Goal: Task Accomplishment & Management: Manage account settings

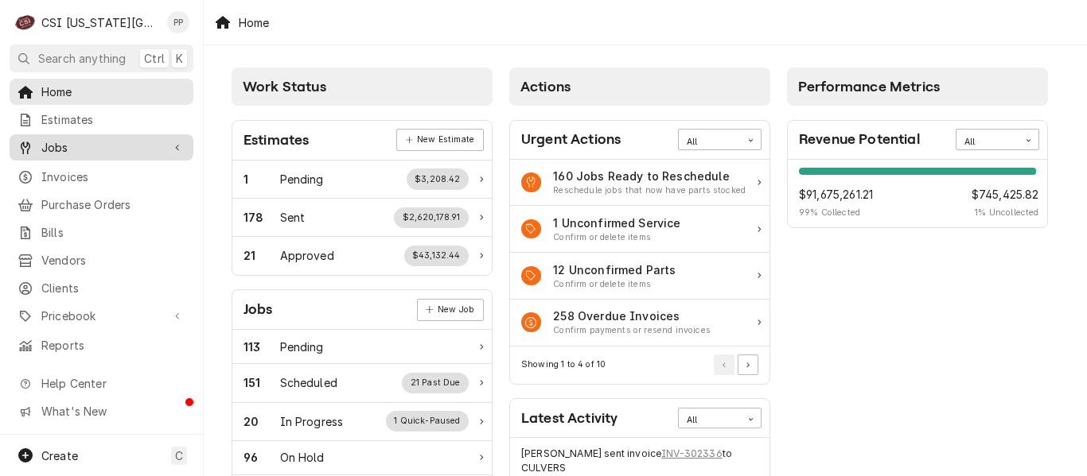
click at [103, 150] on span "Jobs" at bounding box center [101, 147] width 120 height 17
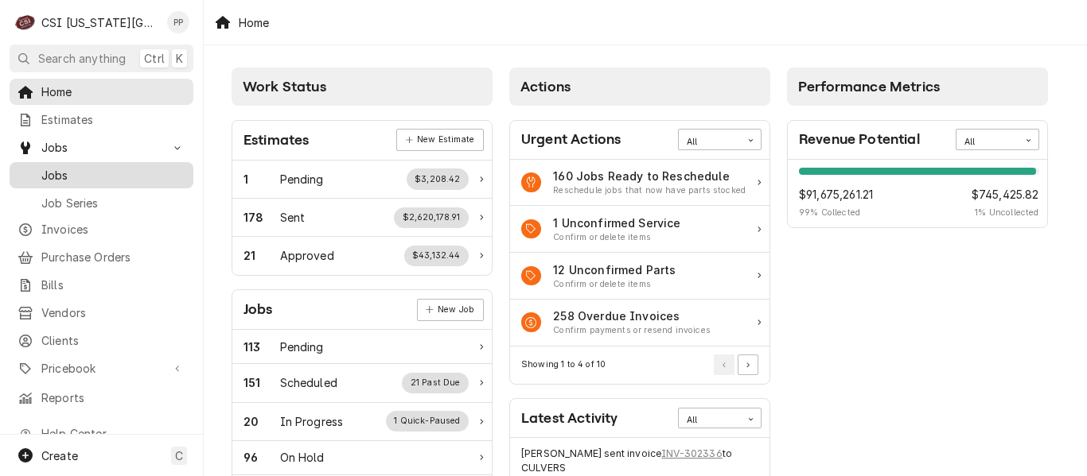
click at [82, 162] on link "Jobs" at bounding box center [102, 175] width 184 height 26
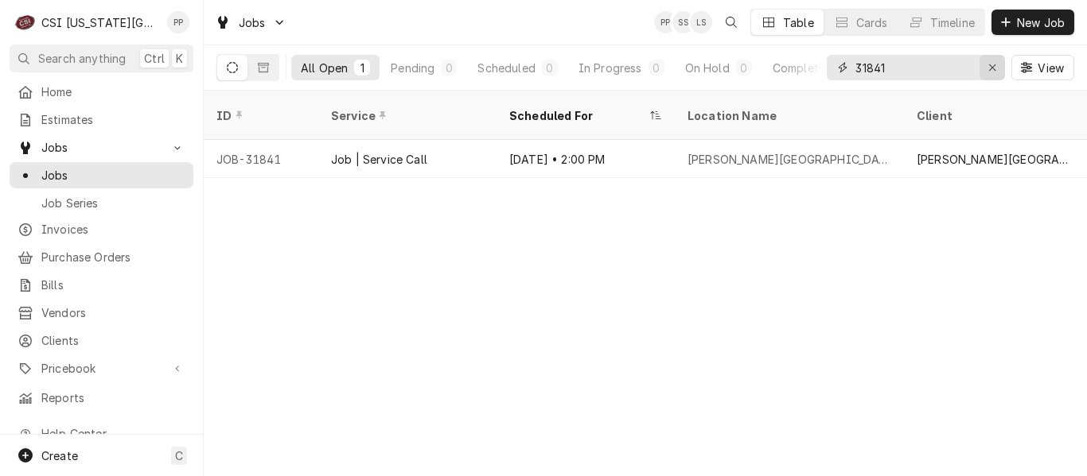
click at [988, 71] on icon "Erase input" at bounding box center [992, 67] width 9 height 11
click at [988, 71] on input "Dynamic Content Wrapper" at bounding box center [930, 67] width 150 height 25
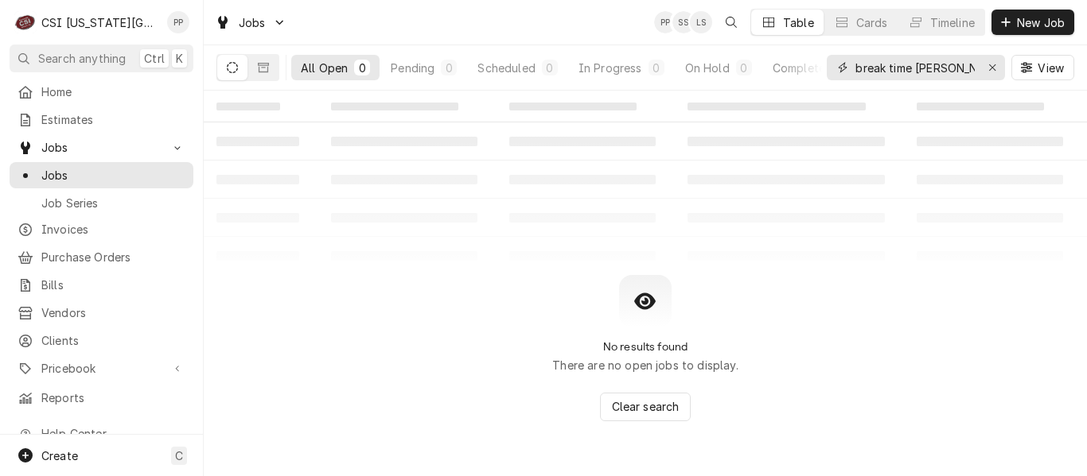
click at [888, 68] on input "break time sava" at bounding box center [914, 67] width 119 height 25
click at [888, 68] on input "breaktime sava" at bounding box center [914, 67] width 119 height 25
click at [949, 71] on input "breaktime sava" at bounding box center [914, 67] width 119 height 25
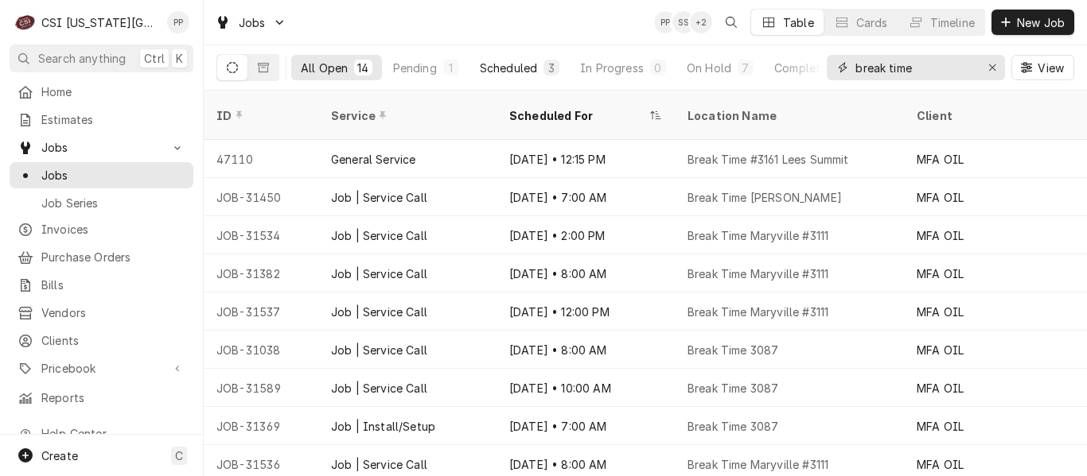
type input "break time"
click at [500, 60] on div "Scheduled" at bounding box center [508, 68] width 57 height 17
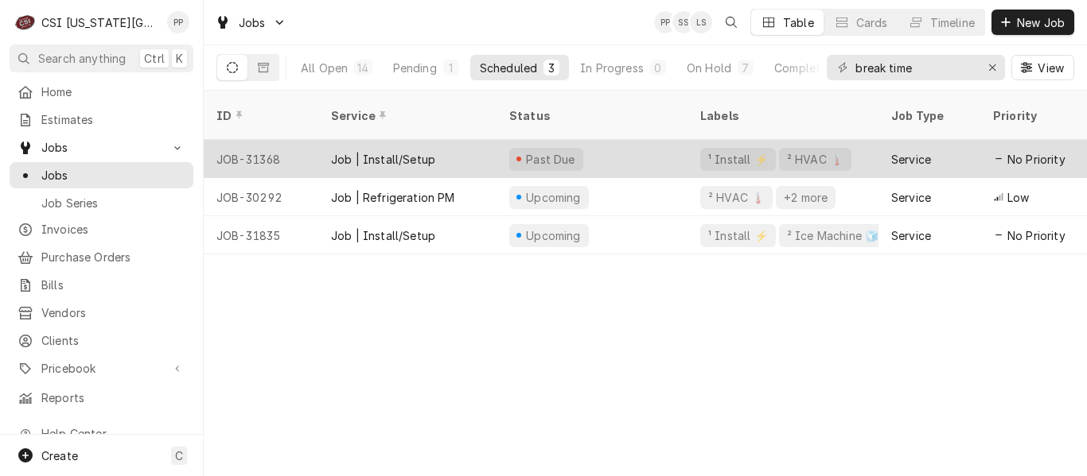
click at [492, 152] on div "Job | Install/Setup" at bounding box center [407, 159] width 178 height 38
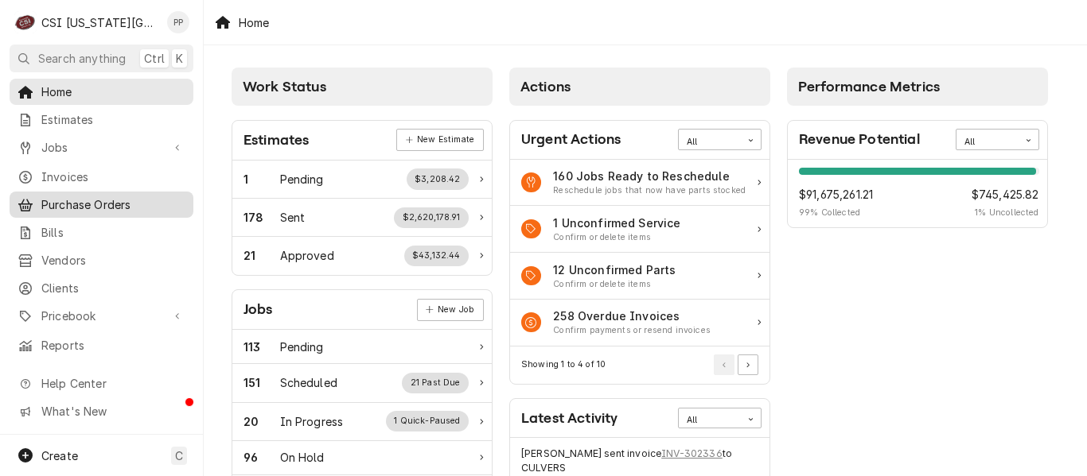
click at [122, 196] on span "Purchase Orders" at bounding box center [113, 204] width 144 height 17
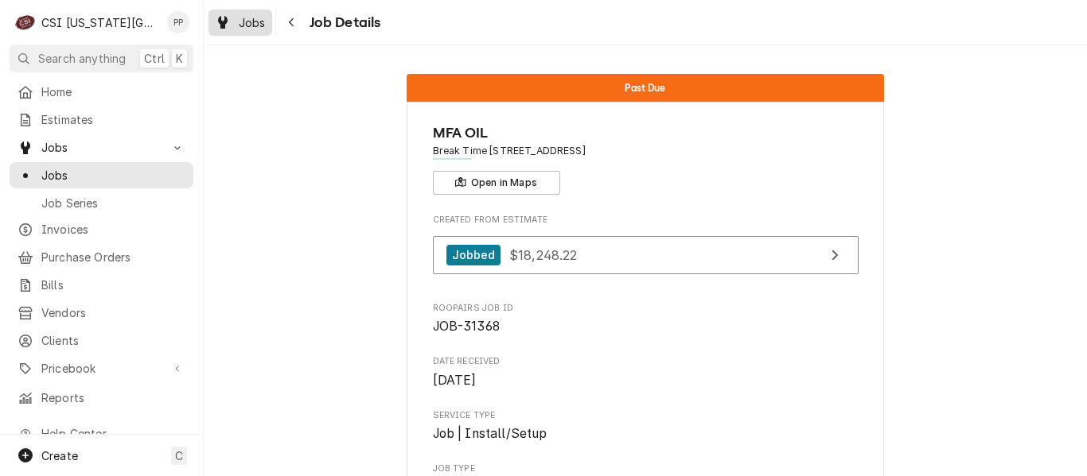
click at [239, 20] on span "Jobs" at bounding box center [252, 22] width 27 height 17
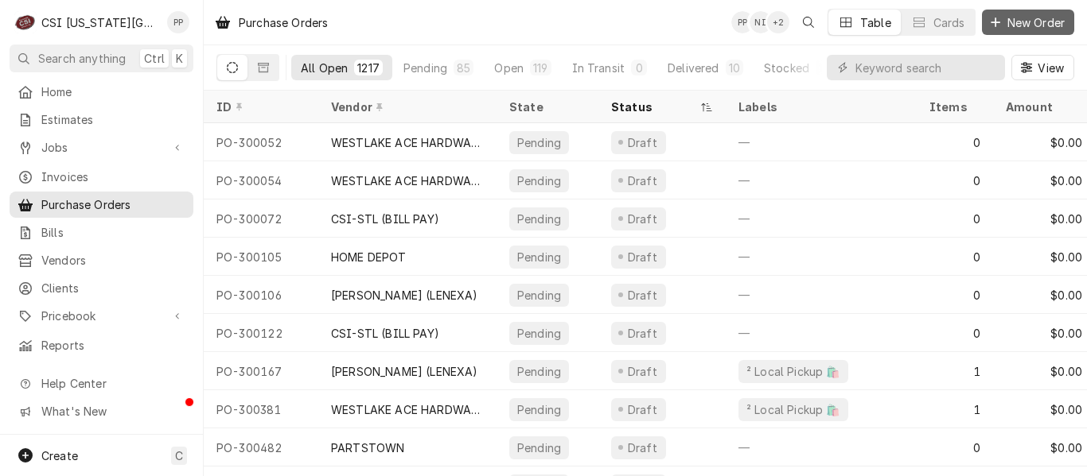
click at [1018, 28] on span "New Order" at bounding box center [1036, 22] width 64 height 17
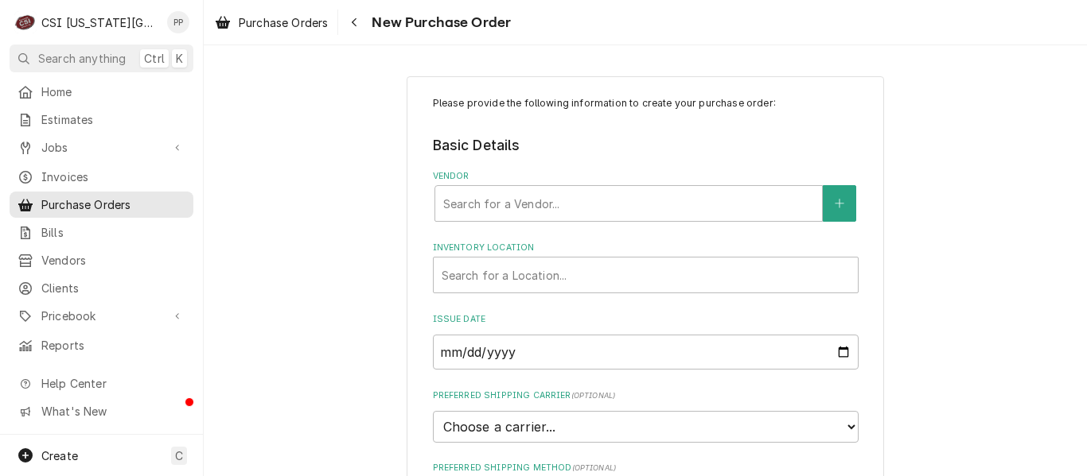
click at [506, 232] on fieldset "Basic Details Vendor Search for a Vendor... Inventory Location Search for a Loc…" at bounding box center [646, 361] width 426 height 453
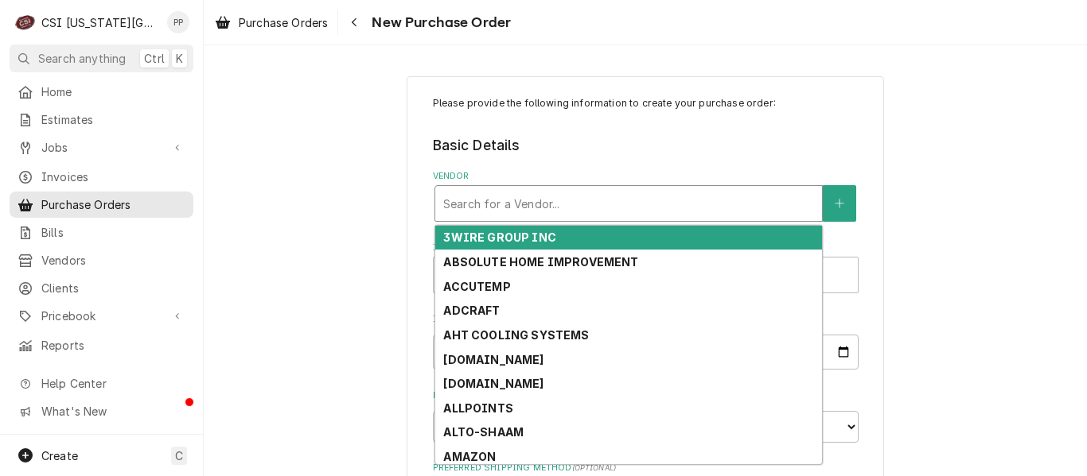
click at [511, 202] on div "Vendor" at bounding box center [628, 203] width 371 height 29
type input "["
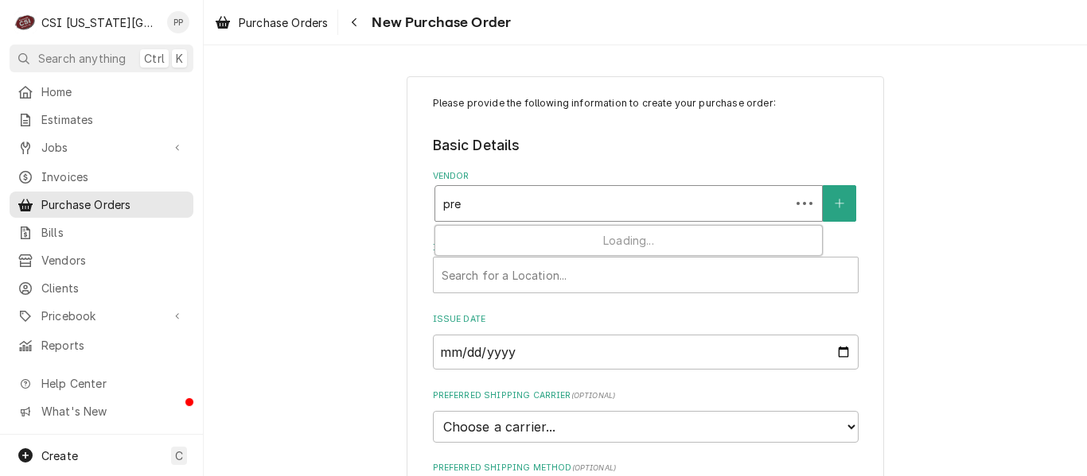
type input "pres"
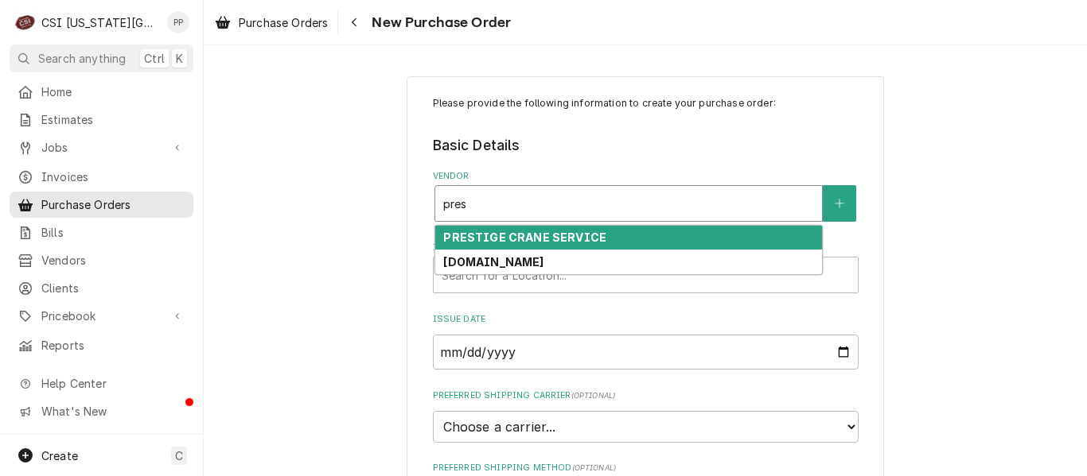
click at [515, 232] on strong "PRESTIGE CRANE SERVICE" at bounding box center [524, 238] width 163 height 14
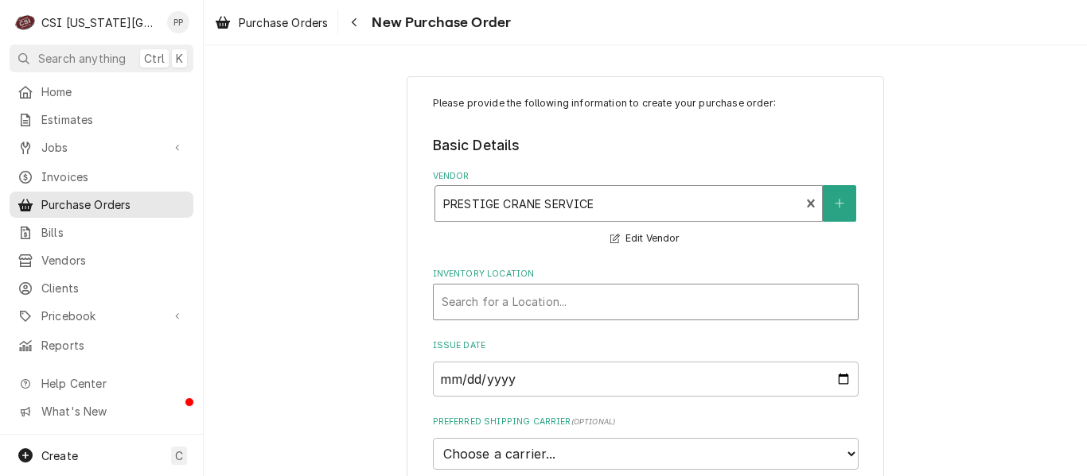
click at [739, 311] on div "Inventory Location" at bounding box center [645, 302] width 408 height 29
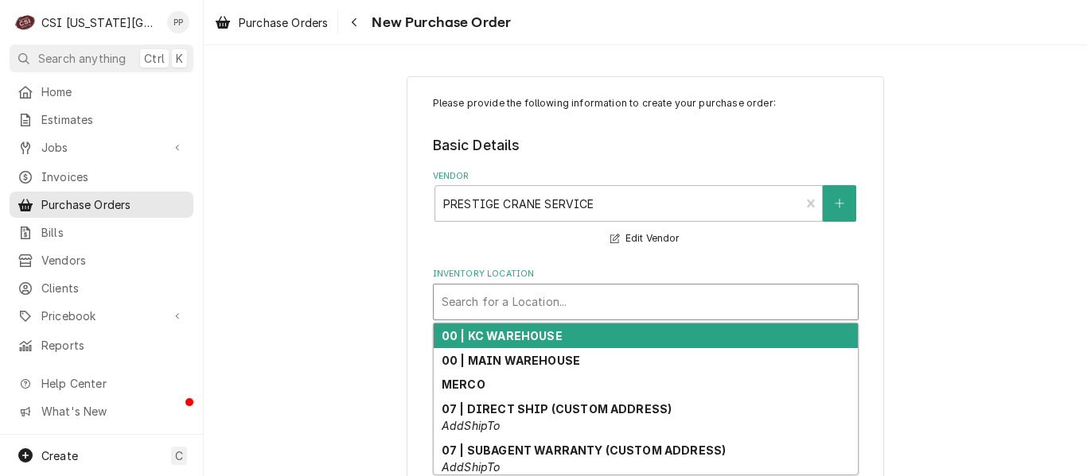
click at [689, 340] on div "00 | KC WAREHOUSE" at bounding box center [646, 336] width 424 height 25
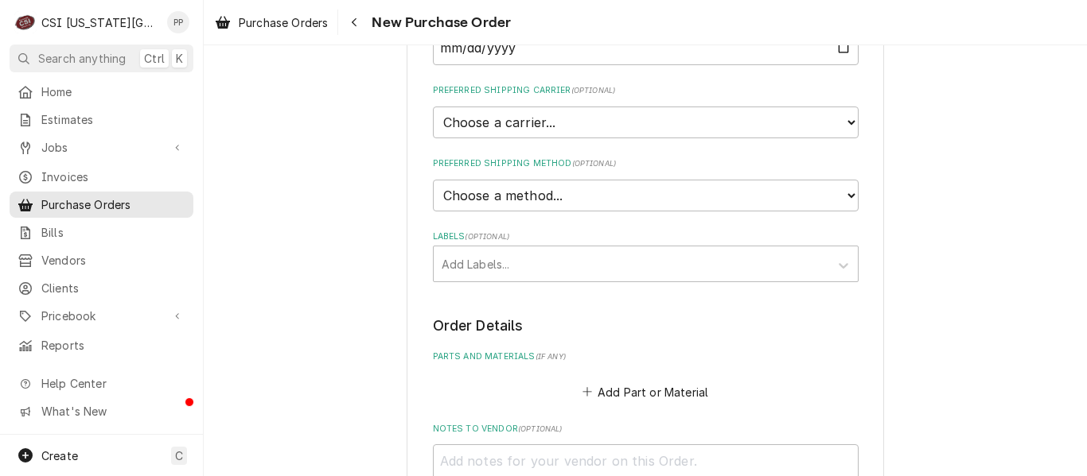
scroll to position [360, 0]
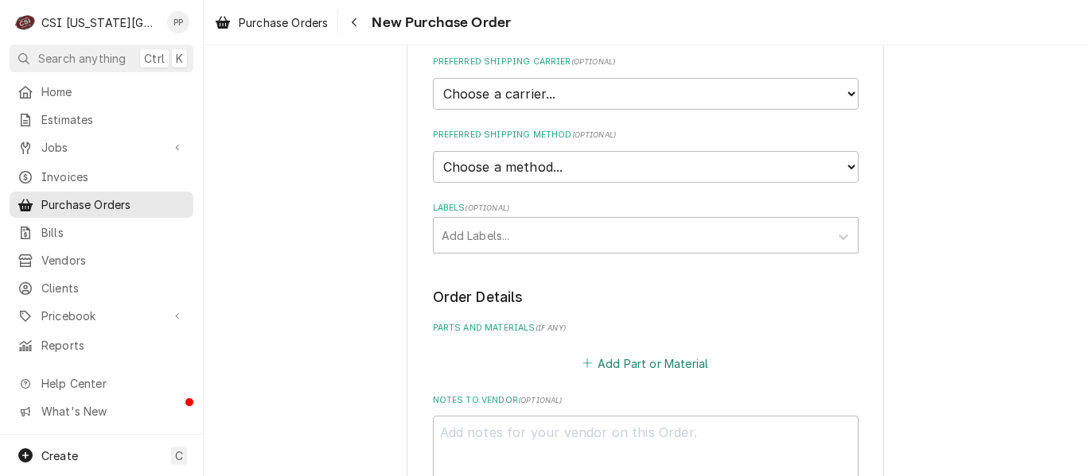
click at [627, 366] on button "Add Part or Material" at bounding box center [644, 363] width 131 height 22
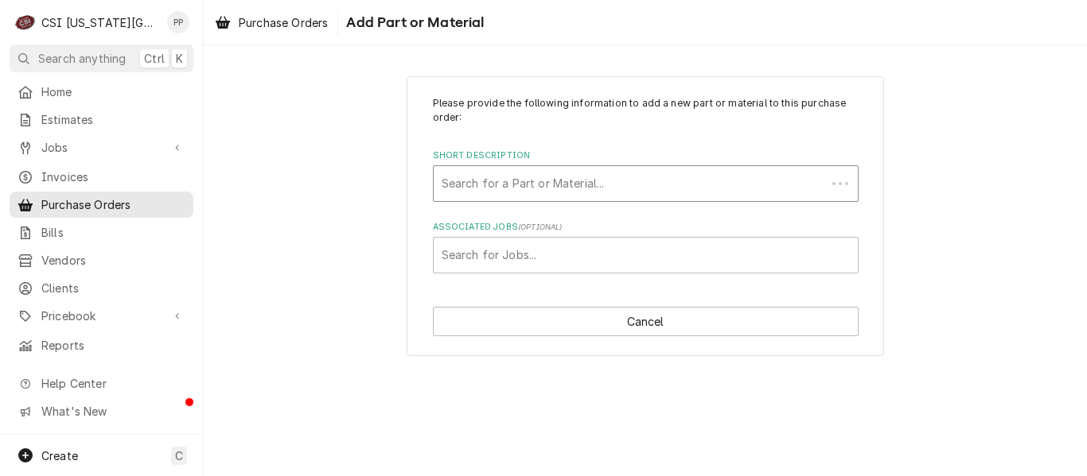
click at [588, 200] on div "Search for a Part or Material..." at bounding box center [630, 183] width 392 height 35
type input "crane"
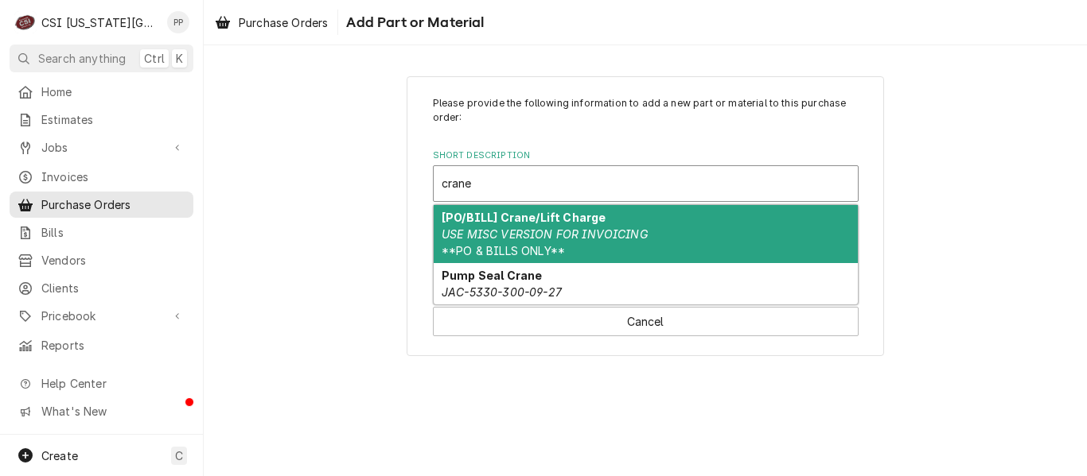
click at [624, 228] on em "USE MISC VERSION FOR INVOICING" at bounding box center [544, 235] width 206 height 14
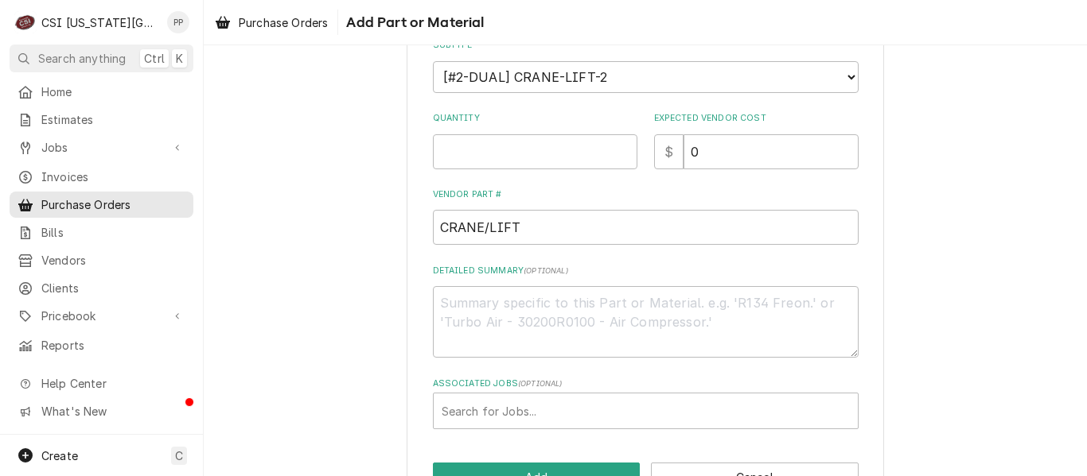
scroll to position [301, 0]
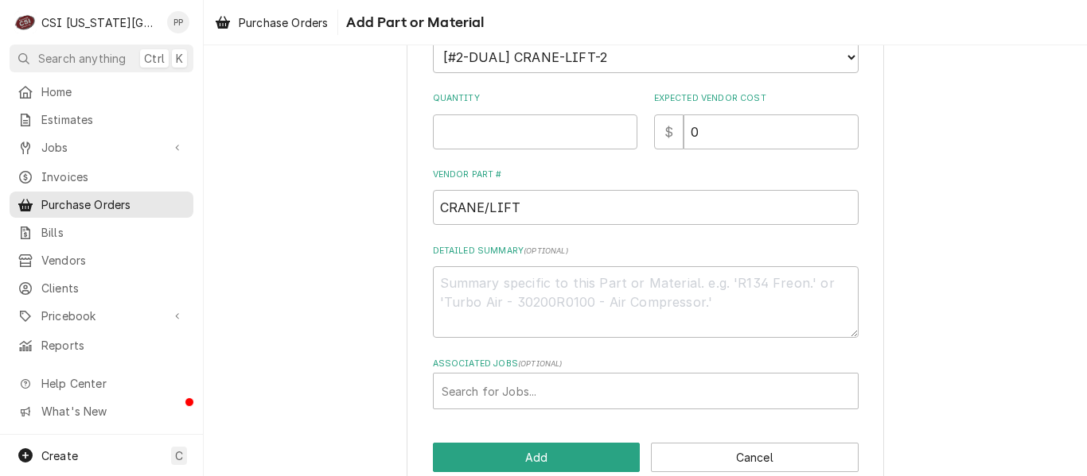
click at [470, 150] on div "Please provide the following information to add a new part or material to this …" at bounding box center [646, 102] width 426 height 615
click at [484, 144] on input "Quantity" at bounding box center [535, 132] width 204 height 35
type textarea "x"
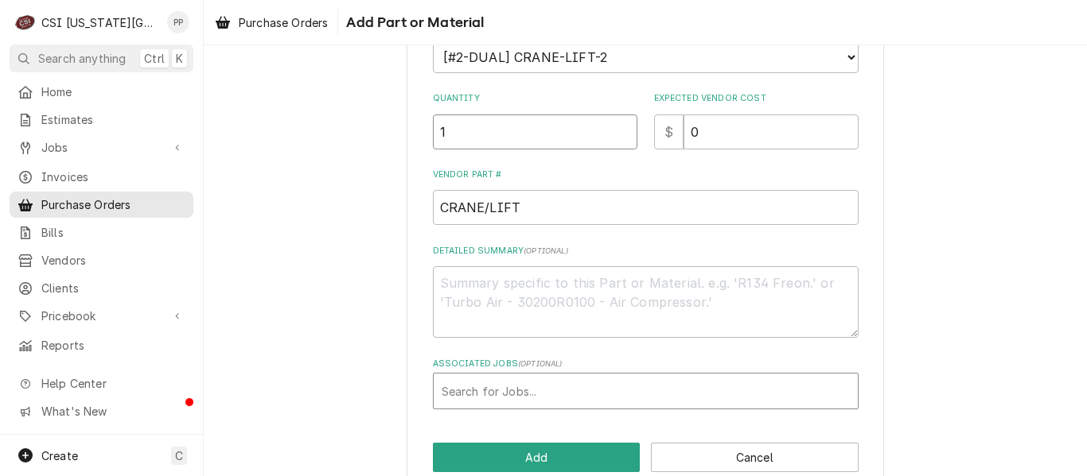
type input "1"
click at [521, 396] on div "Associated Jobs" at bounding box center [645, 391] width 408 height 29
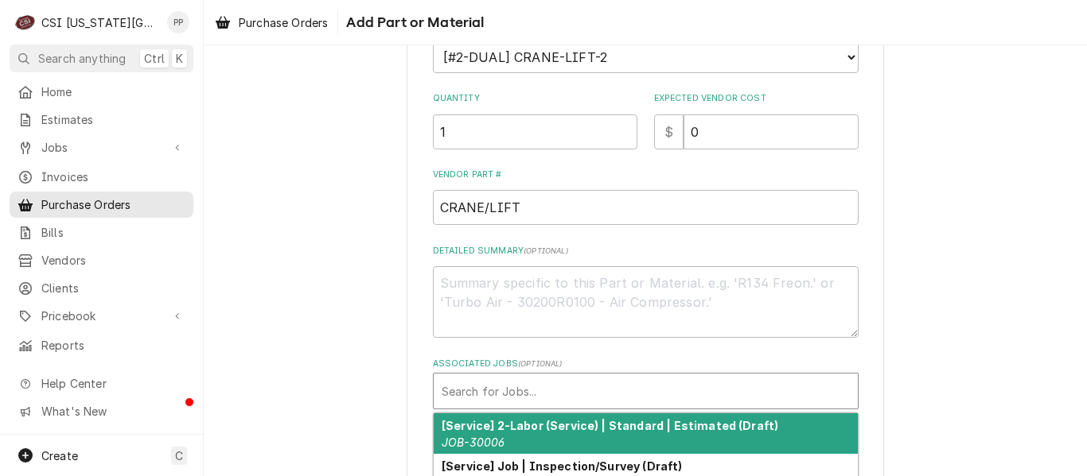
type input "3"
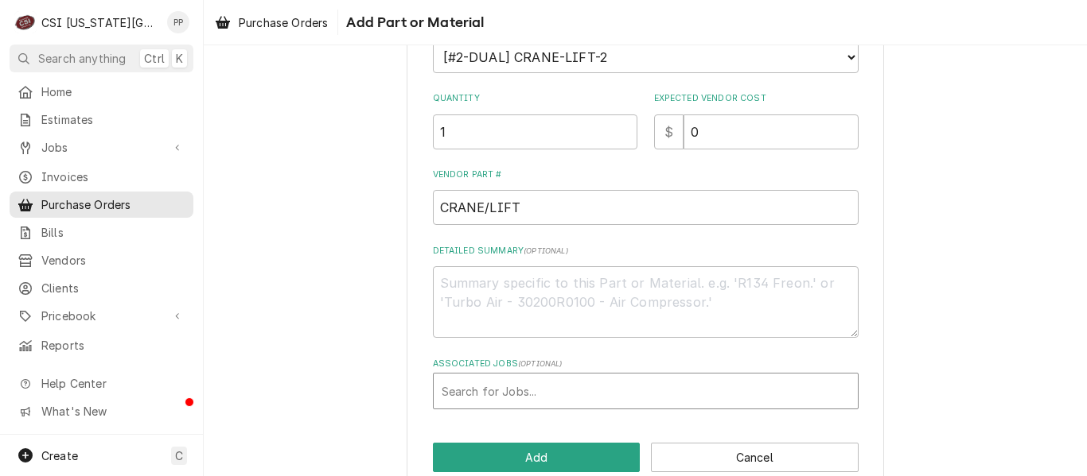
type input "1"
click at [521, 396] on div "1" at bounding box center [645, 391] width 408 height 29
click at [521, 396] on div "Associated Jobs" at bounding box center [645, 391] width 408 height 29
type input "68"
click at [521, 396] on div "Associated Jobs" at bounding box center [645, 391] width 408 height 29
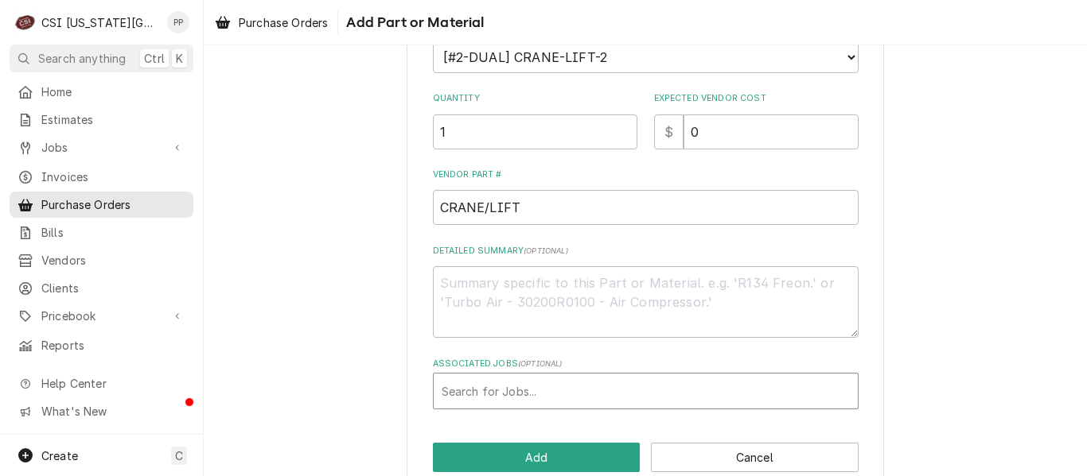
type input "3"
type input "1"
click at [521, 396] on div "1" at bounding box center [629, 391] width 376 height 29
click at [521, 396] on div "3" at bounding box center [629, 391] width 376 height 29
type input "3"
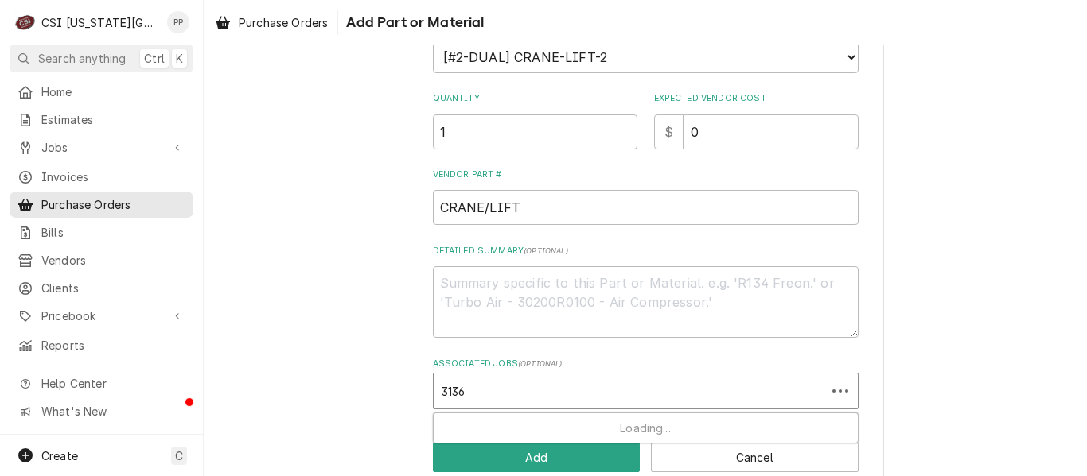
type input "31368"
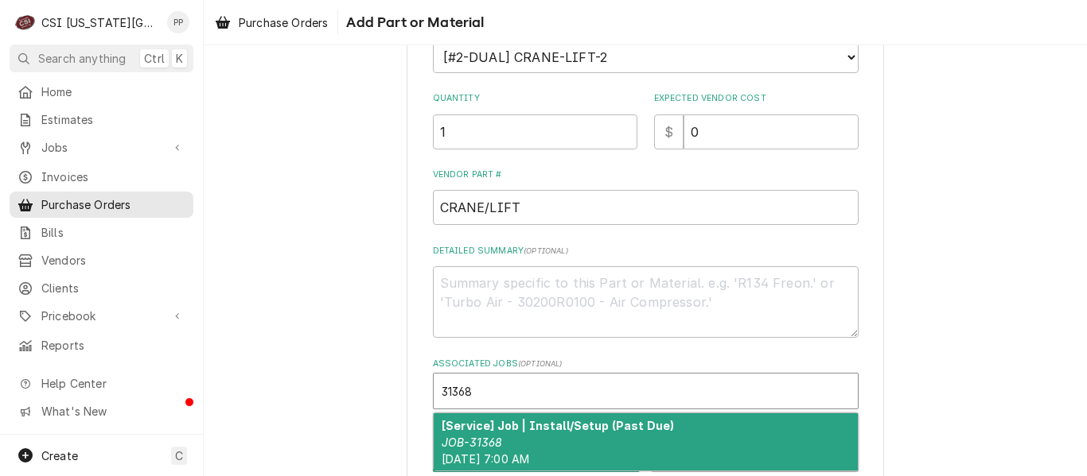
click at [532, 447] on div "[Service] Job | Install/Setup (Past Due) JOB-31368 Mon, Aug 11th, 2025 - 7:00 AM" at bounding box center [646, 443] width 424 height 58
type textarea "x"
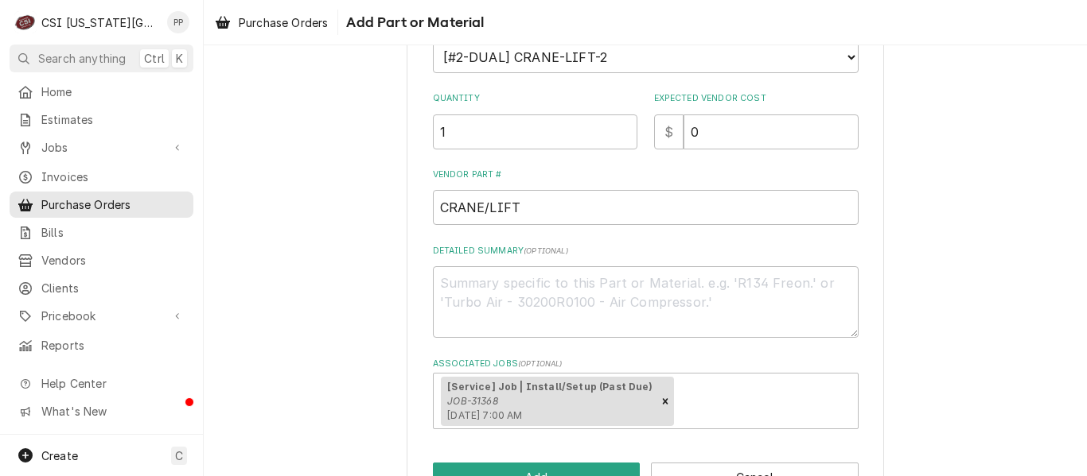
click at [947, 465] on div "Please provide the following information to add a new part or material to this …" at bounding box center [645, 144] width 883 height 766
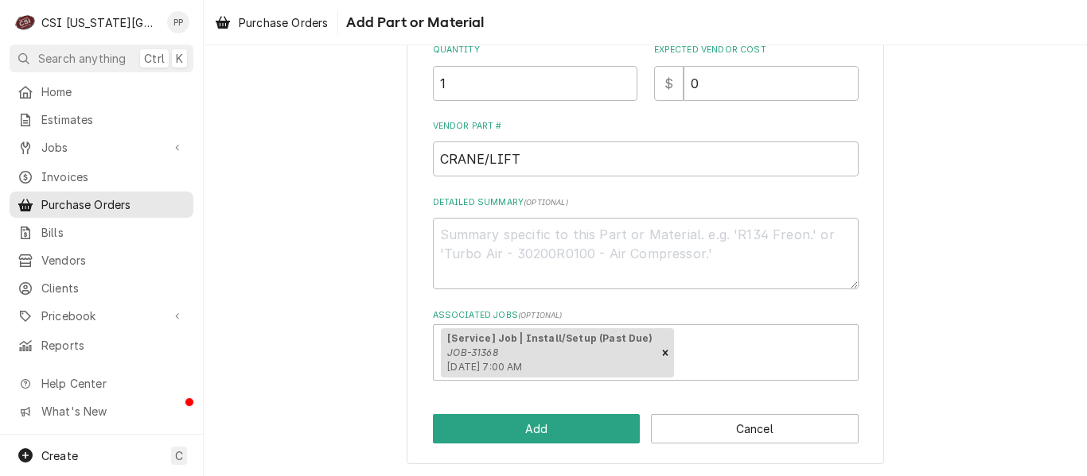
scroll to position [352, 0]
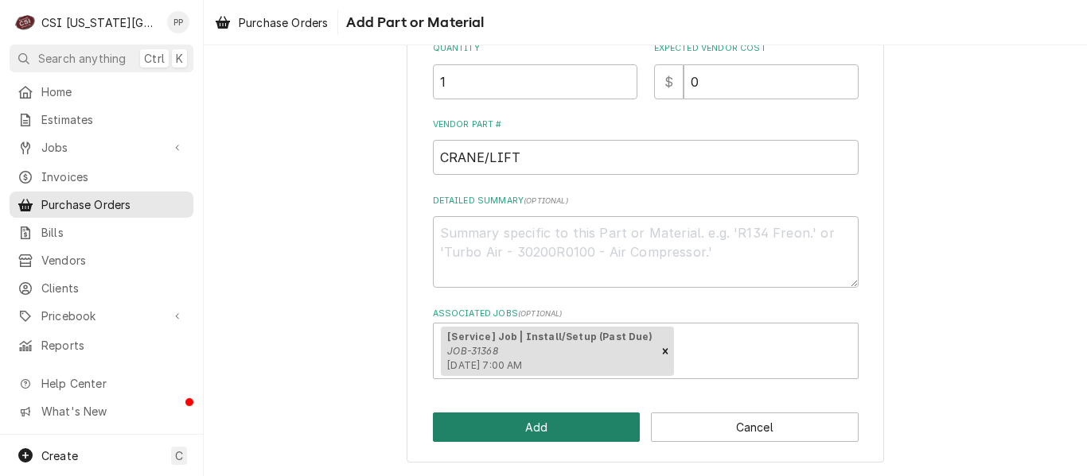
click at [530, 422] on button "Add" at bounding box center [537, 427] width 208 height 29
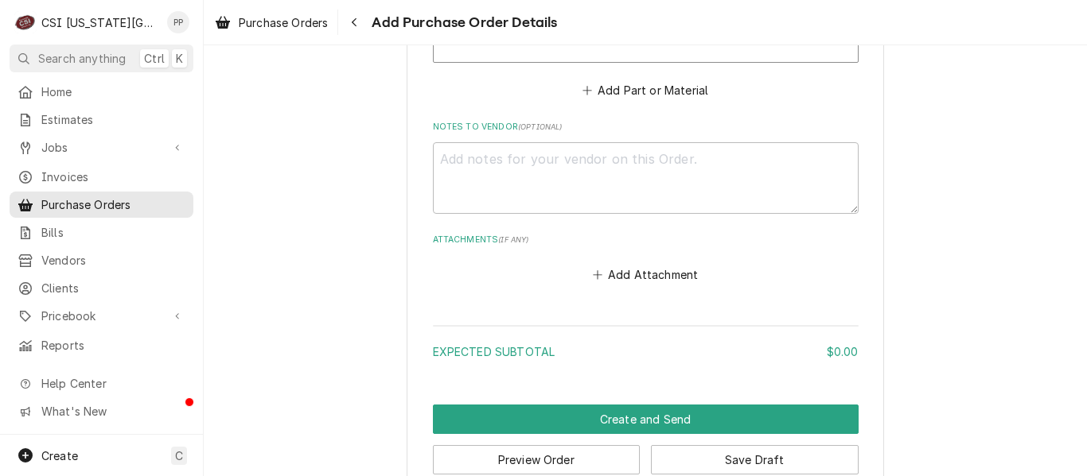
scroll to position [989, 0]
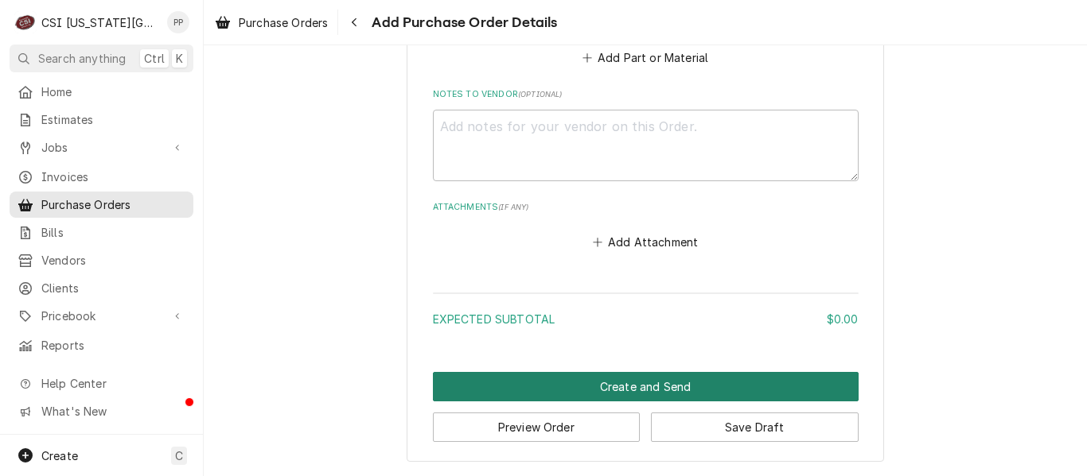
click at [644, 390] on button "Create and Send" at bounding box center [646, 386] width 426 height 29
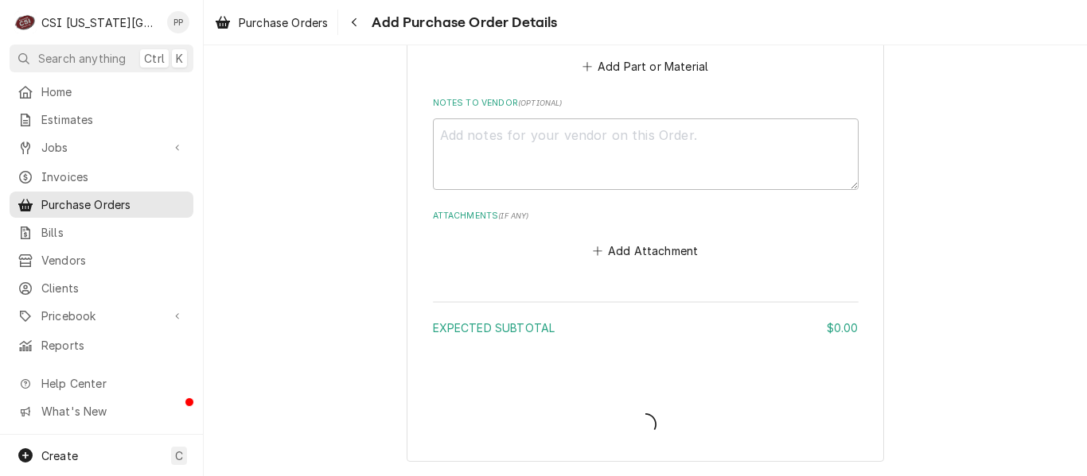
type textarea "x"
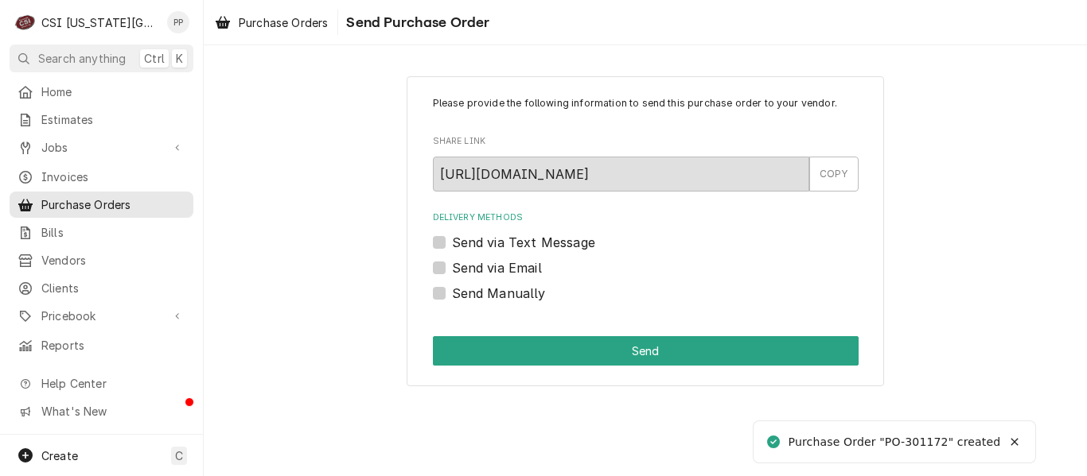
click at [445, 291] on div "Send Manually" at bounding box center [646, 293] width 426 height 19
click at [452, 291] on label "Send Manually" at bounding box center [499, 293] width 94 height 19
click at [452, 291] on input "Send Manually" at bounding box center [665, 301] width 426 height 35
checkbox input "true"
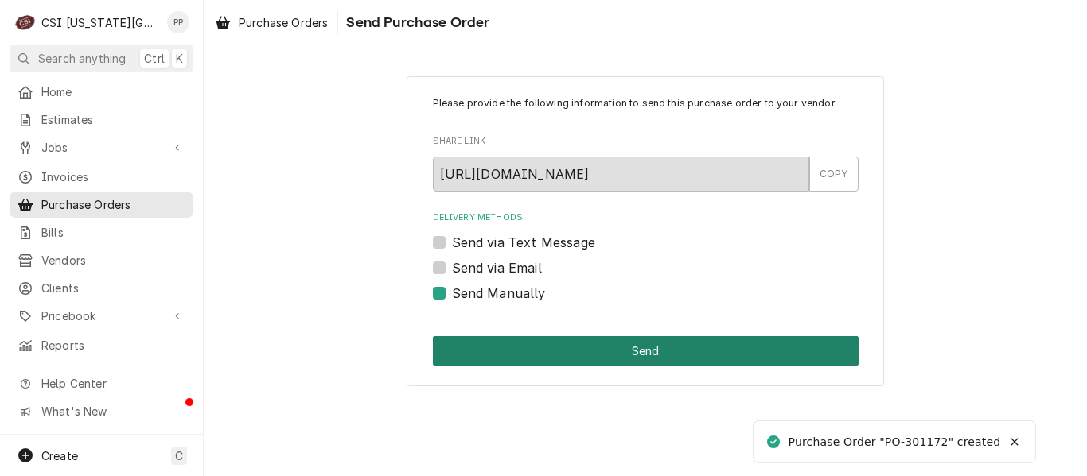
click at [473, 345] on button "Send" at bounding box center [646, 350] width 426 height 29
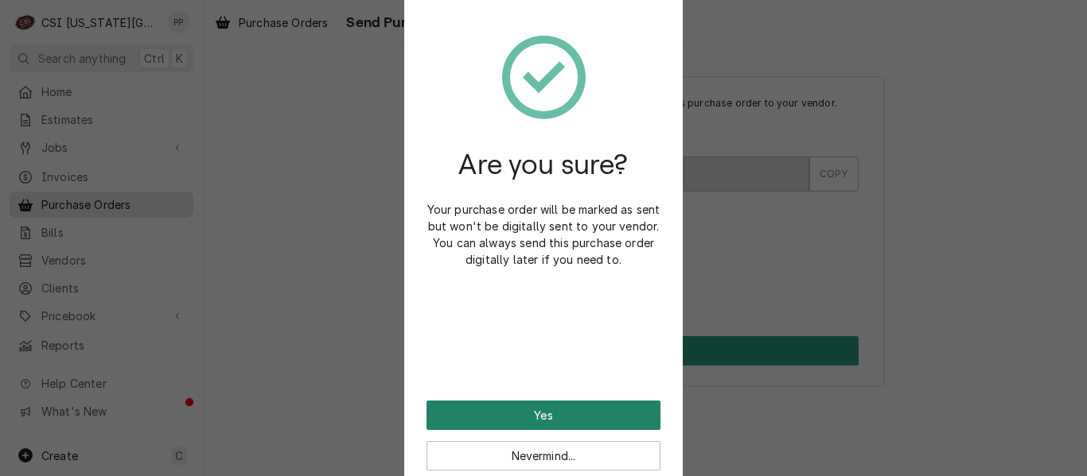
click at [508, 409] on button "Yes" at bounding box center [543, 415] width 234 height 29
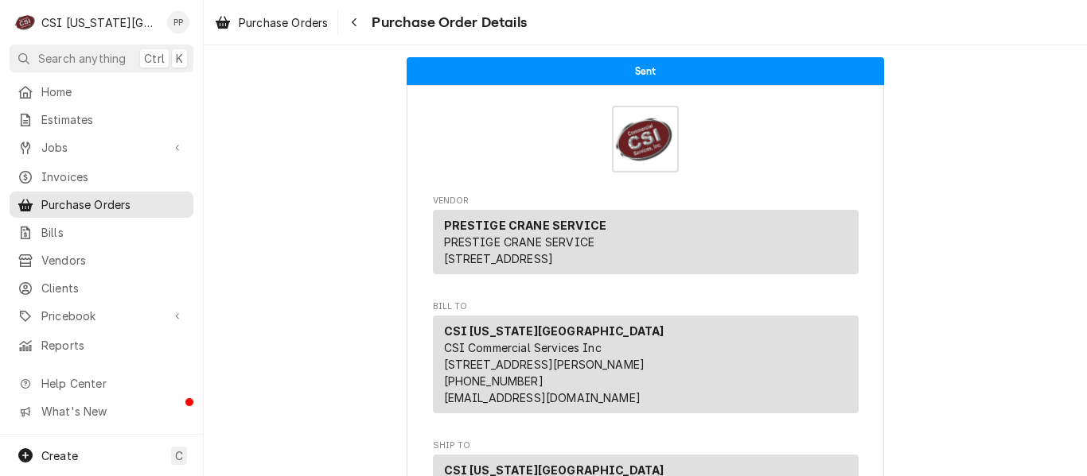
click at [406, 64] on div "Sent" at bounding box center [644, 71] width 477 height 28
click at [301, 28] on span "Purchase Orders" at bounding box center [283, 22] width 89 height 17
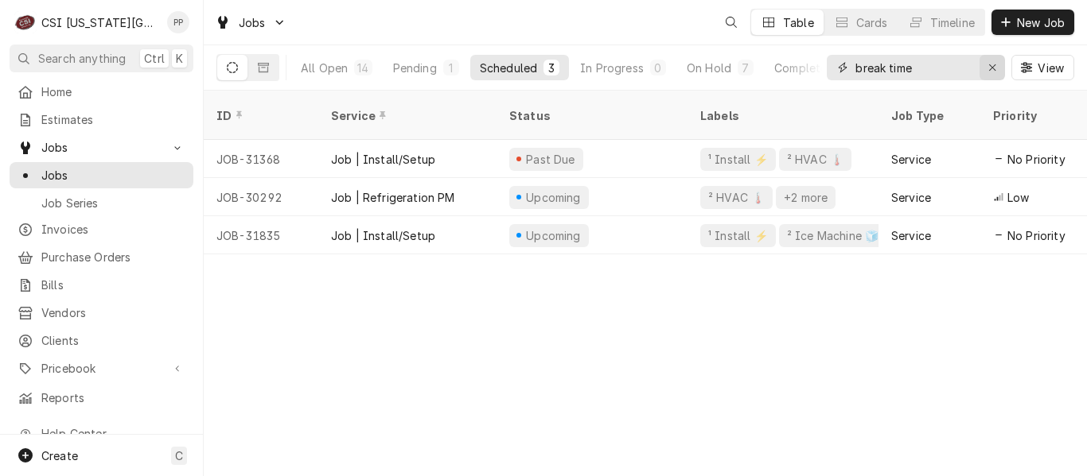
click at [995, 72] on icon "Erase input" at bounding box center [992, 67] width 9 height 11
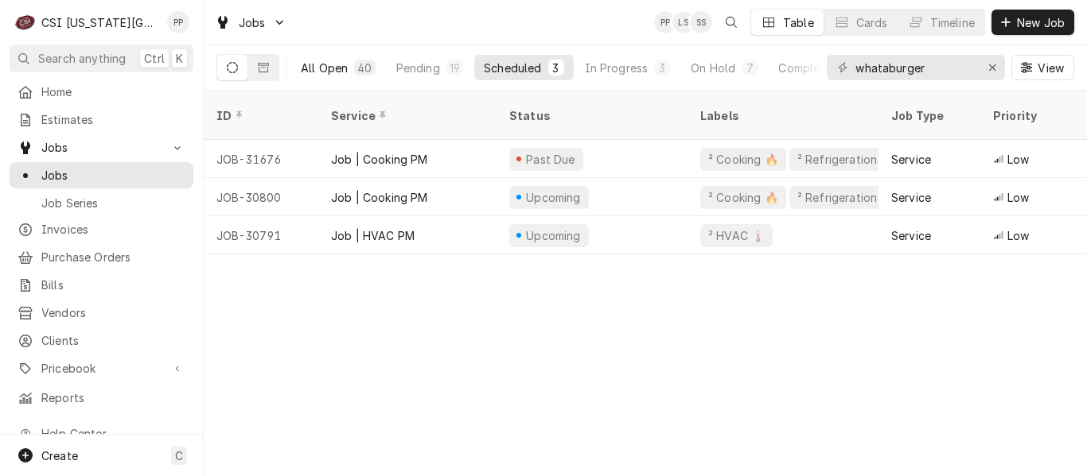
click at [320, 72] on div "All Open" at bounding box center [324, 68] width 47 height 17
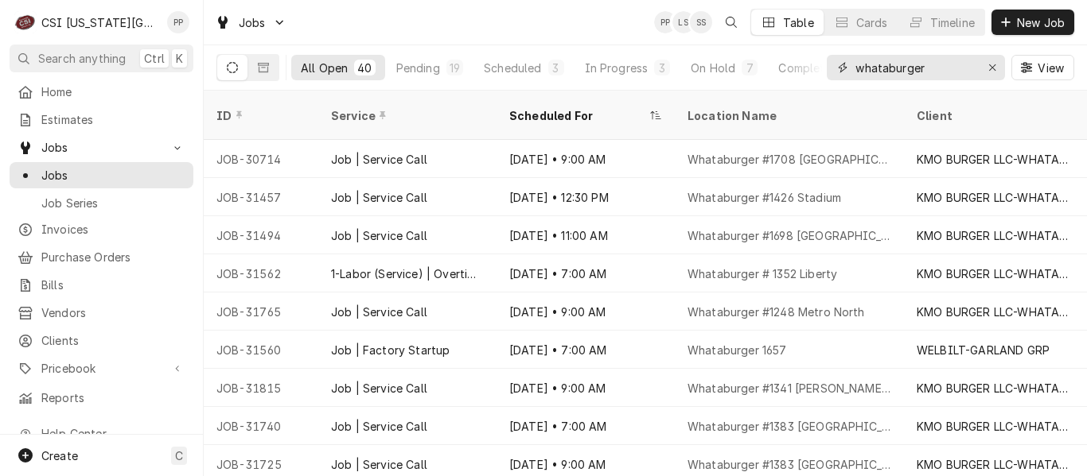
click at [952, 69] on input "whataburger" at bounding box center [914, 67] width 119 height 25
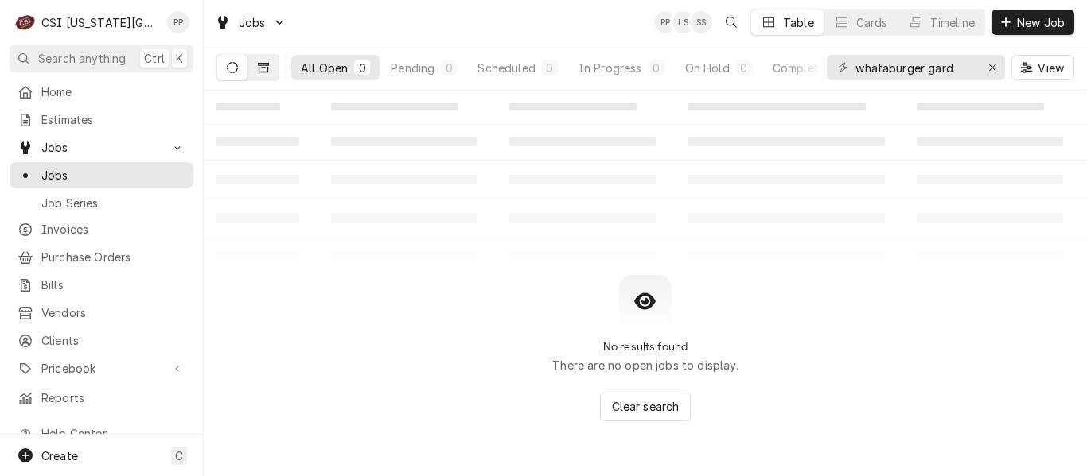
click at [255, 66] on button "Dynamic Content Wrapper" at bounding box center [263, 67] width 30 height 25
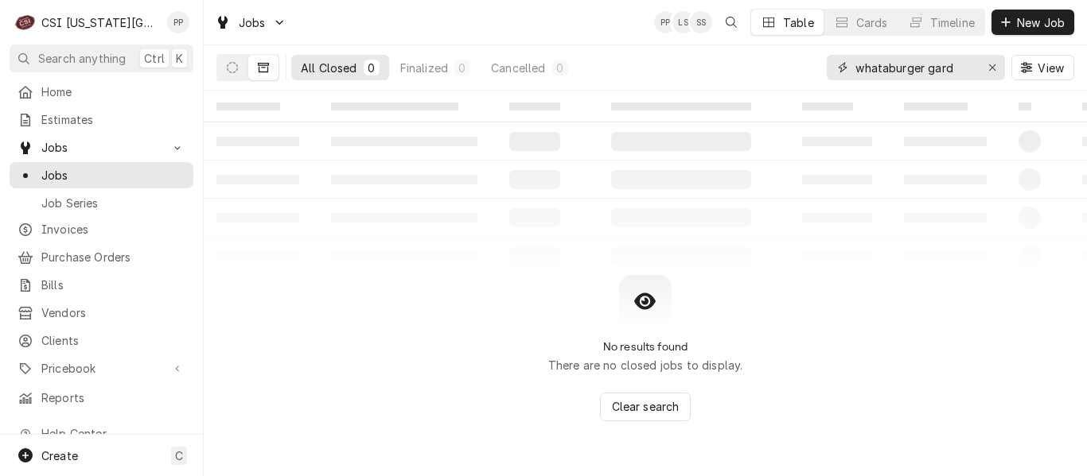
click at [961, 67] on input "whataburger gard" at bounding box center [914, 67] width 119 height 25
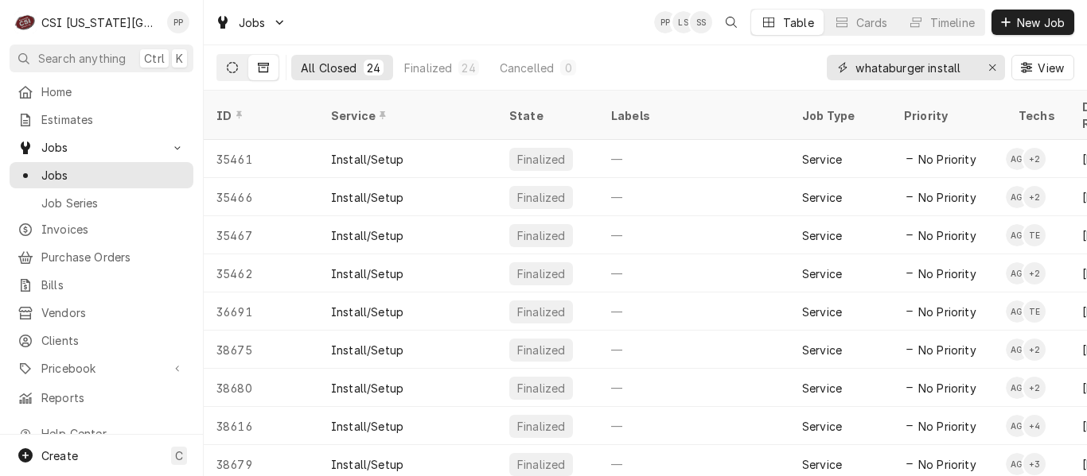
type input "whataburger install"
click at [233, 64] on icon "Dynamic Content Wrapper" at bounding box center [232, 67] width 11 height 11
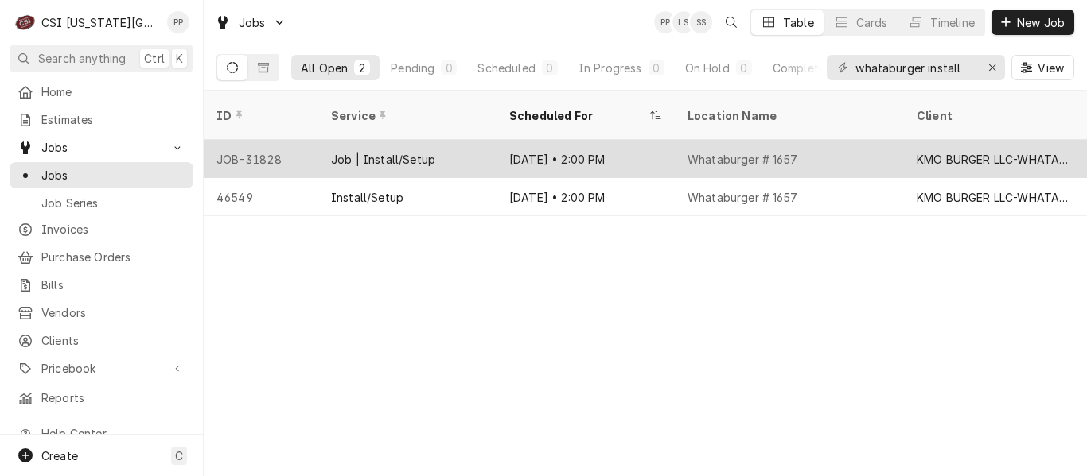
click at [892, 140] on div "Whataburger # 1657" at bounding box center [789, 159] width 229 height 38
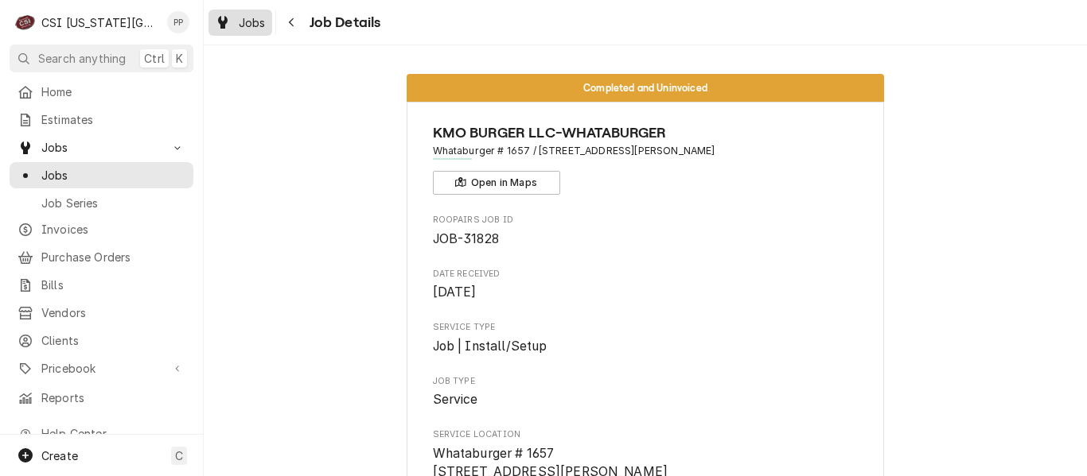
click at [263, 21] on span "Jobs" at bounding box center [252, 22] width 27 height 17
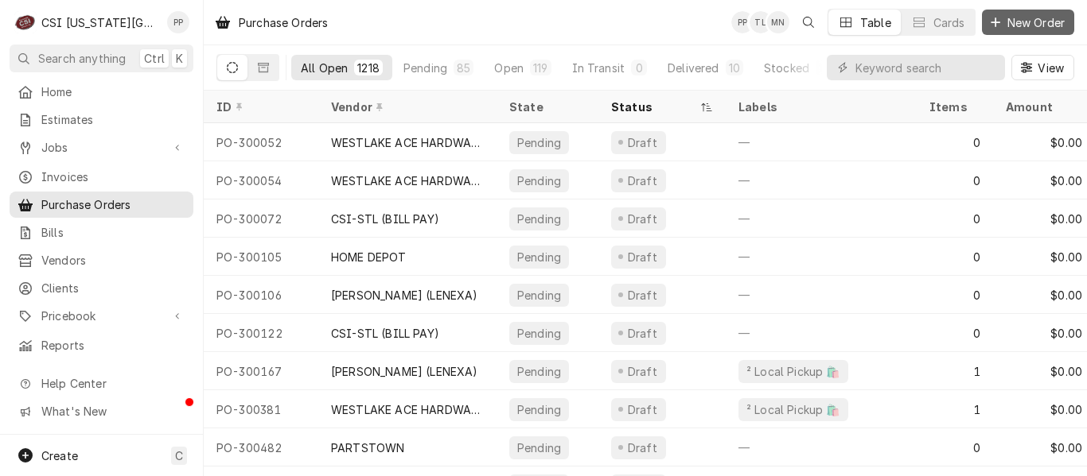
click at [1025, 18] on span "New Order" at bounding box center [1036, 22] width 64 height 17
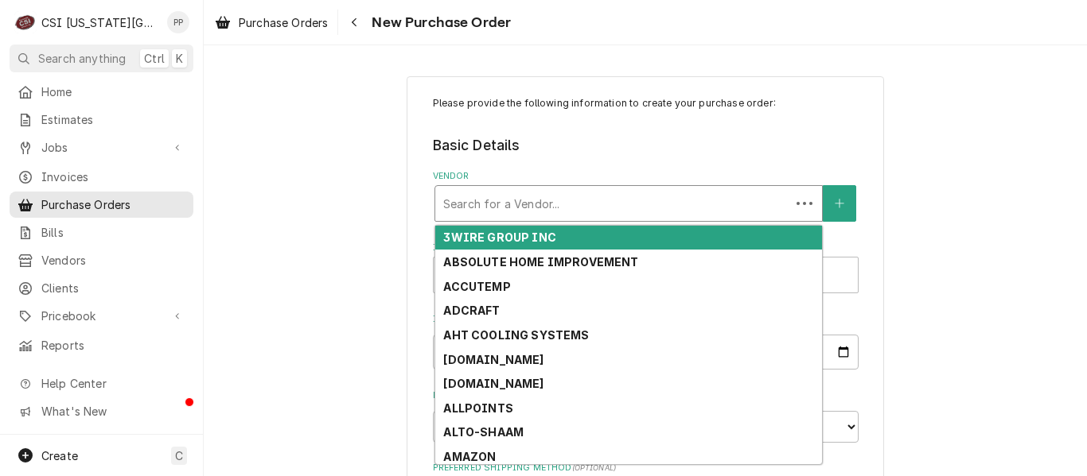
click at [526, 200] on div "Vendor" at bounding box center [612, 203] width 339 height 29
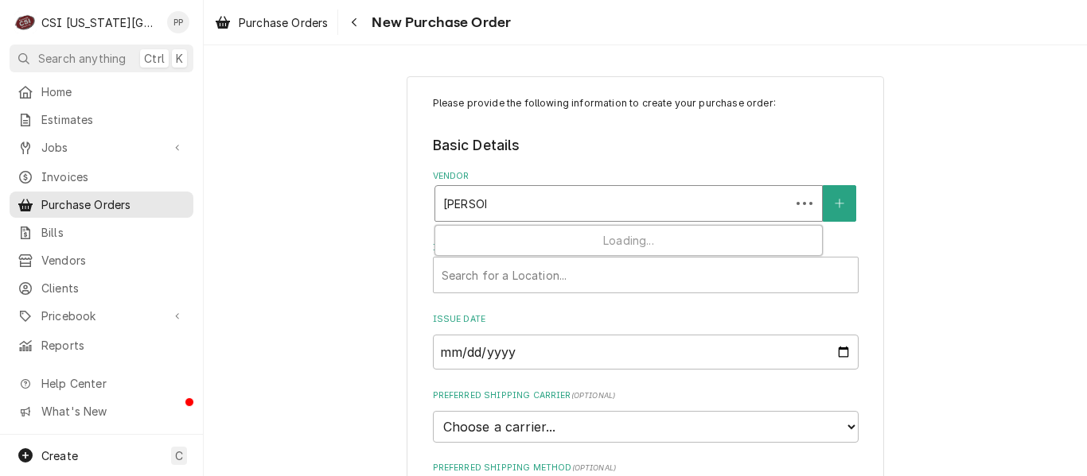
type input "[PERSON_NAME]"
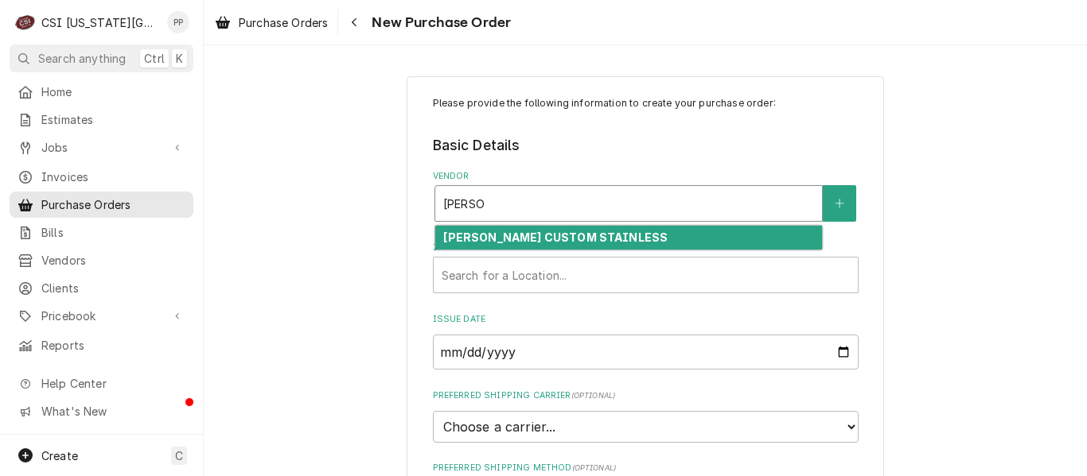
click at [517, 238] on strong "[PERSON_NAME] CUSTOM STAINLESS" at bounding box center [555, 238] width 224 height 14
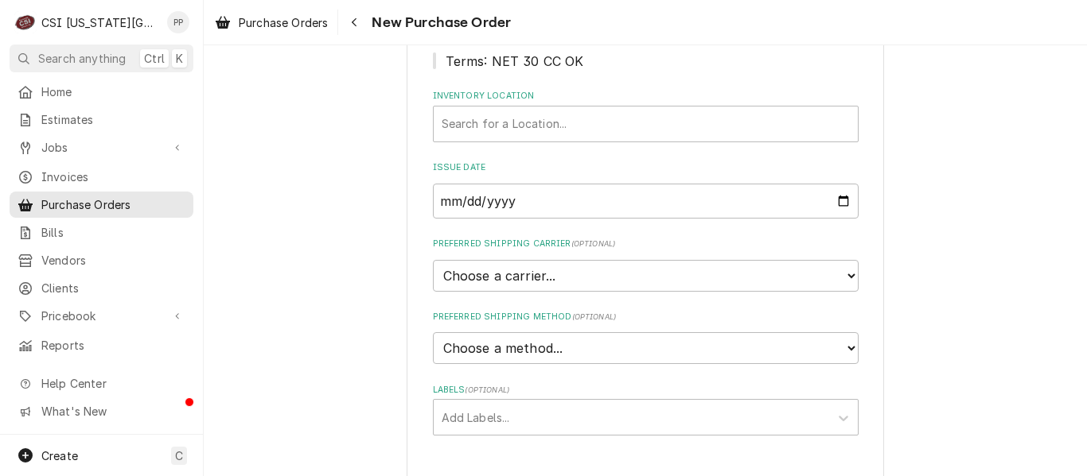
scroll to position [259, 0]
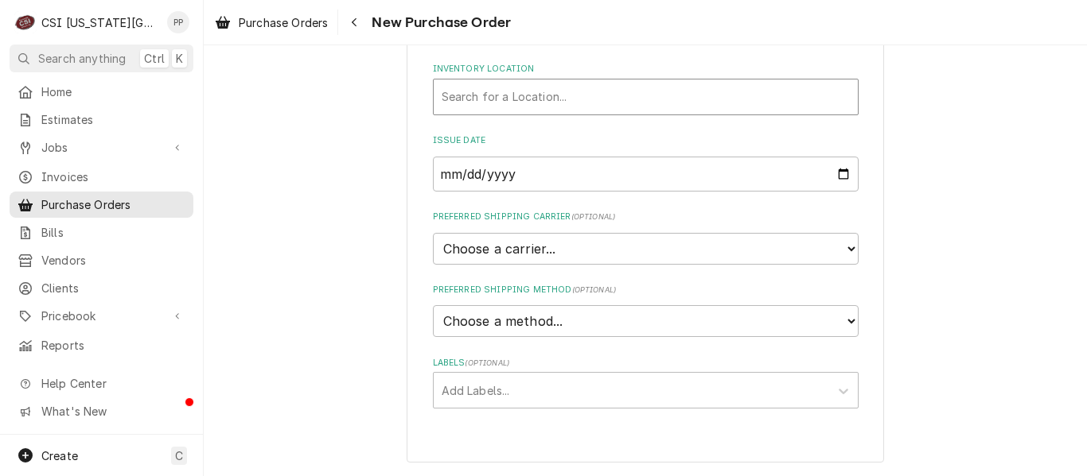
click at [574, 91] on div "Inventory Location" at bounding box center [645, 97] width 408 height 29
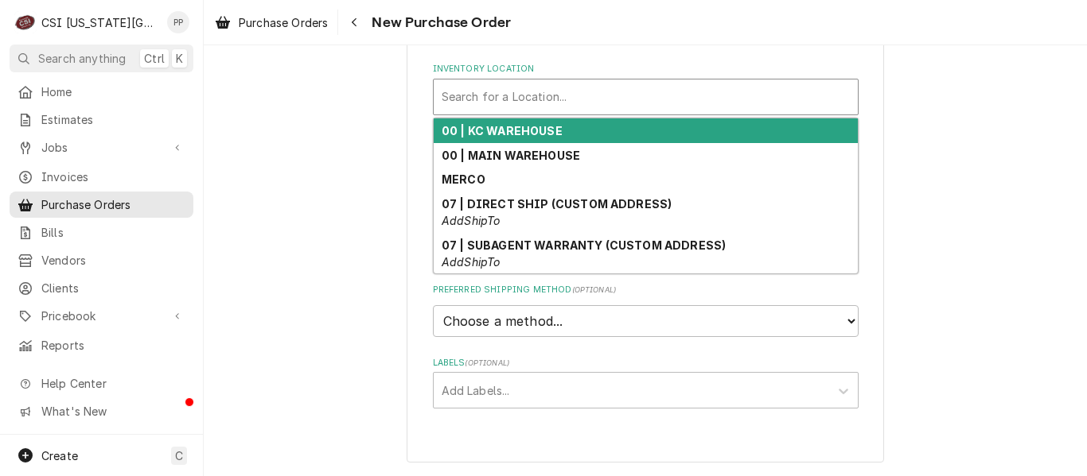
click at [562, 125] on div "00 | KC WAREHOUSE" at bounding box center [646, 131] width 424 height 25
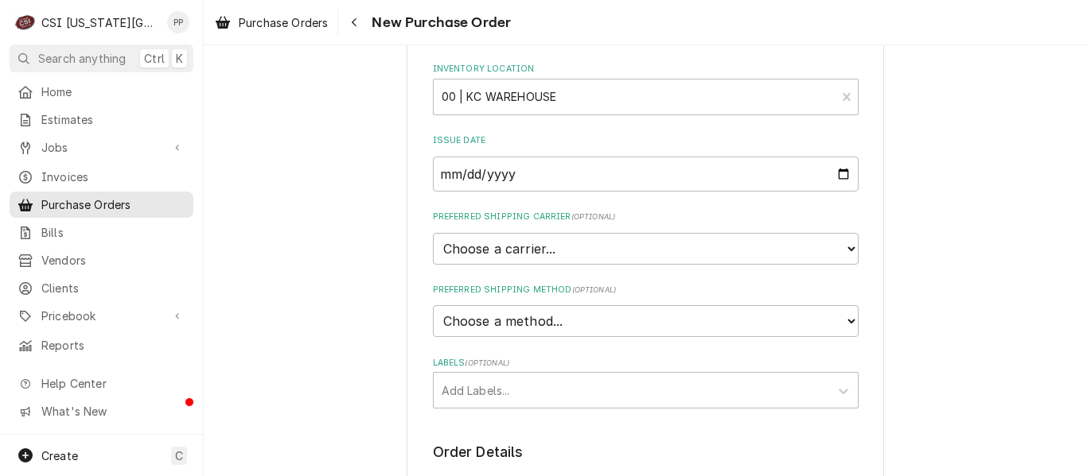
click at [980, 425] on div "Please provide the following information to create your purchase order: Basic D…" at bounding box center [645, 370] width 883 height 1134
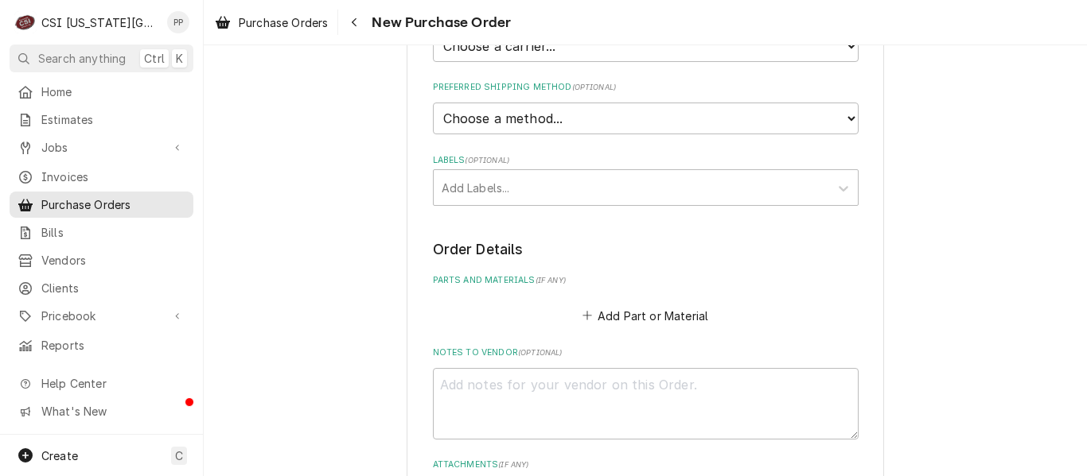
scroll to position [514, 0]
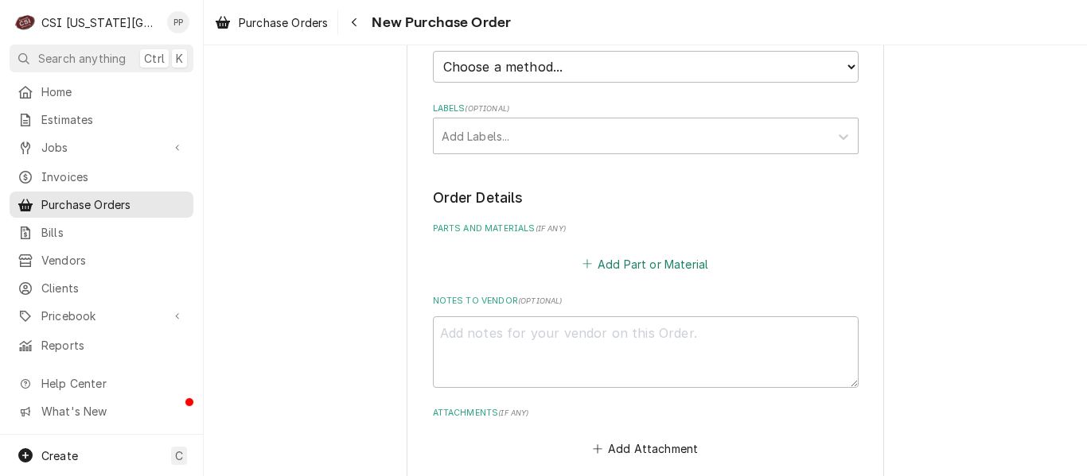
click at [627, 268] on button "Add Part or Material" at bounding box center [644, 264] width 131 height 22
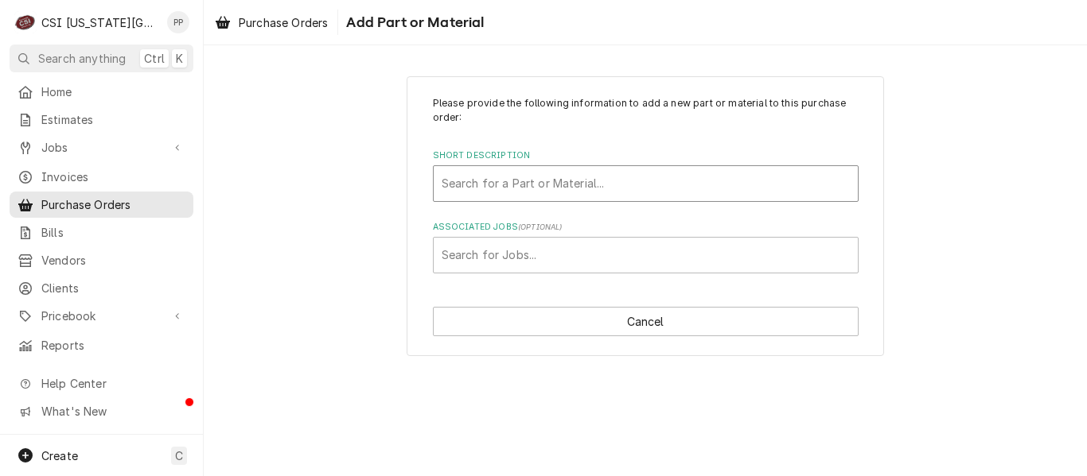
click at [604, 189] on div "Short Description" at bounding box center [645, 183] width 408 height 29
type input "pro mat"
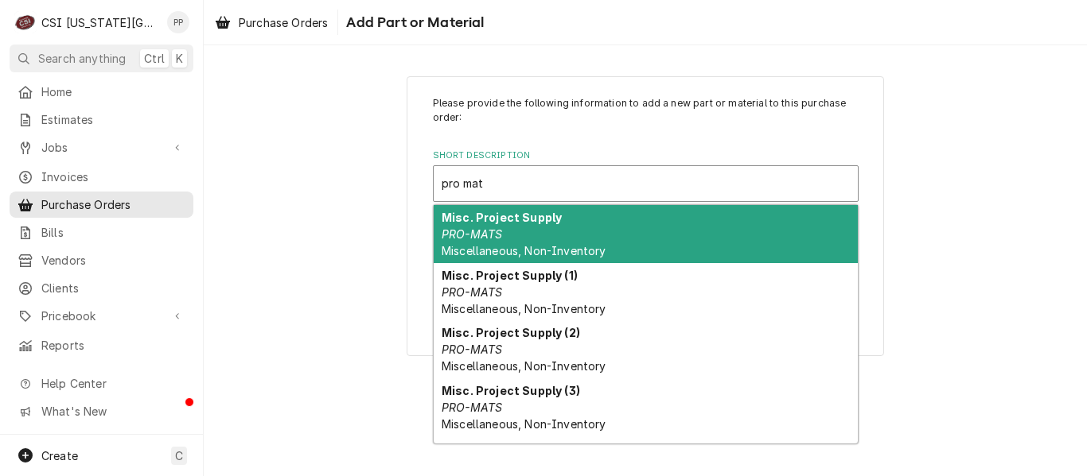
click at [581, 225] on div "Misc. Project Supply PRO-MATS Miscellaneous, Non-Inventory" at bounding box center [646, 234] width 424 height 58
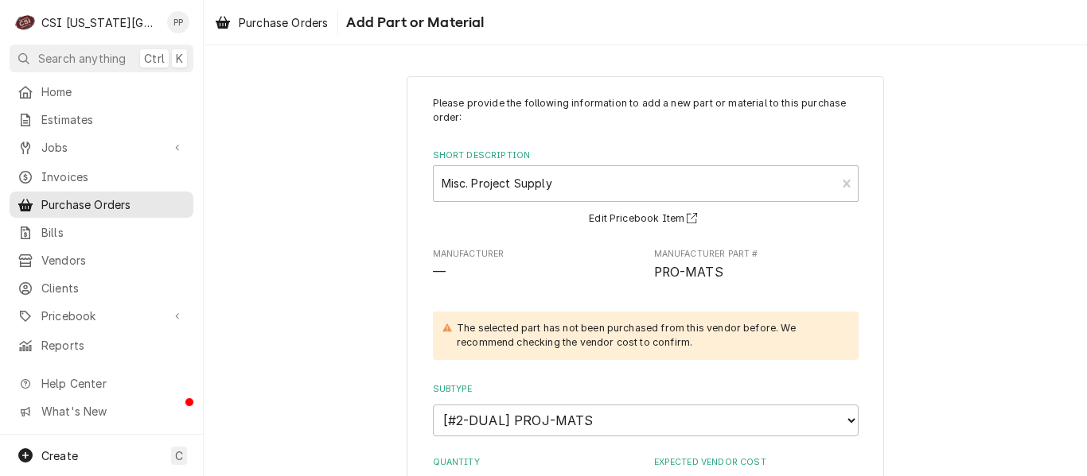
click at [874, 385] on div "Please provide the following information to add a new part or material to this …" at bounding box center [644, 466] width 477 height 781
click at [962, 286] on div "Please provide the following information to add a new part or material to this …" at bounding box center [645, 466] width 883 height 809
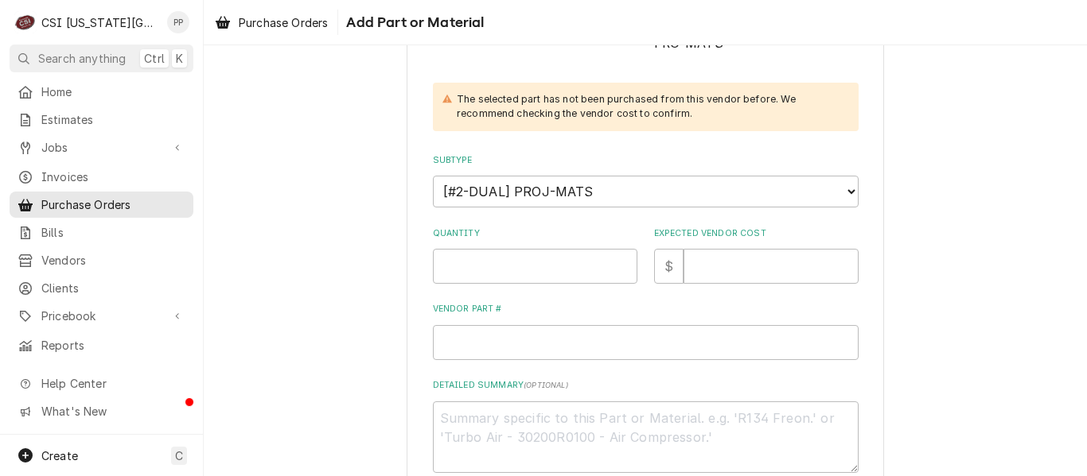
click at [962, 286] on div "Please provide the following information to add a new part or material to this …" at bounding box center [645, 237] width 883 height 809
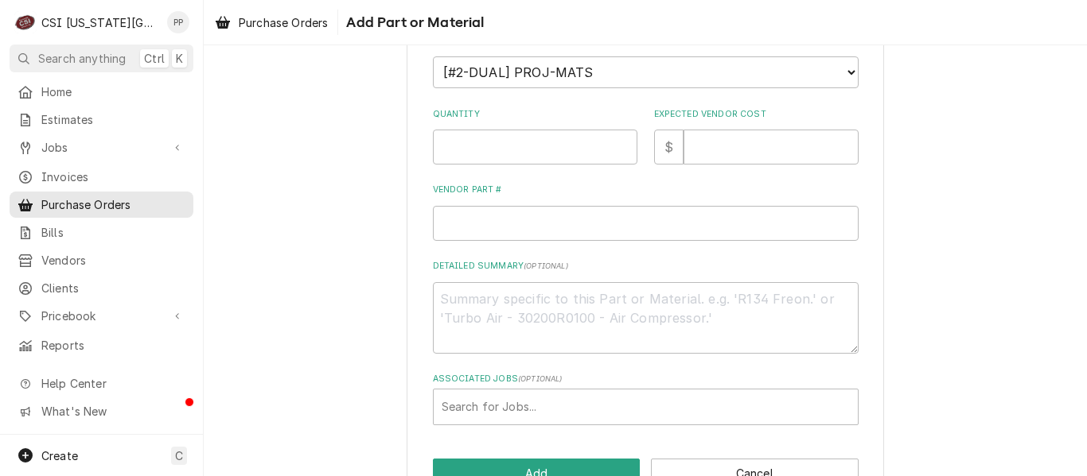
scroll to position [382, 0]
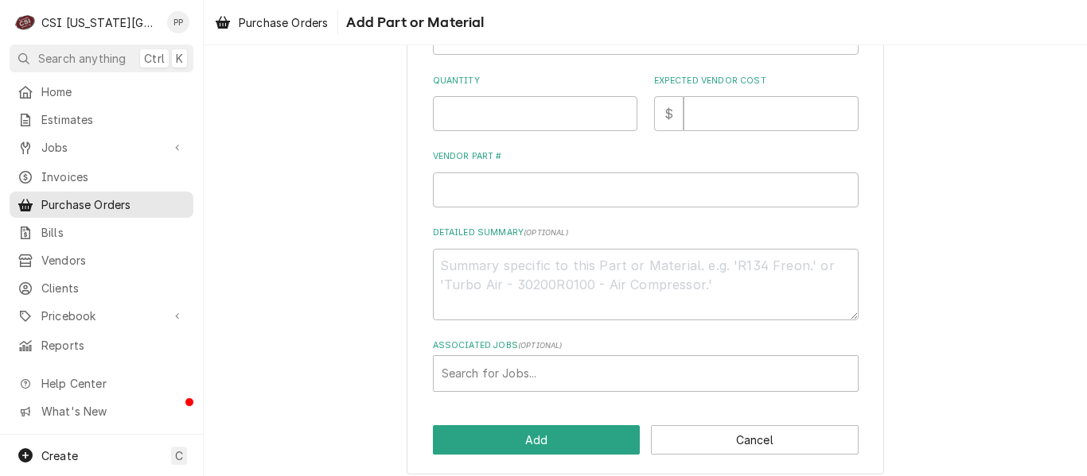
click at [962, 286] on div "Please provide the following information to add a new part or material to this …" at bounding box center [645, 84] width 883 height 809
drag, startPoint x: 524, startPoint y: 108, endPoint x: 484, endPoint y: 126, distance: 43.5
click at [484, 126] on input "Quantity" at bounding box center [535, 113] width 204 height 35
type textarea "x"
type input "1"
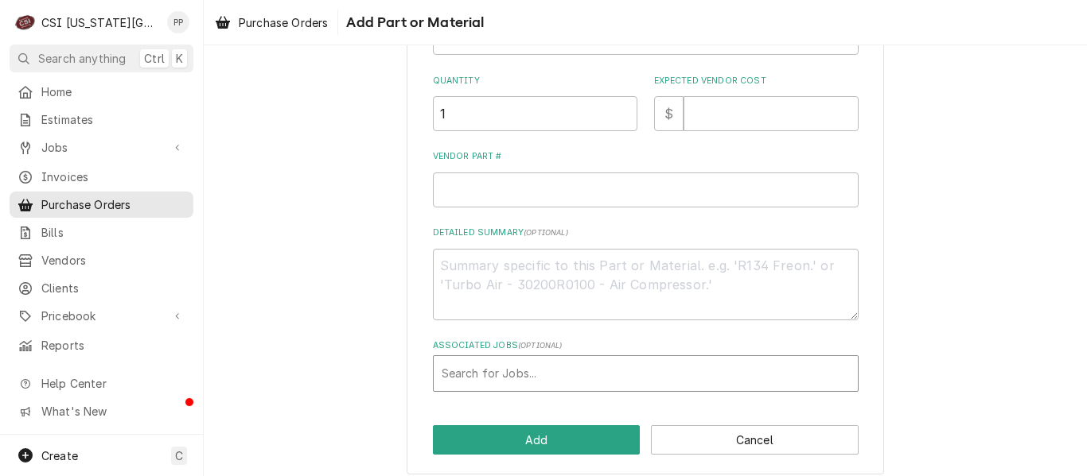
click at [479, 356] on div "Search for Jobs..." at bounding box center [646, 373] width 424 height 35
type input "31828"
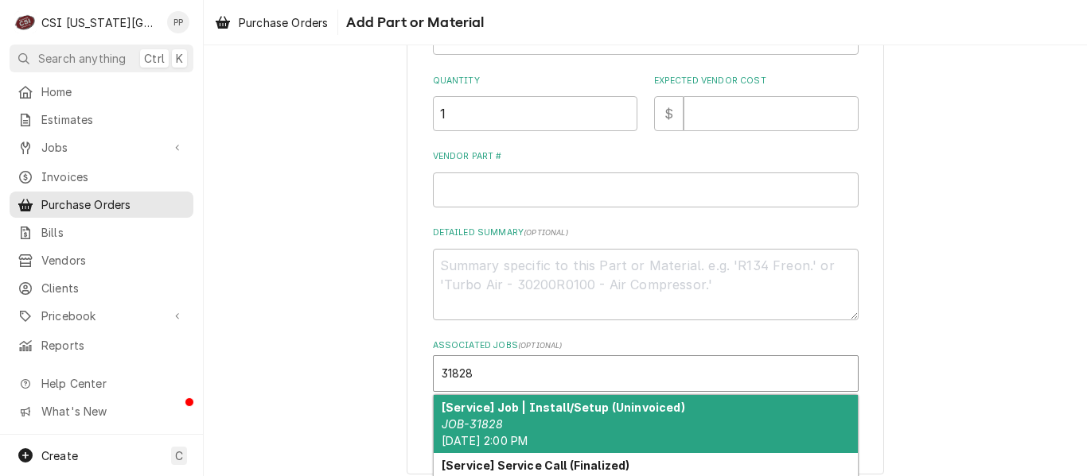
click at [484, 421] on em "JOB-31828" at bounding box center [471, 425] width 61 height 14
type textarea "x"
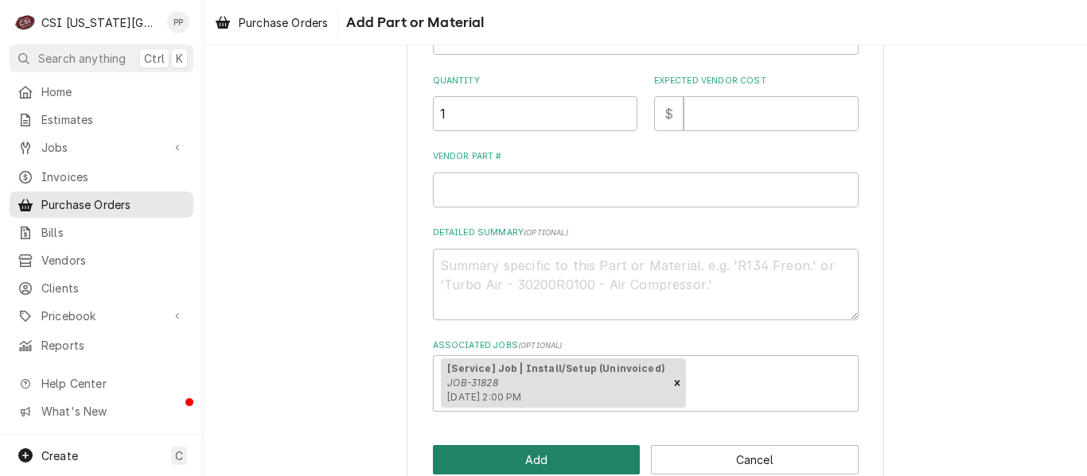
click at [558, 450] on button "Add" at bounding box center [537, 459] width 208 height 29
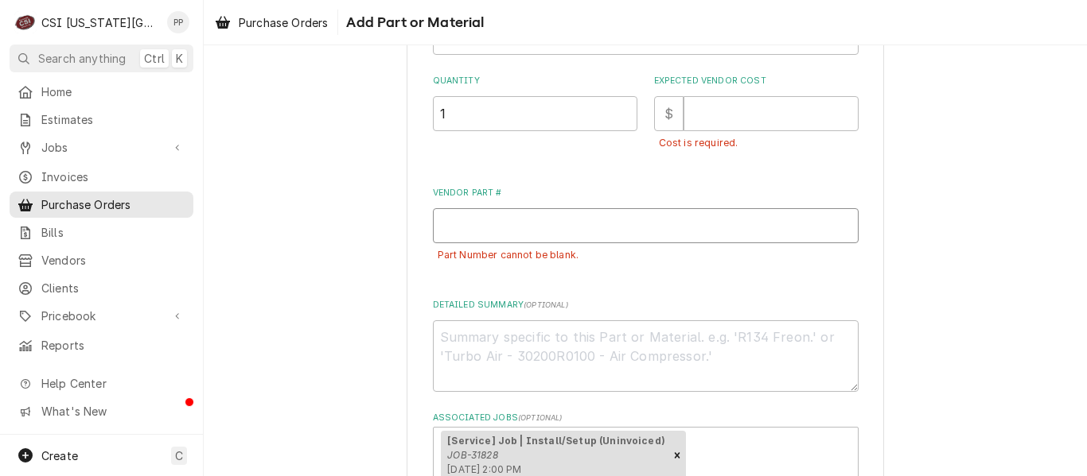
click at [677, 218] on input "Vendor Part #" at bounding box center [646, 225] width 426 height 35
type textarea "x"
type input "p"
type textarea "x"
type input "pr"
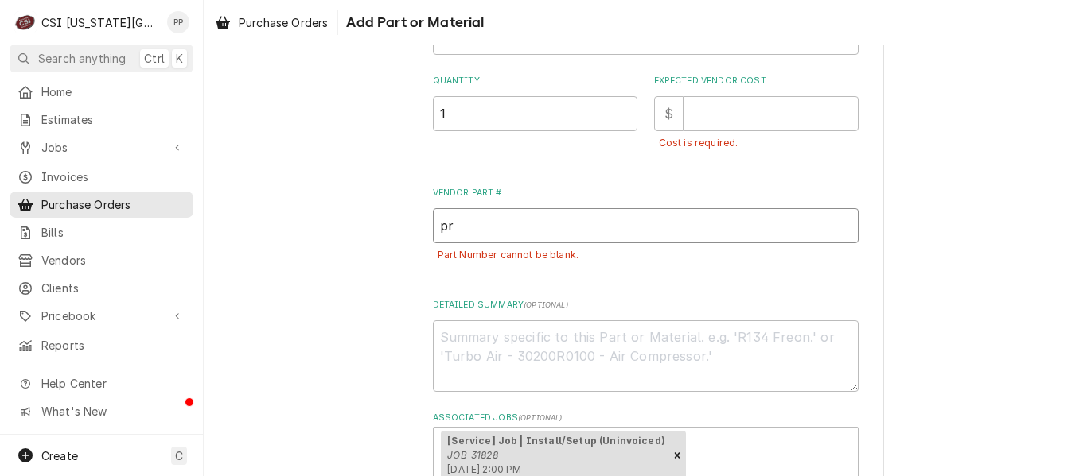
type textarea "x"
type input "pro"
type textarea "x"
type input "pro"
type textarea "x"
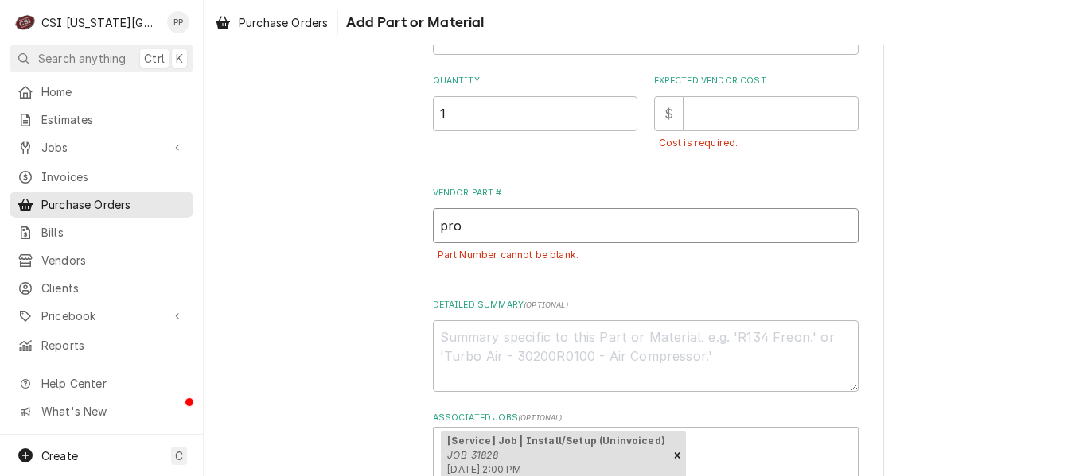
type input "pro m"
type textarea "x"
type input "pro ma"
type textarea "x"
type input "pro mat"
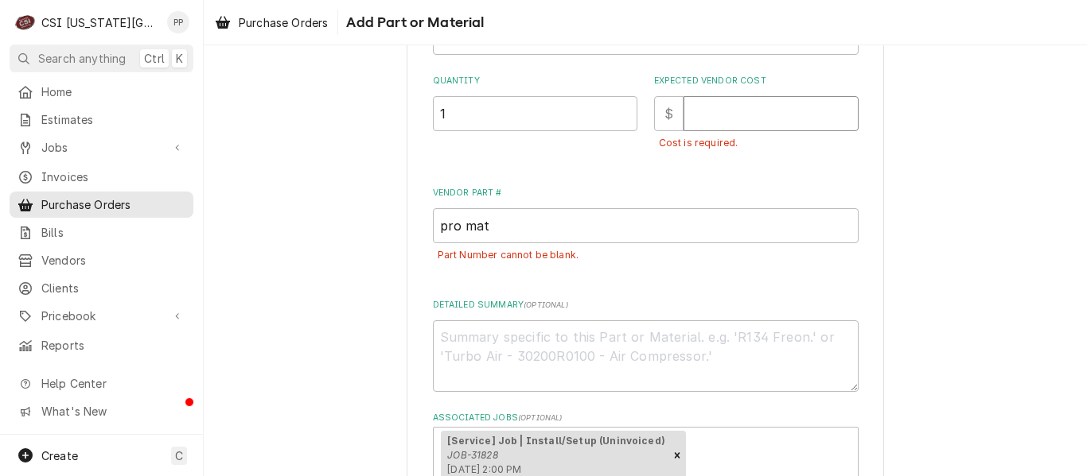
click at [718, 125] on input "Expected Vendor Cost" at bounding box center [770, 113] width 175 height 35
type textarea "x"
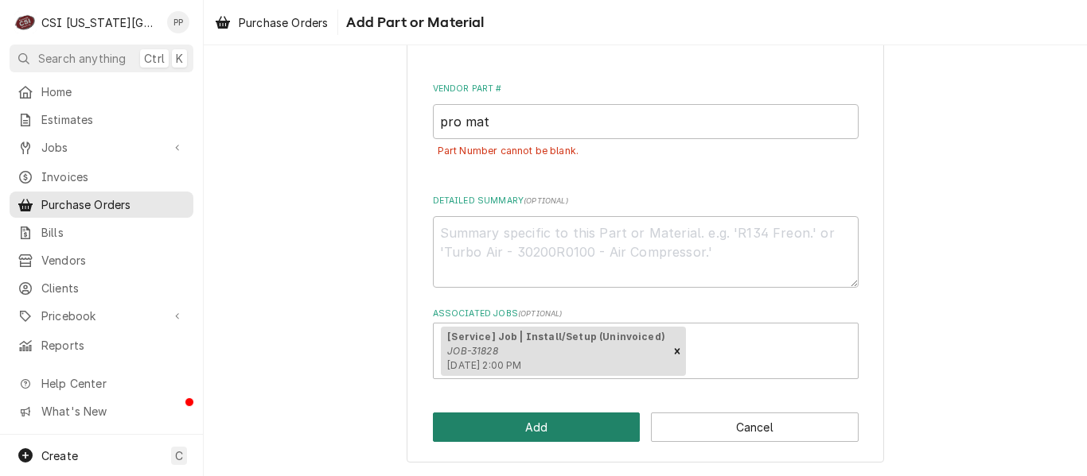
type input "0"
click at [531, 434] on button "Add" at bounding box center [537, 427] width 208 height 29
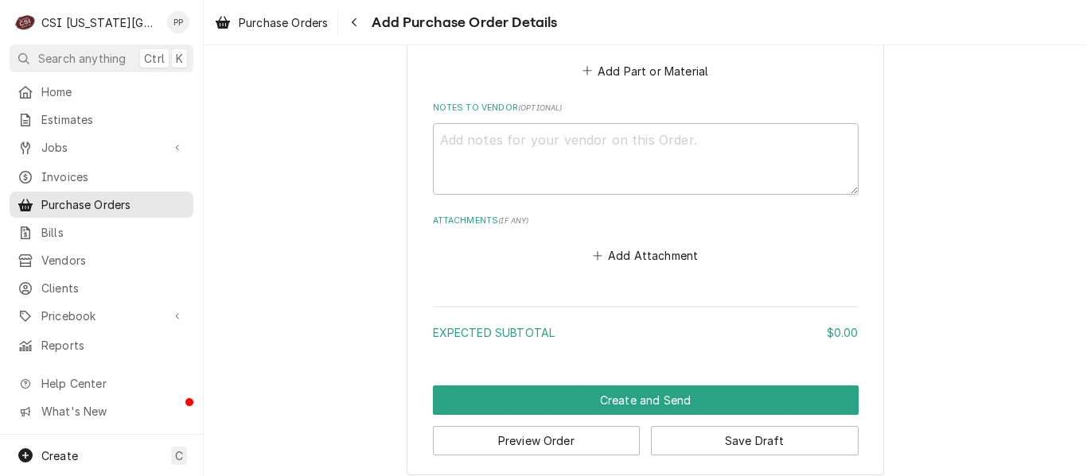
scroll to position [1043, 0]
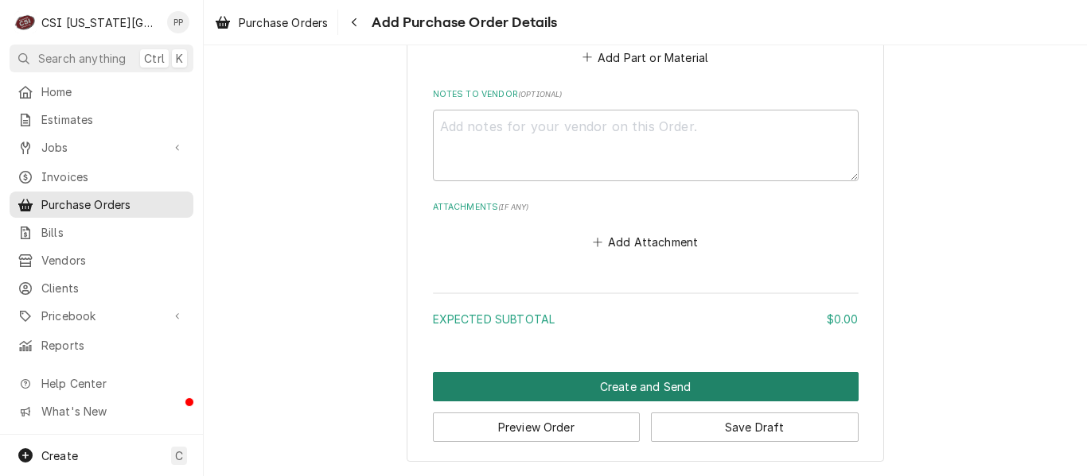
click at [691, 387] on button "Create and Send" at bounding box center [646, 386] width 426 height 29
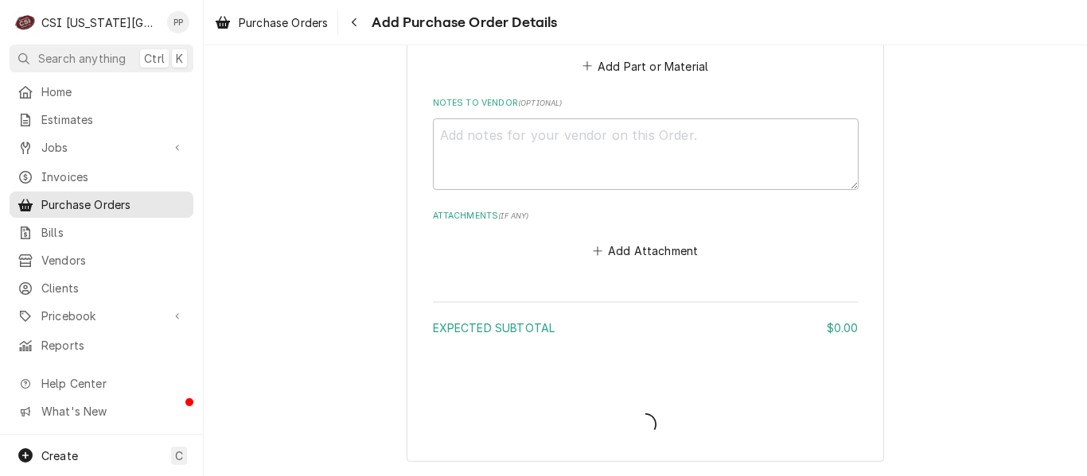
scroll to position [1034, 0]
type textarea "x"
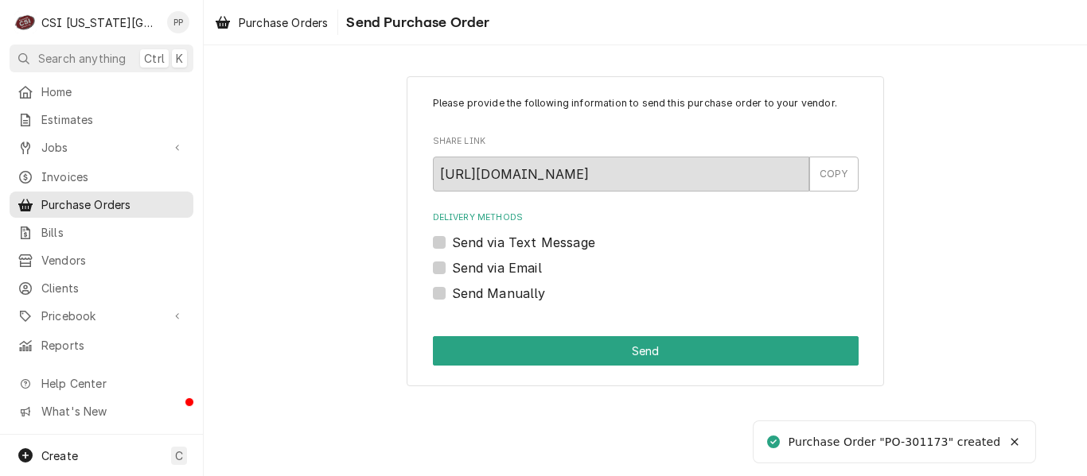
click at [452, 290] on label "Send Manually" at bounding box center [499, 293] width 94 height 19
click at [452, 290] on input "Send Manually" at bounding box center [665, 301] width 426 height 35
checkbox input "true"
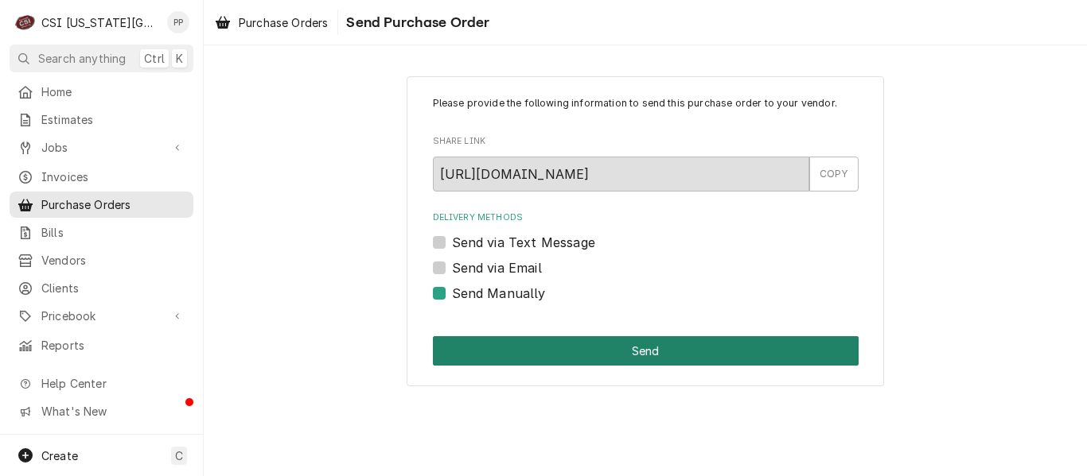
click at [511, 340] on button "Send" at bounding box center [646, 350] width 426 height 29
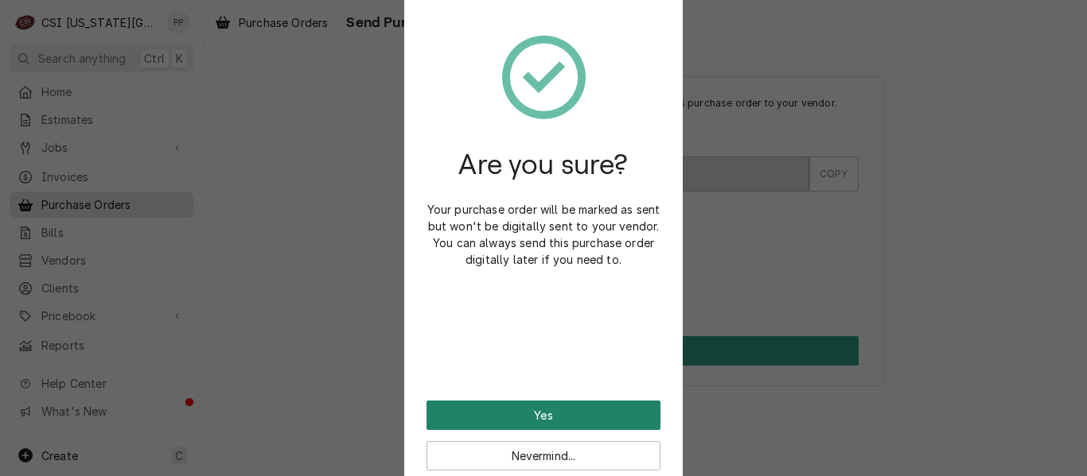
click at [566, 419] on button "Yes" at bounding box center [543, 415] width 234 height 29
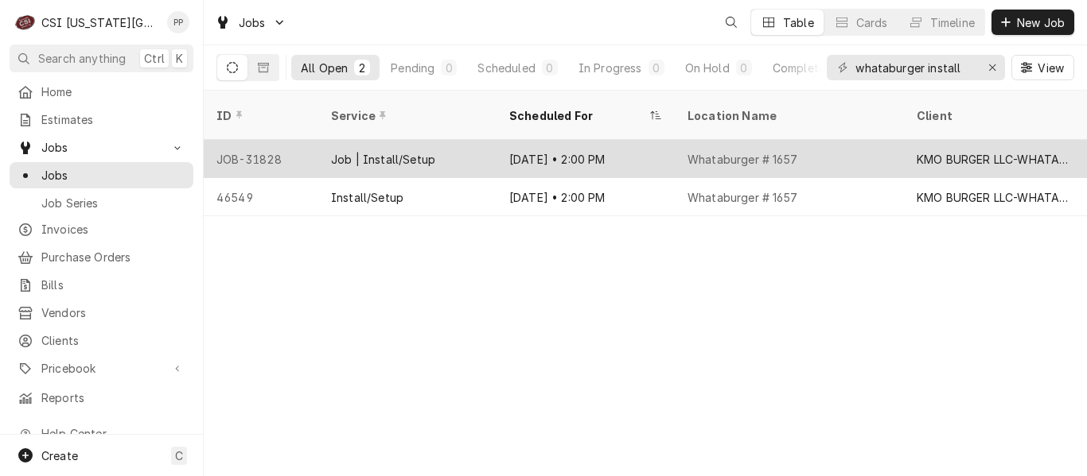
click at [998, 151] on div "KMO BURGER LLC-WHATABURGER" at bounding box center [992, 159] width 153 height 17
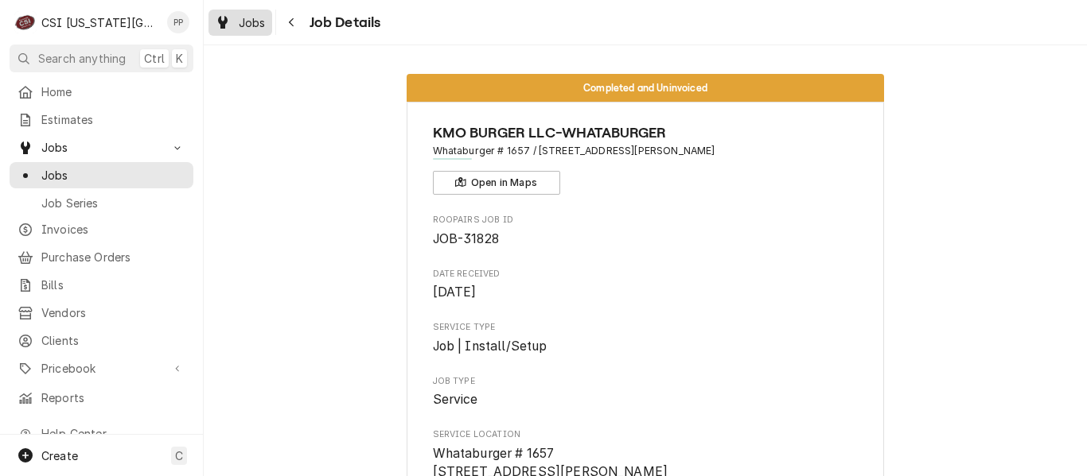
click at [237, 25] on div "Jobs" at bounding box center [240, 23] width 57 height 20
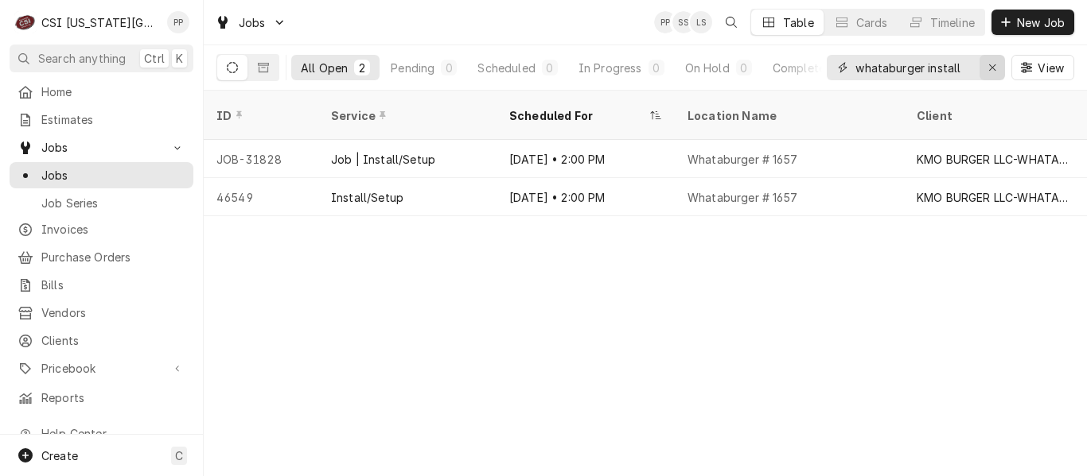
click at [996, 66] on div "Erase input" at bounding box center [992, 68] width 16 height 16
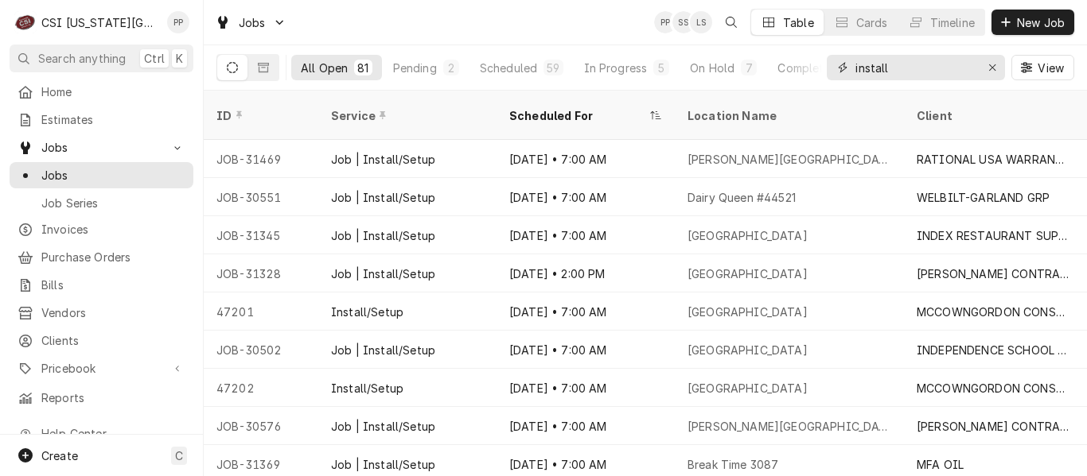
type input "install"
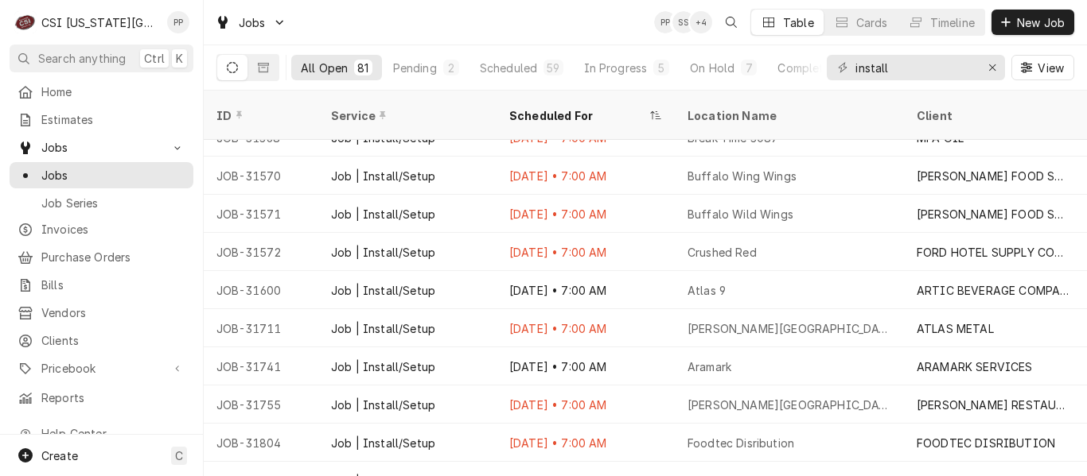
scroll to position [753, 0]
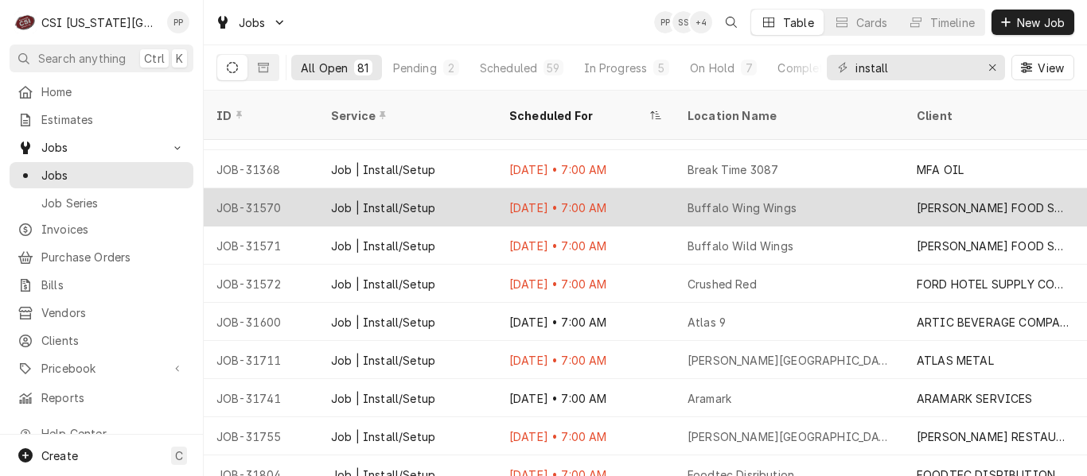
click at [598, 189] on div "Aug 11 • 7:00 AM" at bounding box center [585, 208] width 178 height 38
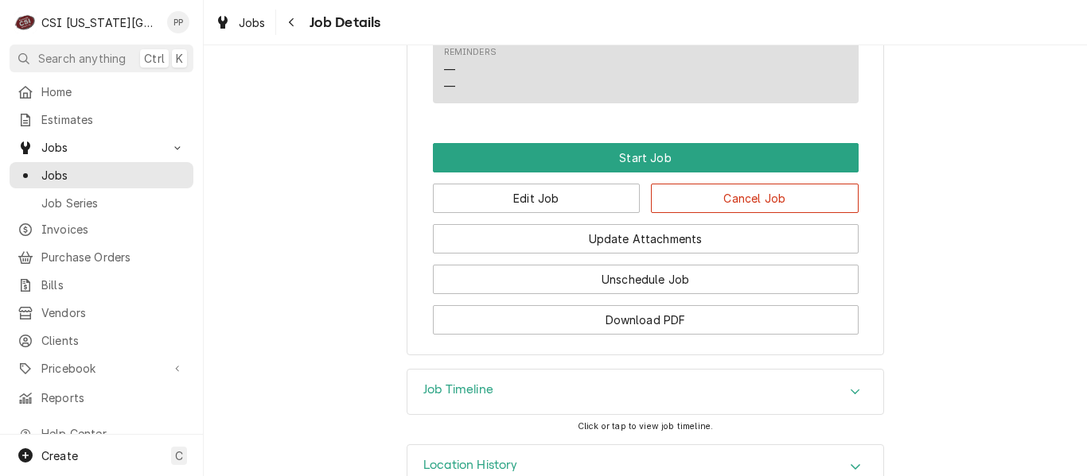
scroll to position [1060, 0]
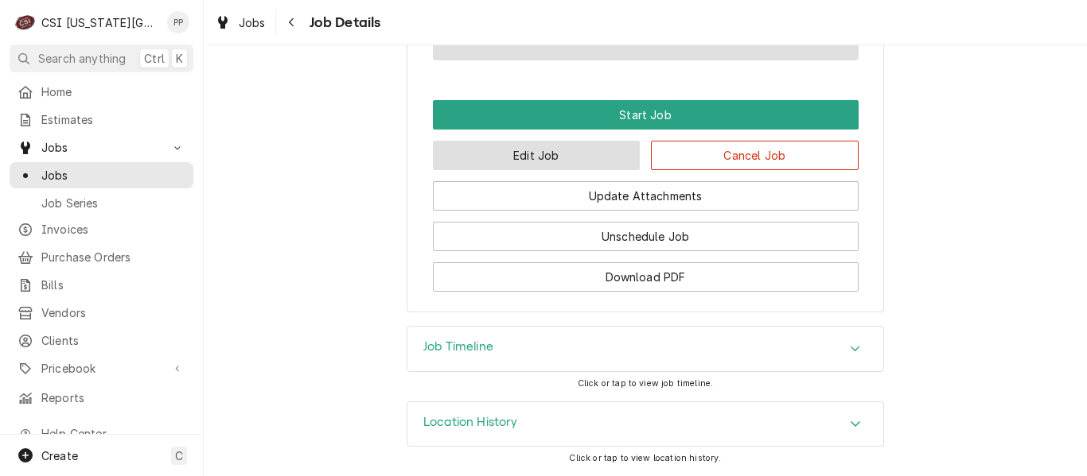
click at [543, 158] on button "Edit Job" at bounding box center [537, 155] width 208 height 29
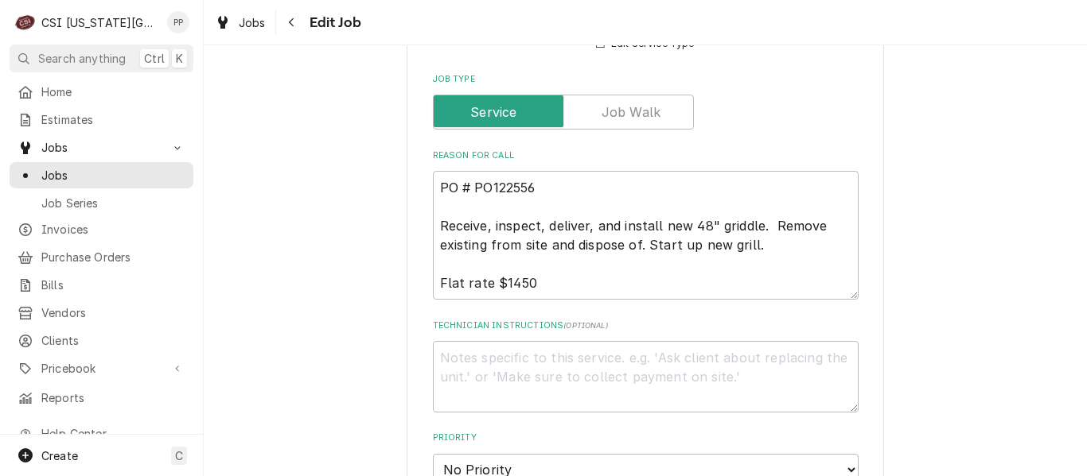
scroll to position [621, 0]
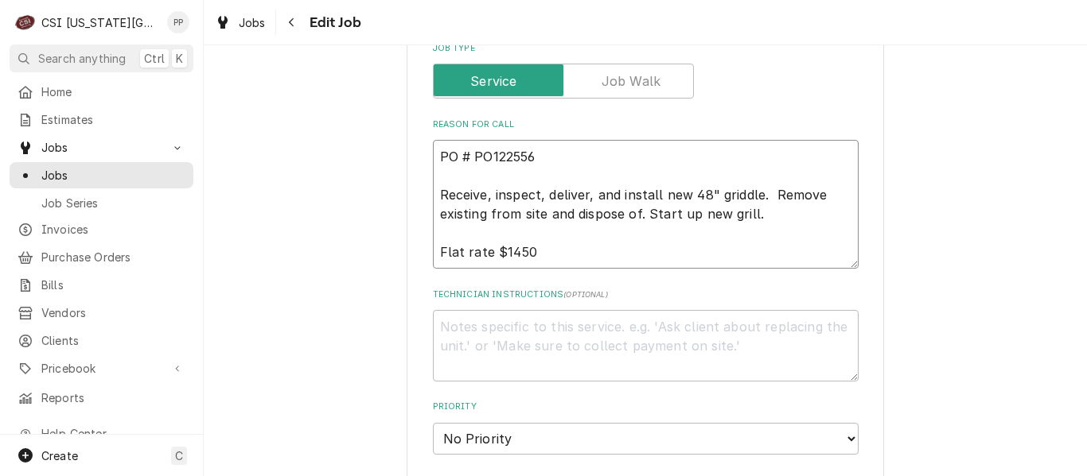
click at [571, 246] on textarea "PO # PO122556 Receive, inspect, deliver, and install new 48" griddle. Remove ex…" at bounding box center [646, 204] width 426 height 129
type textarea "x"
type textarea "PO # PO122556 Receive, inspect, deliver, and install new 48" griddle. Remove ex…"
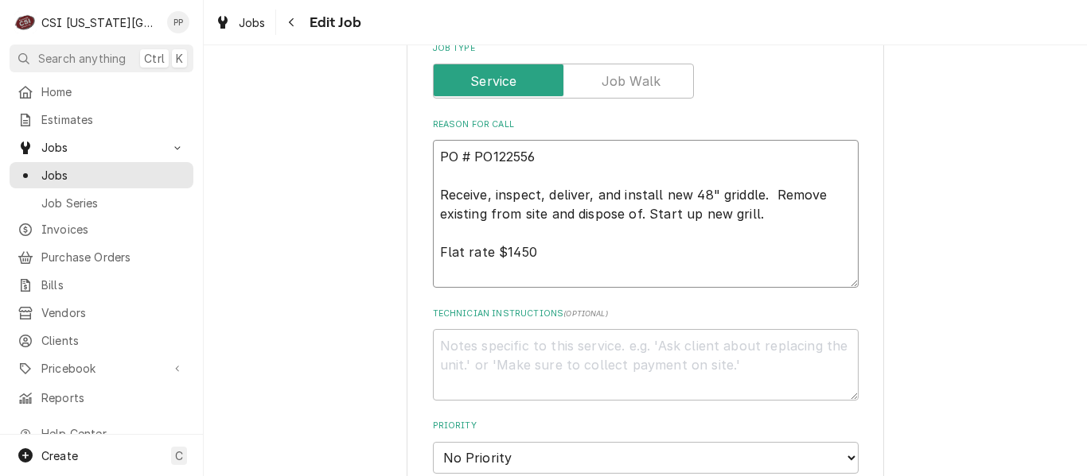
type textarea "x"
type textarea "PO # PO122556 Receive, inspect, deliver, and install new 48" griddle. Remove ex…"
type textarea "x"
type textarea "PO # PO122556 Receive, inspect, deliver, and install new 48" griddle. Remove ex…"
type textarea "x"
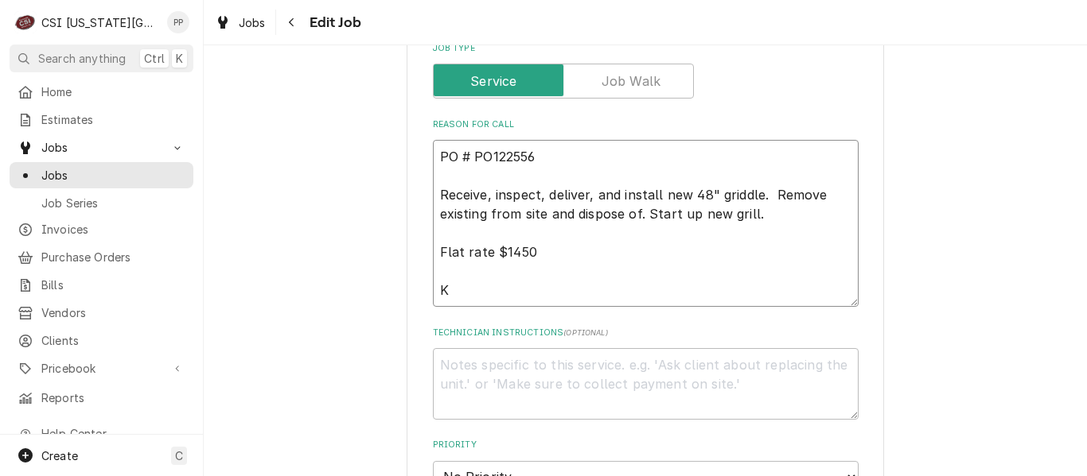
type textarea "PO # PO122556 Receive, inspect, deliver, and install new 48" griddle. Remove ex…"
type textarea "x"
type textarea "PO # PO122556 Receive, inspect, deliver, and install new 48" griddle. Remove ex…"
type textarea "x"
type textarea "PO # PO122556 Receive, inspect, deliver, and install new 48" griddle. Remove ex…"
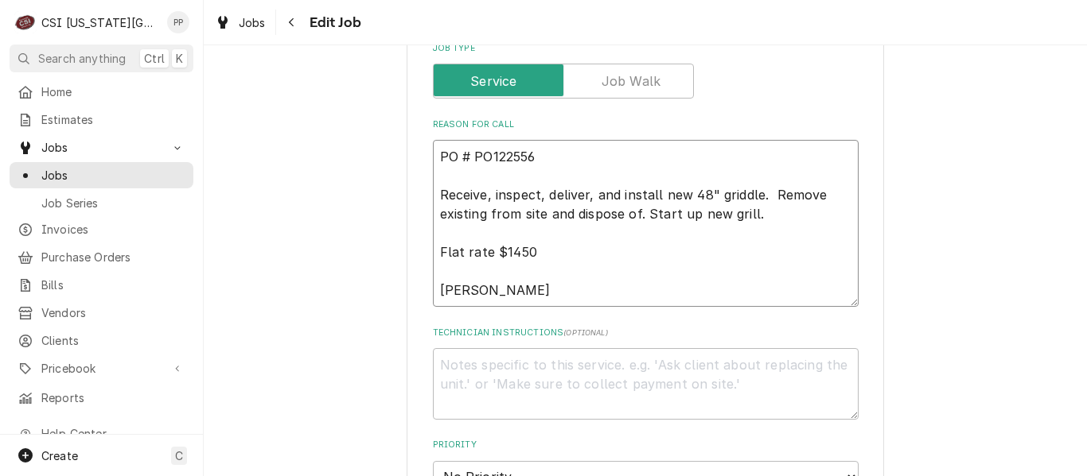
type textarea "x"
type textarea "PO # PO122556 Receive, inspect, deliver, and install new 48" griddle. Remove ex…"
type textarea "x"
type textarea "PO # PO122556 Receive, inspect, deliver, and install new 48" griddle. Remove ex…"
type textarea "x"
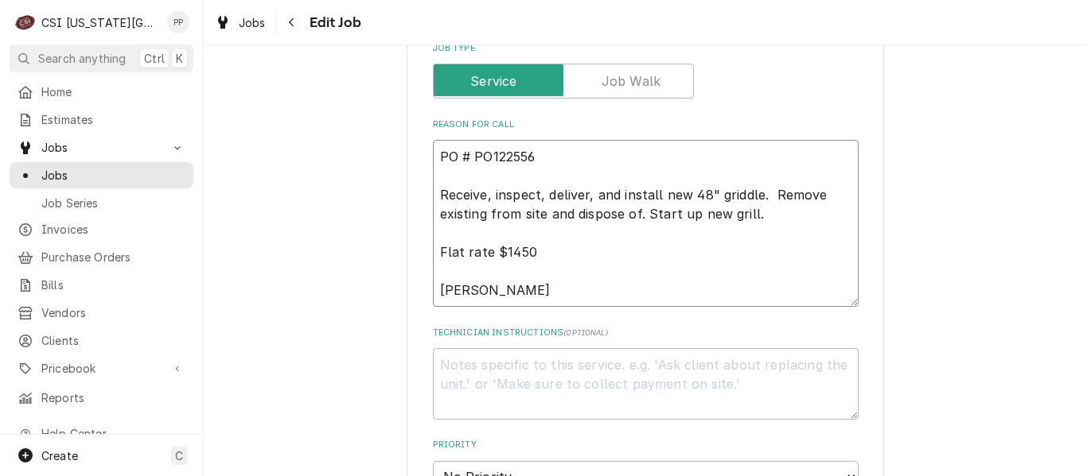
type textarea "PO # PO122556 Receive, inspect, deliver, and install new 48" griddle. Remove ex…"
type textarea "x"
type textarea "PO # PO122556 Receive, inspect, deliver, and install new 48" griddle. Remove ex…"
type textarea "x"
type textarea "PO # PO122556 Receive, inspect, deliver, and install new 48" griddle. Remove ex…"
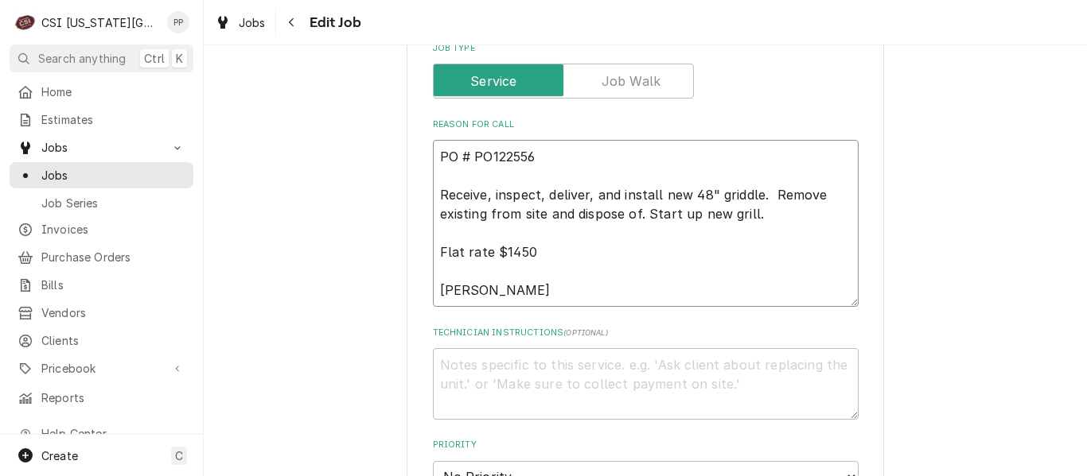
type textarea "x"
type textarea "PO # PO122556 Receive, inspect, deliver, and install new 48" griddle. Remove ex…"
type textarea "x"
type textarea "PO # PO122556 Receive, inspect, deliver, and install new 48" griddle. Remove ex…"
type textarea "x"
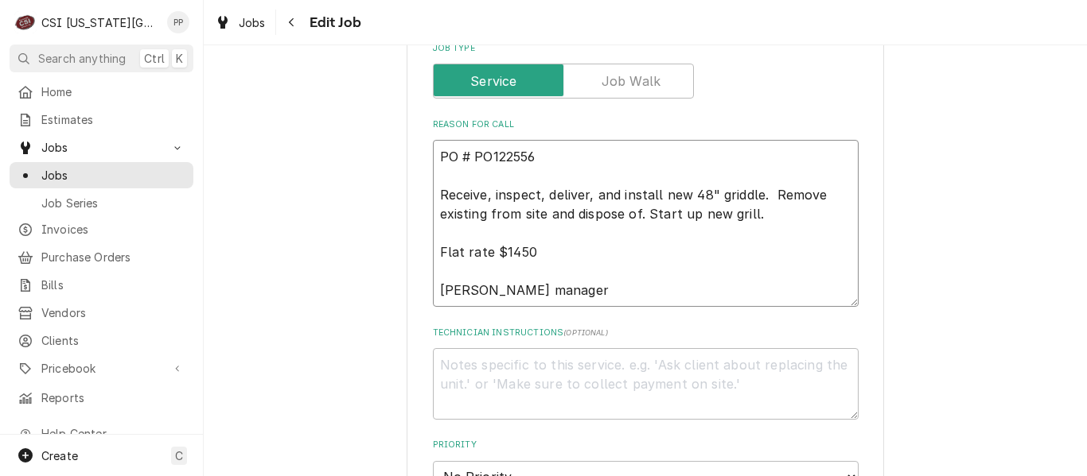
type textarea "PO # PO122556 Receive, inspect, deliver, and install new 48" griddle. Remove ex…"
type textarea "x"
type textarea "PO # PO122556 Receive, inspect, deliver, and install new 48" griddle. Remove ex…"
type textarea "x"
type textarea "PO # PO122556 Receive, inspect, deliver, and install new 48" griddle. Remove ex…"
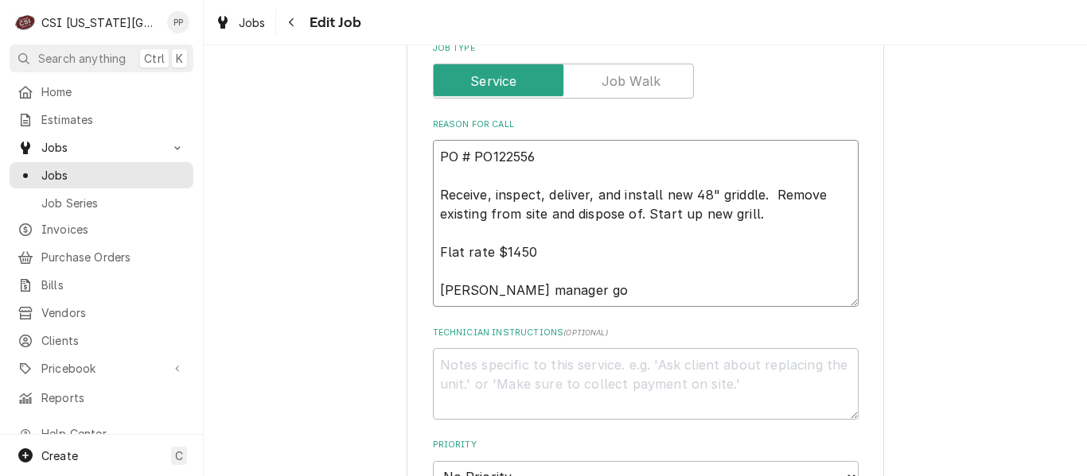
type textarea "x"
type textarea "PO # PO122556 Receive, inspect, deliver, and install new 48" griddle. Remove ex…"
type textarea "x"
type textarea "PO # PO122556 Receive, inspect, deliver, and install new 48" griddle. Remove ex…"
type textarea "x"
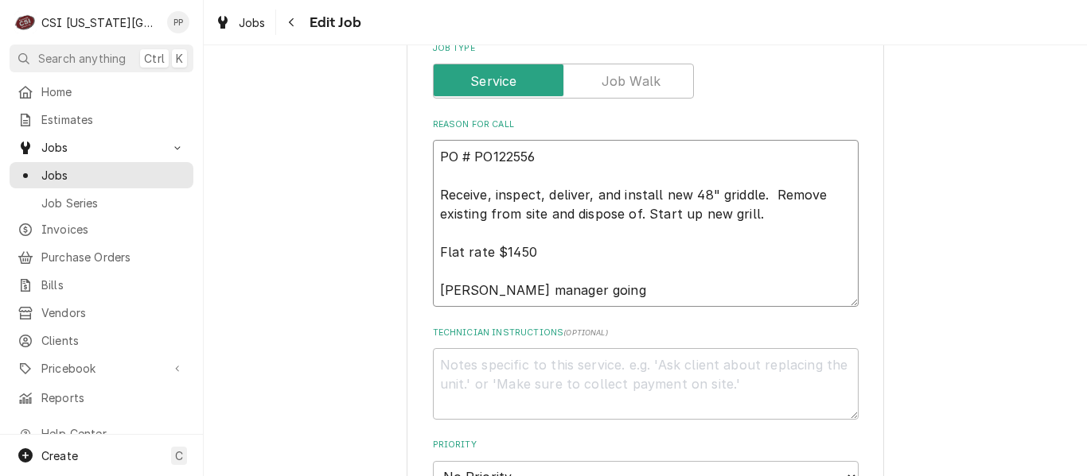
type textarea "PO # PO122556 Receive, inspect, deliver, and install new 48" griddle. Remove ex…"
type textarea "x"
type textarea "PO # PO122556 Receive, inspect, deliver, and install new 48" griddle. Remove ex…"
type textarea "x"
type textarea "PO # PO122556 Receive, inspect, deliver, and install new 48" griddle. Remove ex…"
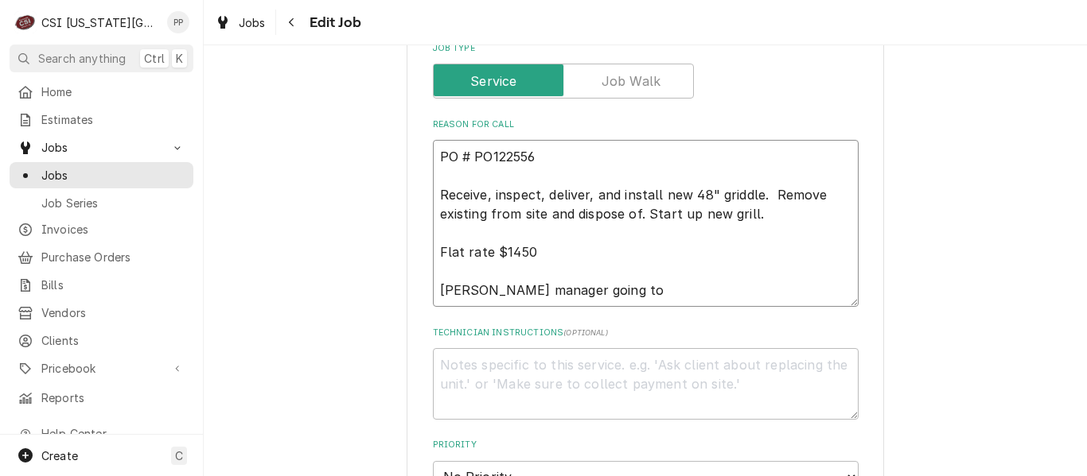
type textarea "x"
type textarea "PO # PO122556 Receive, inspect, deliver, and install new 48" griddle. Remove ex…"
type textarea "x"
type textarea "PO # PO122556 Receive, inspect, deliver, and install new 48" griddle. Remove ex…"
type textarea "x"
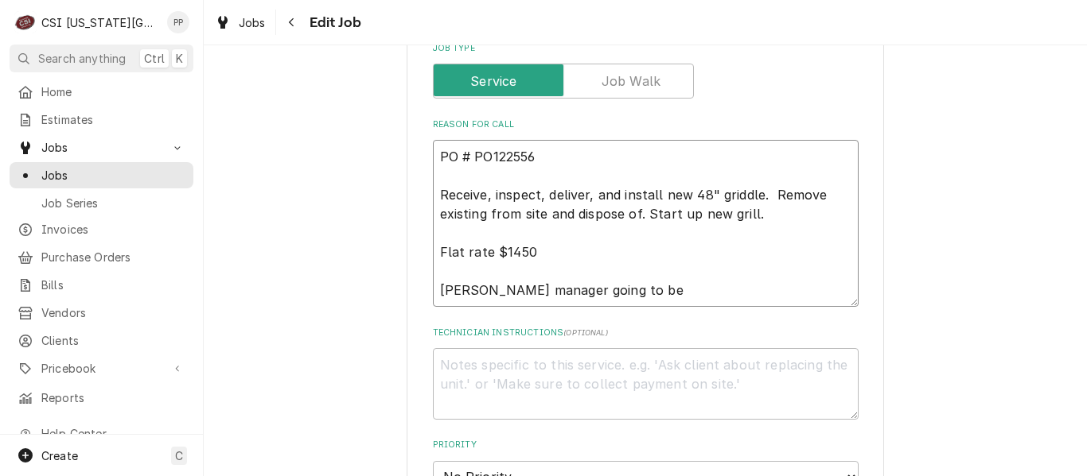
type textarea "PO # PO122556 Receive, inspect, deliver, and install new 48" griddle. Remove ex…"
type textarea "x"
type textarea "PO # PO122556 Receive, inspect, deliver, and install new 48" griddle. Remove ex…"
type textarea "x"
type textarea "PO # PO122556 Receive, inspect, deliver, and install new 48" griddle. Remove ex…"
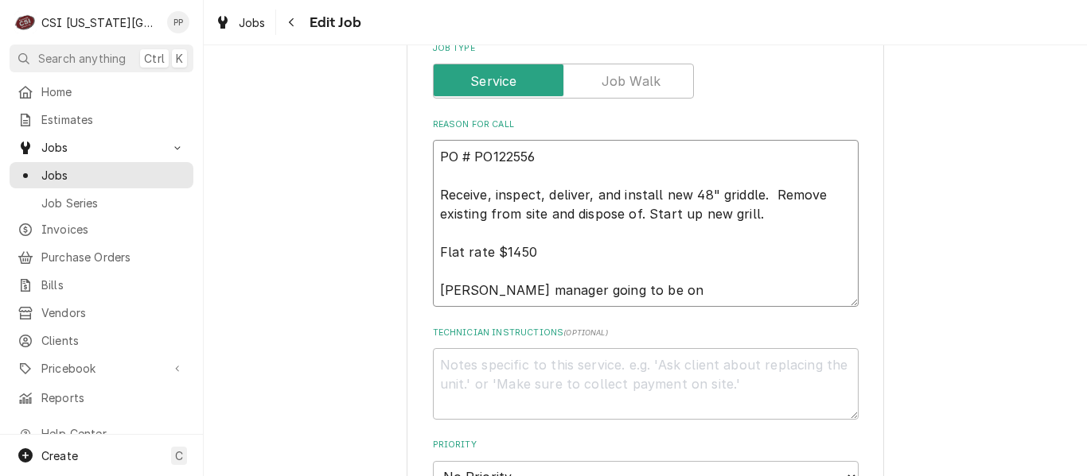
type textarea "x"
type textarea "PO # PO122556 Receive, inspect, deliver, and install new 48" griddle. Remove ex…"
type textarea "x"
type textarea "PO # PO122556 Receive, inspect, deliver, and install new 48" griddle. Remove ex…"
type textarea "x"
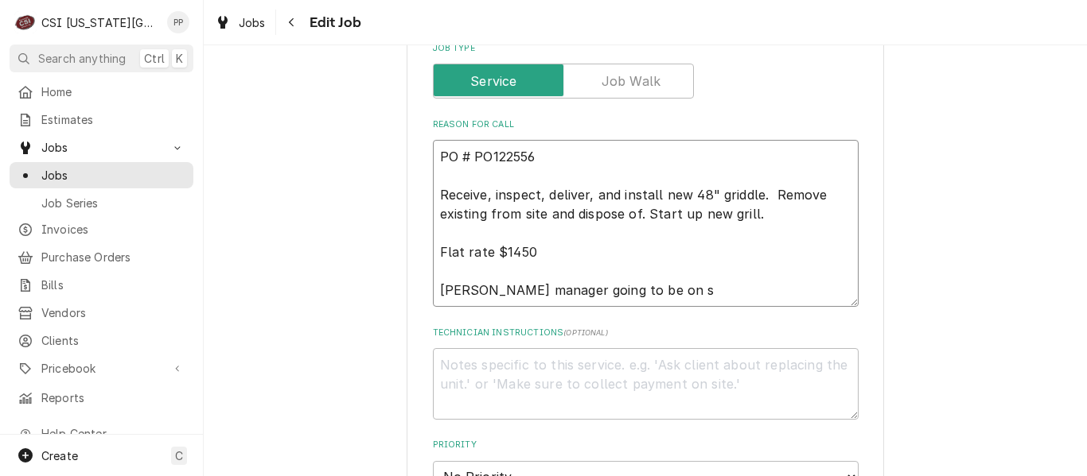
type textarea "PO # PO122556 Receive, inspect, deliver, and install new 48" griddle. Remove ex…"
type textarea "x"
type textarea "PO # PO122556 Receive, inspect, deliver, and install new 48" griddle. Remove ex…"
type textarea "x"
type textarea "PO # PO122556 Receive, inspect, deliver, and install new 48" griddle. Remove ex…"
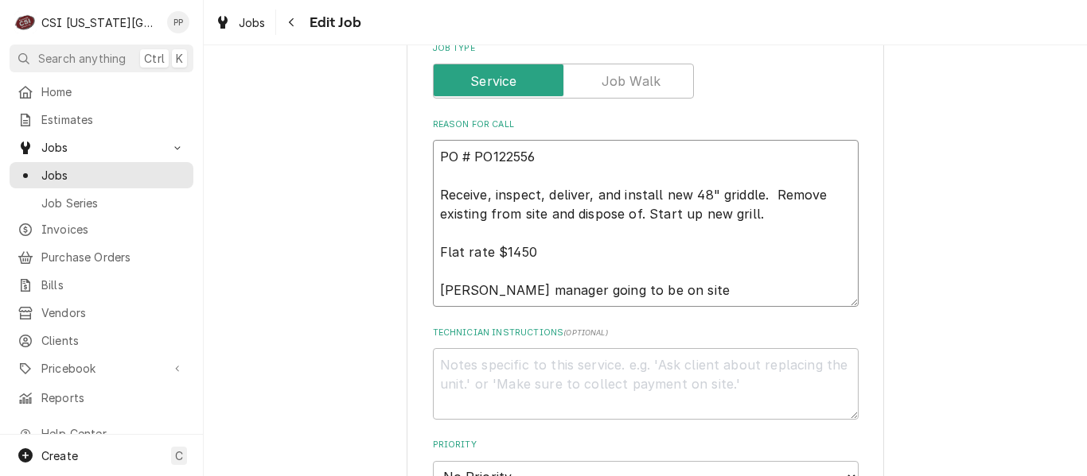
type textarea "x"
type textarea "PO # PO122556 Receive, inspect, deliver, and install new 48" griddle. Remove ex…"
type textarea "x"
type textarea "PO # PO122556 Receive, inspect, deliver, and install new 48" griddle. Remove ex…"
type textarea "x"
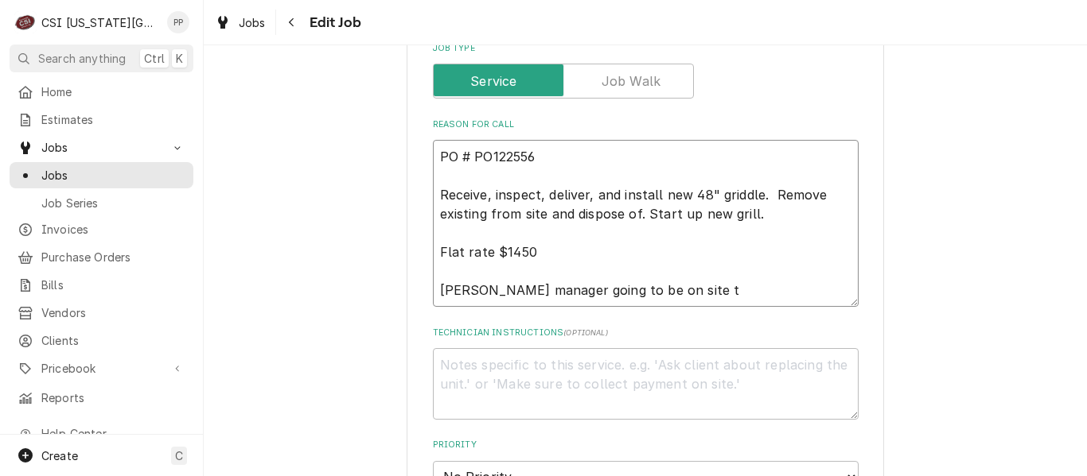
type textarea "PO # PO122556 Receive, inspect, deliver, and install new 48" griddle. Remove ex…"
type textarea "x"
type textarea "PO # PO122556 Receive, inspect, deliver, and install new 48" griddle. Remove ex…"
type textarea "x"
type textarea "PO # PO122556 Receive, inspect, deliver, and install new 48" griddle. Remove ex…"
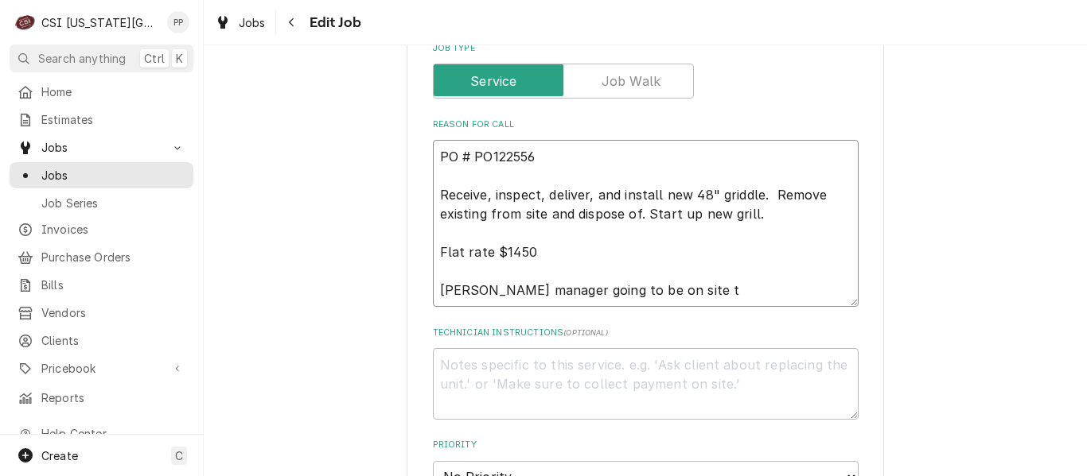
type textarea "x"
type textarea "PO # PO122556 Receive, inspect, deliver, and install new 48" griddle. Remove ex…"
type textarea "x"
type textarea "PO # PO122556 Receive, inspect, deliver, and install new 48" griddle. Remove ex…"
type textarea "x"
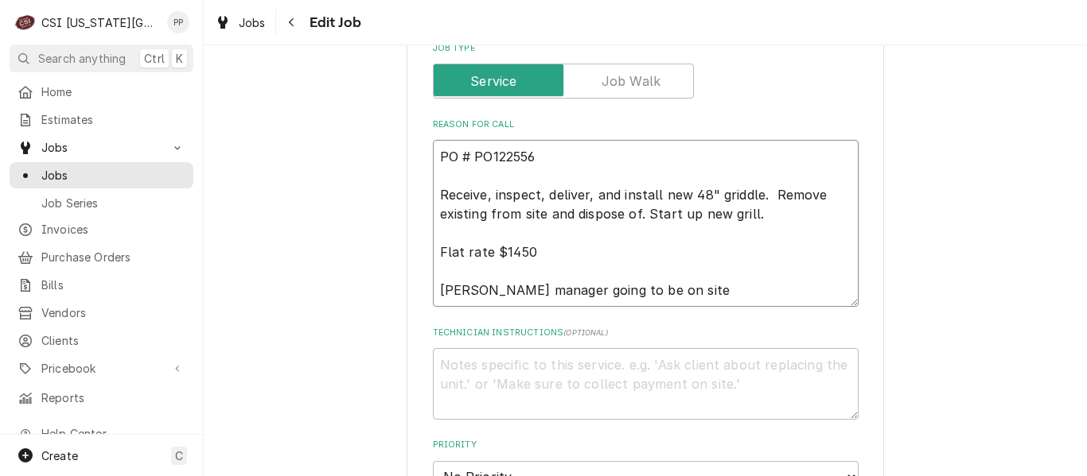
type textarea "PO # PO122556 Receive, inspect, deliver, and install new 48" griddle. Remove ex…"
type textarea "x"
type textarea "PO # PO122556 Receive, inspect, deliver, and install new 48" griddle. Remove ex…"
type textarea "x"
type textarea "PO # PO122556 Receive, inspect, deliver, and install new 48" griddle. Remove ex…"
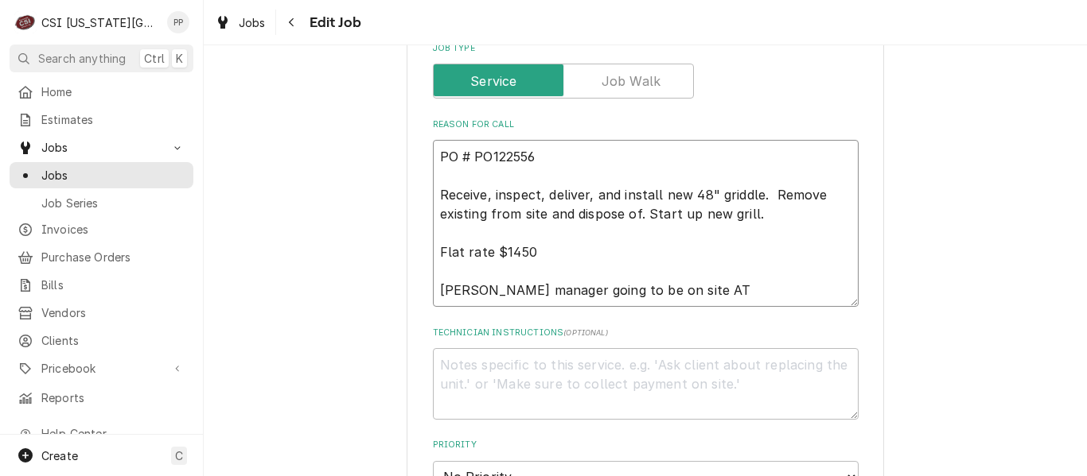
type textarea "x"
type textarea "PO # PO122556 Receive, inspect, deliver, and install new 48" griddle. Remove ex…"
type textarea "x"
type textarea "PO # PO122556 Receive, inspect, deliver, and install new 48" griddle. Remove ex…"
type textarea "x"
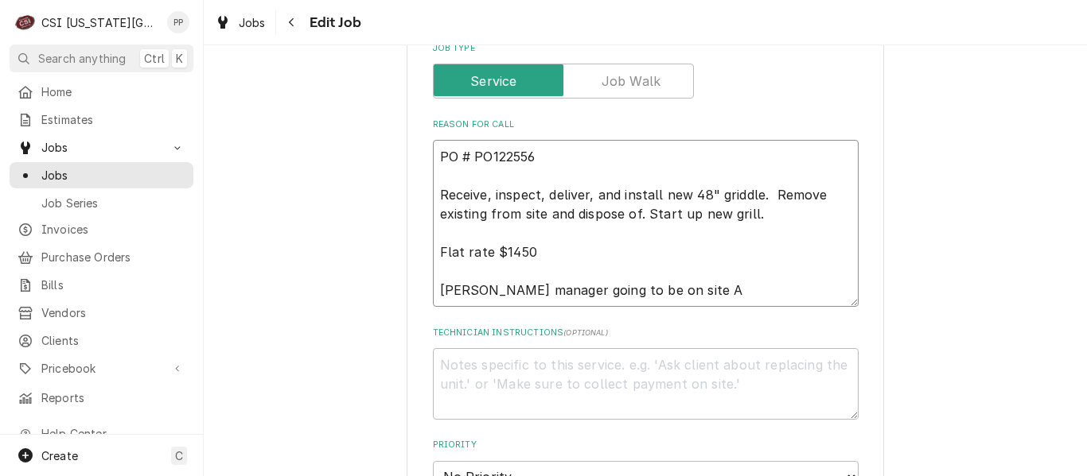
type textarea "PO # PO122556 Receive, inspect, deliver, and install new 48" griddle. Remove ex…"
type textarea "x"
type textarea "PO # PO122556 Receive, inspect, deliver, and install new 48" griddle. Remove ex…"
type textarea "x"
type textarea "PO # PO122556 Receive, inspect, deliver, and install new 48" griddle. Remove ex…"
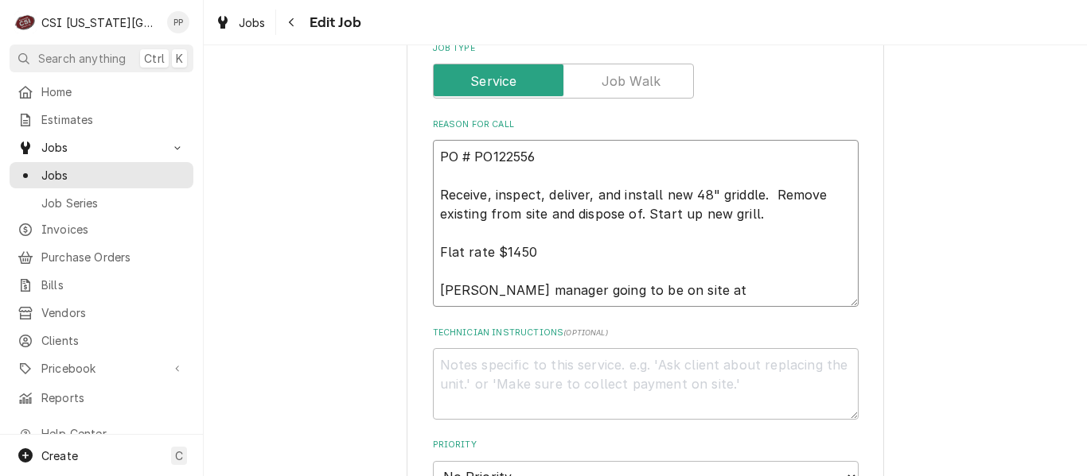
type textarea "x"
type textarea "PO # PO122556 Receive, inspect, deliver, and install new 48" griddle. Remove ex…"
type textarea "x"
type textarea "PO # PO122556 Receive, inspect, deliver, and install new 48" griddle. Remove ex…"
type textarea "x"
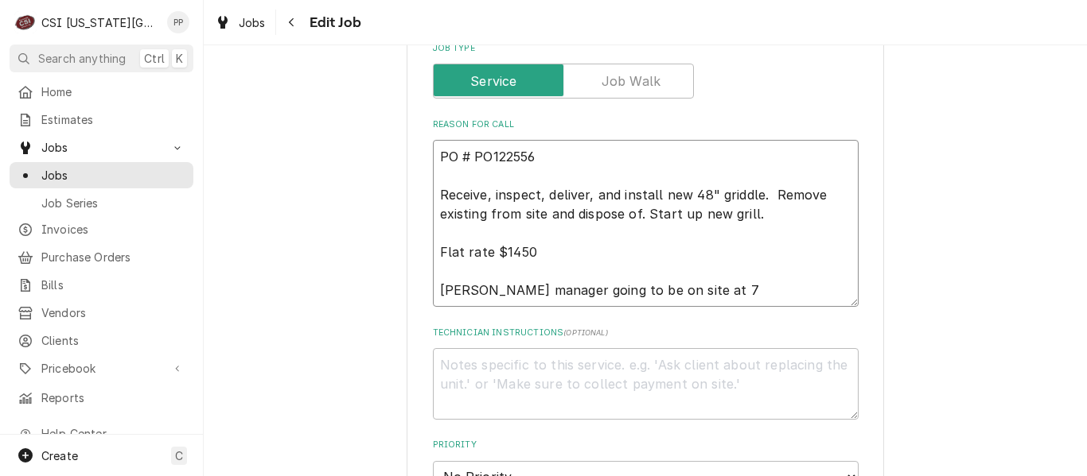
type textarea "PO # PO122556 Receive, inspect, deliver, and install new 48" griddle. Remove ex…"
type textarea "x"
type textarea "PO # PO122556 Receive, inspect, deliver, and install new 48" griddle. Remove ex…"
type textarea "x"
type textarea "PO # PO122556 Receive, inspect, deliver, and install new 48" griddle. Remove ex…"
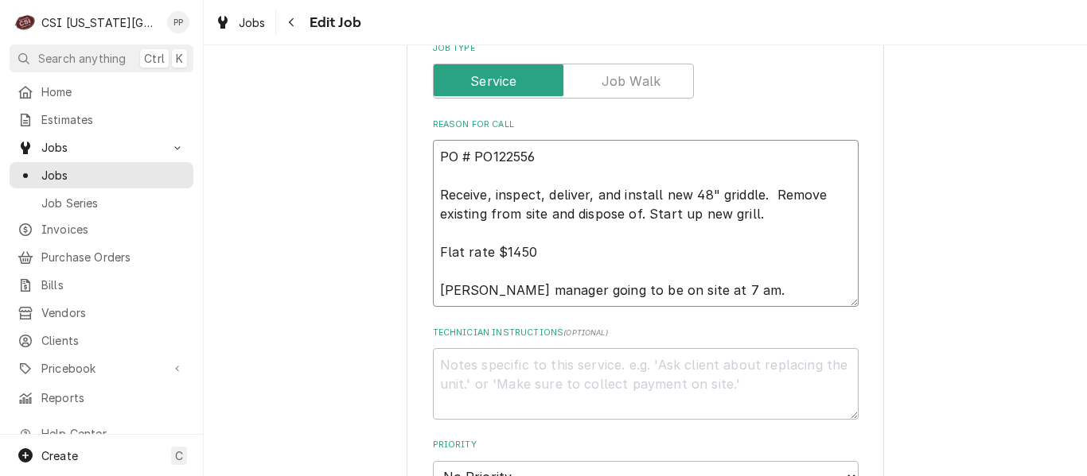
type textarea "x"
type textarea "PO # PO122556 Receive, inspect, deliver, and install new 48" griddle. Remove ex…"
type textarea "x"
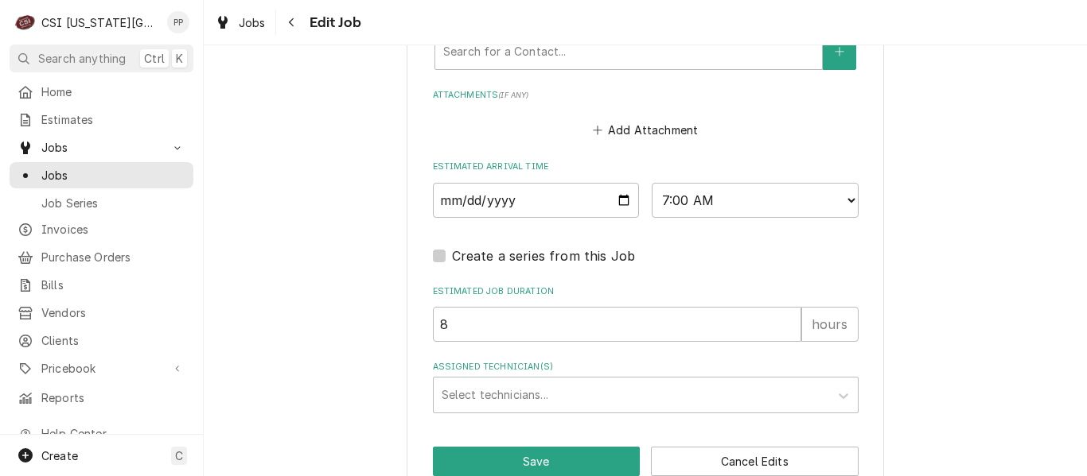
scroll to position [1354, 0]
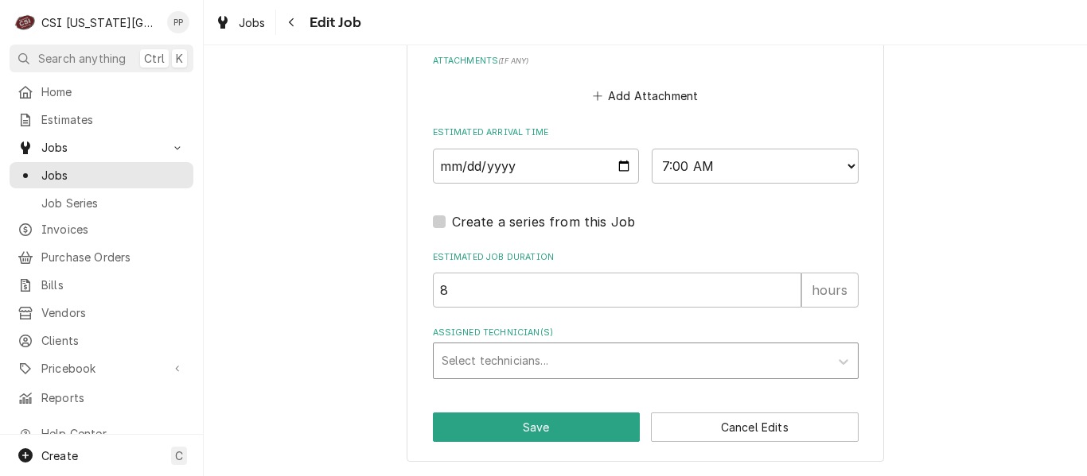
type textarea "PO # PO122556 Receive, inspect, deliver, and install new 48" griddle. Remove ex…"
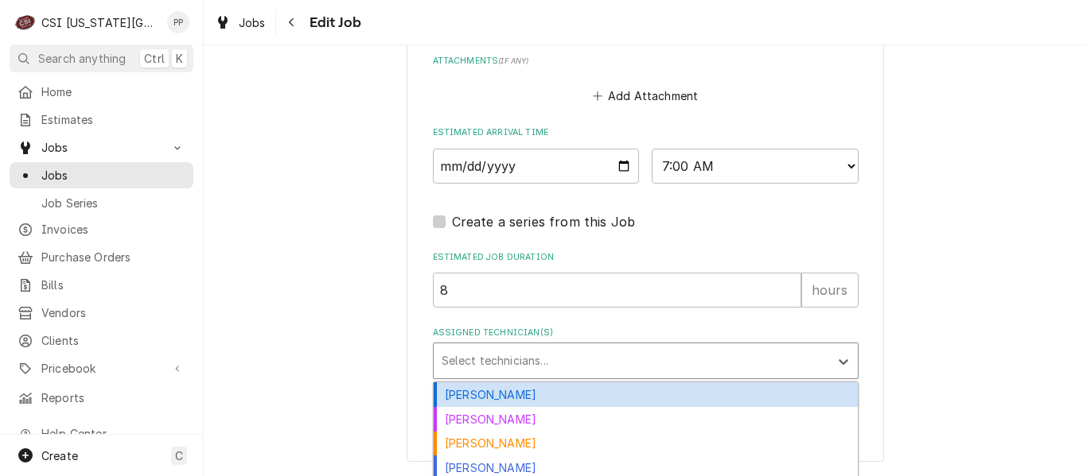
click at [756, 366] on div "Assigned Technician(s)" at bounding box center [630, 361] width 379 height 29
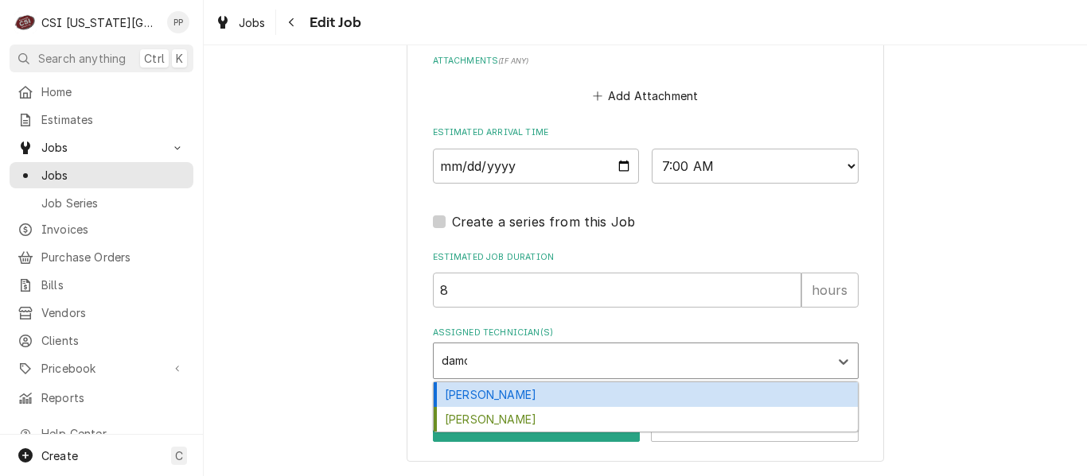
type input "damon"
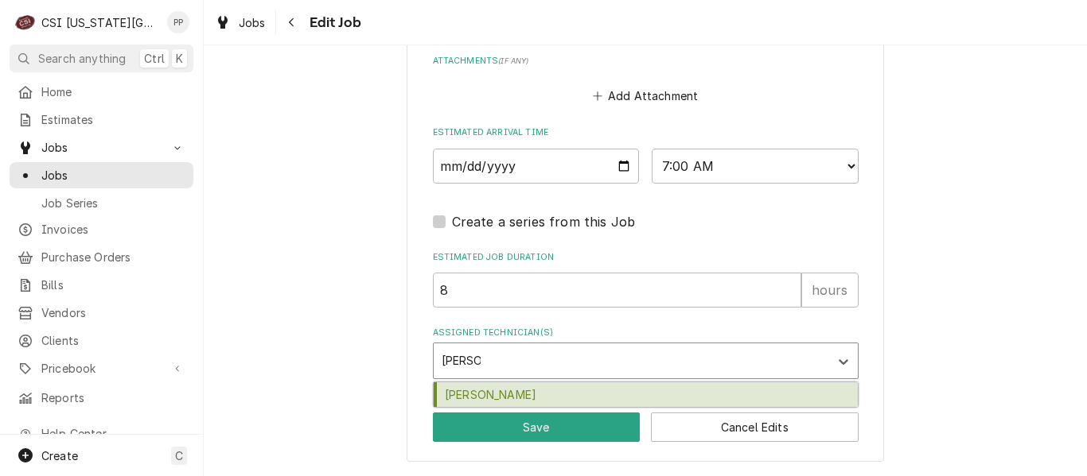
type textarea "x"
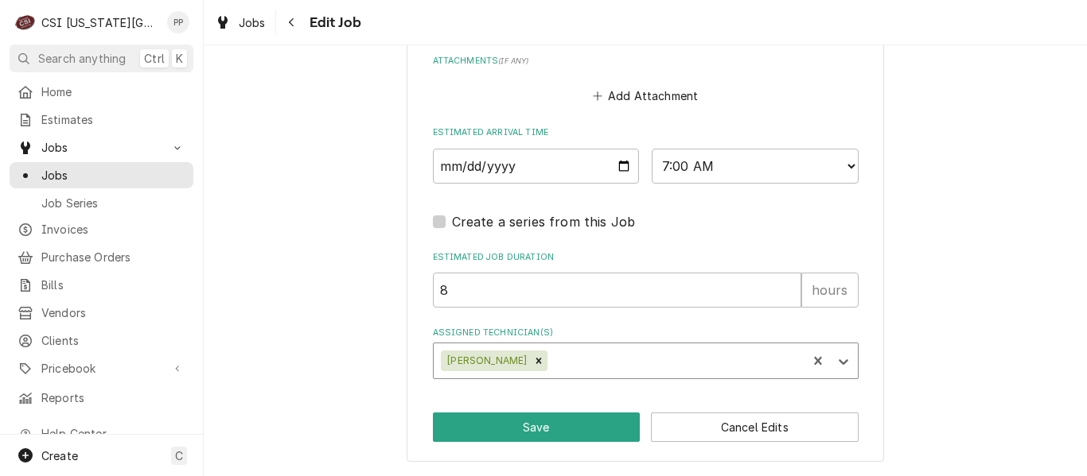
type textarea "x"
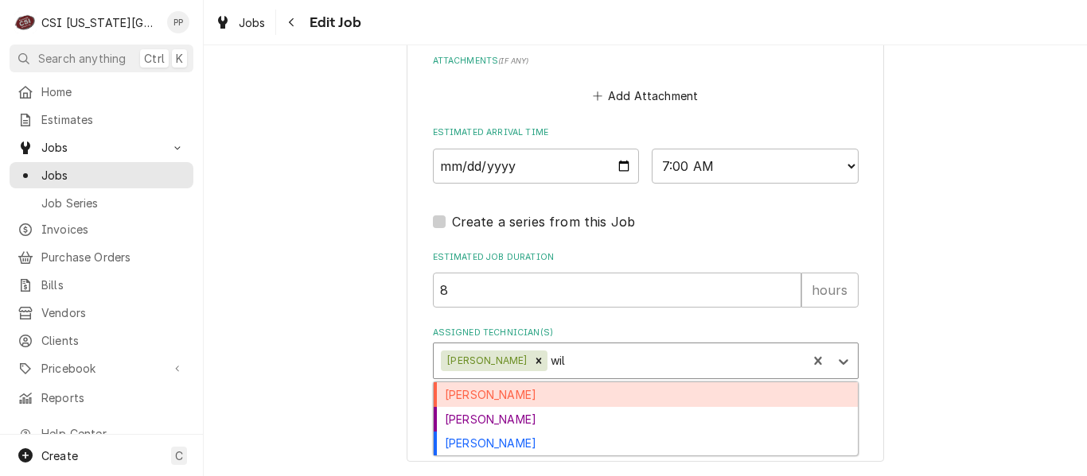
type input "will"
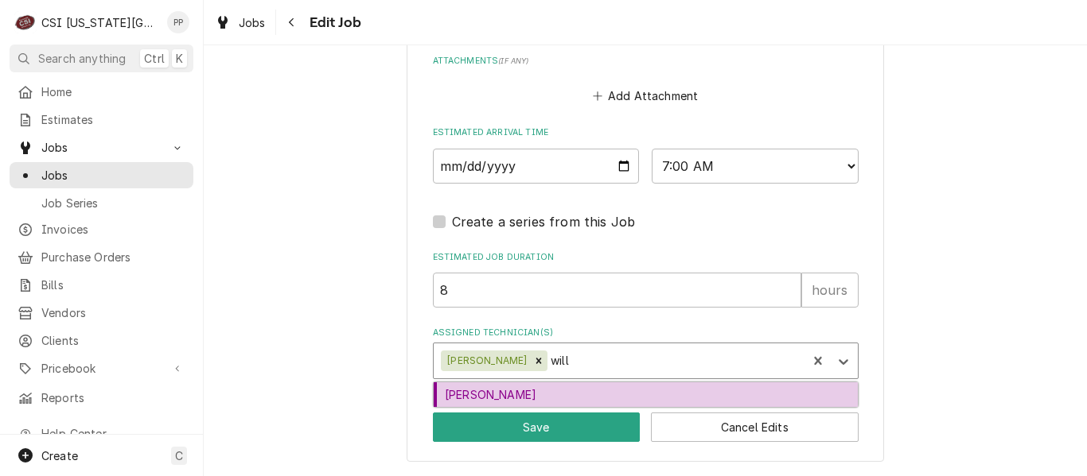
click at [725, 390] on div "[PERSON_NAME]" at bounding box center [646, 395] width 424 height 25
type textarea "x"
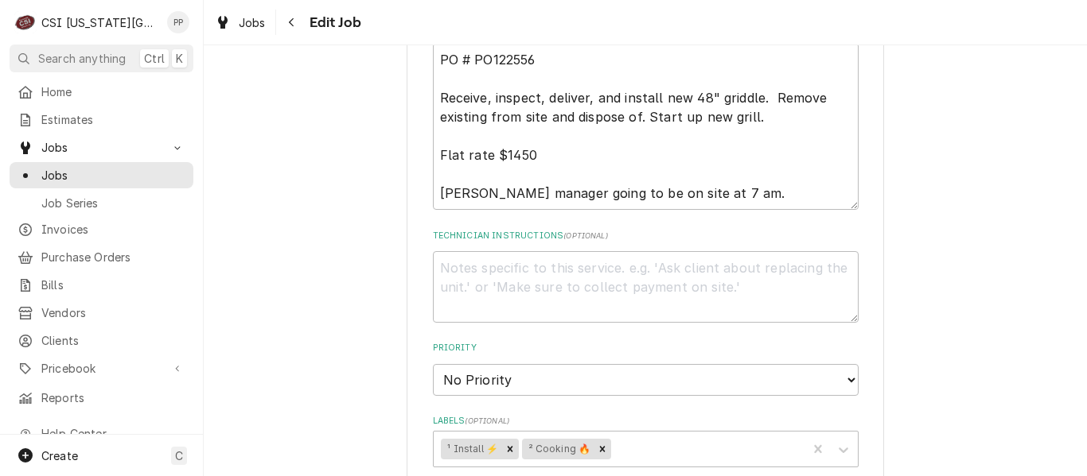
scroll to position [718, 0]
click at [741, 206] on textarea "PO # PO122556 Receive, inspect, deliver, and install new 48" griddle. Remove ex…" at bounding box center [646, 127] width 426 height 167
type textarea "x"
type textarea "PO # PO122556 Receive, inspect, deliver, and install new 48" griddle. Remove ex…"
type textarea "x"
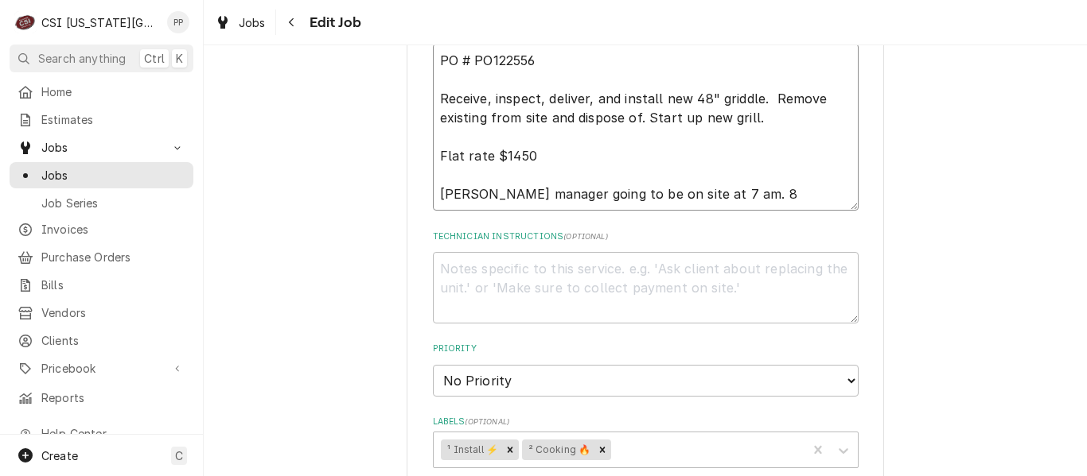
type textarea "PO # PO122556 Receive, inspect, deliver, and install new 48" griddle. Remove ex…"
type textarea "x"
type textarea "PO # PO122556 Receive, inspect, deliver, and install new 48" griddle. Remove ex…"
type textarea "x"
type textarea "PO # PO122556 Receive, inspect, deliver, and install new 48" griddle. Remove ex…"
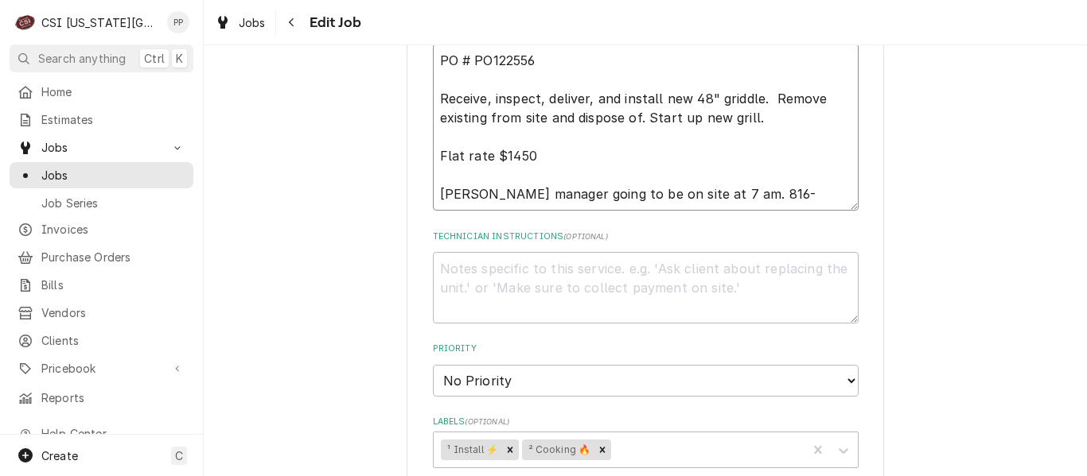
type textarea "x"
type textarea "PO # PO122556 Receive, inspect, deliver, and install new 48" griddle. Remove ex…"
type textarea "x"
type textarea "PO # PO122556 Receive, inspect, deliver, and install new 48" griddle. Remove ex…"
type textarea "x"
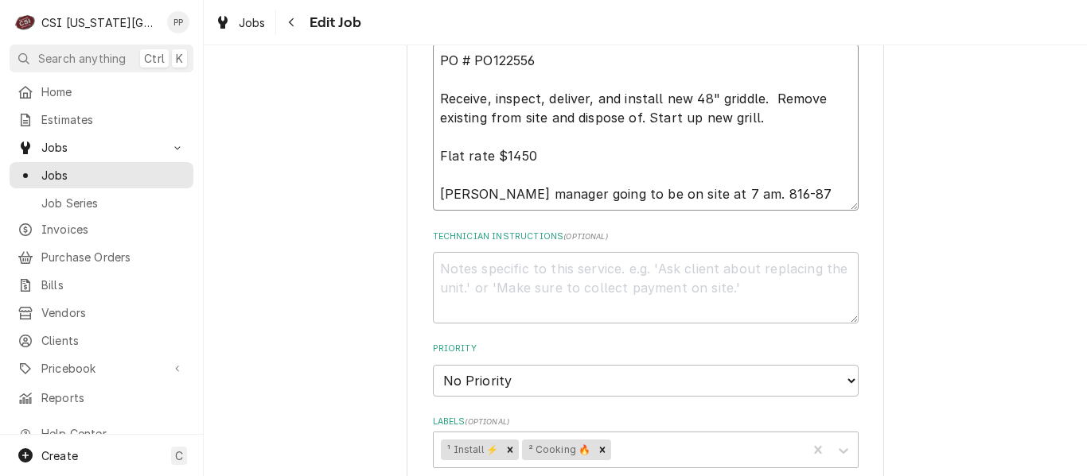
type textarea "PO # PO122556 Receive, inspect, deliver, and install new 48" griddle. Remove ex…"
type textarea "x"
type textarea "PO # PO122556 Receive, inspect, deliver, and install new 48" griddle. Remove ex…"
type textarea "x"
type textarea "PO # PO122556 Receive, inspect, deliver, and install new 48" griddle. Remove ex…"
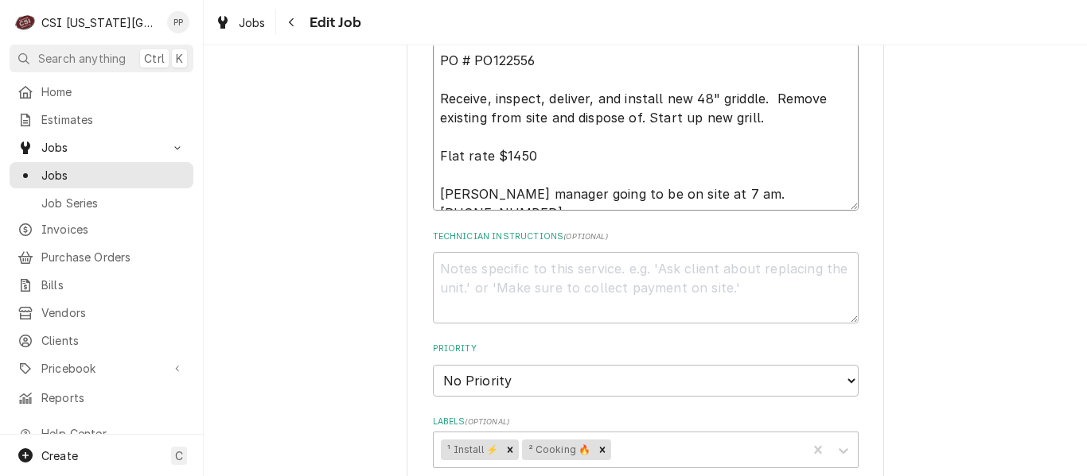
type textarea "x"
type textarea "PO # PO122556 Receive, inspect, deliver, and install new 48" griddle. Remove ex…"
type textarea "x"
type textarea "PO # PO122556 Receive, inspect, deliver, and install new 48" griddle. Remove ex…"
type textarea "x"
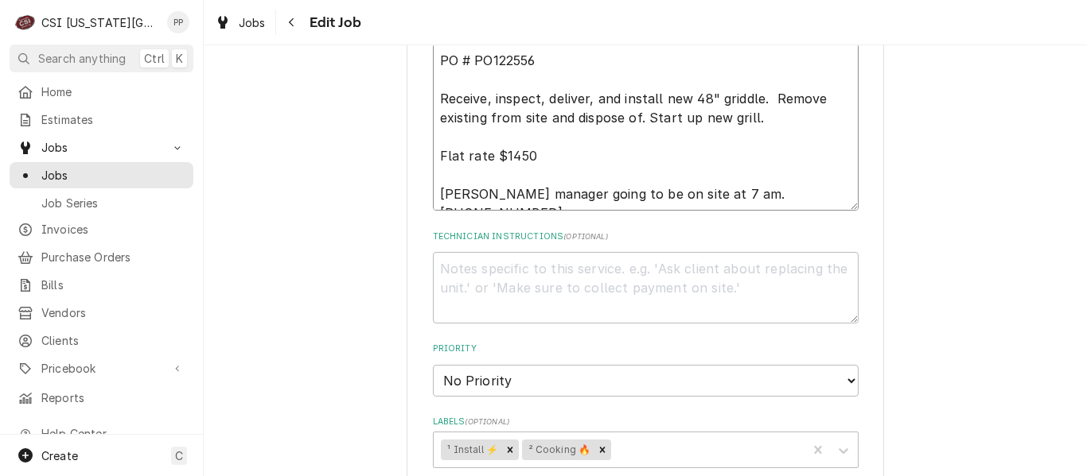
type textarea "PO # PO122556 Receive, inspect, deliver, and install new 48" griddle. Remove ex…"
type textarea "x"
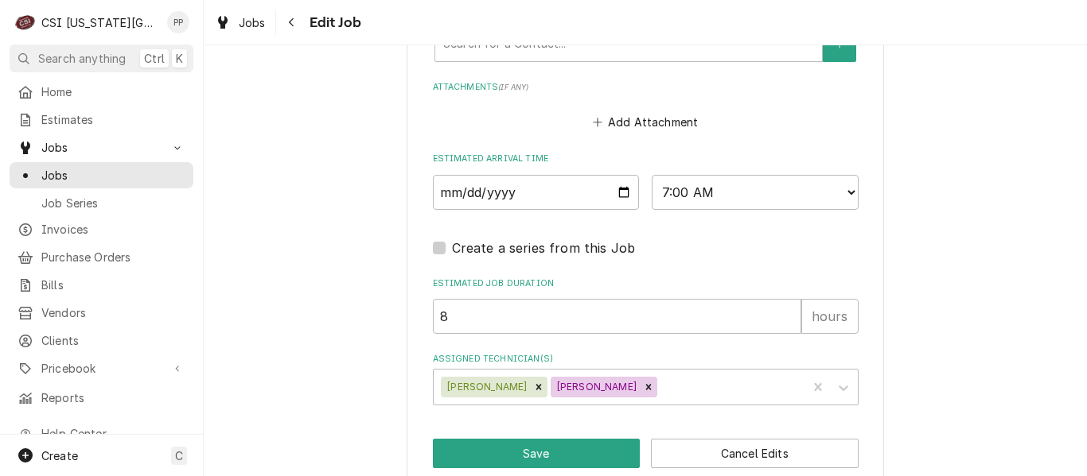
scroll to position [1354, 0]
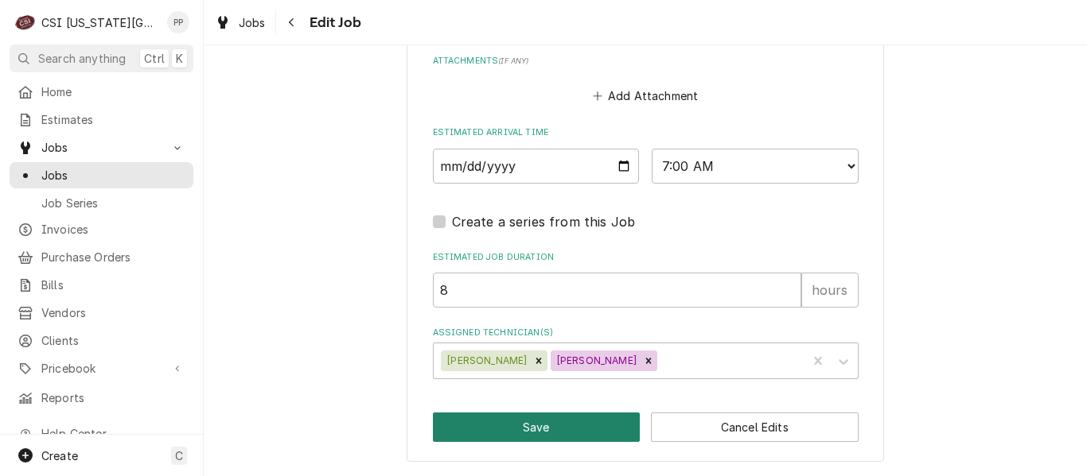
type textarea "PO # PO122556 Receive, inspect, deliver, and install new 48" griddle. Remove ex…"
click at [578, 422] on button "Save" at bounding box center [537, 427] width 208 height 29
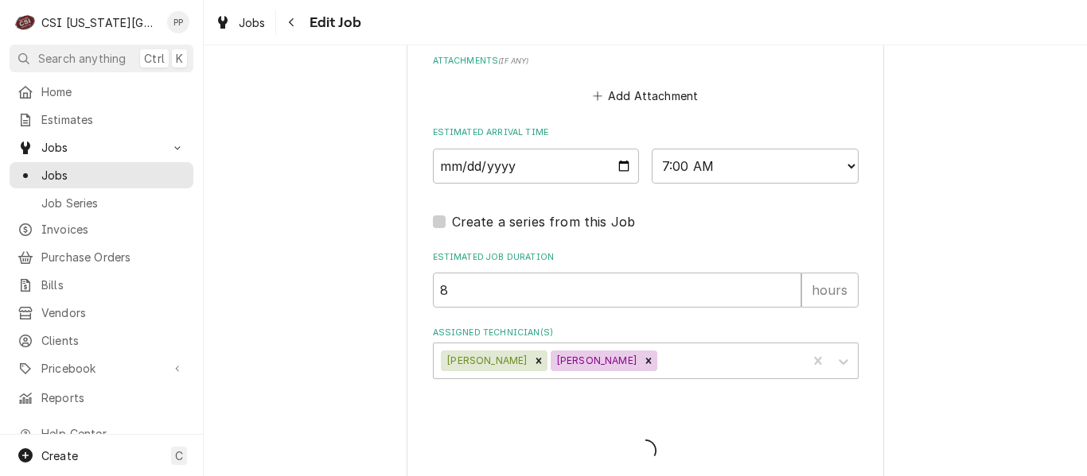
type textarea "x"
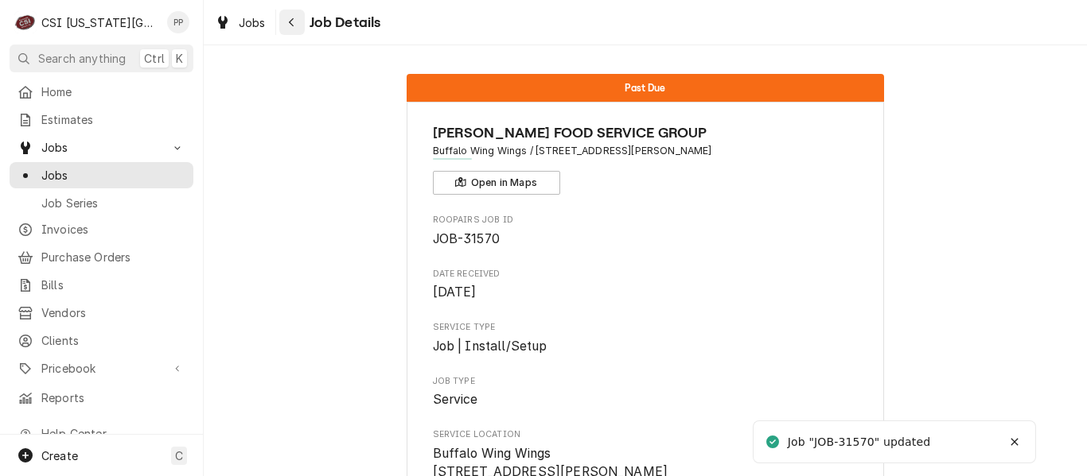
click at [284, 20] on div "Navigate back" at bounding box center [292, 22] width 16 height 16
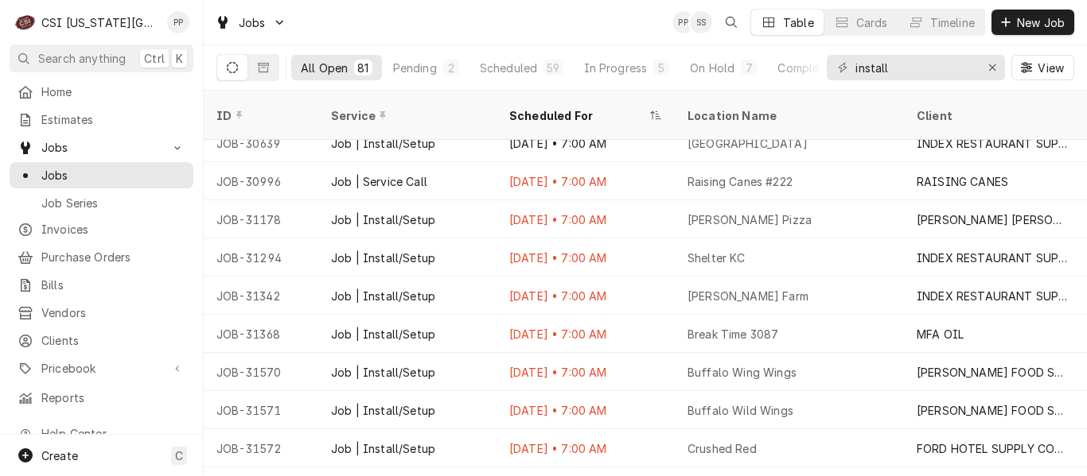
scroll to position [605, 0]
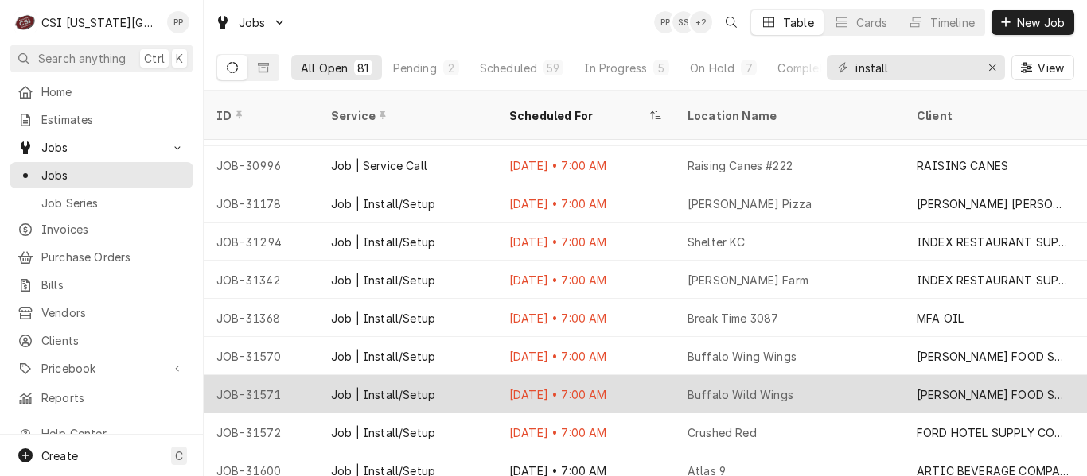
click at [855, 378] on div "Buffalo Wild Wings" at bounding box center [789, 394] width 229 height 38
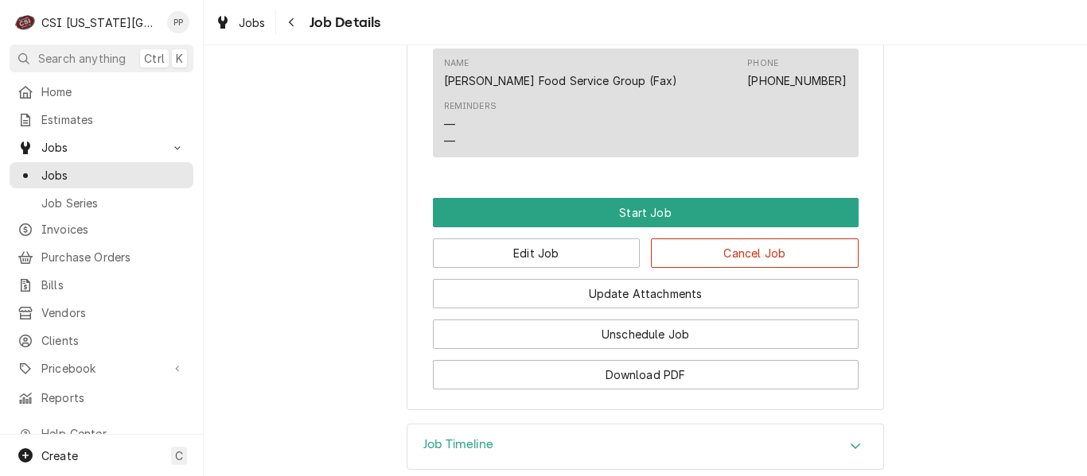
scroll to position [1003, 0]
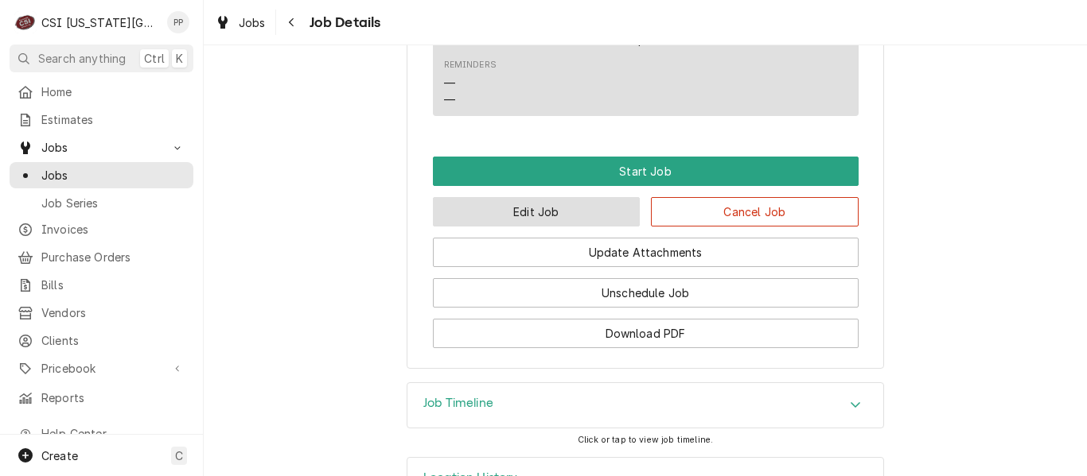
click at [535, 227] on button "Edit Job" at bounding box center [537, 211] width 208 height 29
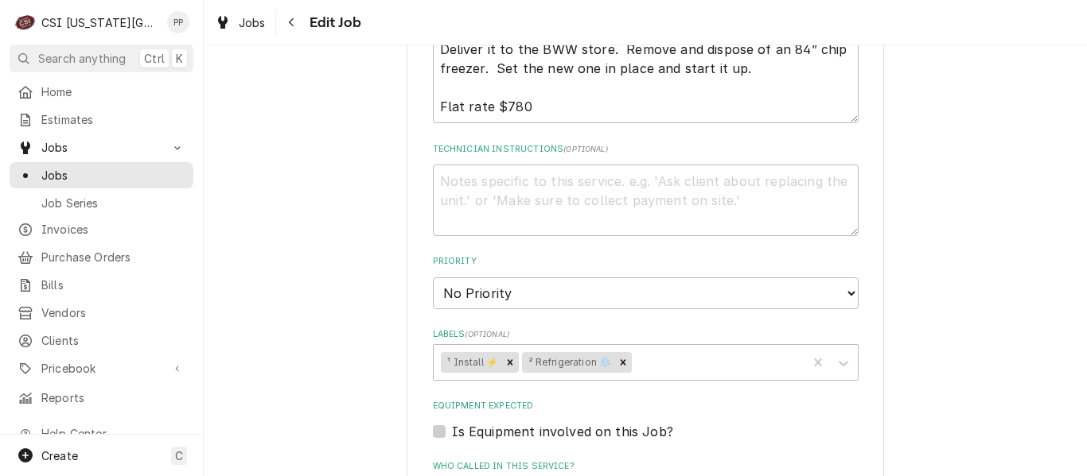
scroll to position [727, 0]
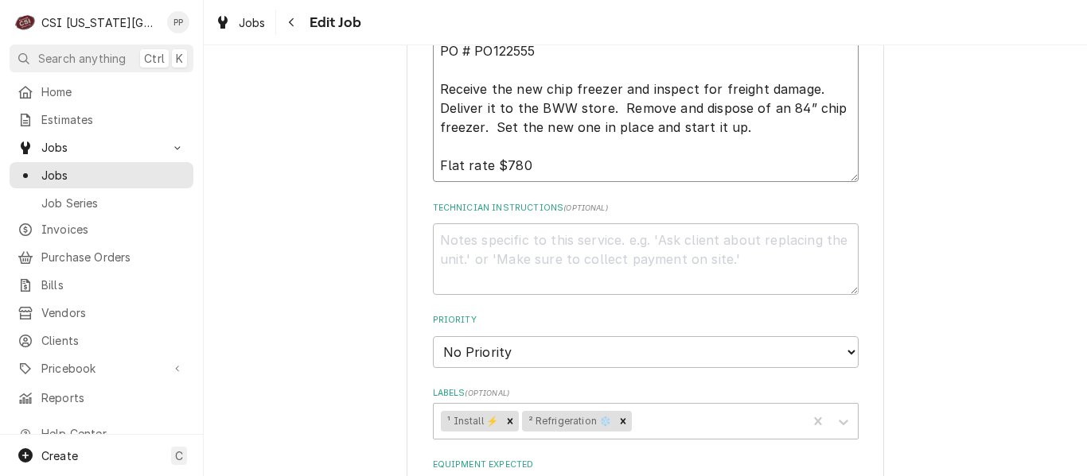
click at [651, 166] on textarea "PO # PO122555 Receive the new chip freezer and inspect for freight damage. Deli…" at bounding box center [646, 108] width 426 height 148
type textarea "x"
type textarea "PO # PO122555 Receive the new chip freezer and inspect for freight damage. Deli…"
type textarea "x"
type textarea "PO # PO122555 Receive the new chip freezer and inspect for freight damage. Deli…"
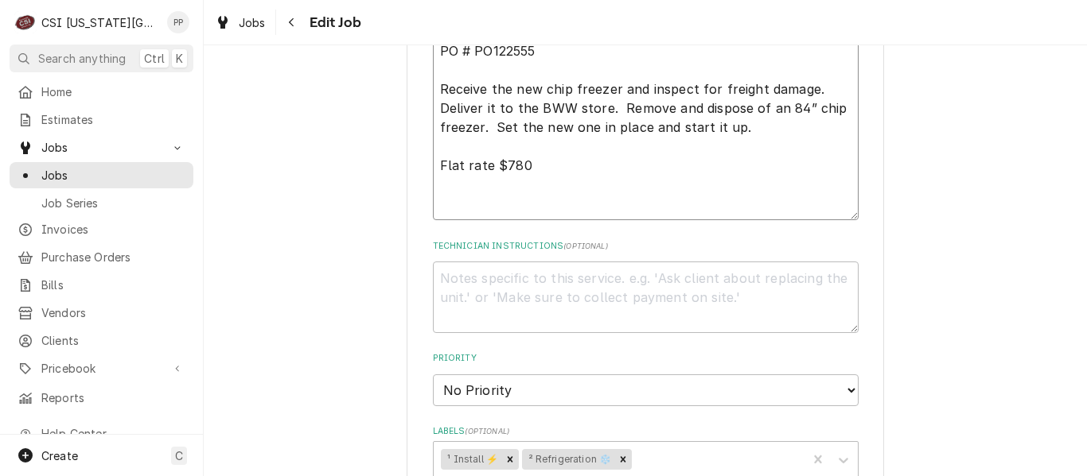
type textarea "x"
type textarea "PO # PO122555 Receive the new chip freezer and inspect for freight damage. Deli…"
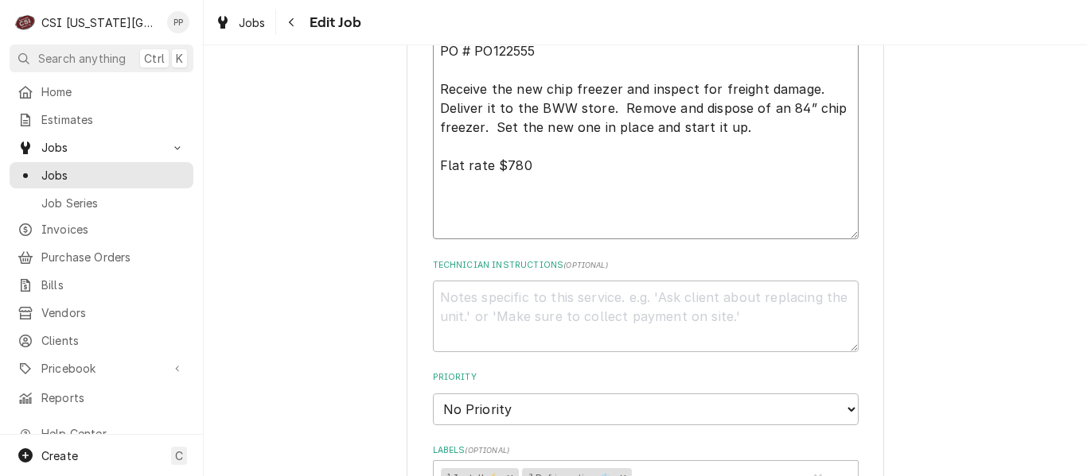
type textarea "x"
type textarea "PO # PO122555 Receive the new chip freezer and inspect for freight damage. Deli…"
type textarea "x"
type textarea "PO # PO122555 Receive the new chip freezer and inspect for freight damage. Deli…"
type textarea "x"
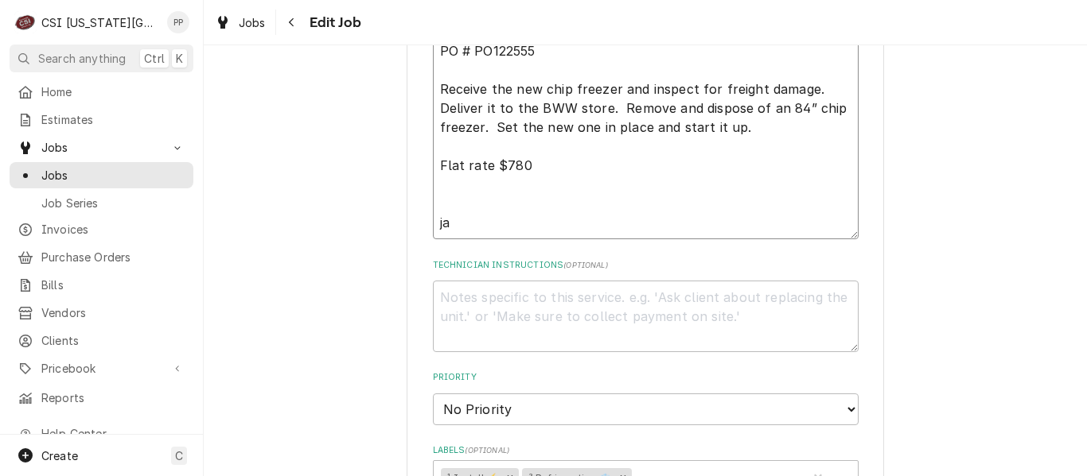
type textarea "PO # PO122555 Receive the new chip freezer and inspect for freight damage. Deli…"
type textarea "x"
type textarea "PO # PO122555 Receive the new chip freezer and inspect for freight damage. Deli…"
type textarea "x"
type textarea "PO # PO122555 Receive the new chip freezer and inspect for freight damage. Deli…"
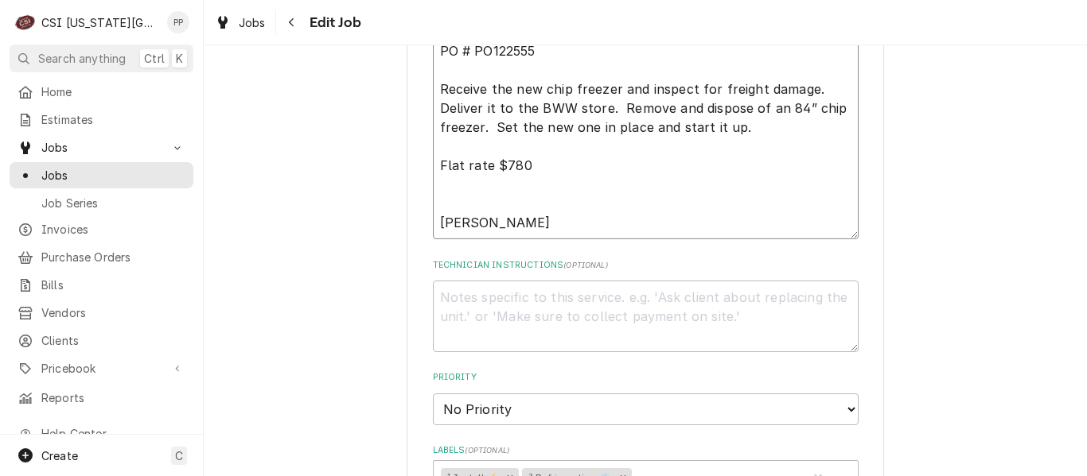
type textarea "x"
type textarea "PO # PO122555 Receive the new chip freezer and inspect for freight damage. Deli…"
type textarea "x"
type textarea "PO # PO122555 Receive the new chip freezer and inspect for freight damage. Deli…"
type textarea "x"
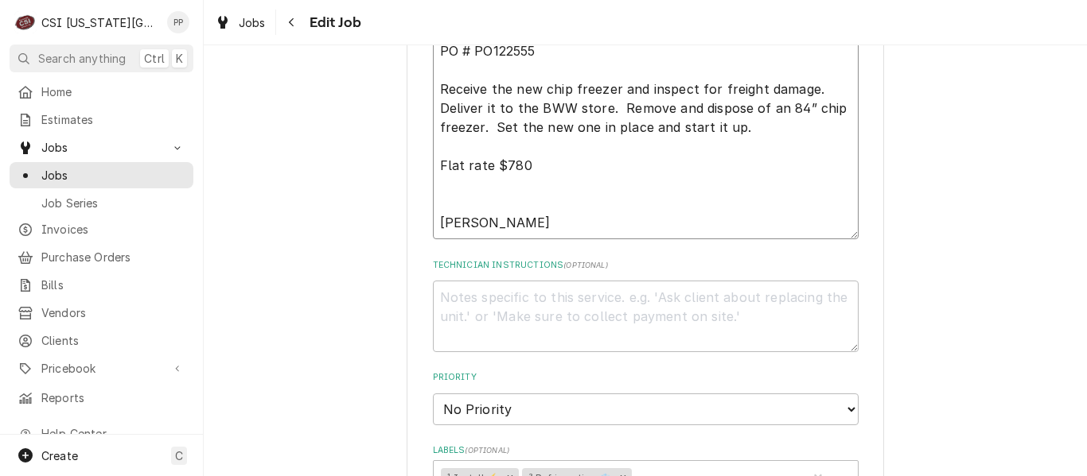
type textarea "PO # PO122555 Receive the new chip freezer and inspect for freight damage. Deli…"
type textarea "x"
type textarea "PO # PO122555 Receive the new chip freezer and inspect for freight damage. Deli…"
type textarea "x"
type textarea "PO # PO122555 Receive the new chip freezer and inspect for freight damage. Deli…"
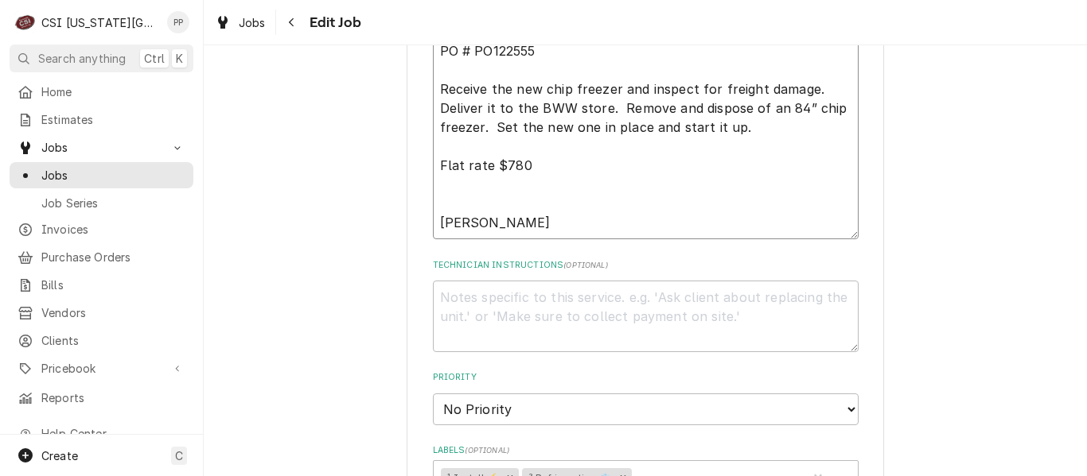
type textarea "x"
type textarea "PO # PO122555 Receive the new chip freezer and inspect for freight damage. Deli…"
type textarea "x"
type textarea "PO # PO122555 Receive the new chip freezer and inspect for freight damage. Deli…"
type textarea "x"
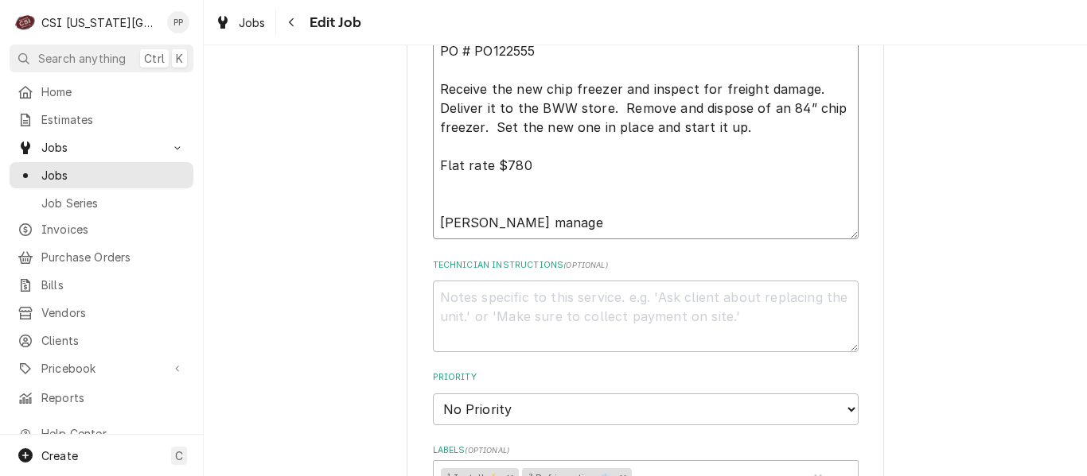
type textarea "PO # PO122555 Receive the new chip freezer and inspect for freight damage. Deli…"
type textarea "x"
type textarea "PO # PO122555 Receive the new chip freezer and inspect for freight damage. Deli…"
type textarea "x"
type textarea "PO # PO122555 Receive the new chip freezer and inspect for freight damage. Deli…"
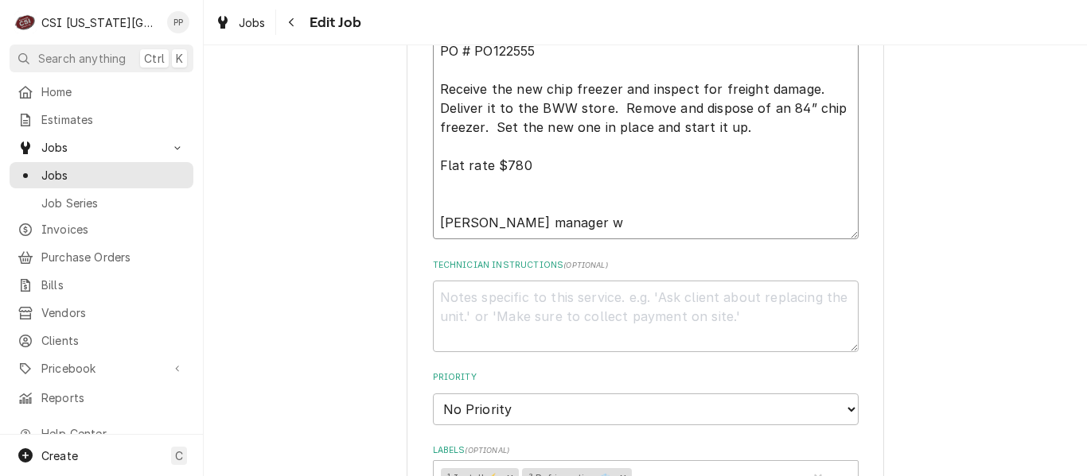
type textarea "x"
type textarea "PO # PO122555 Receive the new chip freezer and inspect for freight damage. Deli…"
type textarea "x"
type textarea "PO # PO122555 Receive the new chip freezer and inspect for freight damage. Deli…"
type textarea "x"
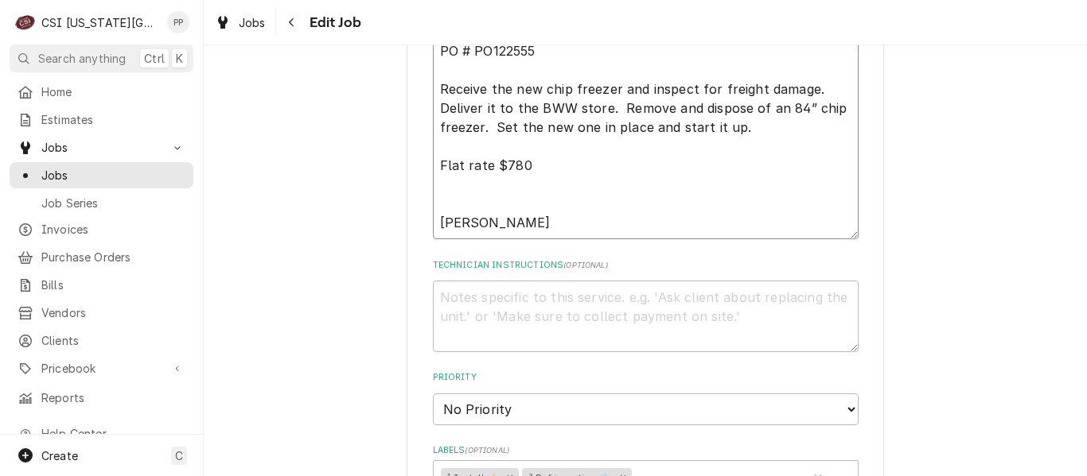
type textarea "PO # PO122555 Receive the new chip freezer and inspect for freight damage. Deli…"
type textarea "x"
type textarea "PO # PO122555 Receive the new chip freezer and inspect for freight damage. Deli…"
type textarea "x"
type textarea "PO # PO122555 Receive the new chip freezer and inspect for freight damage. Deli…"
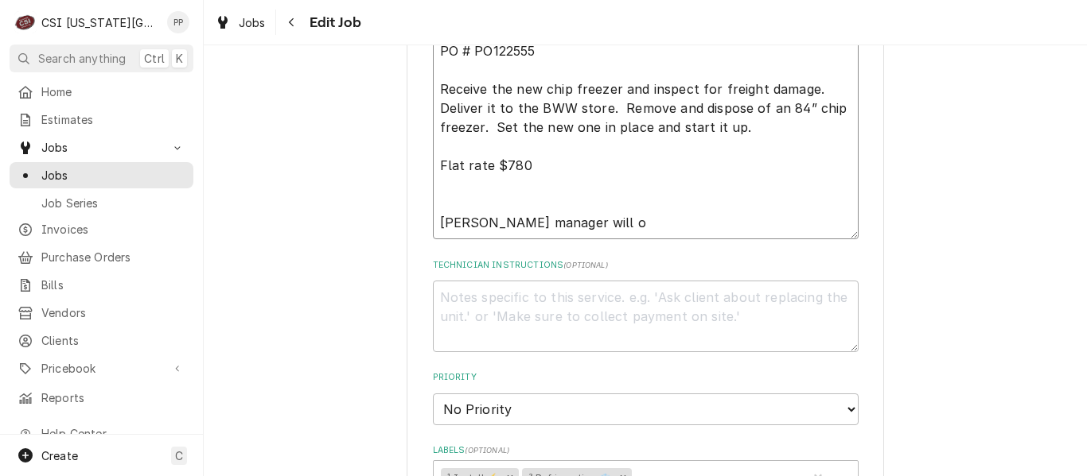
type textarea "x"
type textarea "PO # PO122555 Receive the new chip freezer and inspect for freight damage. Deli…"
type textarea "x"
type textarea "PO # PO122555 Receive the new chip freezer and inspect for freight damage. Deli…"
type textarea "x"
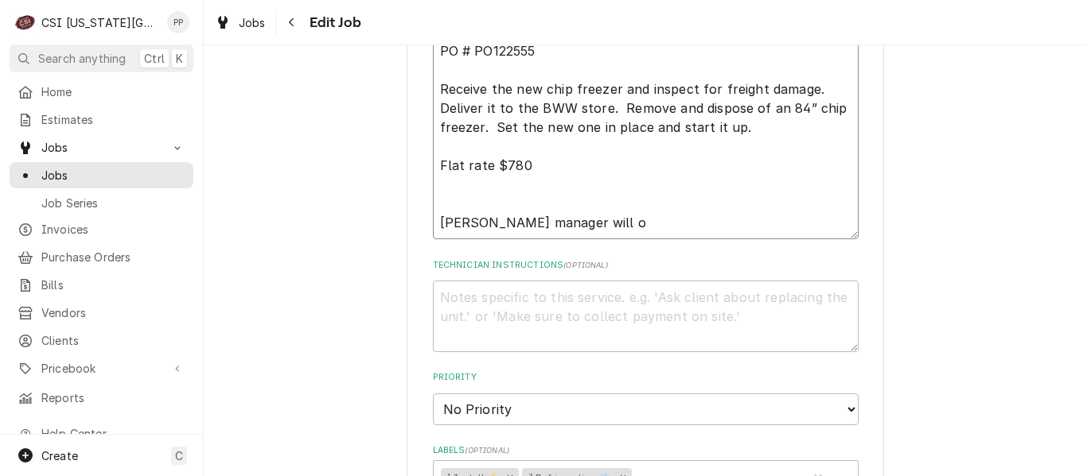
type textarea "PO # PO122555 Receive the new chip freezer and inspect for freight damage. Deli…"
type textarea "x"
type textarea "PO # PO122555 Receive the new chip freezer and inspect for freight damage. Deli…"
type textarea "x"
type textarea "PO # PO122555 Receive the new chip freezer and inspect for freight damage. Deli…"
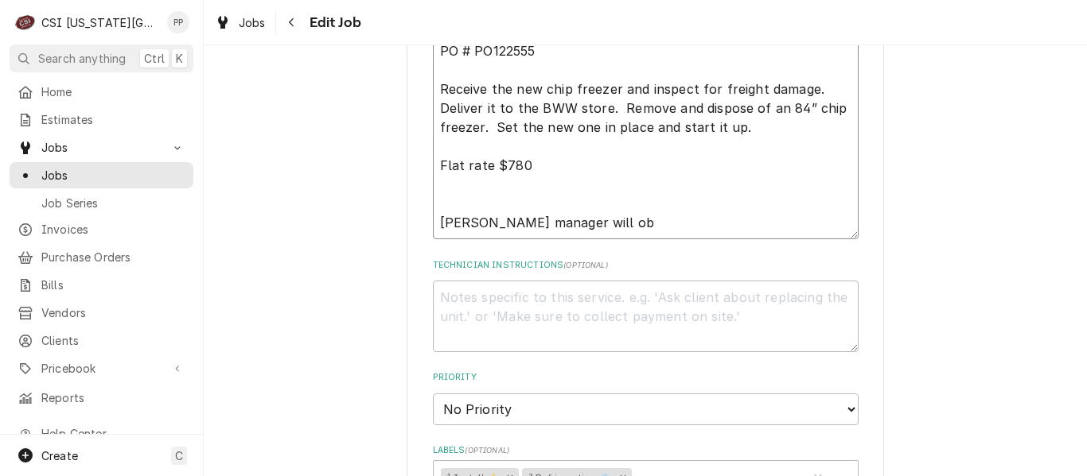
type textarea "x"
type textarea "PO # PO122555 Receive the new chip freezer and inspect for freight damage. Deli…"
type textarea "x"
type textarea "PO # PO122555 Receive the new chip freezer and inspect for freight damage. Deli…"
type textarea "x"
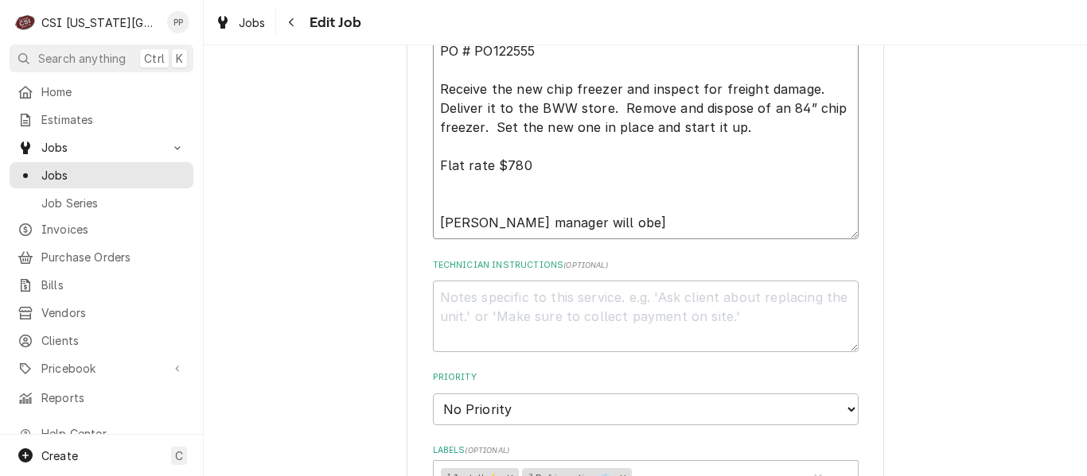
type textarea "PO # PO122555 Receive the new chip freezer and inspect for freight damage. Deli…"
type textarea "x"
type textarea "PO # PO122555 Receive the new chip freezer and inspect for freight damage. Deli…"
type textarea "x"
type textarea "PO # PO122555 Receive the new chip freezer and inspect for freight damage. Deli…"
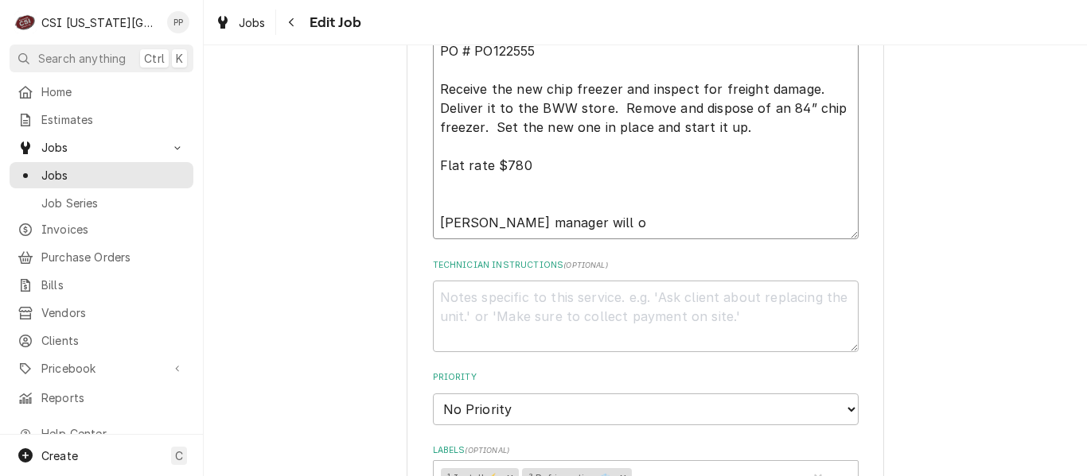
type textarea "x"
type textarea "PO # PO122555 Receive the new chip freezer and inspect for freight damage. Deli…"
type textarea "x"
type textarea "PO # PO122555 Receive the new chip freezer and inspect for freight damage. Deli…"
type textarea "x"
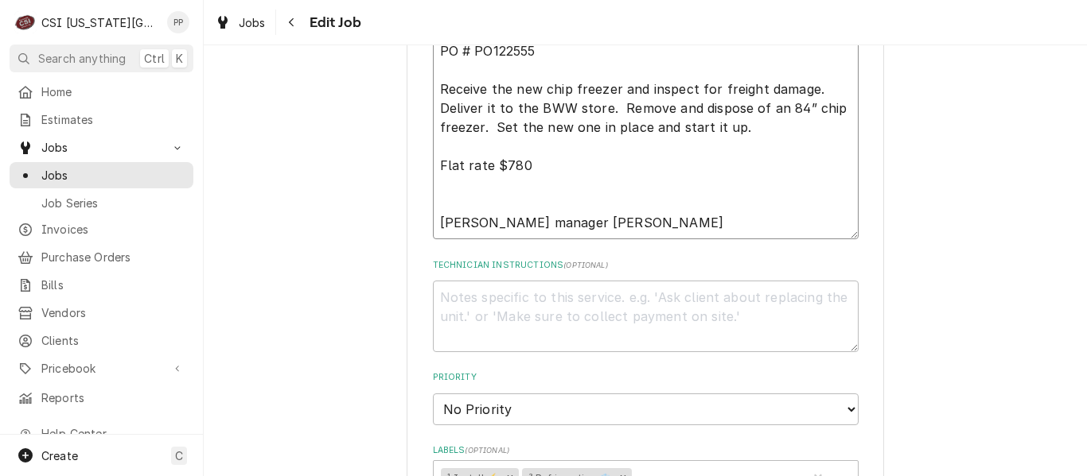
type textarea "PO # PO122555 Receive the new chip freezer and inspect for freight damage. Deli…"
type textarea "x"
type textarea "PO # PO122555 Receive the new chip freezer and inspect for freight damage. Deli…"
type textarea "x"
type textarea "PO # PO122555 Receive the new chip freezer and inspect for freight damage. Deli…"
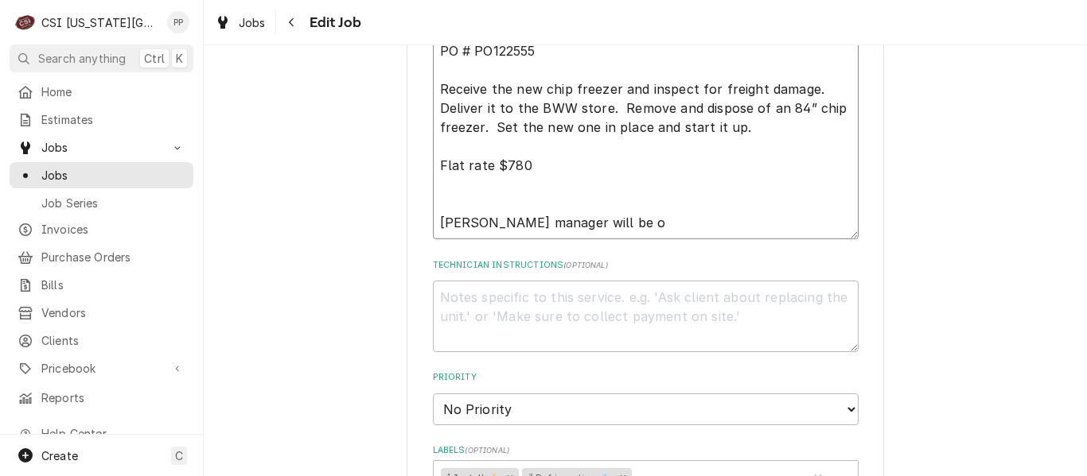
type textarea "x"
type textarea "PO # PO122555 Receive the new chip freezer and inspect for freight damage. Deli…"
type textarea "x"
type textarea "PO # PO122555 Receive the new chip freezer and inspect for freight damage. Deli…"
type textarea "x"
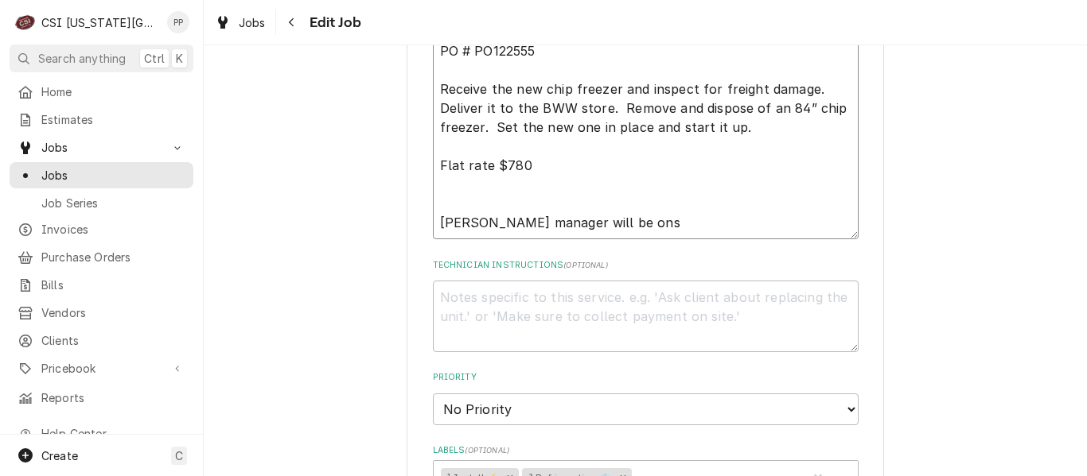
type textarea "PO # PO122555 Receive the new chip freezer and inspect for freight damage. Deli…"
type textarea "x"
type textarea "PO # PO122555 Receive the new chip freezer and inspect for freight damage. Deli…"
type textarea "x"
type textarea "PO # PO122555 Receive the new chip freezer and inspect for freight damage. Deli…"
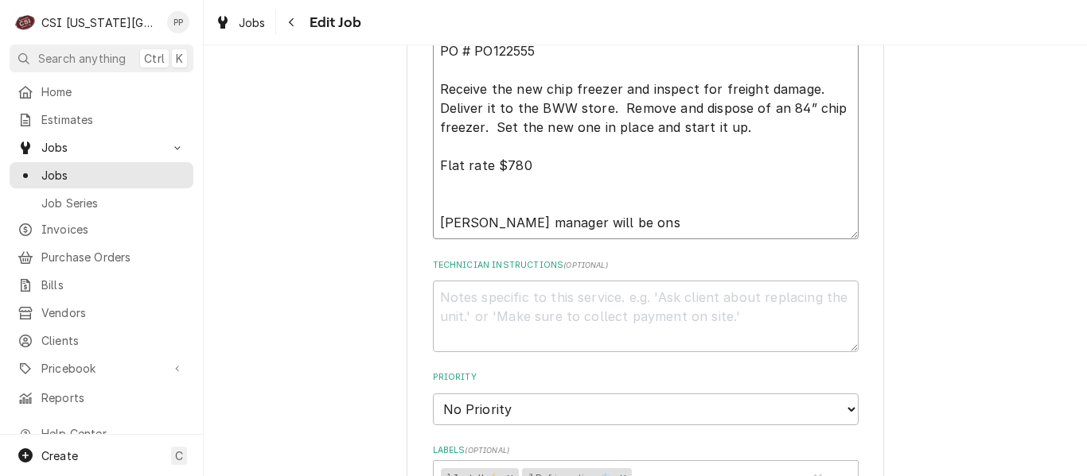
type textarea "x"
type textarea "PO # PO122555 Receive the new chip freezer and inspect for freight damage. Deli…"
type textarea "x"
type textarea "PO # PO122555 Receive the new chip freezer and inspect for freight damage. Deli…"
type textarea "x"
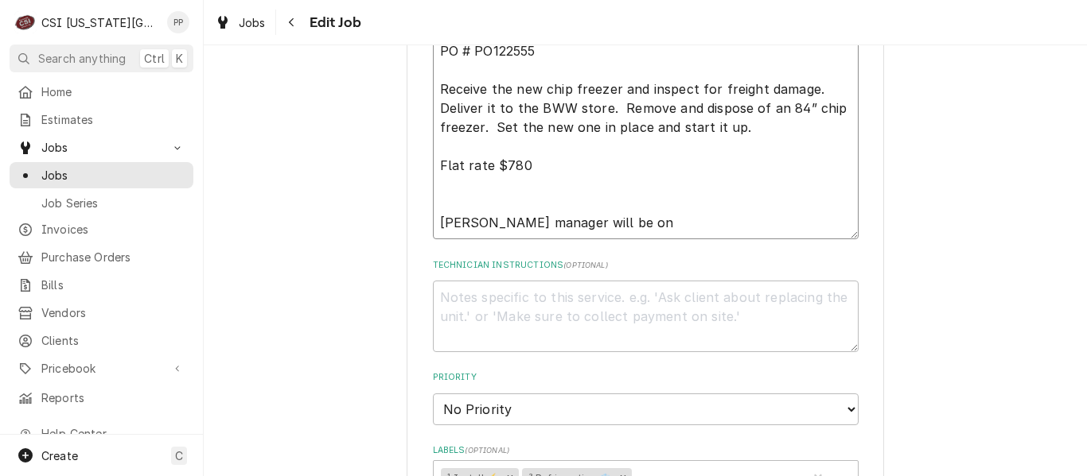
type textarea "PO # PO122555 Receive the new chip freezer and inspect for freight damage. Deli…"
type textarea "x"
type textarea "PO # PO122555 Receive the new chip freezer and inspect for freight damage. Deli…"
type textarea "x"
type textarea "PO # PO122555 Receive the new chip freezer and inspect for freight damage. Deli…"
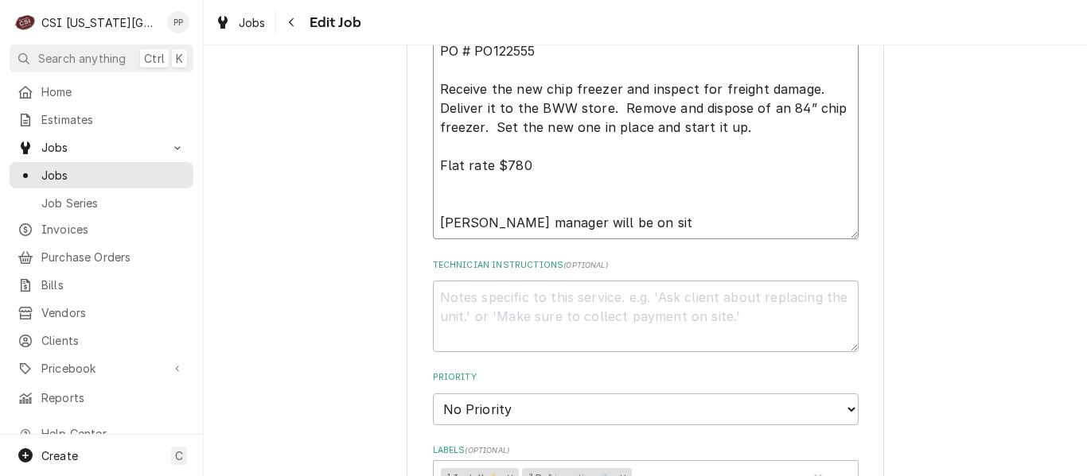
type textarea "x"
type textarea "PO # PO122555 Receive the new chip freezer and inspect for freight damage. Deli…"
type textarea "x"
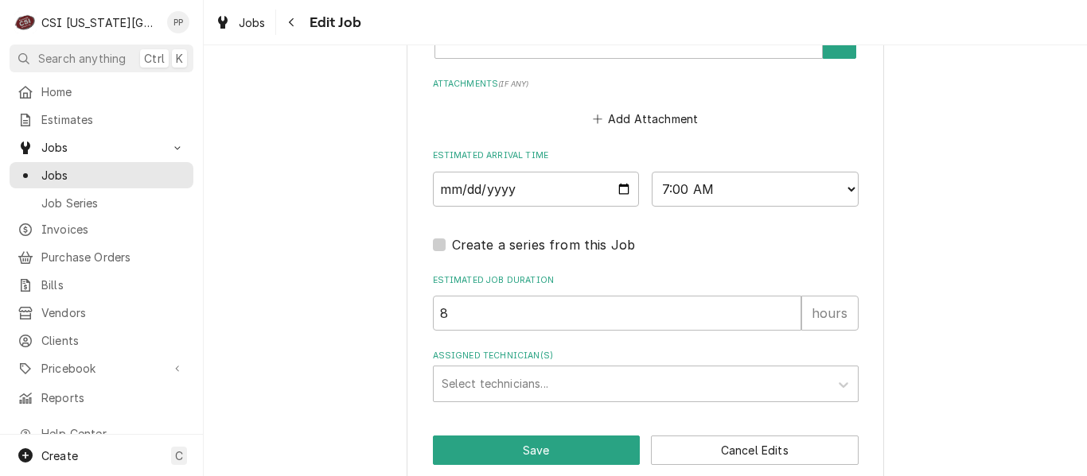
scroll to position [1372, 0]
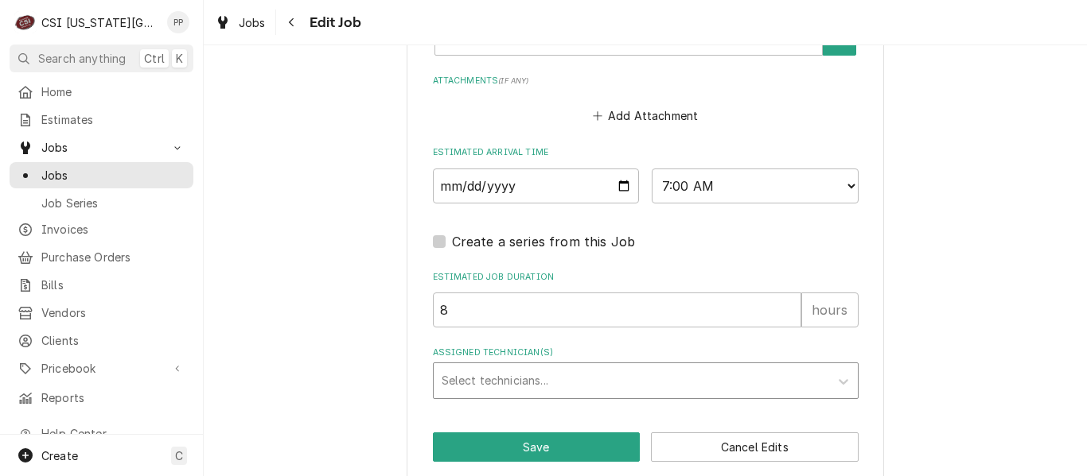
type textarea "PO # PO122555 Receive the new chip freezer and inspect for freight damage. Deli…"
click at [637, 365] on div "Select technicians..." at bounding box center [631, 381] width 395 height 35
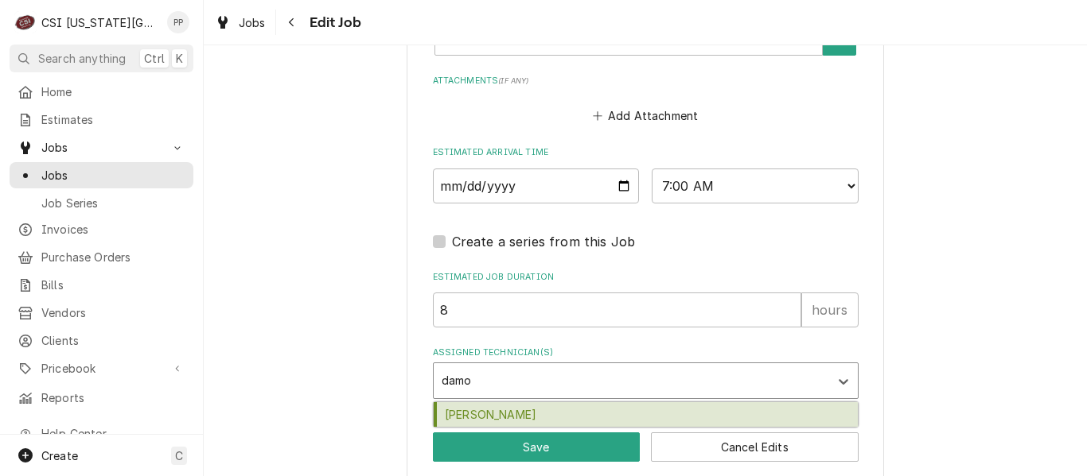
type input "damon"
type textarea "x"
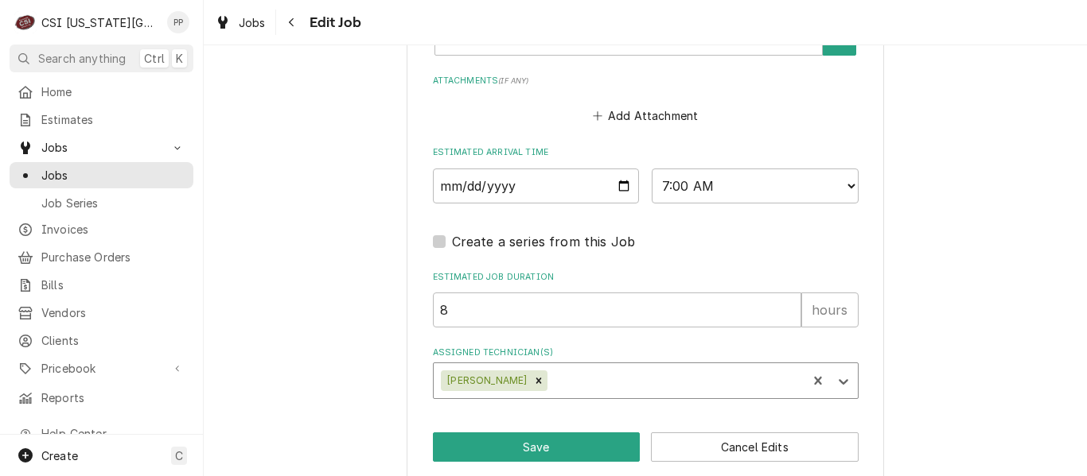
type textarea "x"
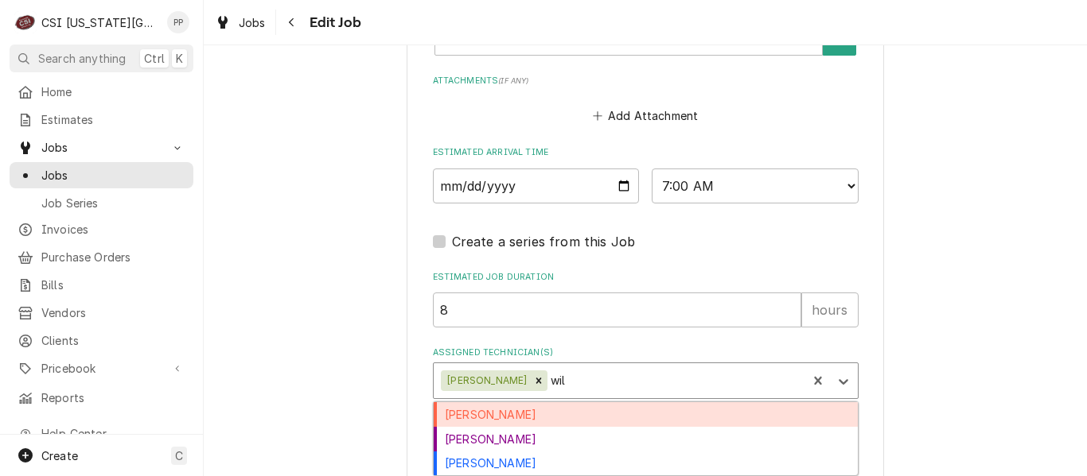
type input "will"
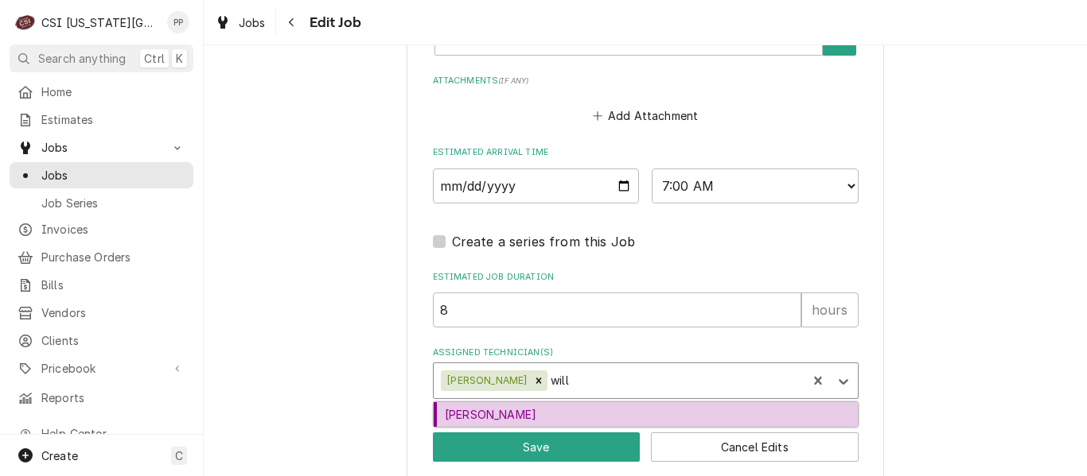
click at [581, 403] on div "Will Larsen" at bounding box center [646, 415] width 424 height 25
type textarea "x"
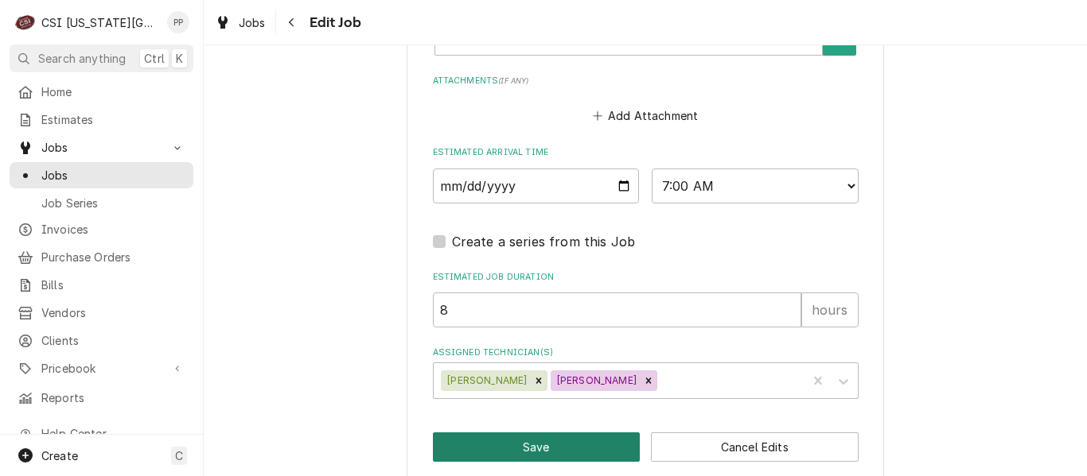
click at [550, 441] on button "Save" at bounding box center [537, 447] width 208 height 29
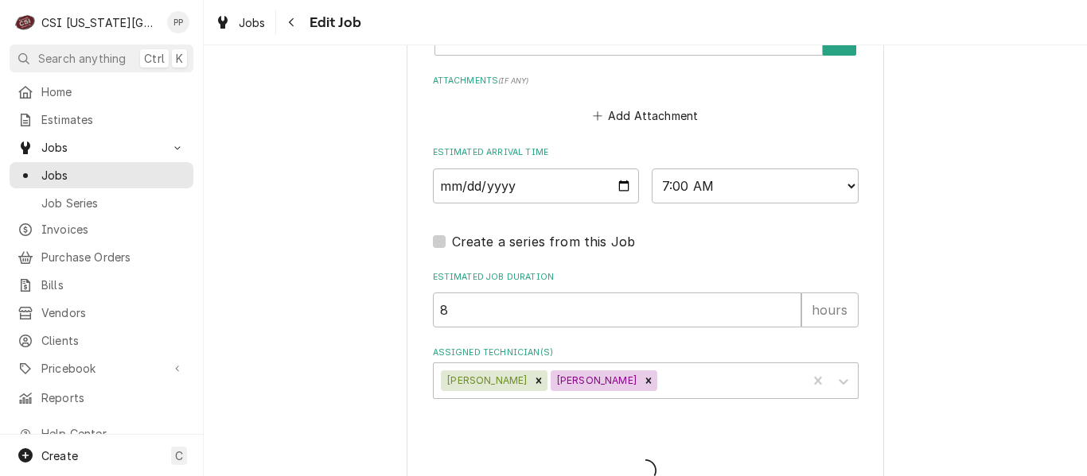
type textarea "x"
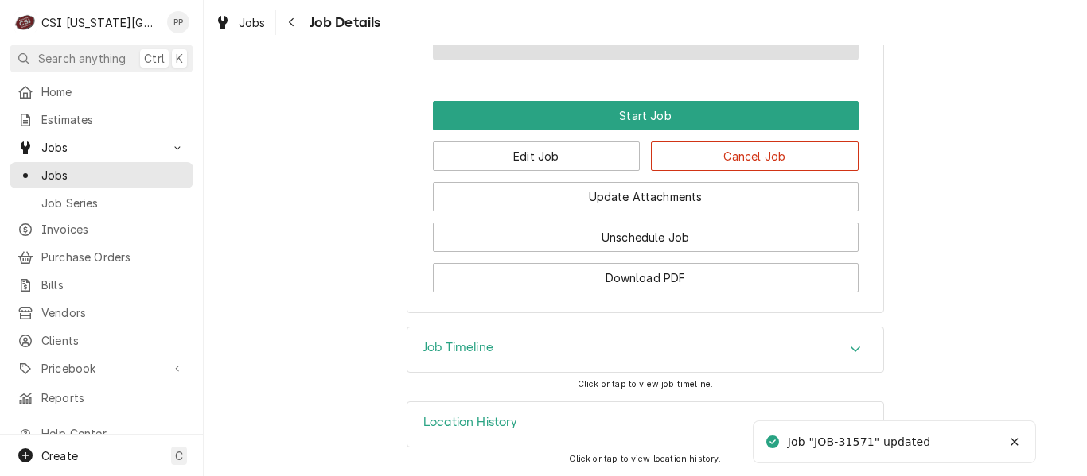
scroll to position [1207, 0]
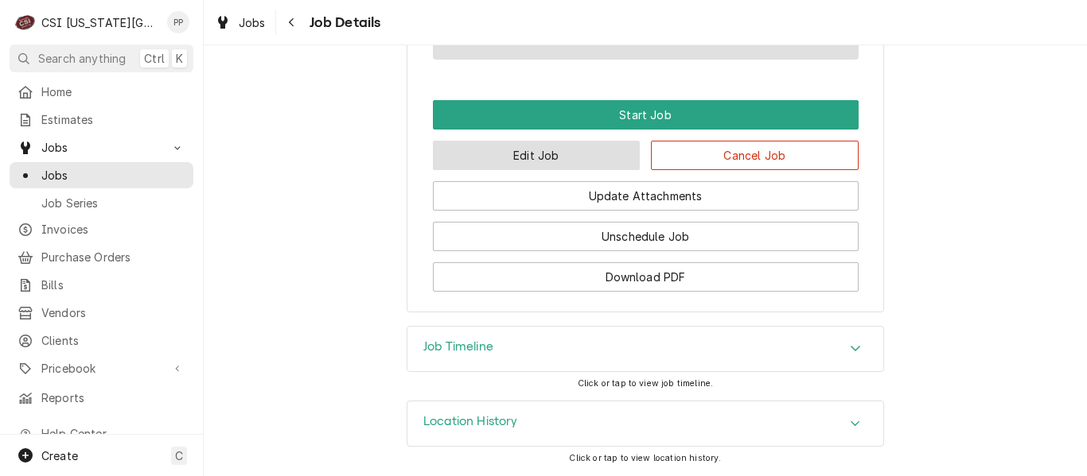
click at [570, 150] on button "Edit Job" at bounding box center [537, 155] width 208 height 29
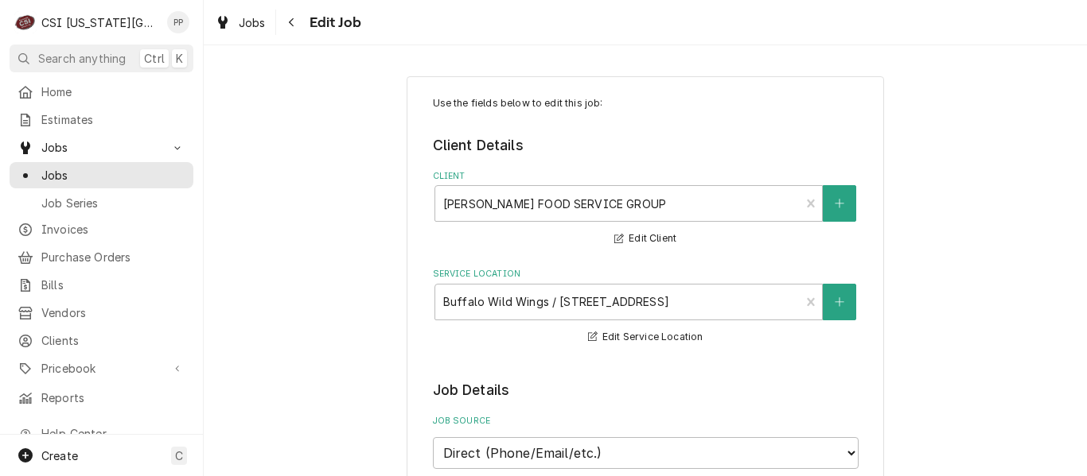
type textarea "x"
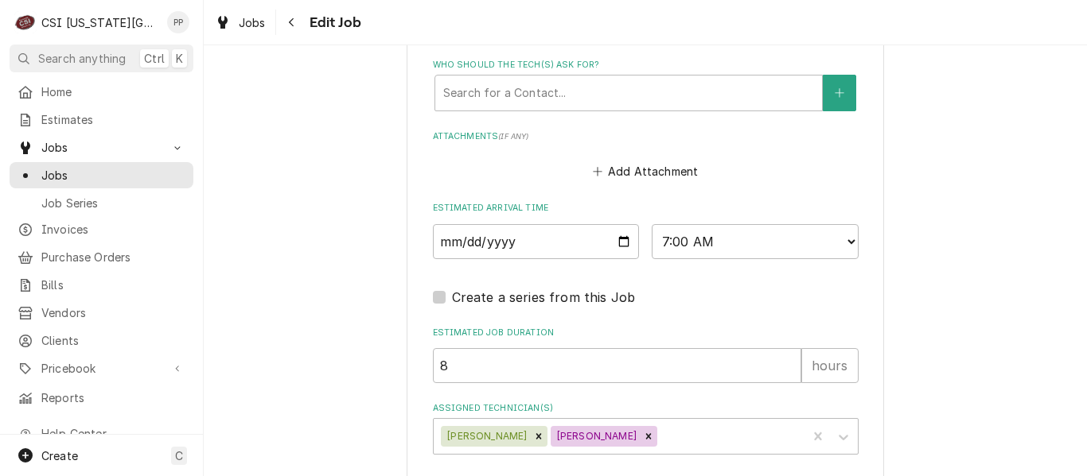
scroll to position [1352, 0]
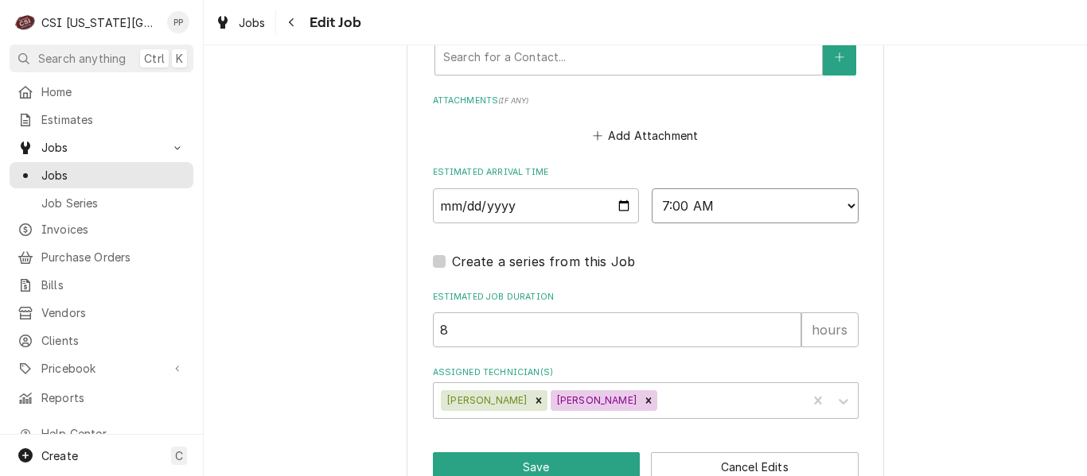
click at [846, 208] on select "AM / PM 6:00 AM 6:15 AM 6:30 AM 6:45 AM 7:00 AM 7:15 AM 7:30 AM 7:45 AM 8:00 AM…" at bounding box center [754, 206] width 207 height 35
select select "09:00:00"
click at [651, 189] on select "AM / PM 6:00 AM 6:15 AM 6:30 AM 6:45 AM 7:00 AM 7:15 AM 7:30 AM 7:45 AM 8:00 AM…" at bounding box center [754, 206] width 207 height 35
click at [593, 469] on button "Save" at bounding box center [537, 467] width 208 height 29
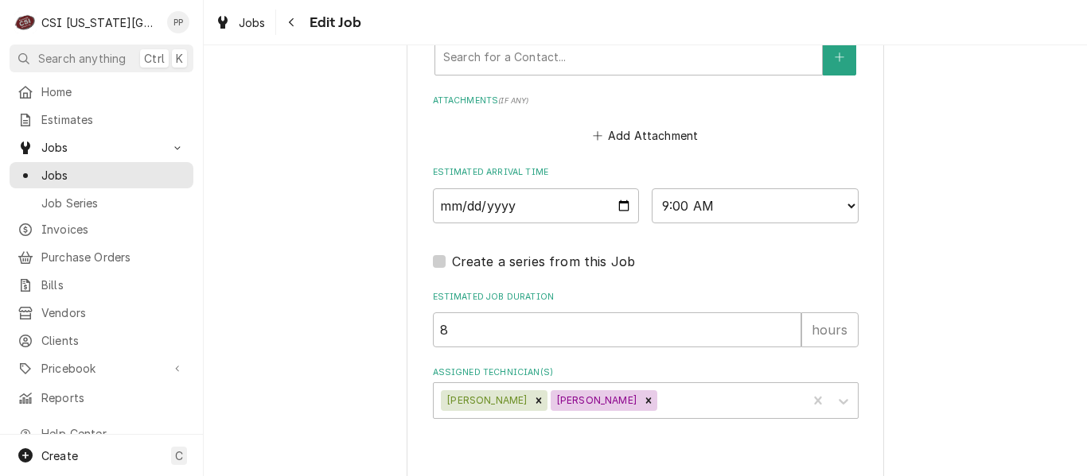
type textarea "x"
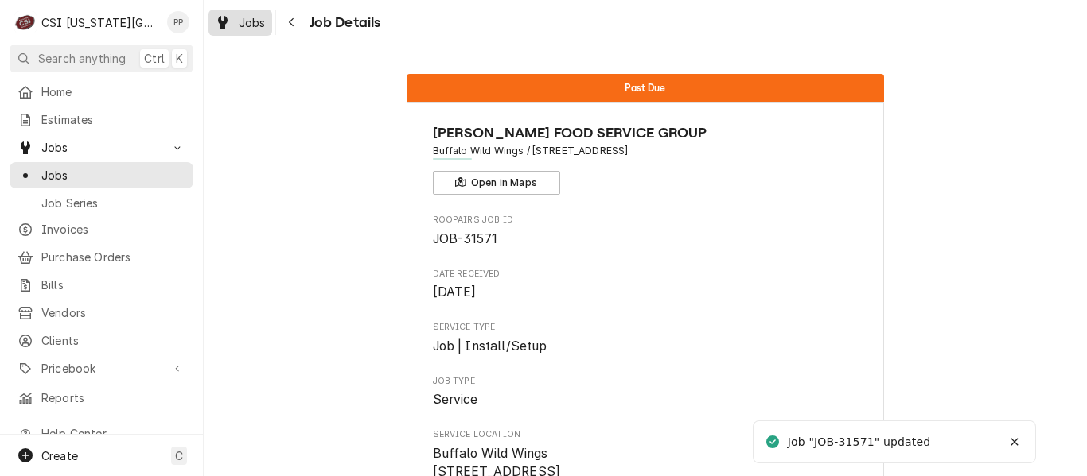
click at [242, 29] on span "Jobs" at bounding box center [252, 22] width 27 height 17
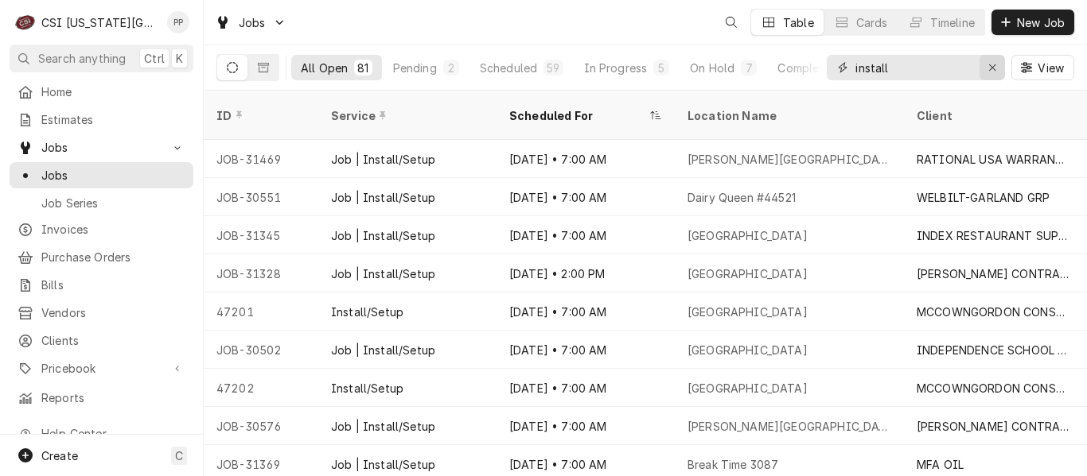
click at [990, 64] on icon "Erase input" at bounding box center [992, 67] width 9 height 11
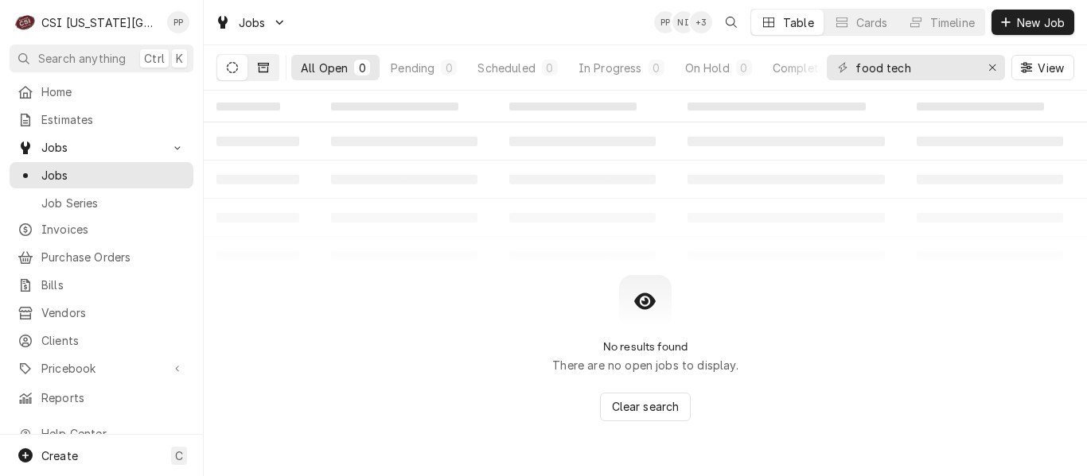
click at [259, 57] on button "Dynamic Content Wrapper" at bounding box center [263, 67] width 30 height 25
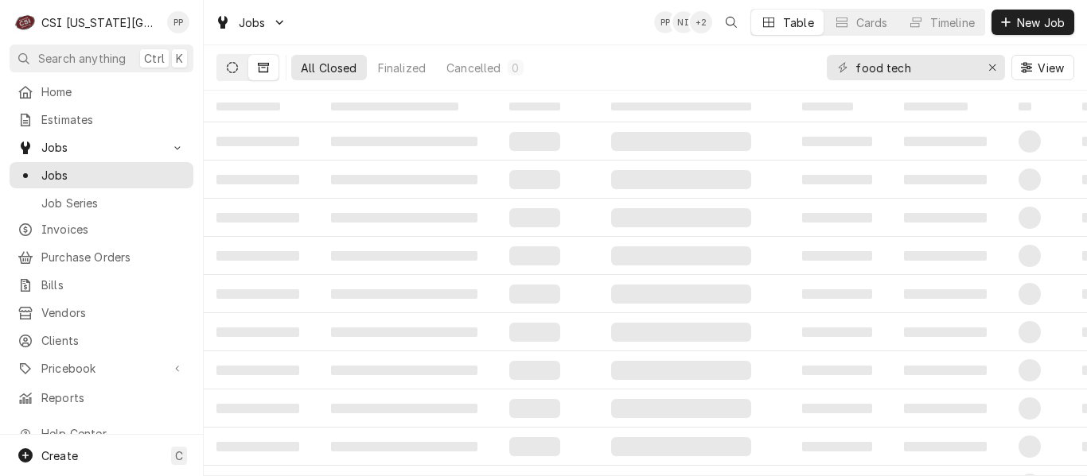
click at [224, 64] on button "Dynamic Content Wrapper" at bounding box center [232, 67] width 30 height 25
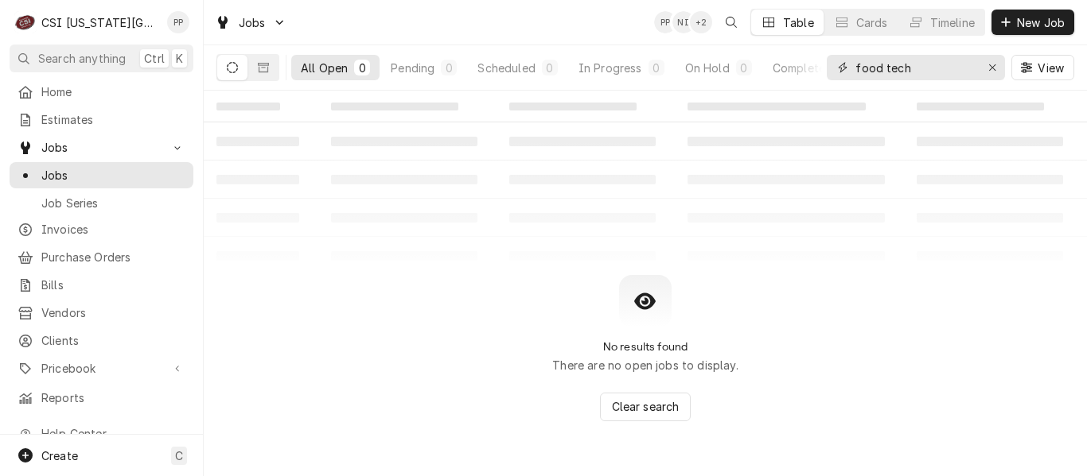
click at [878, 75] on input "food tech" at bounding box center [914, 67] width 119 height 25
click at [931, 69] on input "foodtech" at bounding box center [914, 67] width 119 height 25
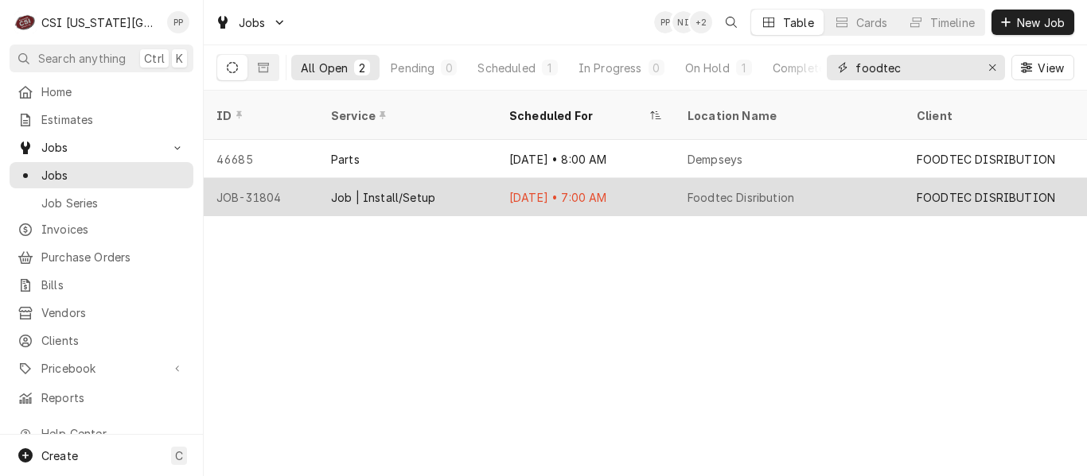
type input "foodtec"
click at [673, 182] on div "Aug 11 • 7:00 AM" at bounding box center [585, 197] width 178 height 38
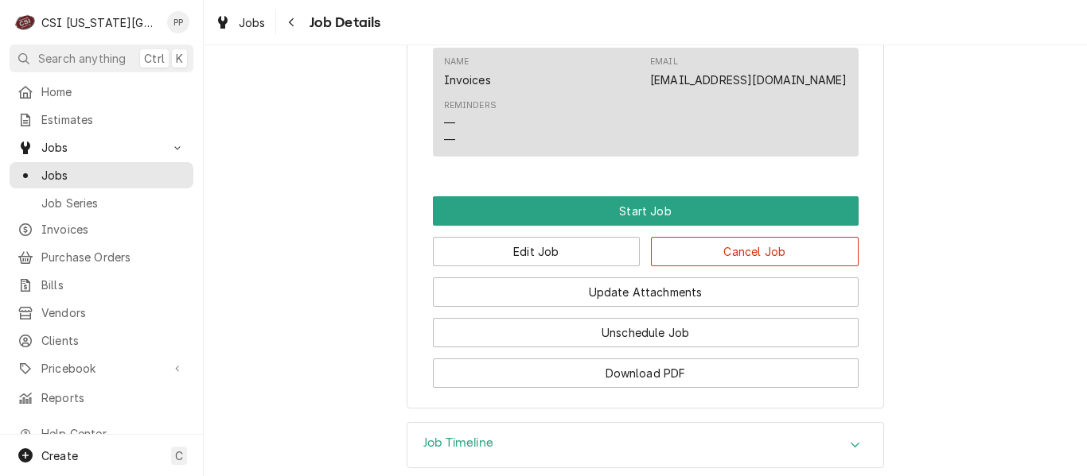
scroll to position [1091, 0]
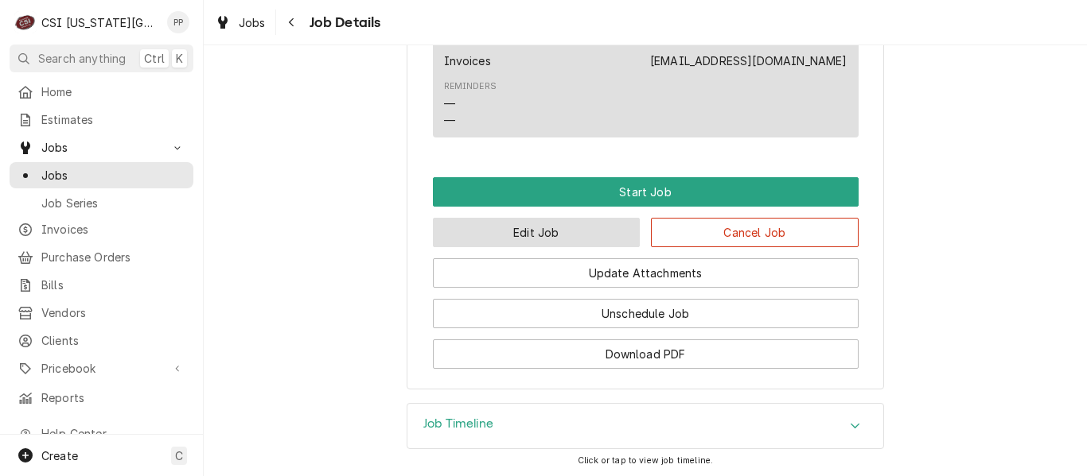
click at [595, 247] on button "Edit Job" at bounding box center [537, 232] width 208 height 29
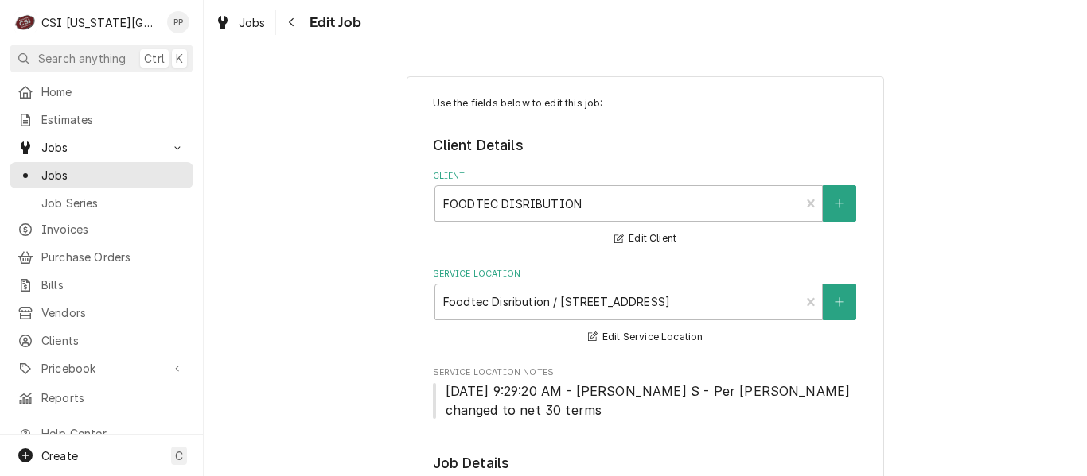
type textarea "x"
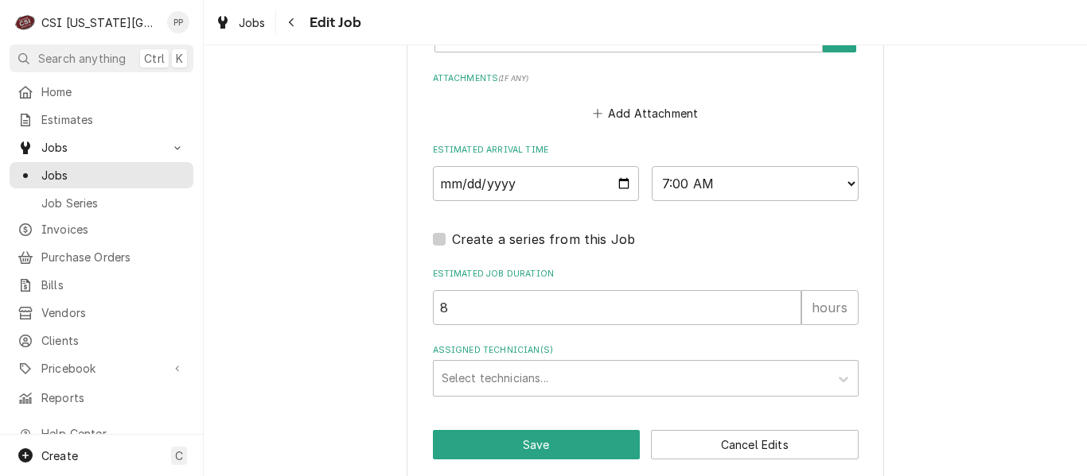
scroll to position [1370, 0]
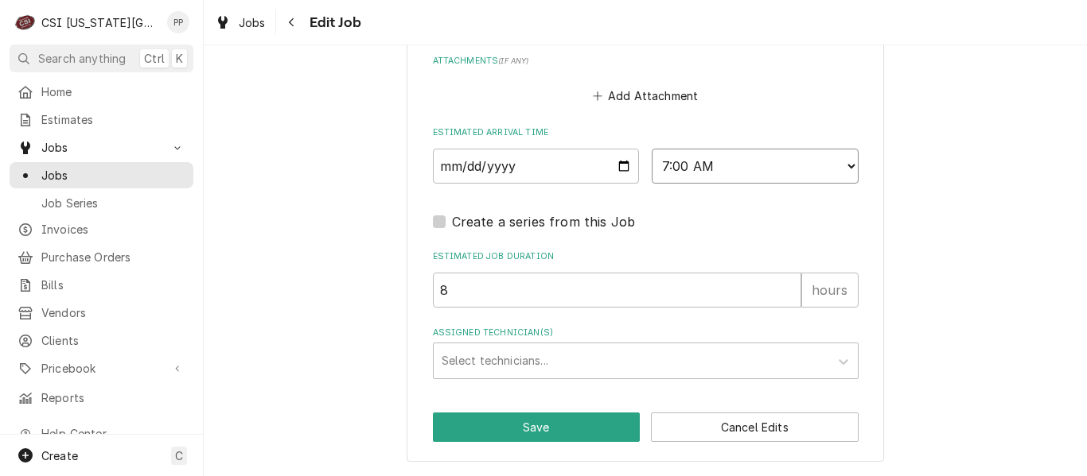
click at [836, 169] on select "AM / PM 6:00 AM 6:15 AM 6:30 AM 6:45 AM 7:00 AM 7:15 AM 7:30 AM 7:45 AM 8:00 AM…" at bounding box center [754, 166] width 207 height 35
select select "12:00:00"
click at [651, 149] on select "AM / PM 6:00 AM 6:15 AM 6:30 AM 6:45 AM 7:00 AM 7:15 AM 7:30 AM 7:45 AM 8:00 AM…" at bounding box center [754, 166] width 207 height 35
type textarea "x"
click at [846, 167] on select "AM / PM 6:00 AM 6:15 AM 6:30 AM 6:45 AM 7:00 AM 7:15 AM 7:30 AM 7:45 AM 8:00 AM…" at bounding box center [754, 166] width 207 height 35
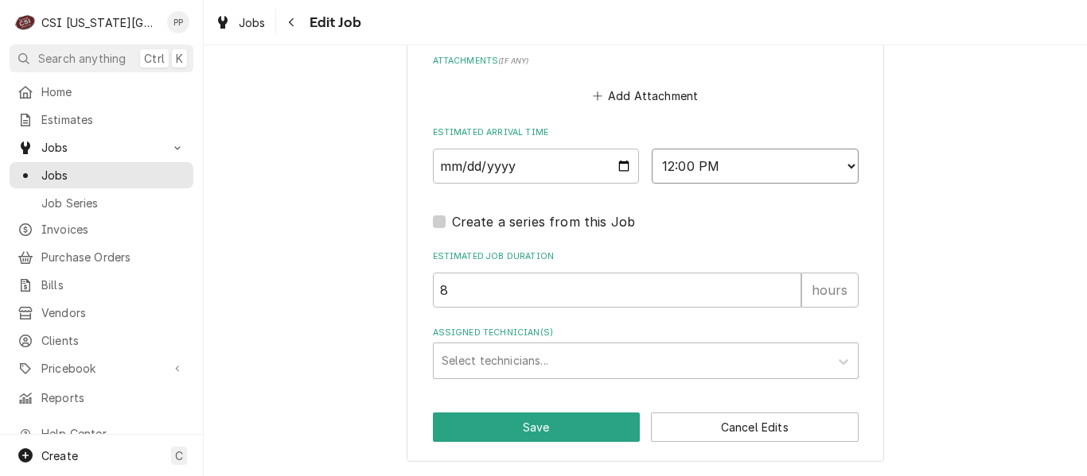
click at [651, 149] on select "AM / PM 6:00 AM 6:15 AM 6:30 AM 6:45 AM 7:00 AM 7:15 AM 7:30 AM 7:45 AM 8:00 AM…" at bounding box center [754, 166] width 207 height 35
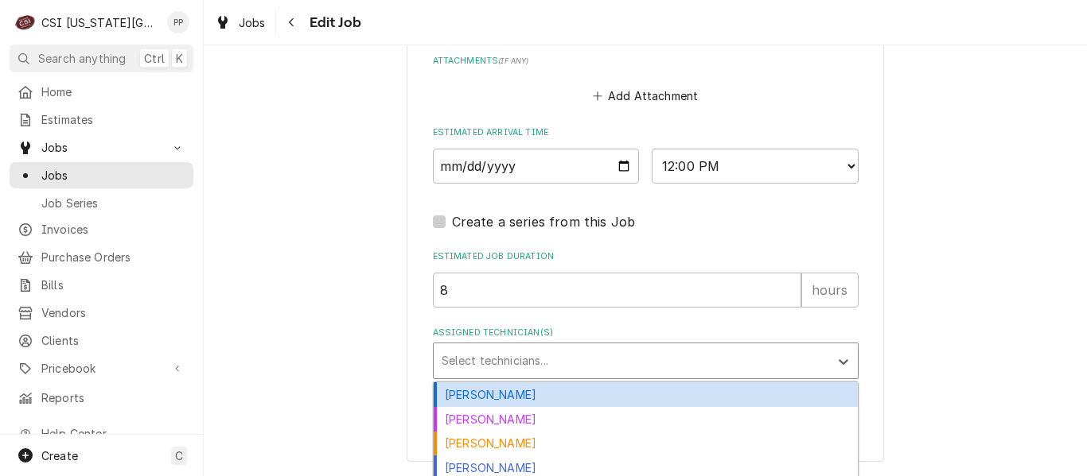
click at [597, 349] on div "Assigned Technician(s)" at bounding box center [630, 361] width 379 height 29
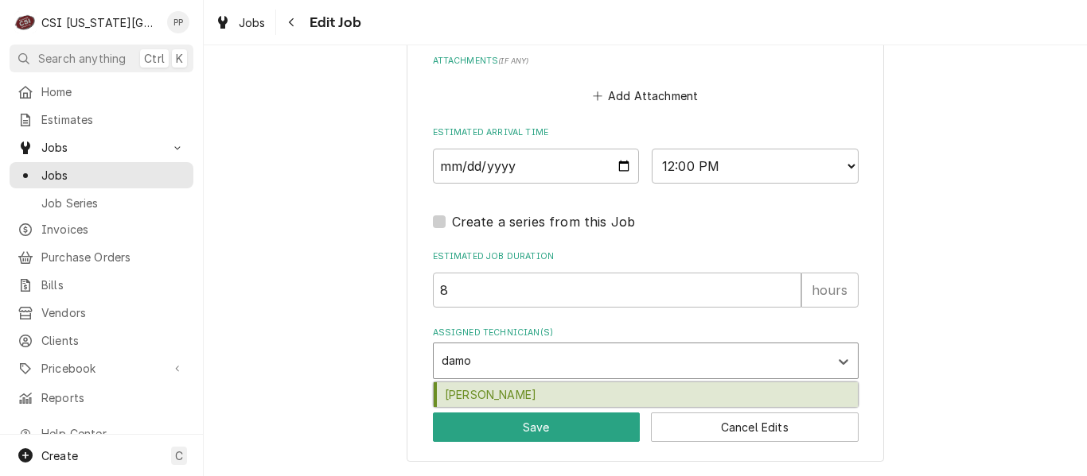
type input "damon"
type textarea "x"
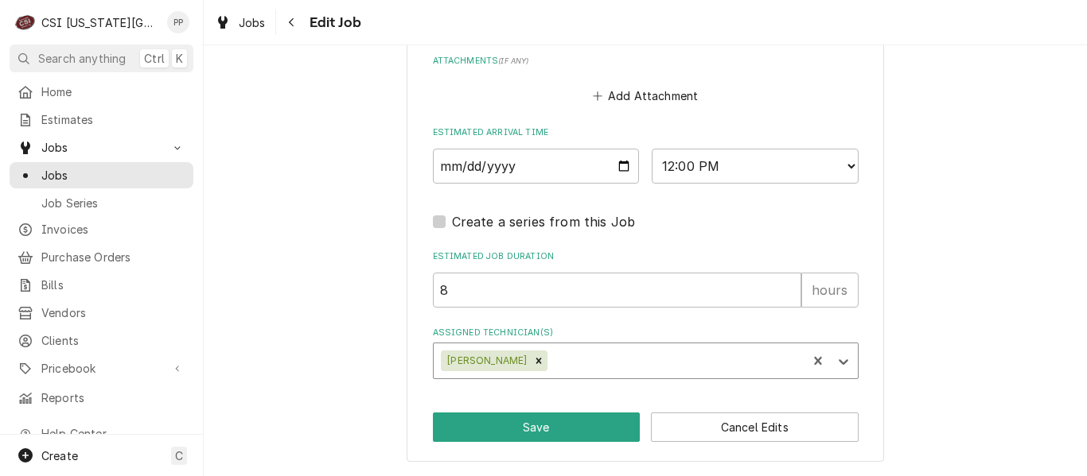
type textarea "x"
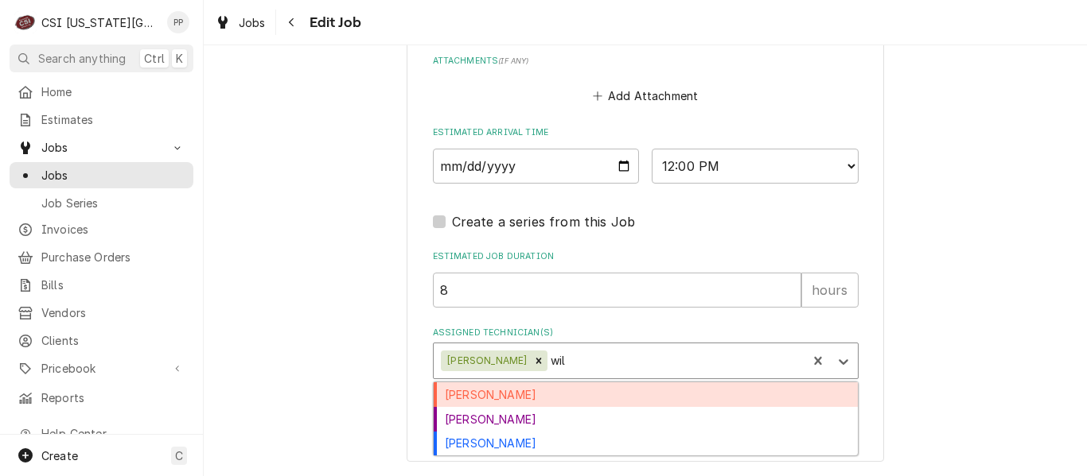
type input "will"
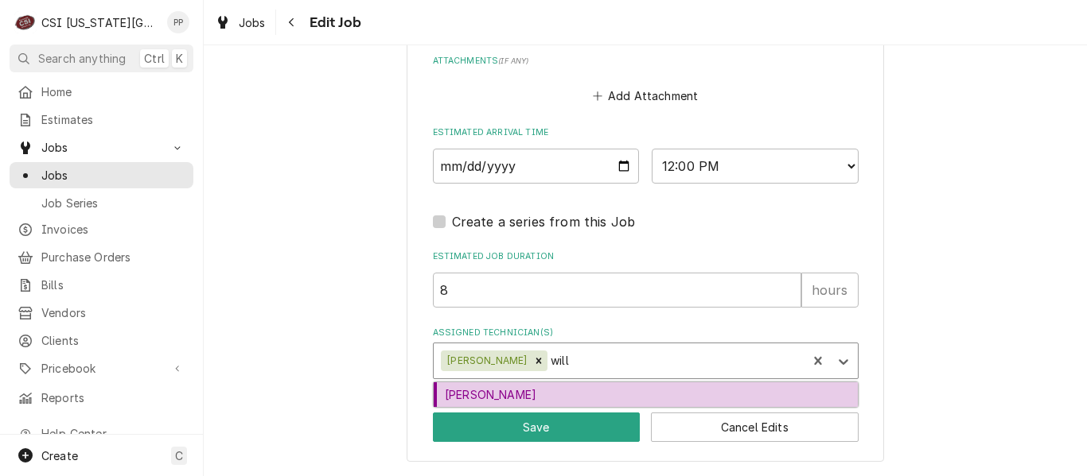
click at [572, 400] on div "Will Larsen" at bounding box center [646, 395] width 424 height 25
type textarea "x"
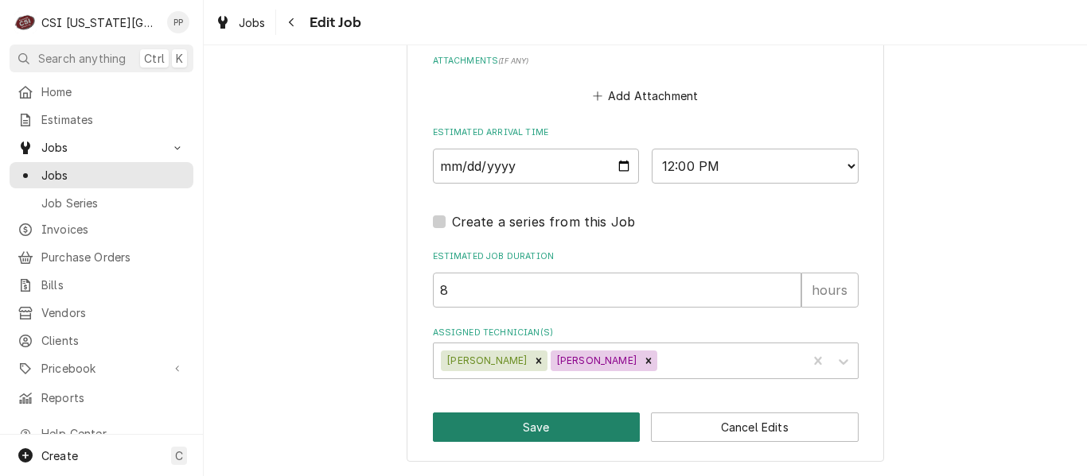
click at [549, 432] on button "Save" at bounding box center [537, 427] width 208 height 29
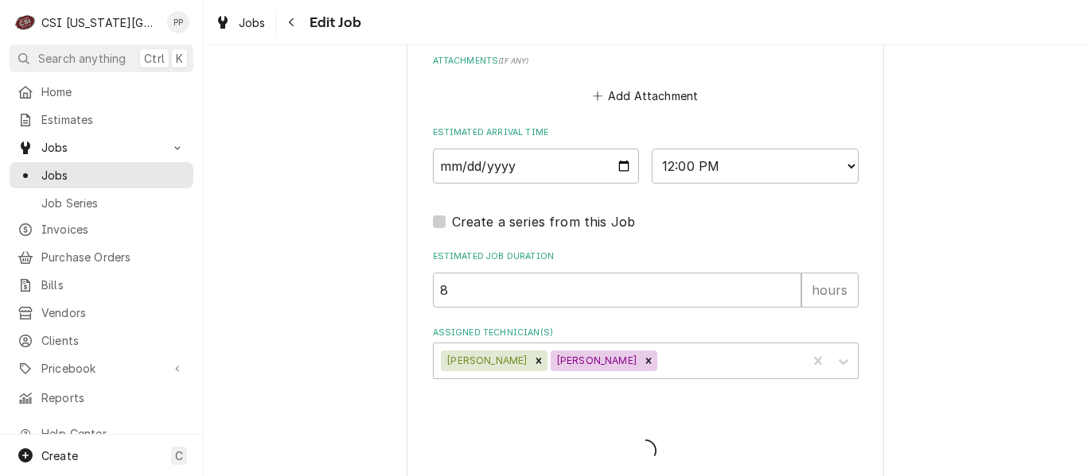
type textarea "x"
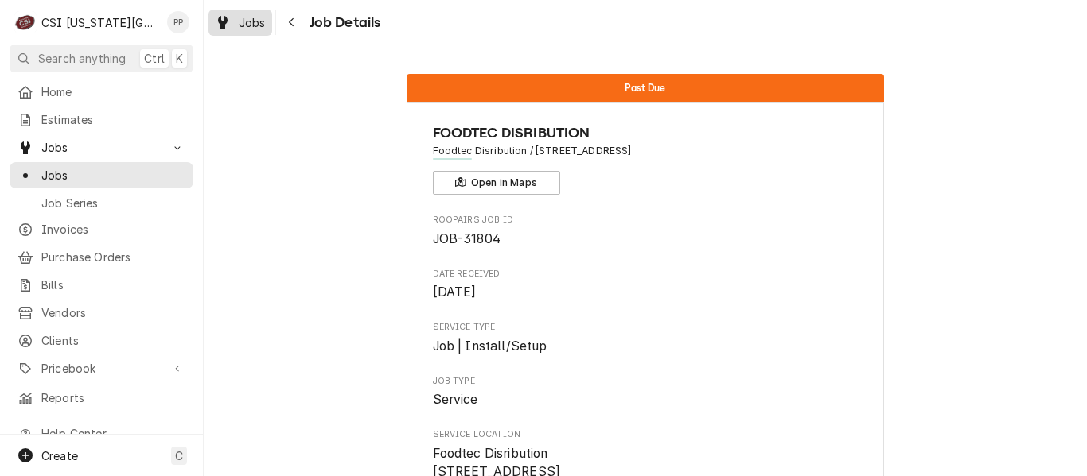
click at [257, 31] on div "Jobs" at bounding box center [240, 23] width 57 height 20
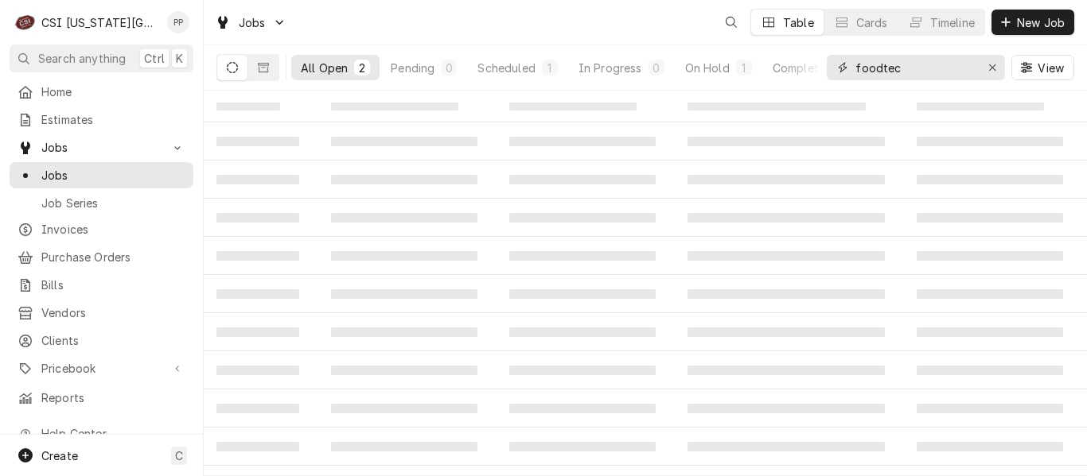
click at [904, 67] on input "foodtec" at bounding box center [914, 67] width 119 height 25
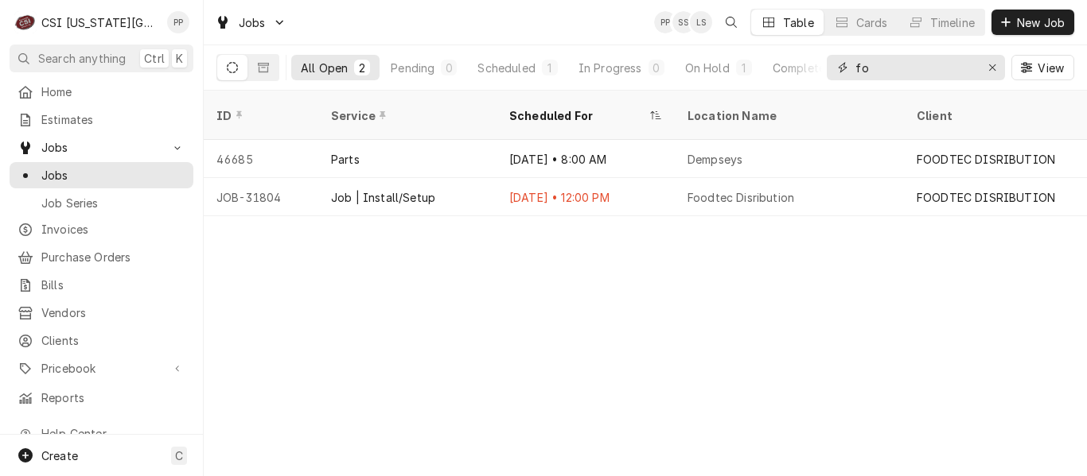
type input "f"
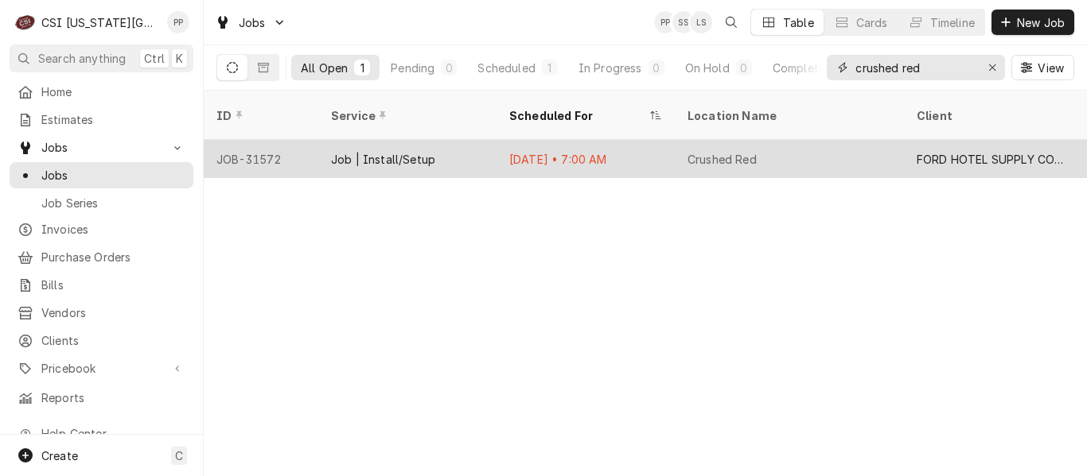
type input "crushed red"
click at [537, 140] on div "Aug 11 • 7:00 AM" at bounding box center [585, 159] width 178 height 38
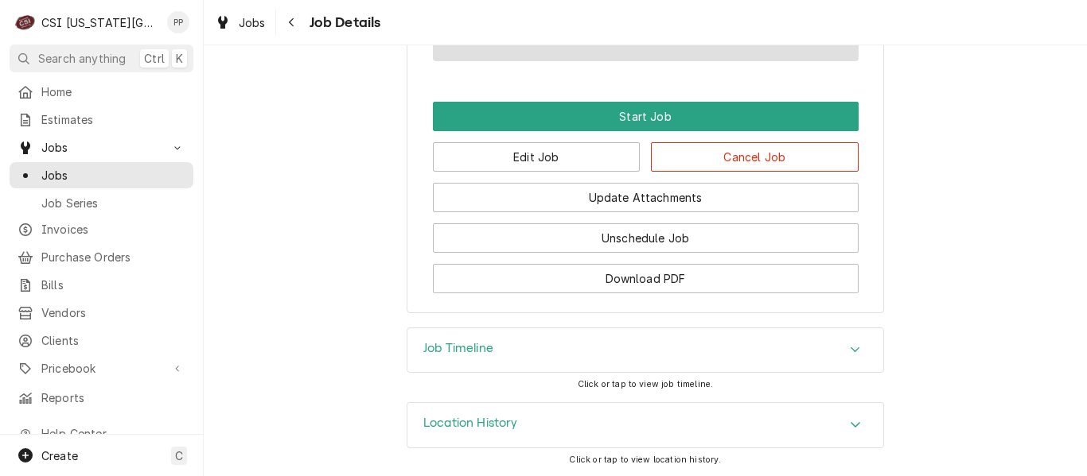
scroll to position [994, 0]
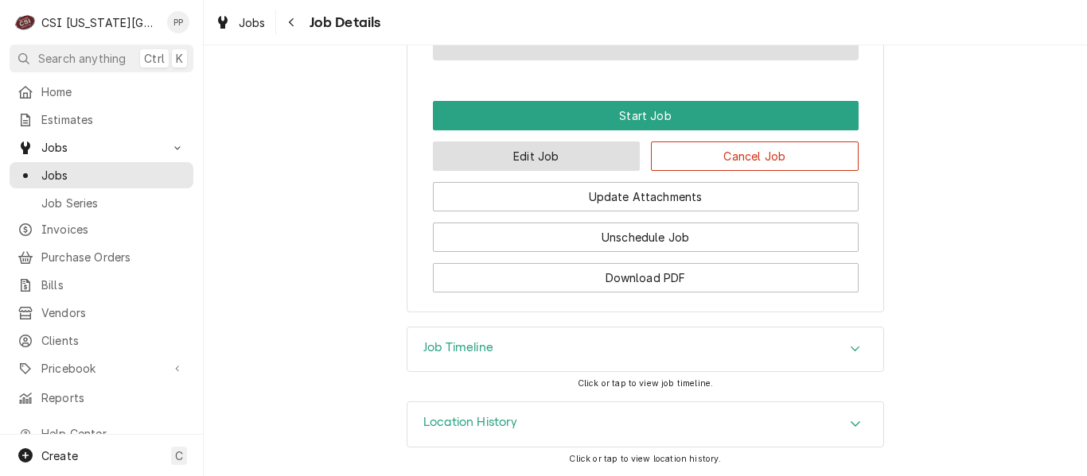
click at [556, 170] on button "Edit Job" at bounding box center [537, 156] width 208 height 29
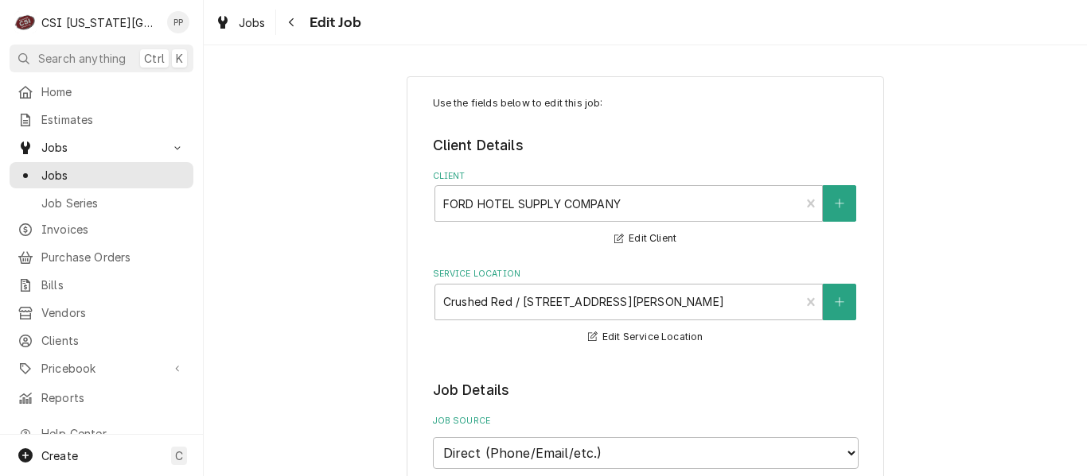
type textarea "x"
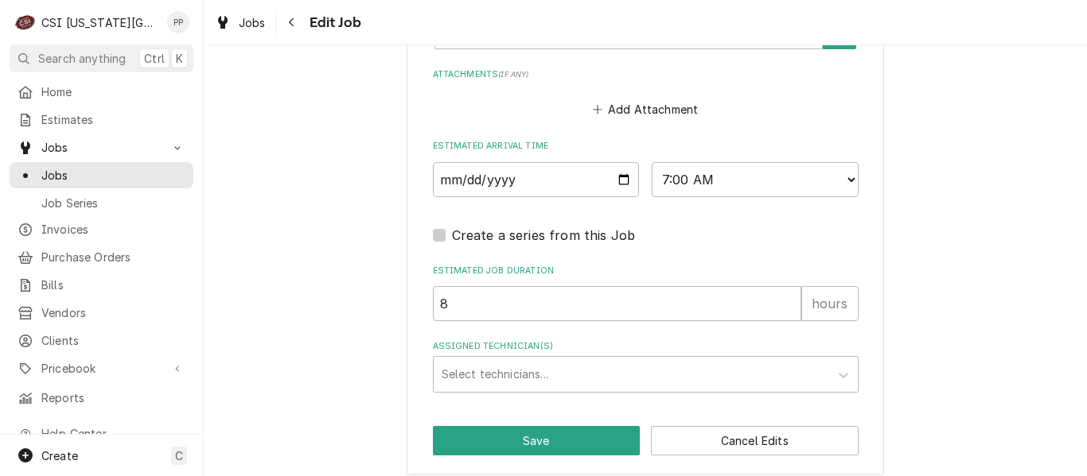
scroll to position [1255, 0]
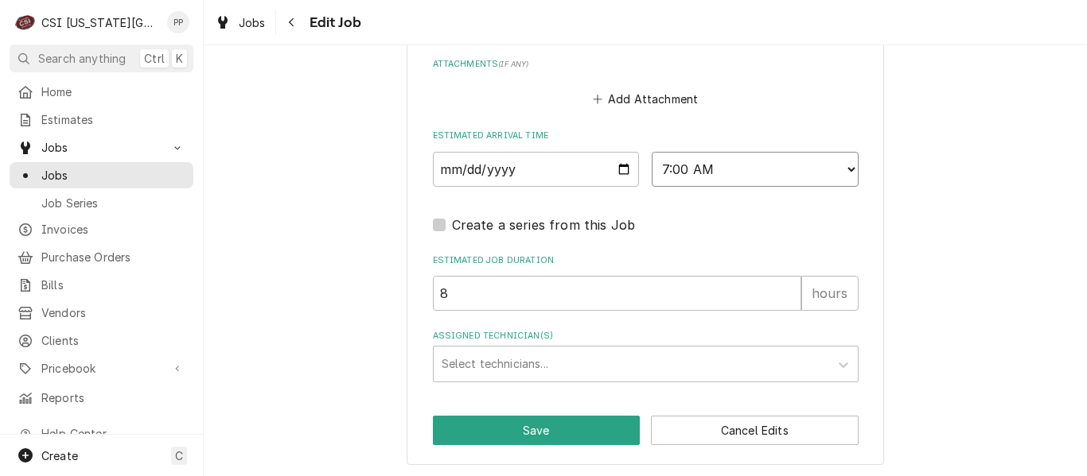
click at [843, 174] on select "AM / PM 6:00 AM 6:15 AM 6:30 AM 6:45 AM 7:00 AM 7:15 AM 7:30 AM 7:45 AM 8:00 AM…" at bounding box center [754, 169] width 207 height 35
select select "07:45:00"
click at [651, 152] on select "AM / PM 6:00 AM 6:15 AM 6:30 AM 6:45 AM 7:00 AM 7:15 AM 7:30 AM 7:45 AM 8:00 AM…" at bounding box center [754, 169] width 207 height 35
type textarea "x"
select select "08:00:00"
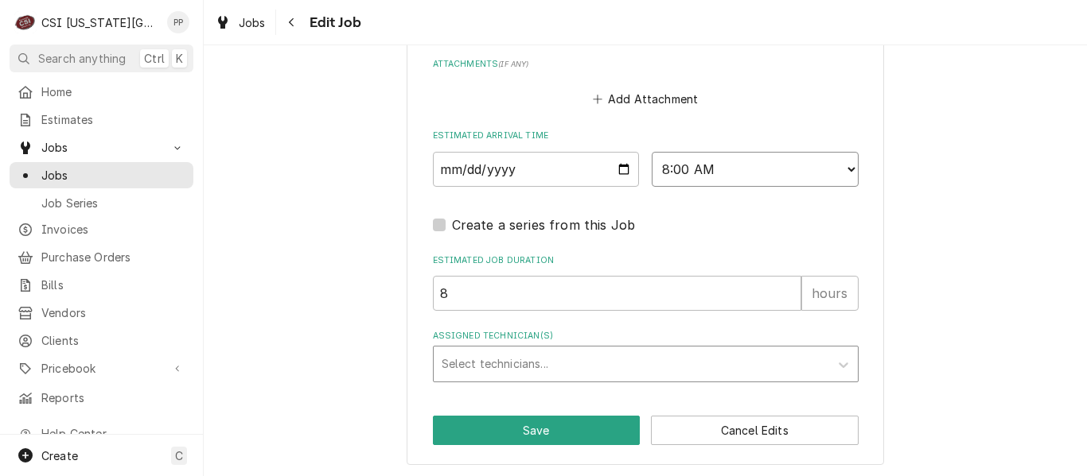
type textarea "x"
select select "08:15:00"
type textarea "x"
click at [834, 178] on select "AM / PM 6:00 AM 6:15 AM 6:30 AM 6:45 AM 7:00 AM 7:15 AM 7:30 AM 7:45 AM 8:00 AM…" at bounding box center [754, 169] width 207 height 35
select select "13:30:00"
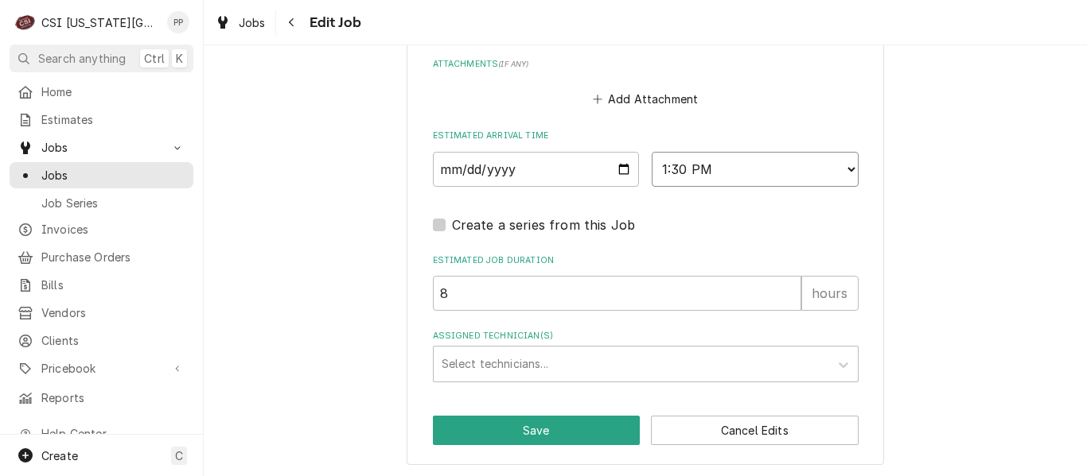
click at [651, 152] on select "AM / PM 6:00 AM 6:15 AM 6:30 AM 6:45 AM 7:00 AM 7:15 AM 7:30 AM 7:45 AM 8:00 AM…" at bounding box center [754, 169] width 207 height 35
type textarea "x"
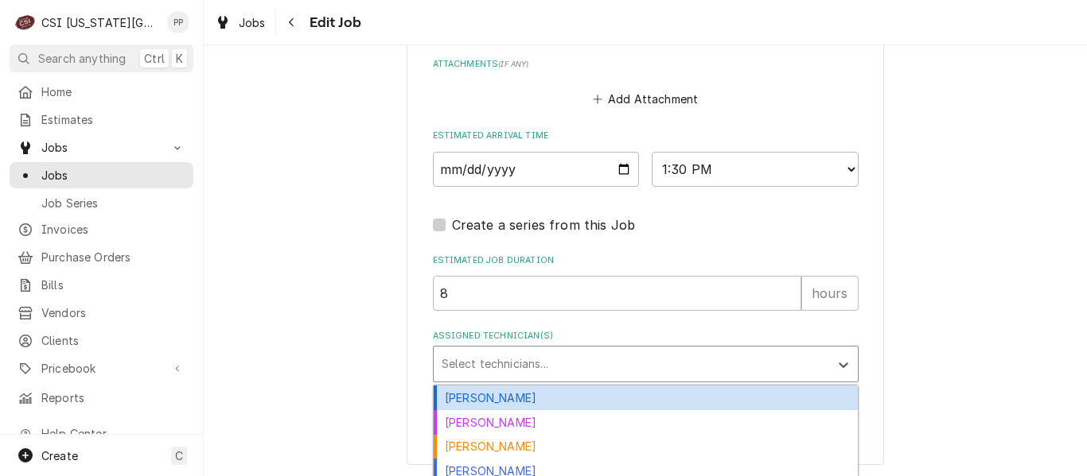
click at [593, 353] on div "Assigned Technician(s)" at bounding box center [630, 364] width 379 height 29
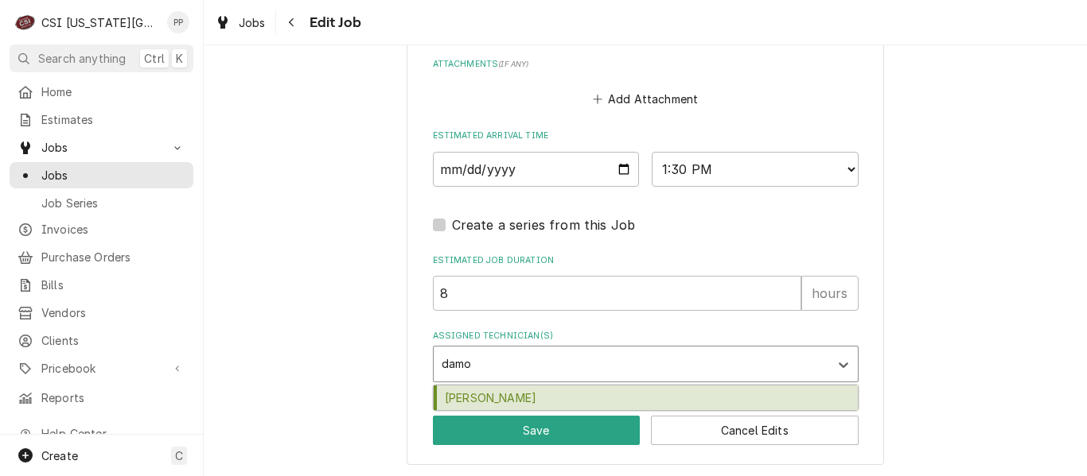
type input "damon"
type textarea "x"
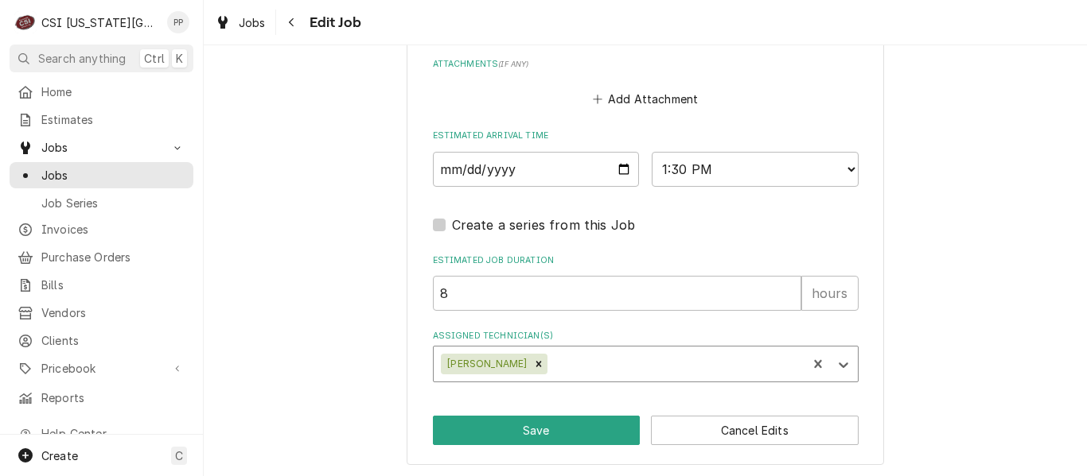
type textarea "x"
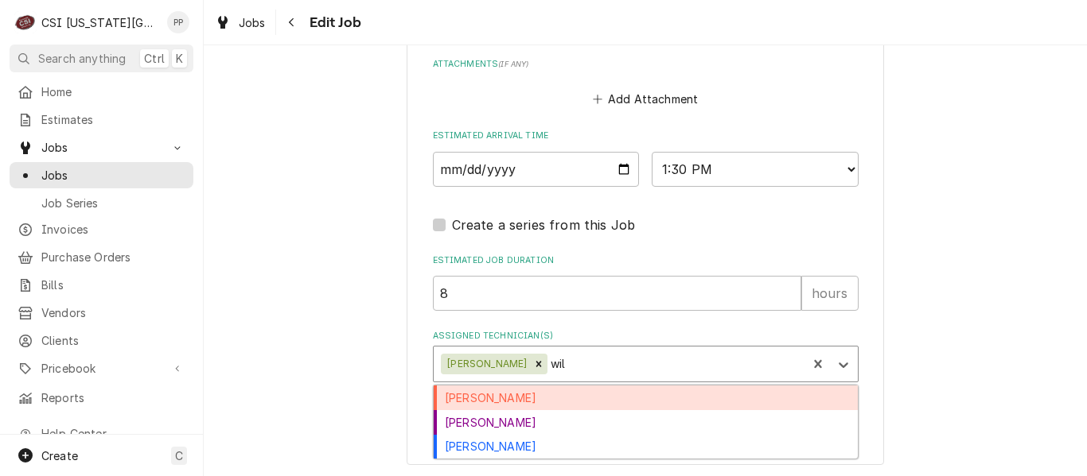
type input "will"
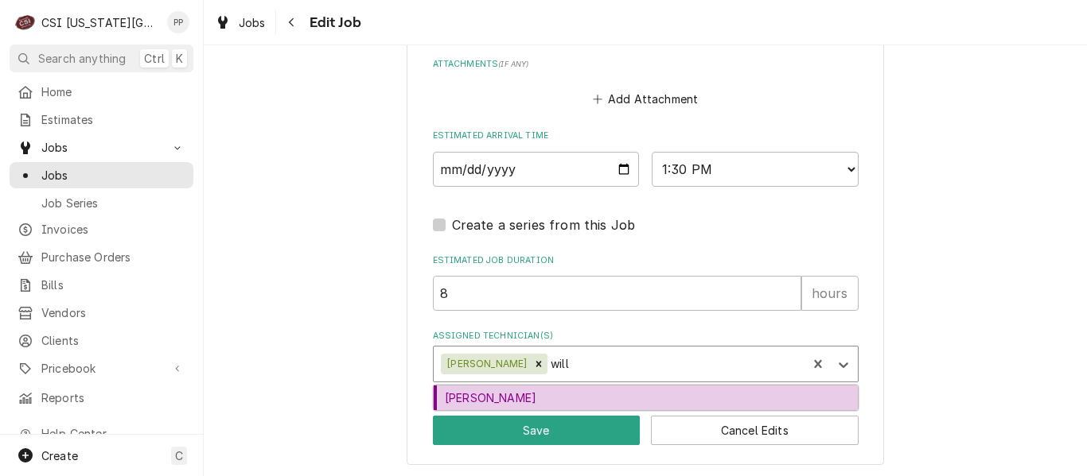
click at [558, 389] on div "Will Larsen" at bounding box center [646, 398] width 424 height 25
type textarea "x"
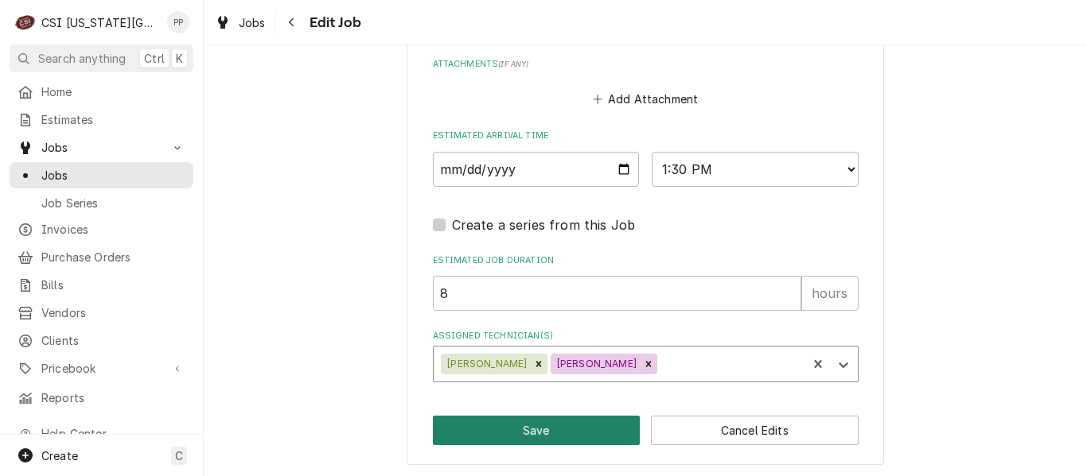
click at [528, 437] on button "Save" at bounding box center [537, 430] width 208 height 29
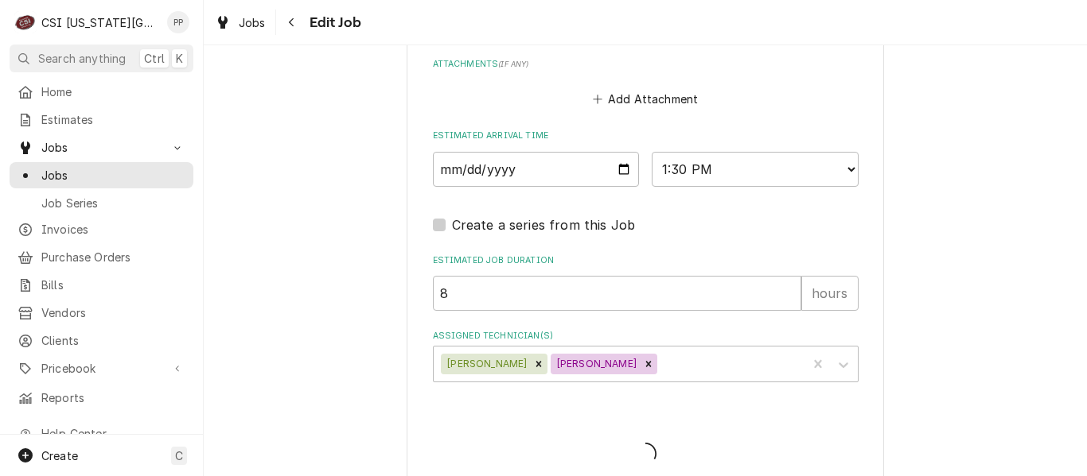
type textarea "x"
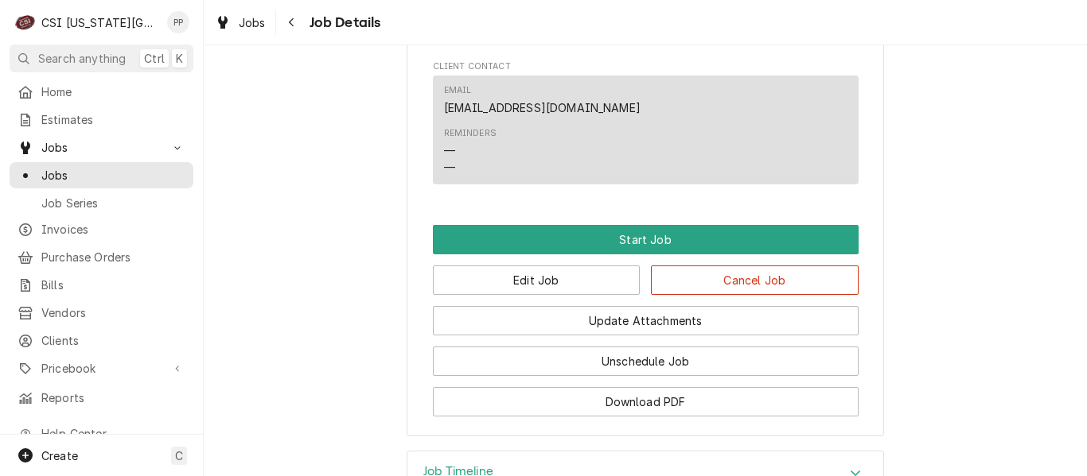
scroll to position [980, 0]
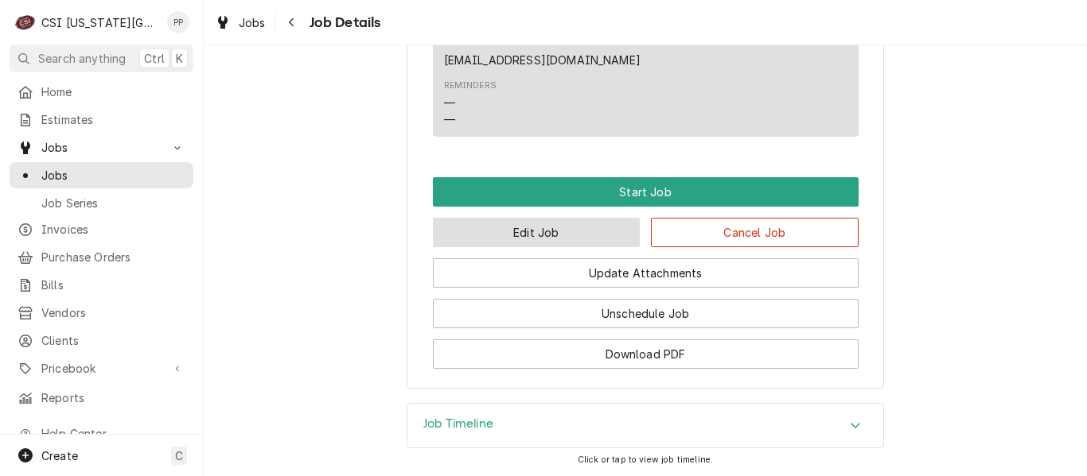
click at [569, 242] on button "Edit Job" at bounding box center [537, 232] width 208 height 29
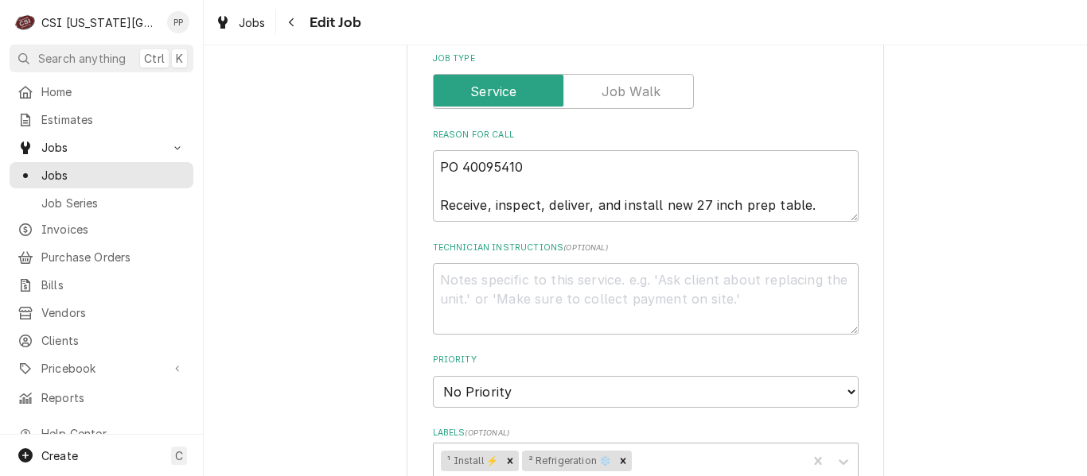
scroll to position [617, 0]
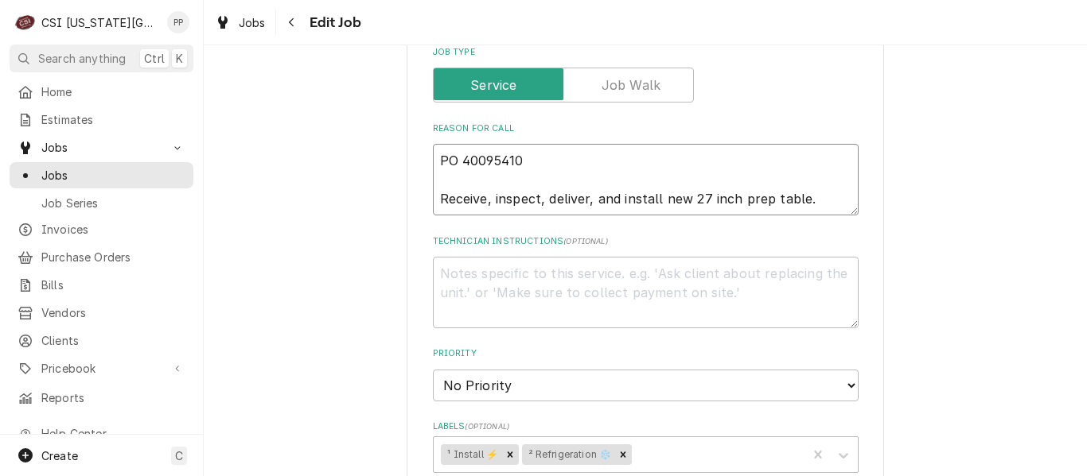
click at [834, 190] on textarea "PO 40095410 Receive, inspect, deliver, and install new 27 inch prep table." at bounding box center [646, 180] width 426 height 72
type textarea "x"
type textarea "PO 40095410 Receive, inspect, deliver, and install new 27 inch prep table."
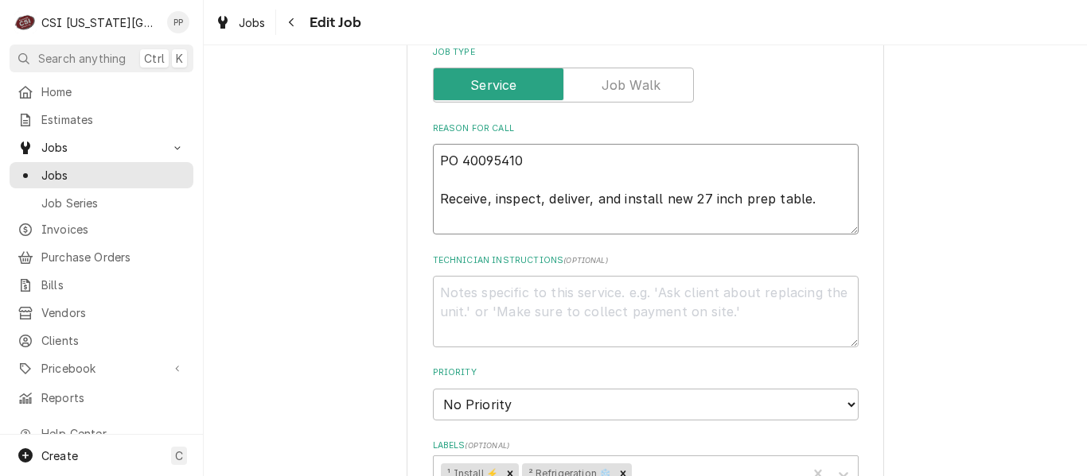
type textarea "x"
type textarea "PO 40095410 Receive, inspect, deliver, and install new 27 inch prep table."
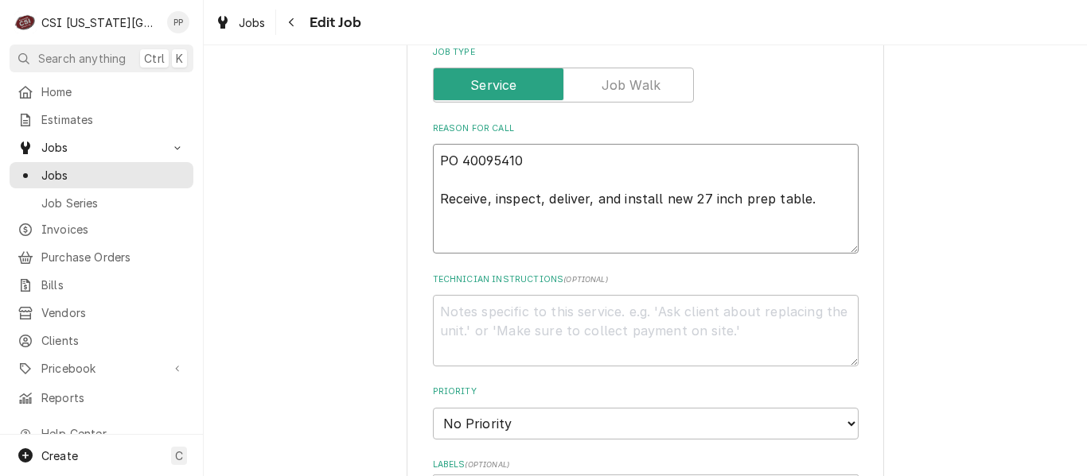
type textarea "x"
type textarea "PO 40095410 Receive, inspect, deliver, and install new 27 inch prep table. S"
type textarea "x"
type textarea "PO 40095410 Receive, inspect, deliver, and install new 27 inch prep table. Sc"
type textarea "x"
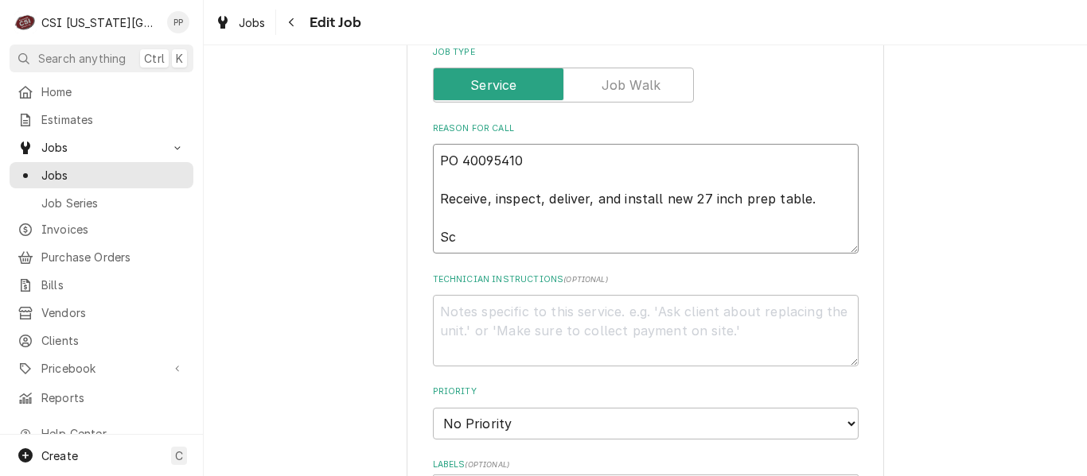
type textarea "PO 40095410 Receive, inspect, deliver, and install new 27 inch prep table. Sch"
type textarea "x"
type textarea "PO 40095410 Receive, inspect, deliver, and install new 27 inch prep table. Sche"
type textarea "x"
type textarea "PO 40095410 Receive, inspect, deliver, and install new 27 inch prep table. Sche…"
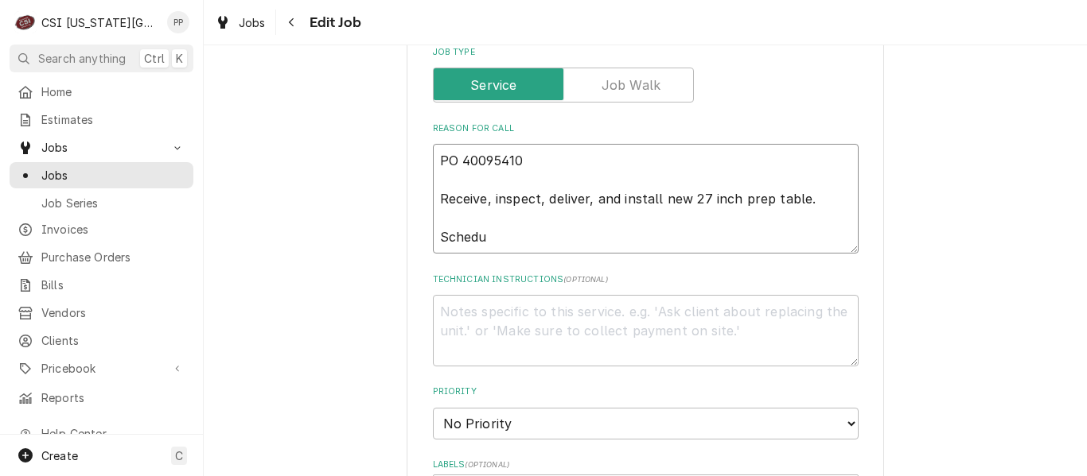
type textarea "x"
type textarea "PO 40095410 Receive, inspect, deliver, and install new 27 inch prep table. Sche…"
type textarea "x"
type textarea "PO 40095410 Receive, inspect, deliver, and install new 27 inch prep table. Sche…"
type textarea "x"
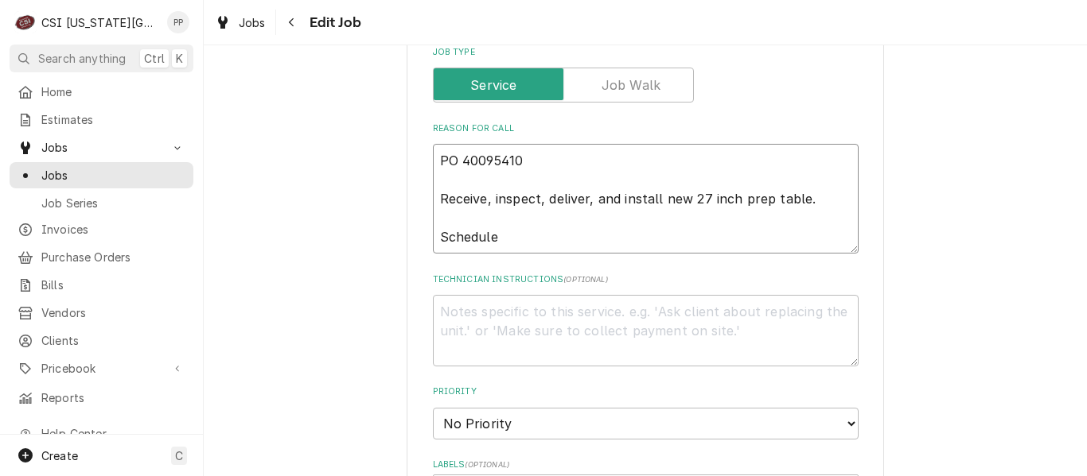
type textarea "PO 40095410 Receive, inspect, deliver, and install new 27 inch prep table. Sche…"
type textarea "x"
type textarea "PO 40095410 Receive, inspect, deliver, and install new 27 inch prep table. Sche…"
type textarea "x"
type textarea "PO 40095410 Receive, inspect, deliver, and install new 27 inch prep table. Sche…"
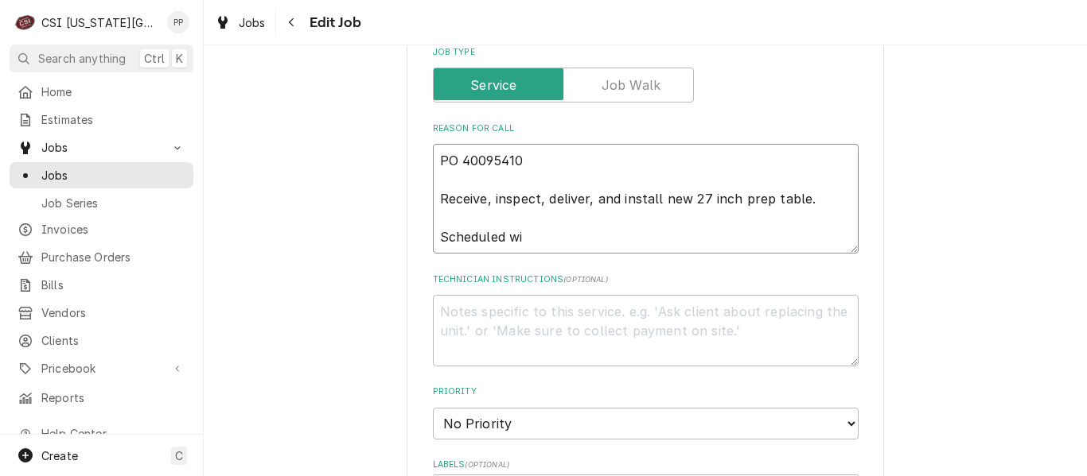
type textarea "x"
type textarea "PO 40095410 Receive, inspect, deliver, and install new 27 inch prep table. Sche…"
type textarea "x"
type textarea "PO 40095410 Receive, inspect, deliver, and install new 27 inch prep table. Sche…"
type textarea "x"
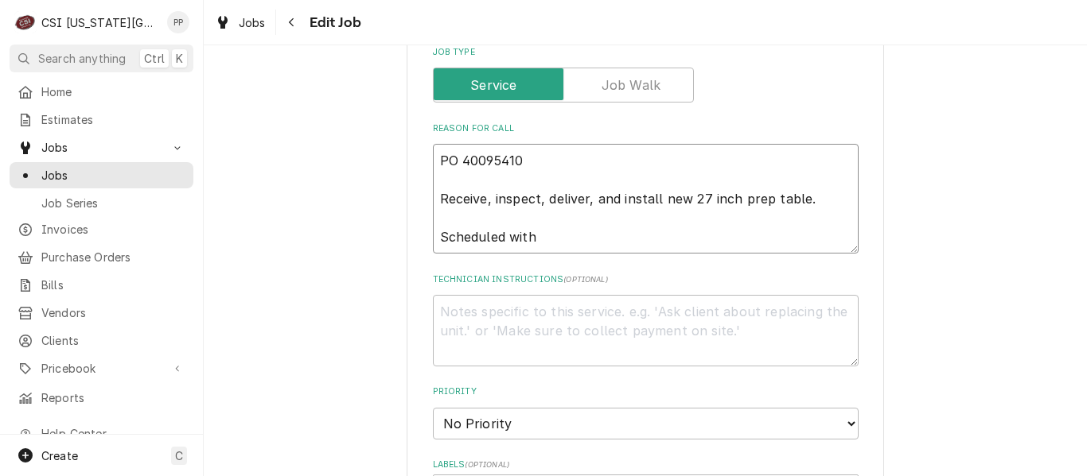
type textarea "PO 40095410 Receive, inspect, deliver, and install new 27 inch prep table. Sche…"
type textarea "x"
type textarea "PO 40095410 Receive, inspect, deliver, and install new 27 inch prep table. Sche…"
type textarea "x"
type textarea "PO 40095410 Receive, inspect, deliver, and install new 27 inch prep table. Sche…"
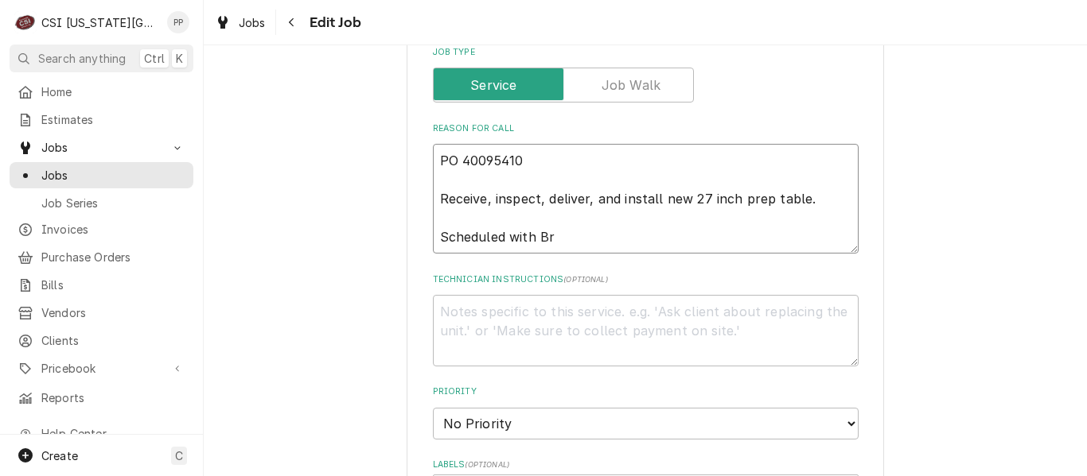
type textarea "x"
type textarea "PO 40095410 Receive, inspect, deliver, and install new 27 inch prep table. Sche…"
type textarea "x"
type textarea "PO 40095410 Receive, inspect, deliver, and install new 27 inch prep table. Sche…"
type textarea "x"
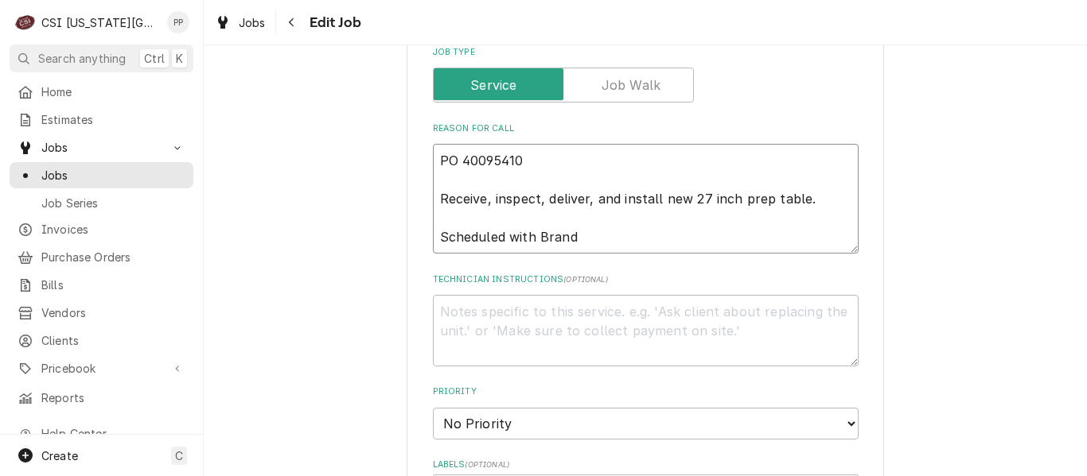
type textarea "PO 40095410 Receive, inspect, deliver, and install new 27 inch prep table. Sche…"
type textarea "x"
type textarea "PO 40095410 Receive, inspect, deliver, and install new 27 inch prep table. Sche…"
type textarea "x"
type textarea "PO 40095410 Receive, inspect, deliver, and install new 27 inch prep table. Sche…"
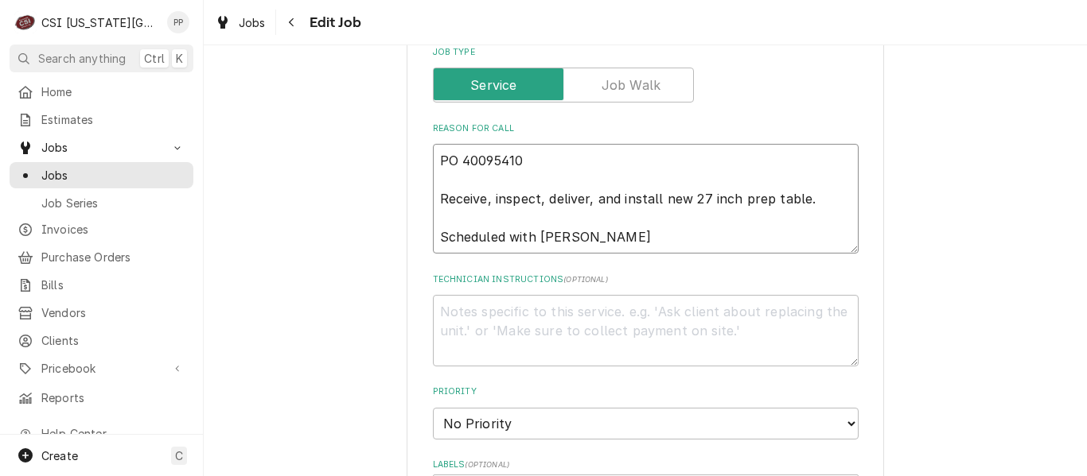
type textarea "x"
type textarea "PO 40095410 Receive, inspect, deliver, and install new 27 inch prep table. Sche…"
type textarea "x"
type textarea "PO 40095410 Receive, inspect, deliver, and install new 27 inch prep table. Sche…"
type textarea "x"
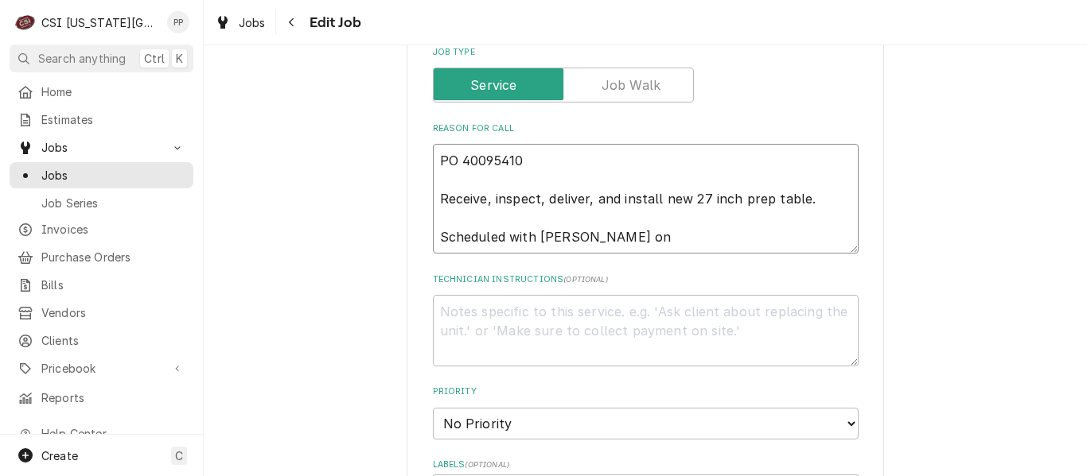
type textarea "PO 40095410 Receive, inspect, deliver, and install new 27 inch prep table. Sche…"
type textarea "x"
type textarea "PO 40095410 Receive, inspect, deliver, and install new 27 inch prep table. Sche…"
type textarea "x"
type textarea "PO 40095410 Receive, inspect, deliver, and install new 27 inch prep table. Sche…"
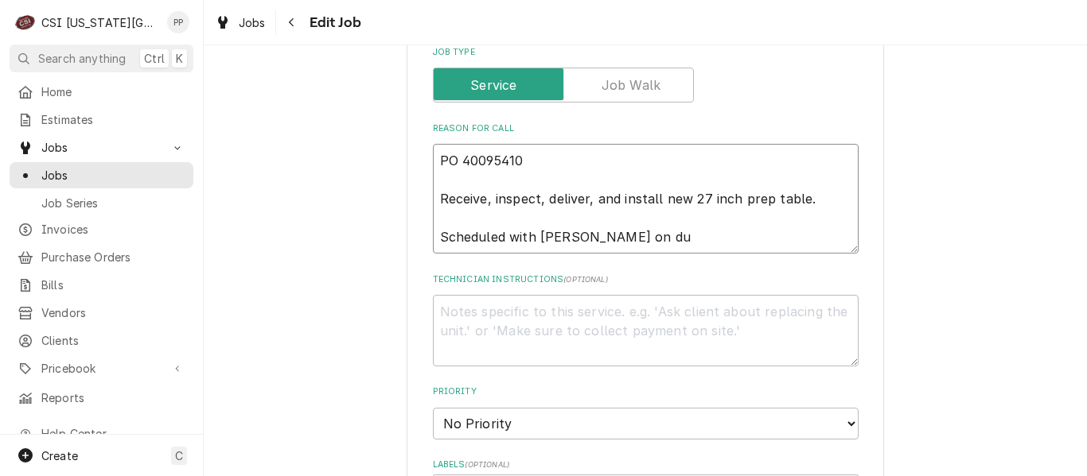
type textarea "x"
type textarea "PO 40095410 Receive, inspect, deliver, and install new 27 inch prep table. Sche…"
type textarea "x"
type textarea "PO 40095410 Receive, inspect, deliver, and install new 27 inch prep table. Sche…"
type textarea "x"
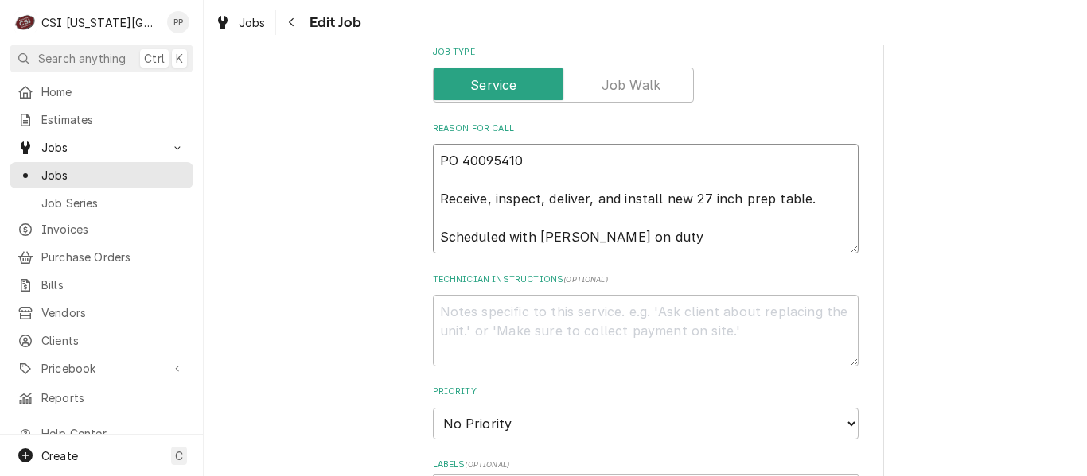
type textarea "PO 40095410 Receive, inspect, deliver, and install new 27 inch prep table. Sche…"
type textarea "x"
type textarea "PO 40095410 Receive, inspect, deliver, and install new 27 inch prep table. Sche…"
type textarea "x"
type textarea "PO 40095410 Receive, inspect, deliver, and install new 27 inch prep table. Sche…"
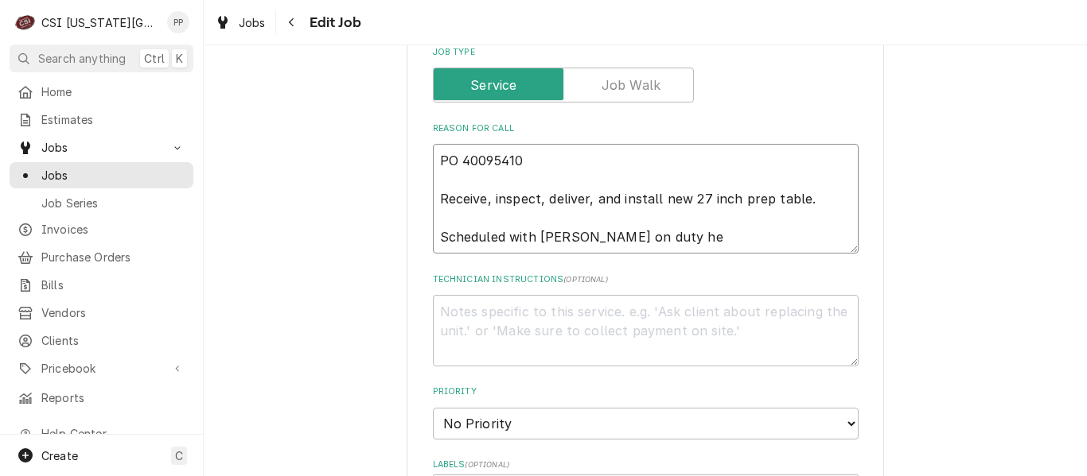
type textarea "x"
type textarea "PO 40095410 Receive, inspect, deliver, and install new 27 inch prep table. Sche…"
type textarea "x"
type textarea "PO 40095410 Receive, inspect, deliver, and install new 27 inch prep table. Sche…"
type textarea "x"
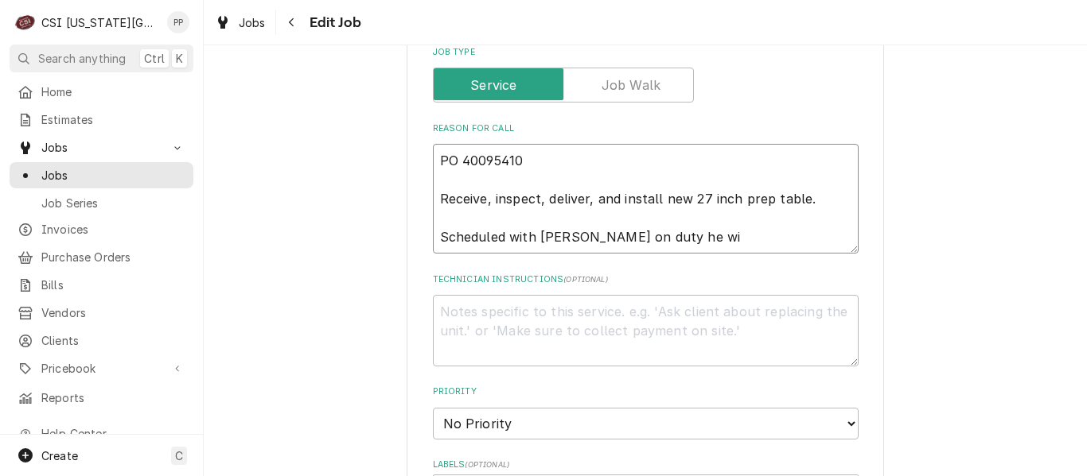
type textarea "PO 40095410 Receive, inspect, deliver, and install new 27 inch prep table. Sche…"
type textarea "x"
type textarea "PO 40095410 Receive, inspect, deliver, and install new 27 inch prep table. Sche…"
type textarea "x"
type textarea "PO 40095410 Receive, inspect, deliver, and install new 27 inch prep table. Sche…"
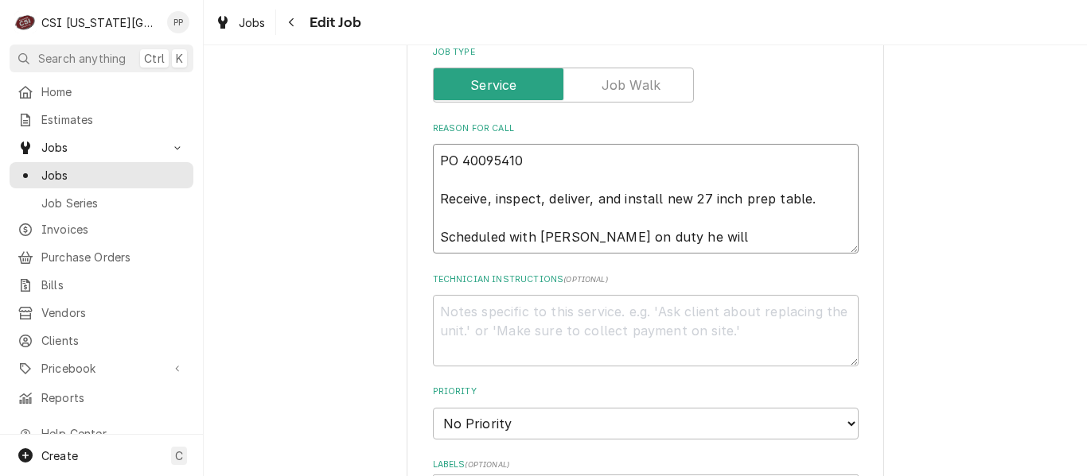
type textarea "x"
type textarea "PO 40095410 Receive, inspect, deliver, and install new 27 inch prep table. Sche…"
type textarea "x"
type textarea "PO 40095410 Receive, inspect, deliver, and install new 27 inch prep table. Sche…"
type textarea "x"
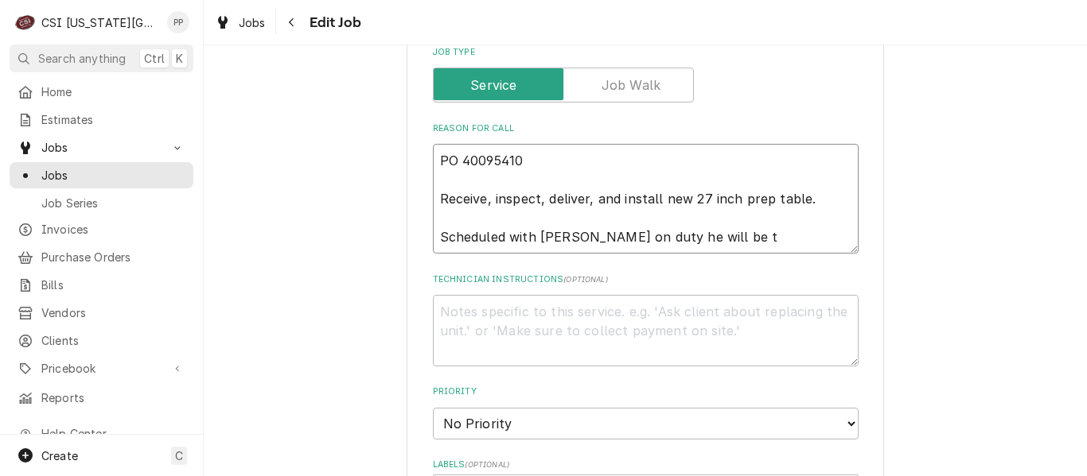
type textarea "PO 40095410 Receive, inspect, deliver, and install new 27 inch prep table. Sche…"
type textarea "x"
type textarea "PO 40095410 Receive, inspect, deliver, and install new 27 inch prep table. Sche…"
type textarea "x"
type textarea "PO 40095410 Receive, inspect, deliver, and install new 27 inch prep table. Sche…"
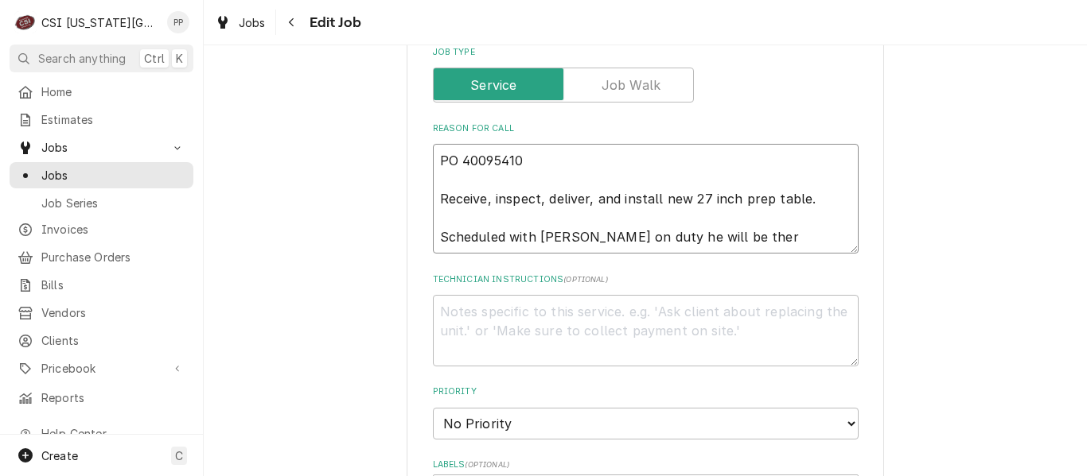
type textarea "x"
type textarea "PO 40095410 Receive, inspect, deliver, and install new 27 inch prep table. Sche…"
type textarea "x"
type textarea "PO 40095410 Receive, inspect, deliver, and install new 27 inch prep table. Sche…"
type textarea "x"
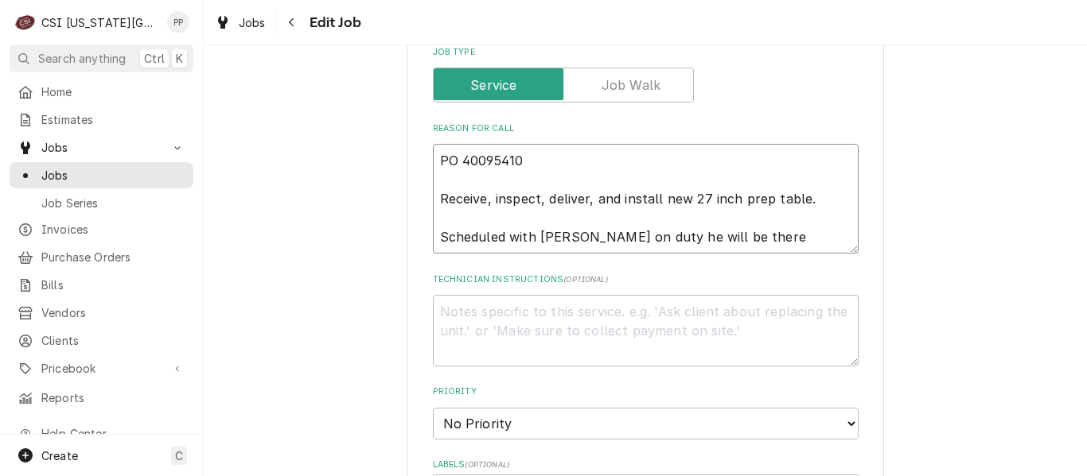
type textarea "PO 40095410 Receive, inspect, deliver, and install new 27 inch prep table. Sche…"
type textarea "x"
type textarea "PO 40095410 Receive, inspect, deliver, and install new 27 inch prep table. Sche…"
type textarea "x"
type textarea "PO 40095410 Receive, inspect, deliver, and install new 27 inch prep table. Sche…"
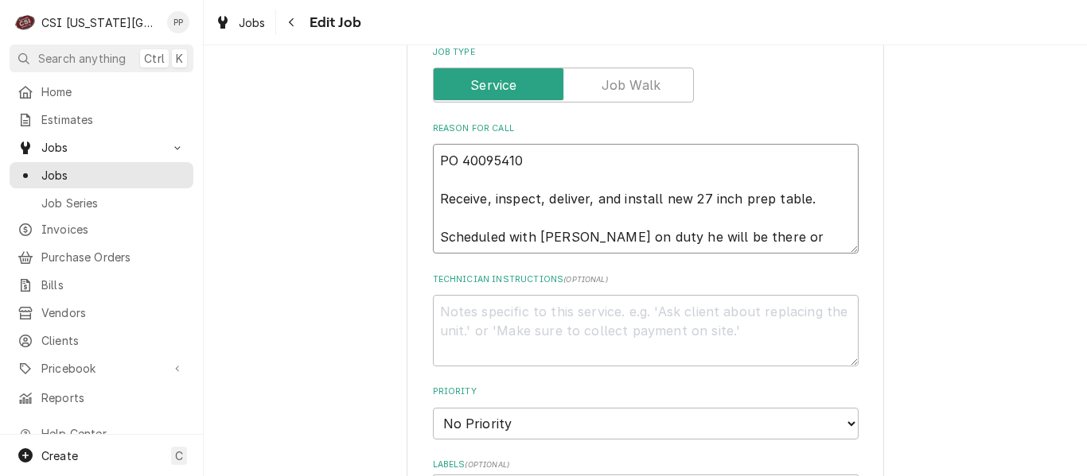
type textarea "x"
type textarea "PO 40095410 Receive, inspect, deliver, and install new 27 inch prep table. Sche…"
type textarea "x"
type textarea "PO 40095410 Receive, inspect, deliver, and install new 27 inch prep table. Sche…"
type textarea "x"
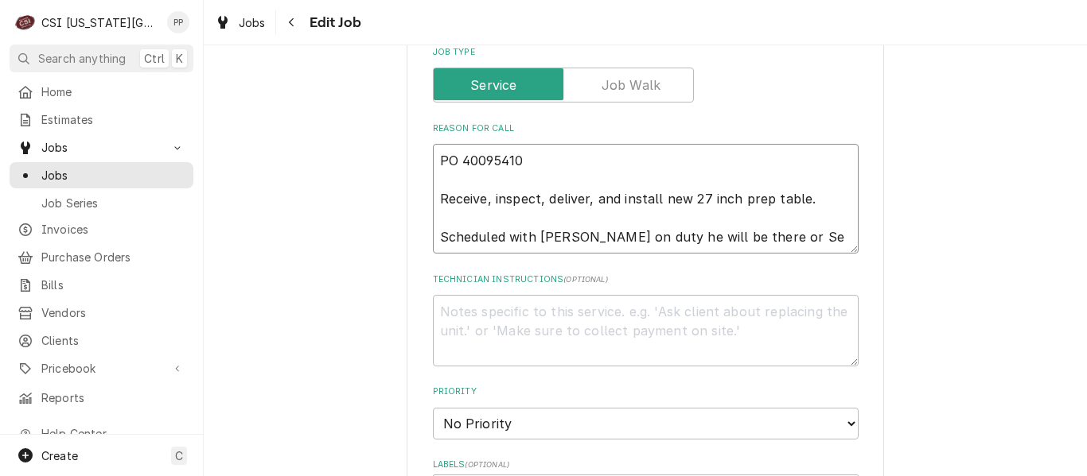
type textarea "PO 40095410 Receive, inspect, deliver, and install new 27 inch prep table. Sche…"
type textarea "x"
type textarea "PO 40095410 Receive, inspect, deliver, and install new 27 inch prep table. Sche…"
type textarea "x"
type textarea "PO 40095410 Receive, inspect, deliver, and install new 27 inch prep table. Sche…"
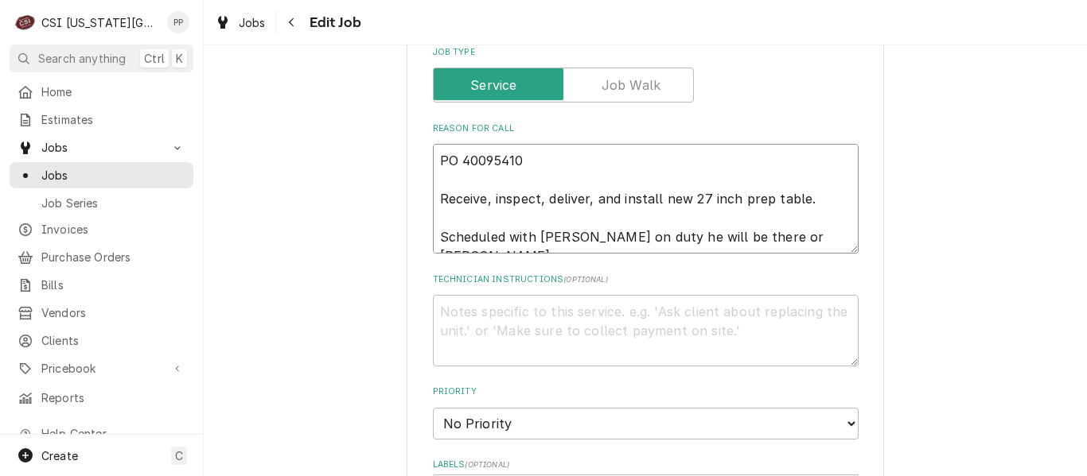
type textarea "x"
type textarea "PO 40095410 Receive, inspect, deliver, and install new 27 inch prep table. Sche…"
type textarea "x"
type textarea "PO 40095410 Receive, inspect, deliver, and install new 27 inch prep table. Sche…"
type textarea "x"
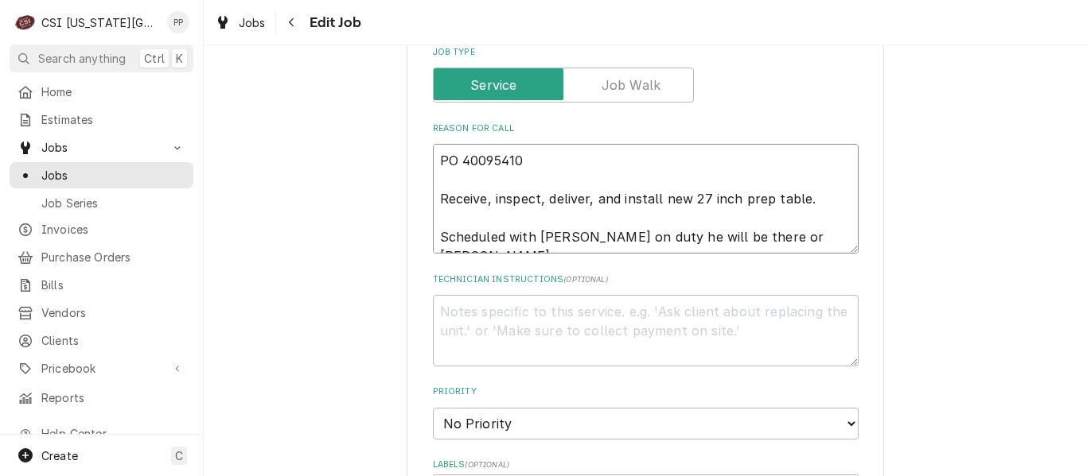
type textarea "PO 40095410 Receive, inspect, deliver, and install new 27 inch prep table. Sche…"
type textarea "x"
type textarea "PO 40095410 Receive, inspect, deliver, and install new 27 inch prep table. Sche…"
type textarea "x"
type textarea "PO 40095410 Receive, inspect, deliver, and install new 27 inch prep table. Sche…"
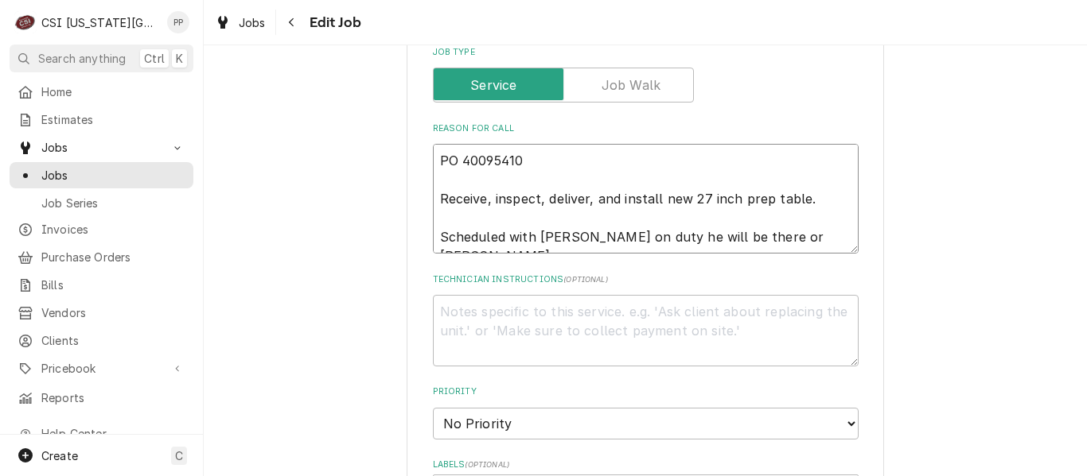
type textarea "x"
type textarea "PO 40095410 Receive, inspect, deliver, and install new 27 inch prep table. Sche…"
type textarea "x"
type textarea "PO 40095410 Receive, inspect, deliver, and install new 27 inch prep table. Sche…"
type textarea "x"
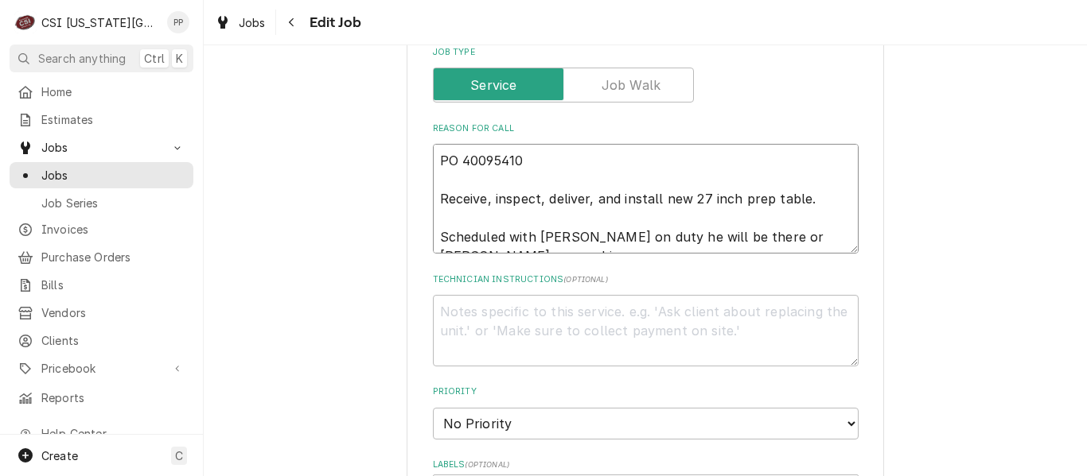
type textarea "PO 40095410 Receive, inspect, deliver, and install new 27 inch prep table. Sche…"
type textarea "x"
type textarea "PO 40095410 Receive, inspect, deliver, and install new 27 inch prep table. Sche…"
type textarea "x"
type textarea "PO 40095410 Receive, inspect, deliver, and install new 27 inch prep table. Sche…"
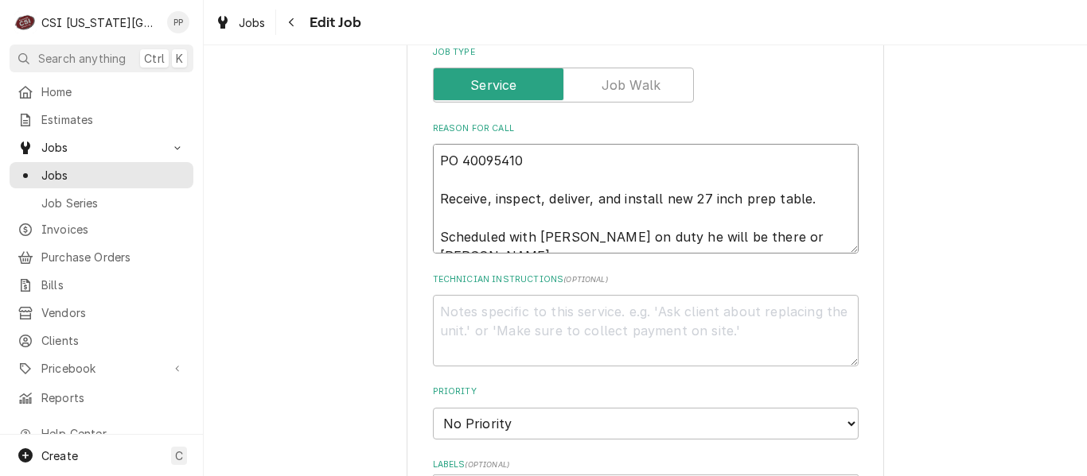
type textarea "x"
type textarea "PO 40095410 Receive, inspect, deliver, and install new 27 inch prep table. Sche…"
type textarea "x"
type textarea "PO 40095410 Receive, inspect, deliver, and install new 27 inch prep table. Sche…"
type textarea "x"
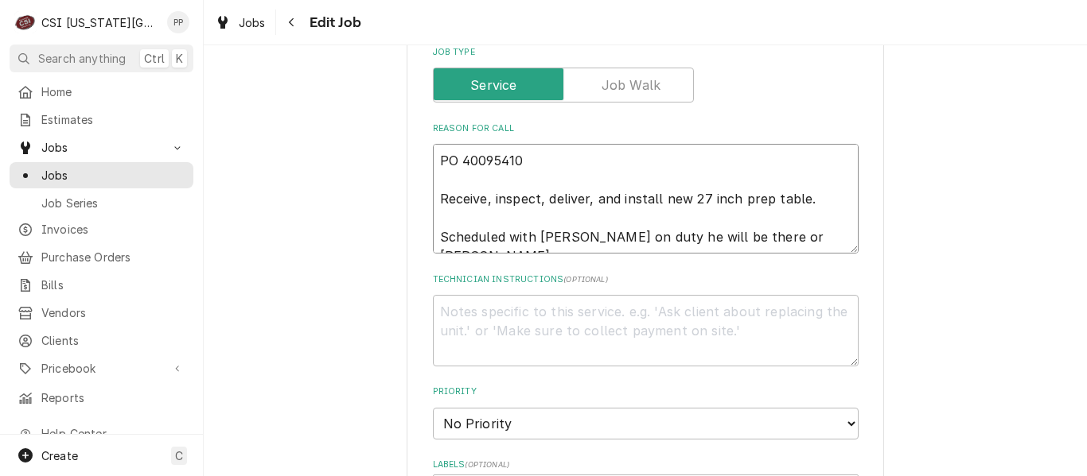
type textarea "PO 40095410 Receive, inspect, deliver, and install new 27 inch prep table. Sche…"
type textarea "x"
type textarea "PO 40095410 Receive, inspect, deliver, and install new 27 inch prep table. Sche…"
type textarea "x"
type textarea "PO 40095410 Receive, inspect, deliver, and install new 27 inch prep table. Sche…"
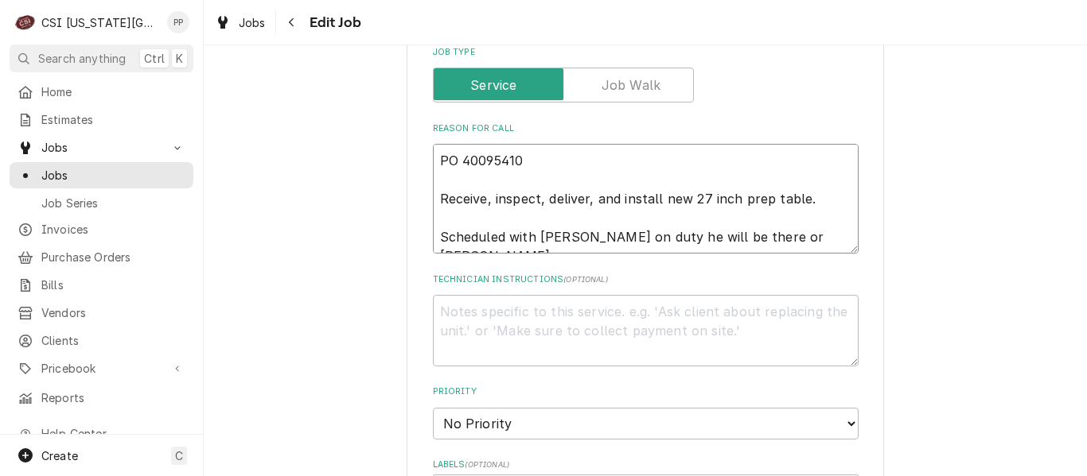
type textarea "x"
type textarea "PO 40095410 Receive, inspect, deliver, and install new 27 inch prep table. Sche…"
type textarea "x"
type textarea "PO 40095410 Receive, inspect, deliver, and install new 27 inch prep table. Sche…"
type textarea "x"
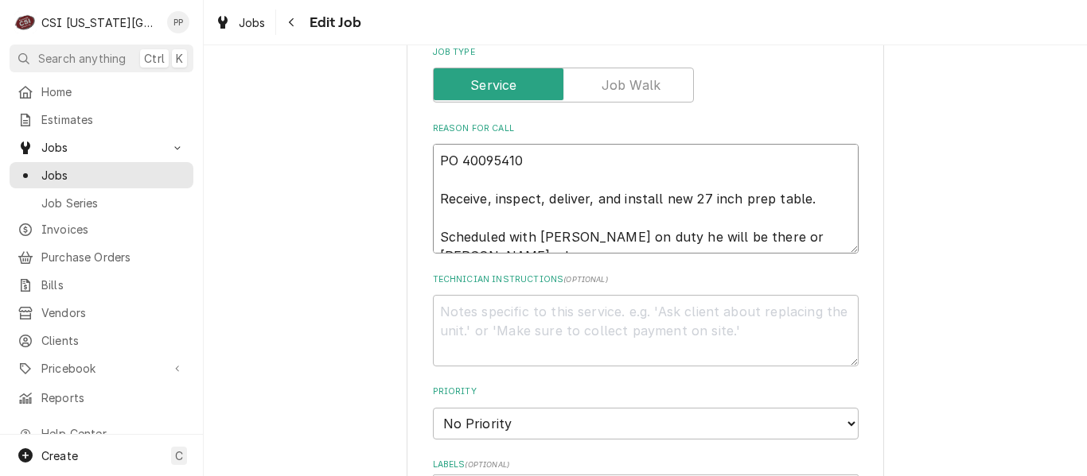
type textarea "PO 40095410 Receive, inspect, deliver, and install new 27 inch prep table. Sche…"
type textarea "x"
type textarea "PO 40095410 Receive, inspect, deliver, and install new 27 inch prep table. Sche…"
type textarea "x"
type textarea "PO 40095410 Receive, inspect, deliver, and install new 27 inch prep table. Sche…"
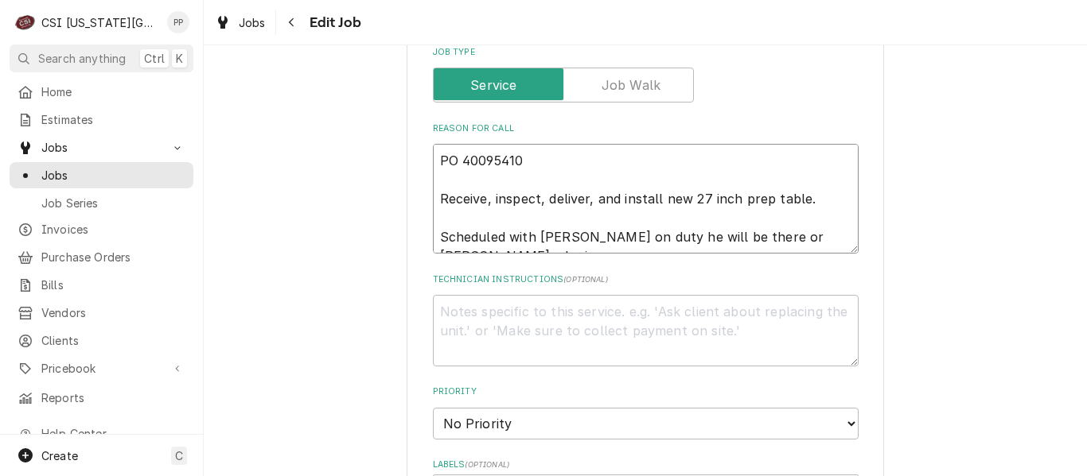
type textarea "x"
type textarea "PO 40095410 Receive, inspect, deliver, and install new 27 inch prep table. Sche…"
type textarea "x"
type textarea "PO 40095410 Receive, inspect, deliver, and install new 27 inch prep table. Sche…"
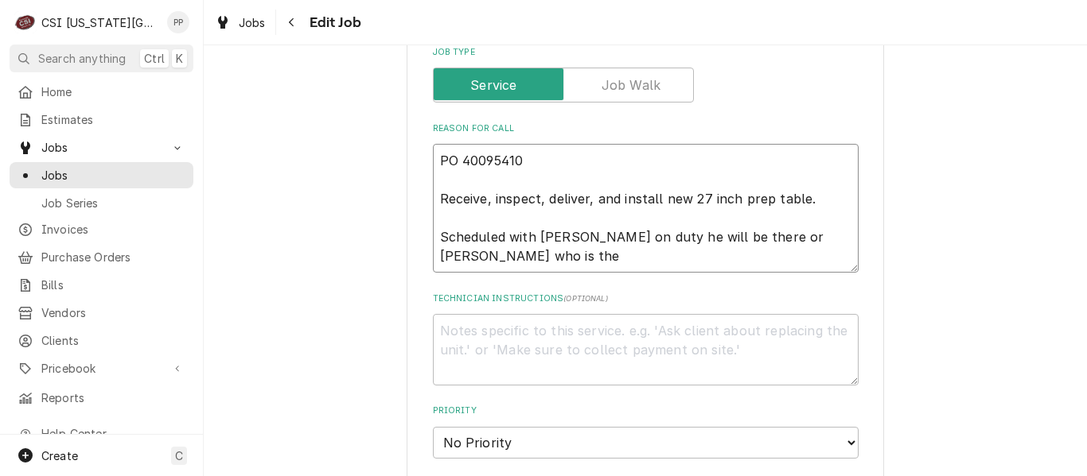
type textarea "x"
type textarea "PO 40095410 Receive, inspect, deliver, and install new 27 inch prep table. Sche…"
type textarea "x"
type textarea "PO 40095410 Receive, inspect, deliver, and install new 27 inch prep table. Sche…"
type textarea "x"
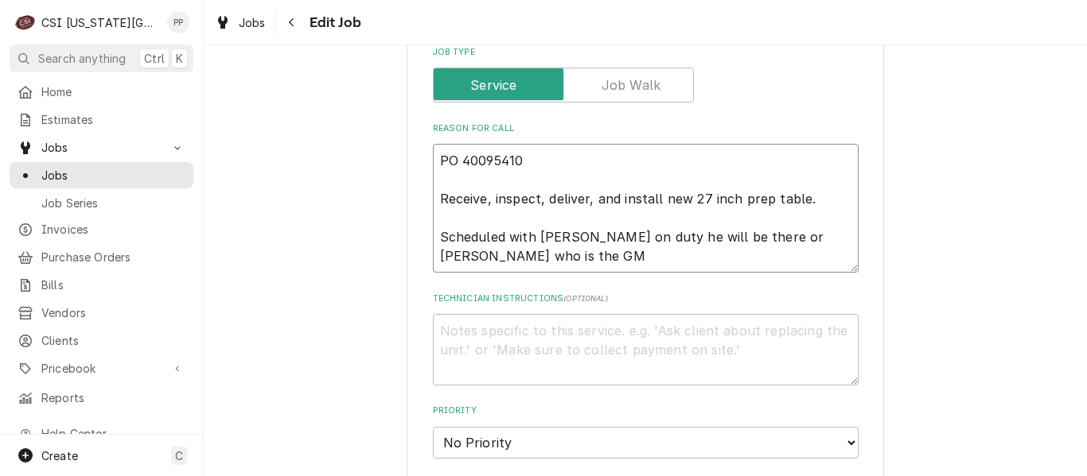
type textarea "PO 40095410 Receive, inspect, deliver, and install new 27 inch prep table. Sche…"
type textarea "x"
type textarea "PO 40095410 Receive, inspect, deliver, and install new 27 inch prep table. Sche…"
type textarea "x"
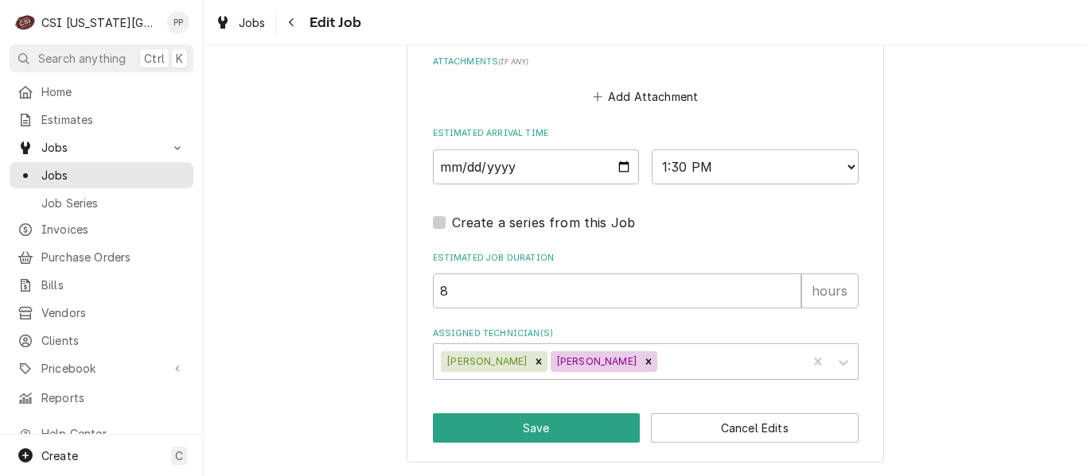
scroll to position [1316, 0]
type textarea "PO 40095410 Receive, inspect, deliver, and install new 27 inch prep table. Sche…"
click at [619, 172] on input "2025-08-11" at bounding box center [536, 166] width 207 height 35
type input "2025-08-12"
click at [499, 428] on button "Save" at bounding box center [537, 427] width 208 height 29
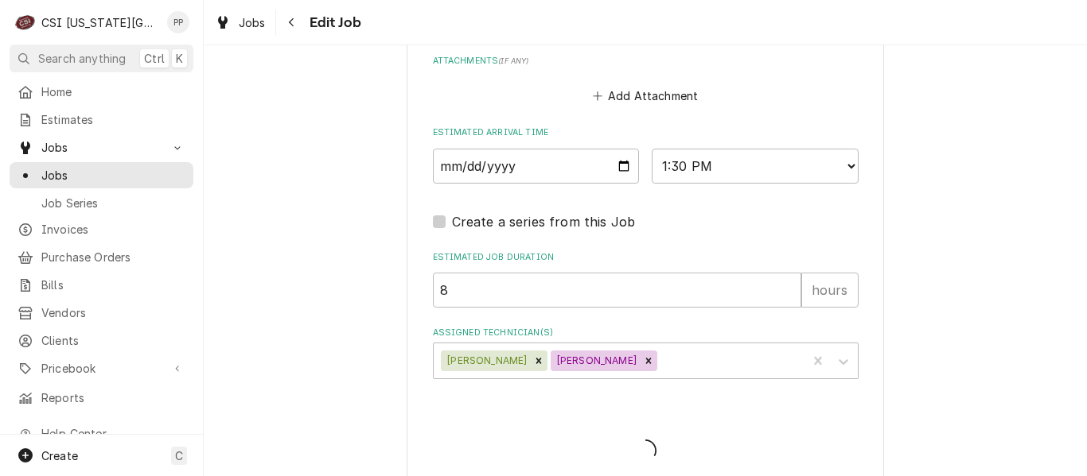
type textarea "x"
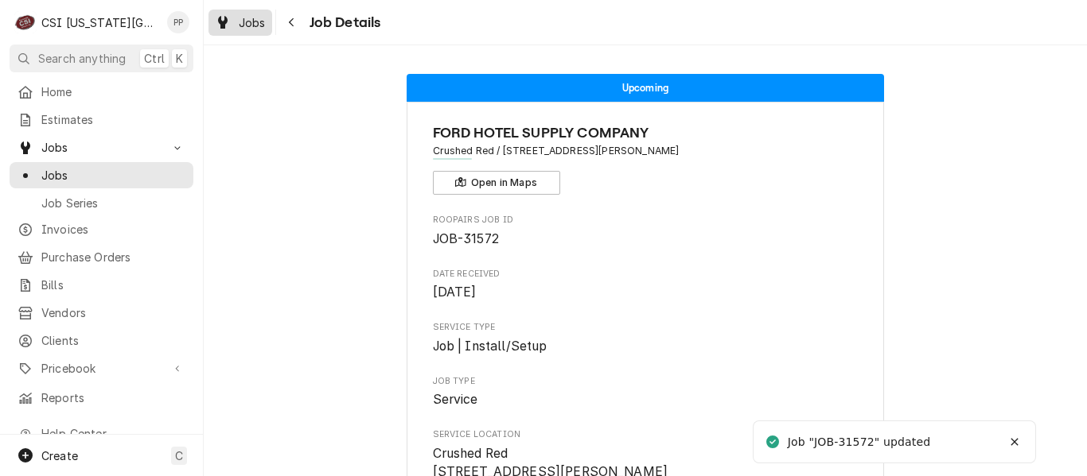
click at [228, 22] on div "Dynamic Content Wrapper" at bounding box center [223, 22] width 16 height 19
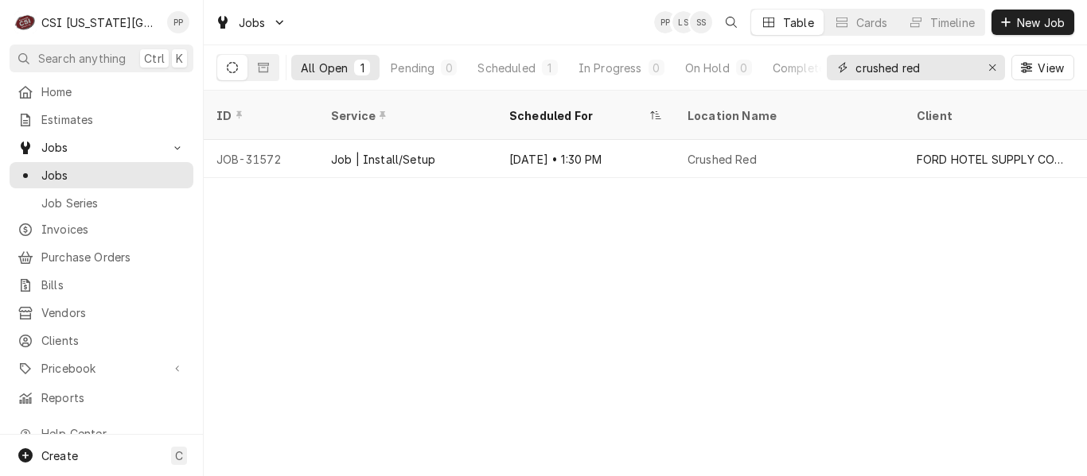
click at [951, 55] on input "crushed red" at bounding box center [914, 67] width 119 height 25
type input "c"
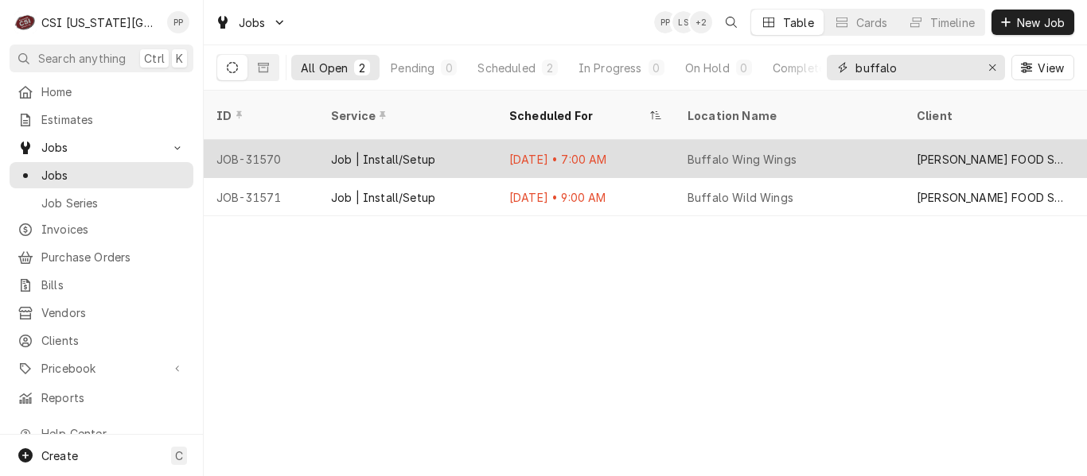
type input "buffalo"
click at [660, 147] on div "[DATE] • 7:00 AM" at bounding box center [585, 159] width 178 height 38
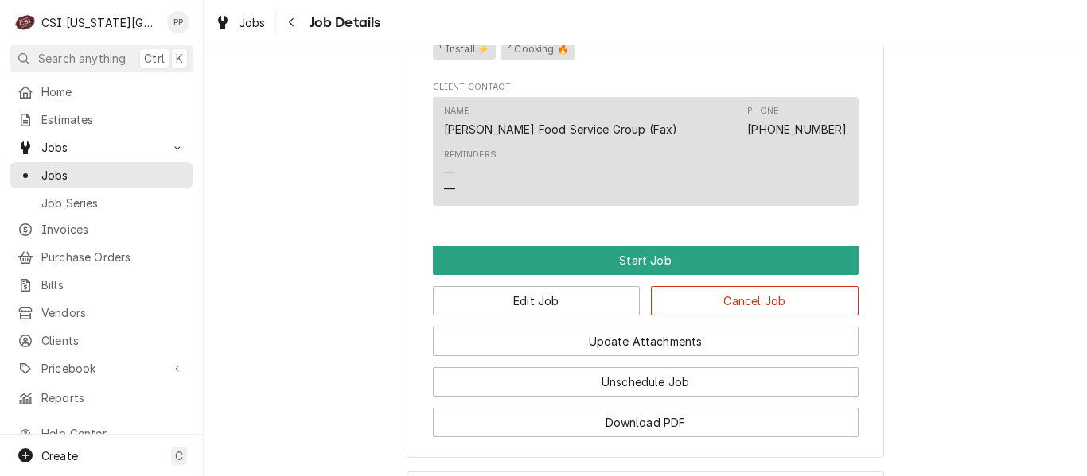
scroll to position [1046, 0]
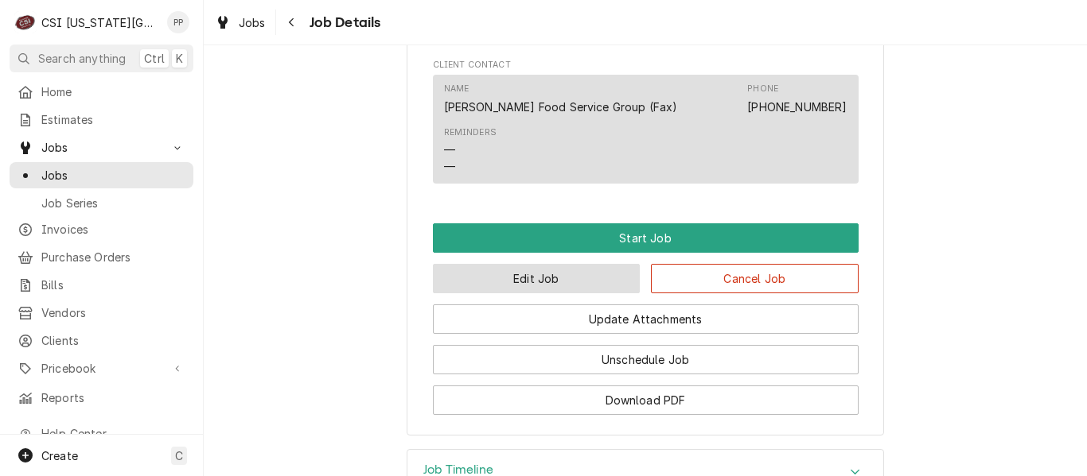
click at [472, 274] on button "Edit Job" at bounding box center [537, 278] width 208 height 29
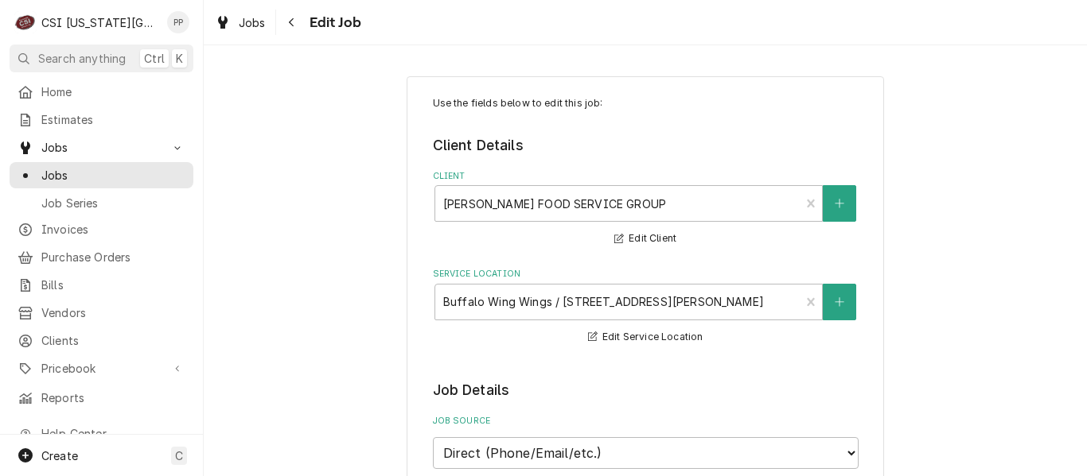
type textarea "x"
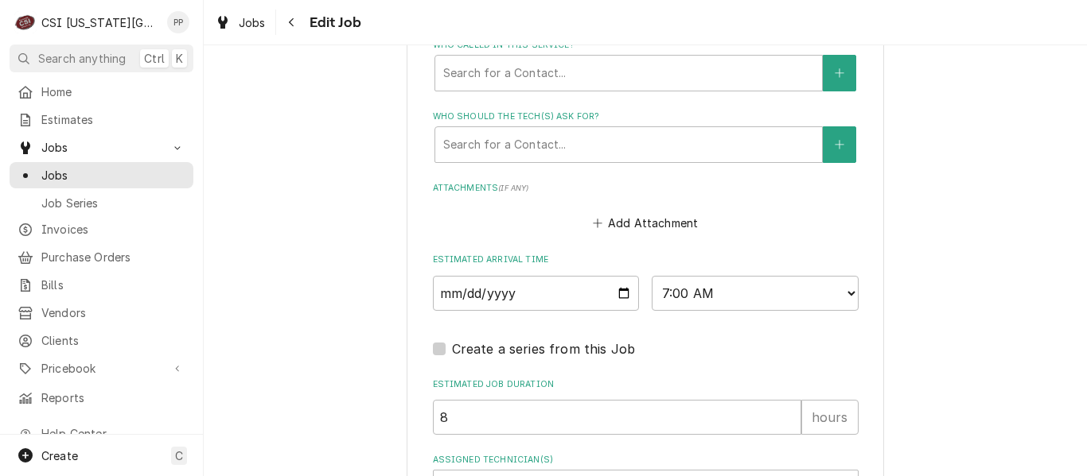
scroll to position [1290, 0]
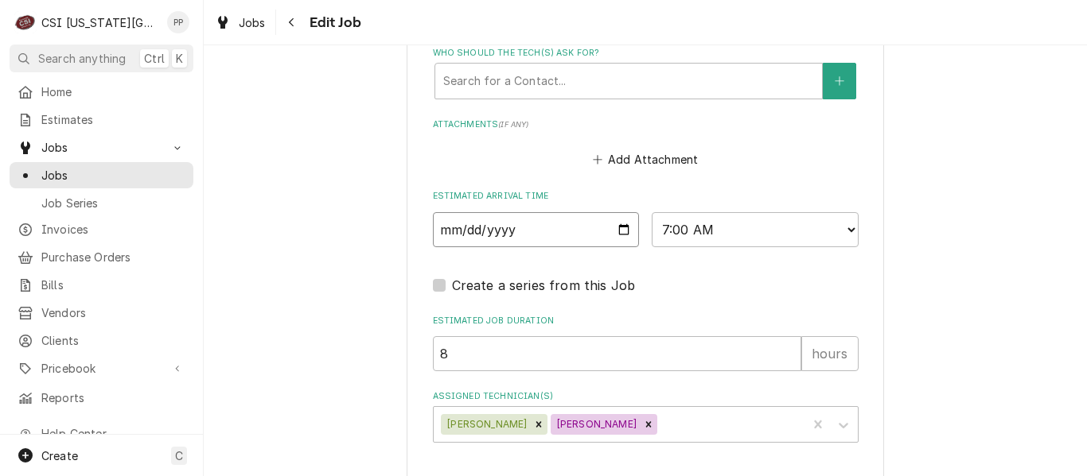
click at [622, 226] on input "2025-08-11" at bounding box center [536, 229] width 207 height 35
type input "2025-08-12"
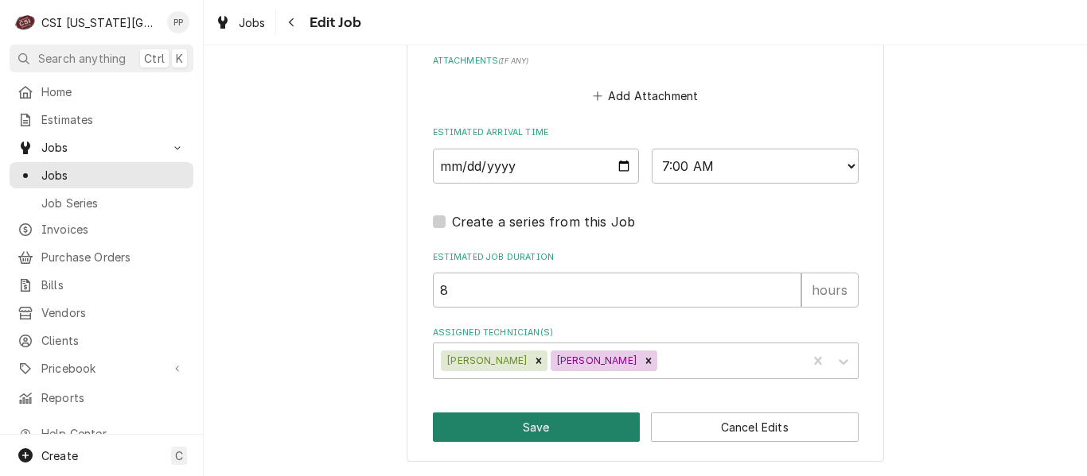
click at [548, 422] on button "Save" at bounding box center [537, 427] width 208 height 29
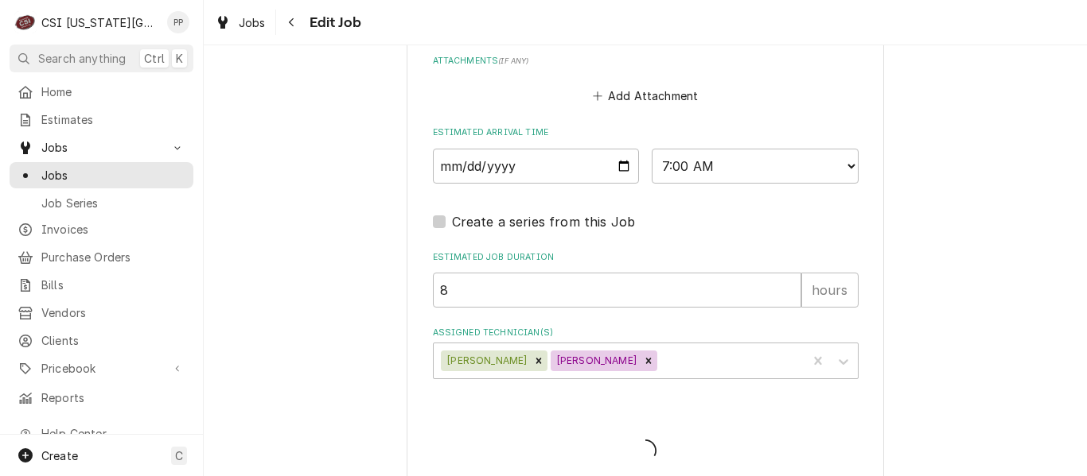
type textarea "x"
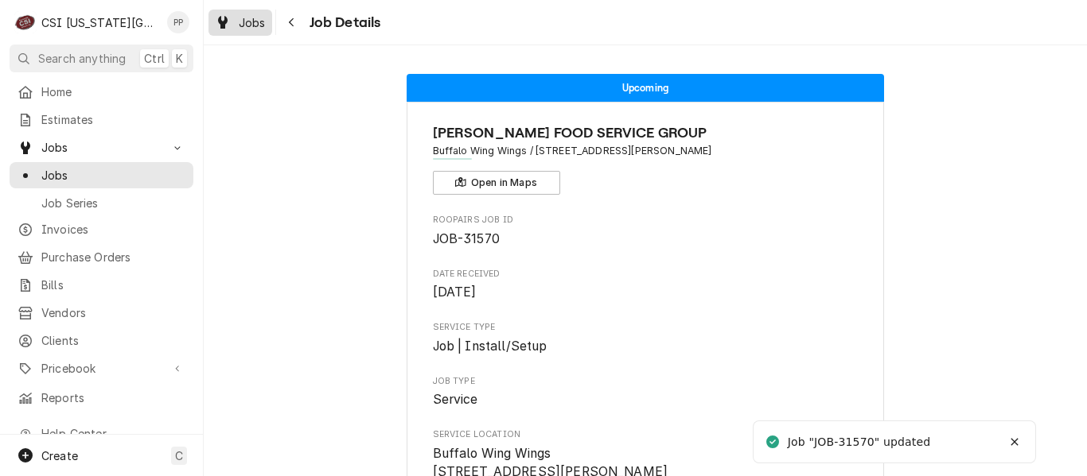
click at [217, 12] on link "Jobs" at bounding box center [240, 23] width 64 height 26
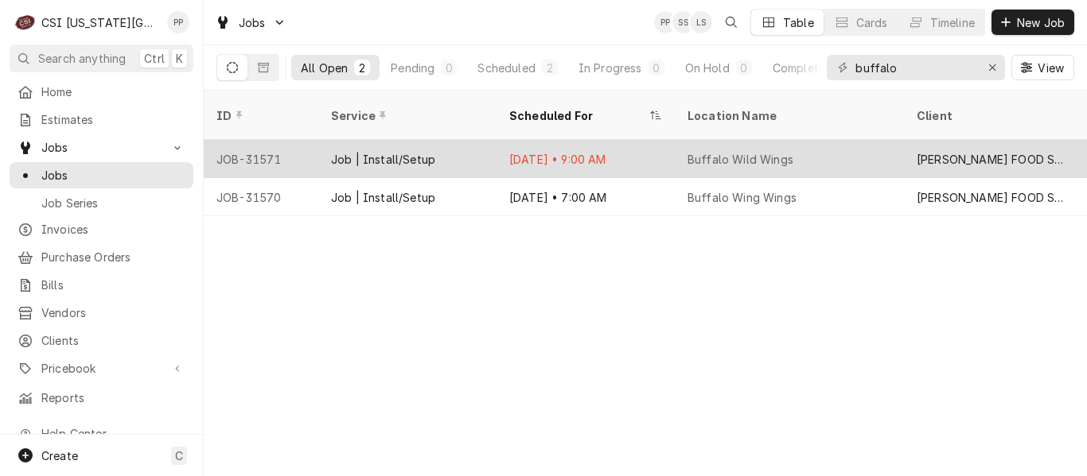
click at [820, 146] on div "Buffalo Wild Wings" at bounding box center [789, 159] width 229 height 38
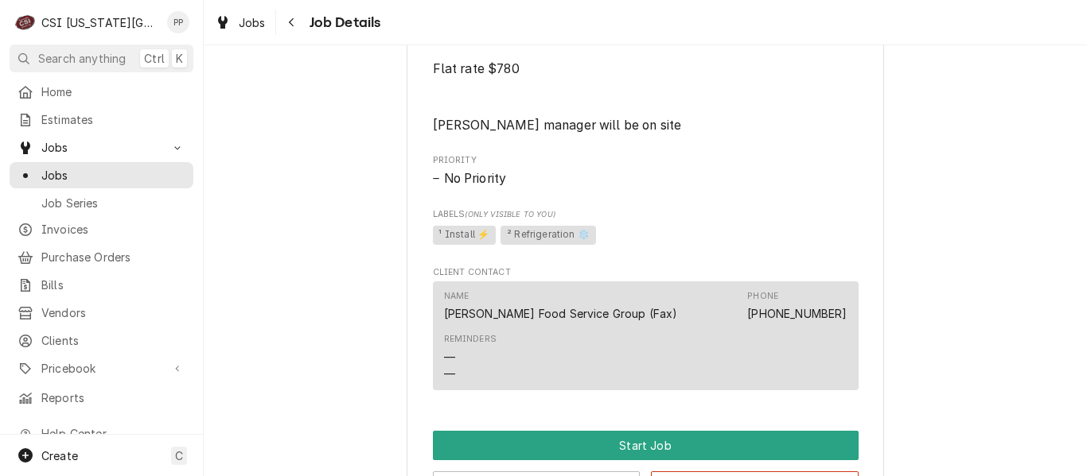
scroll to position [873, 0]
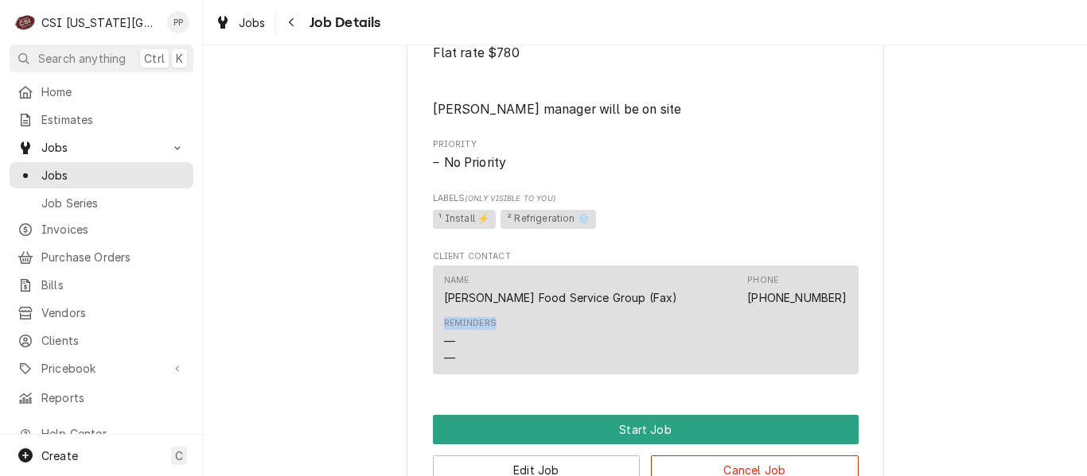
drag, startPoint x: 1064, startPoint y: 325, endPoint x: 1070, endPoint y: 394, distance: 69.4
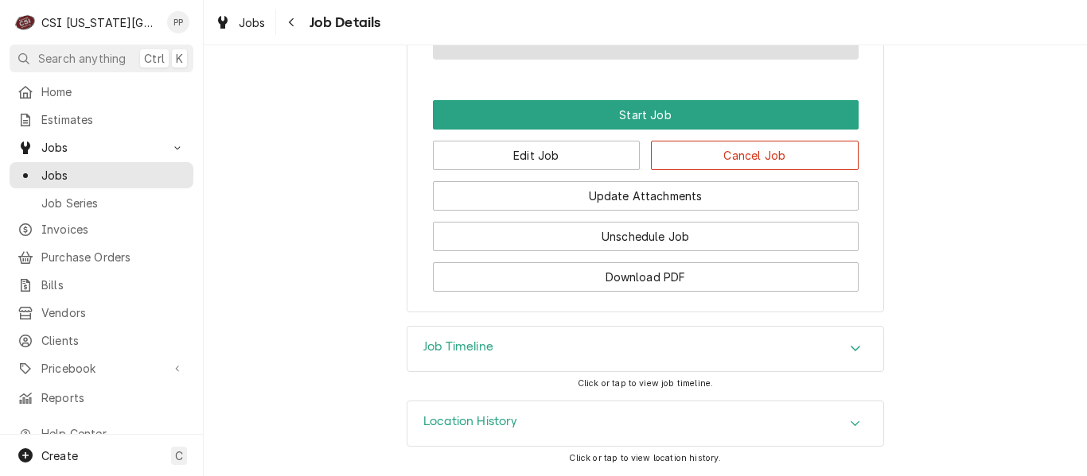
scroll to position [1207, 0]
click at [574, 158] on button "Edit Job" at bounding box center [537, 155] width 208 height 29
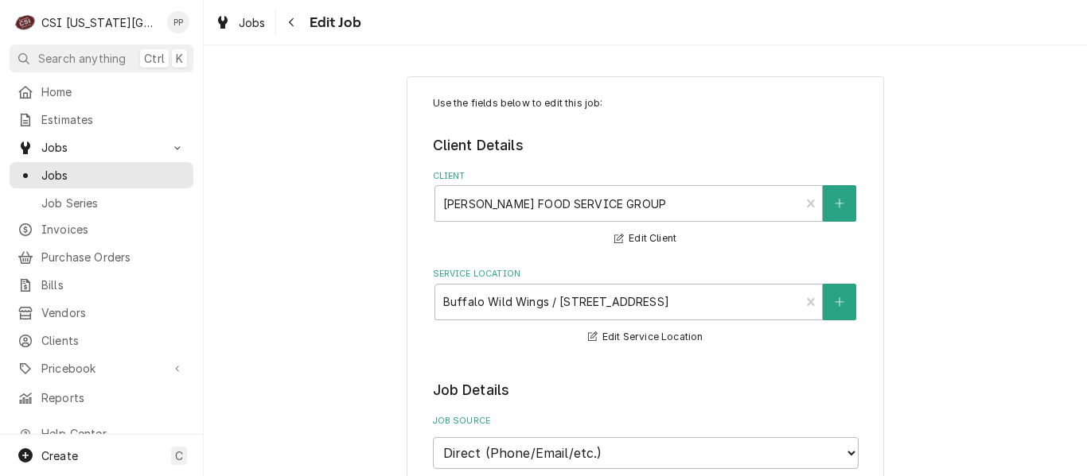
type textarea "x"
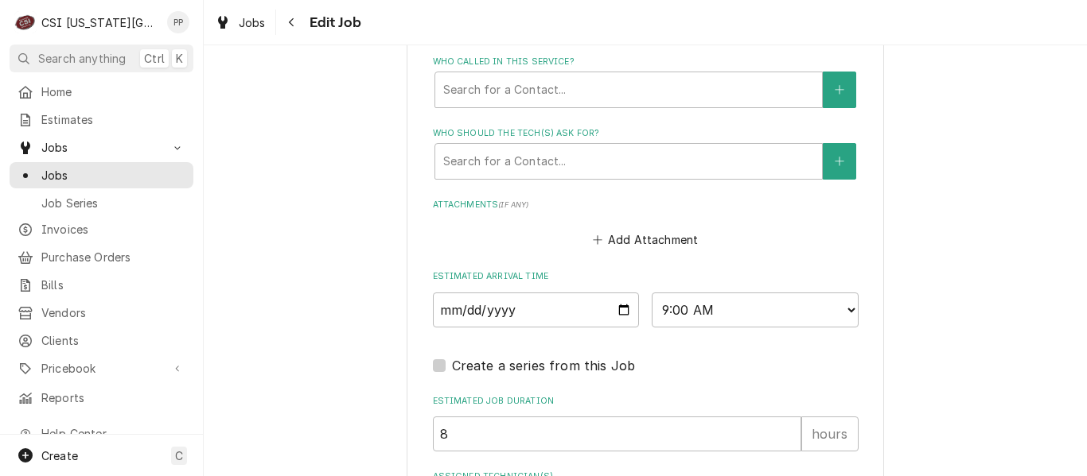
scroll to position [1255, 0]
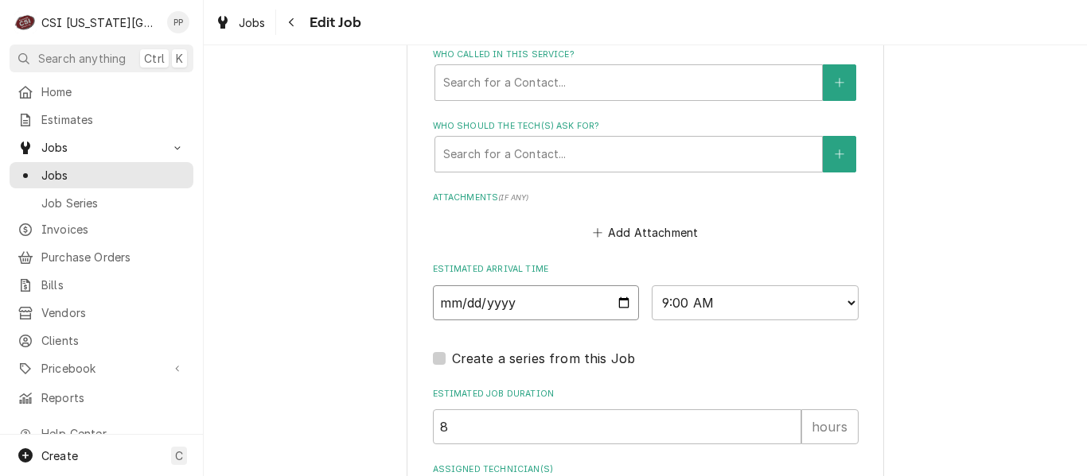
click at [620, 302] on input "[DATE]" at bounding box center [536, 303] width 207 height 35
type input "[DATE]"
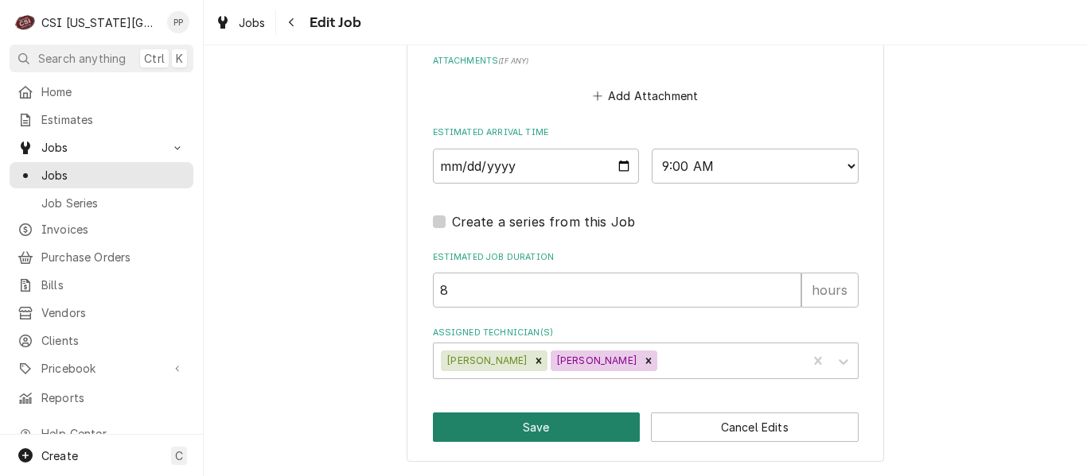
click at [537, 418] on button "Save" at bounding box center [537, 427] width 208 height 29
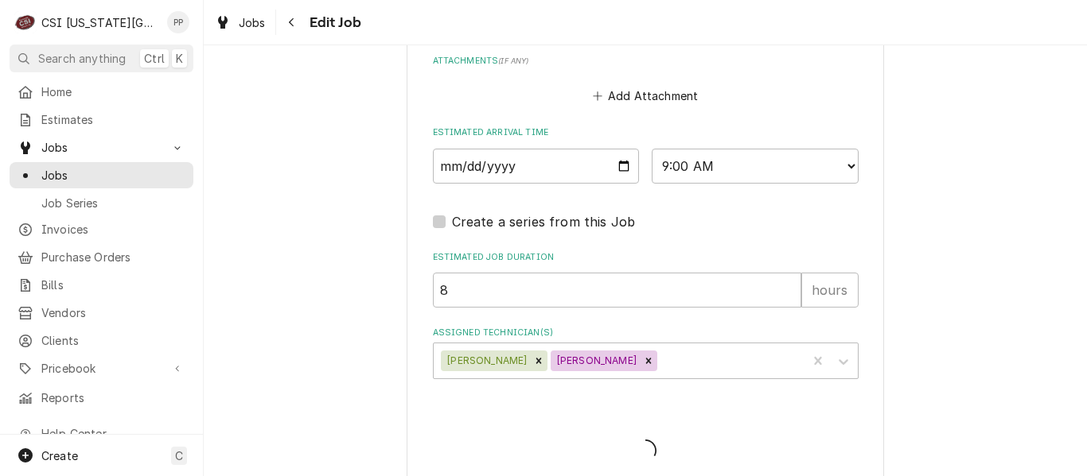
type textarea "x"
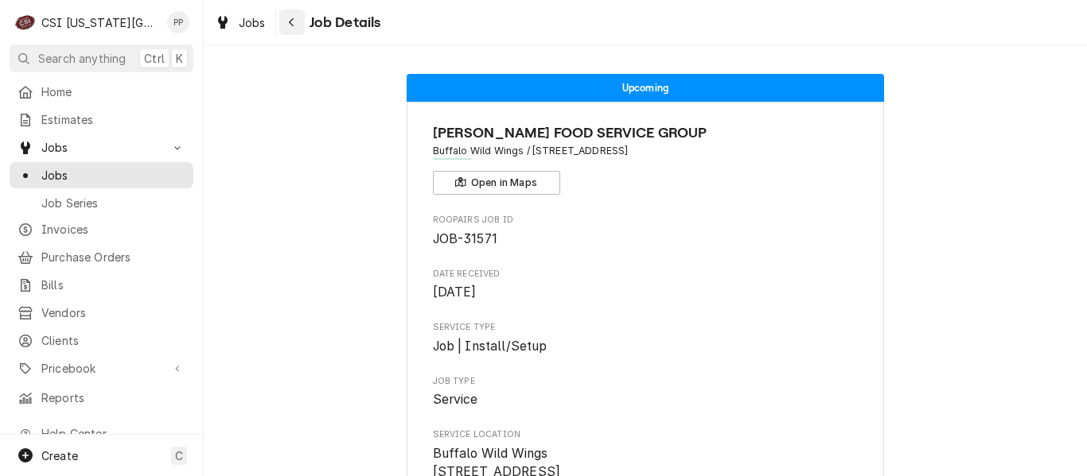
click at [289, 21] on icon "Navigate back" at bounding box center [291, 22] width 7 height 11
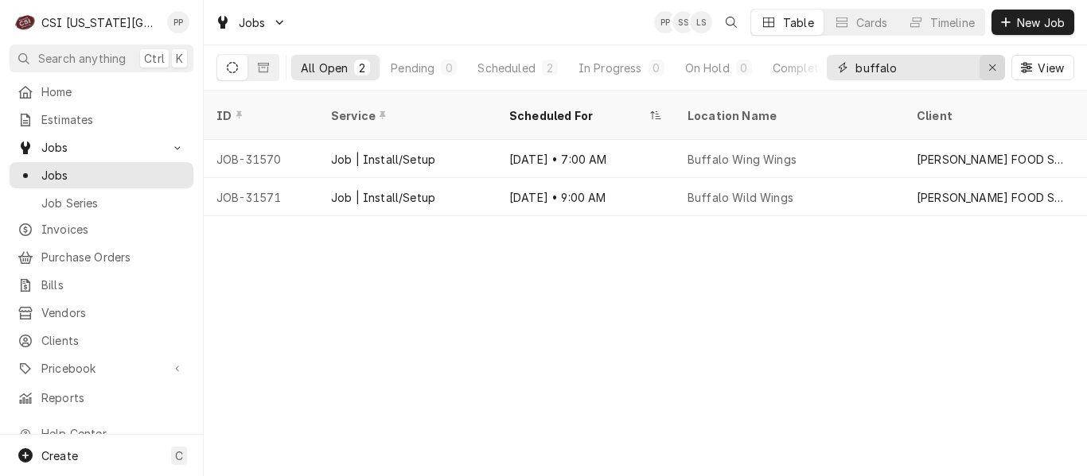
click at [987, 74] on div "Erase input" at bounding box center [992, 68] width 16 height 16
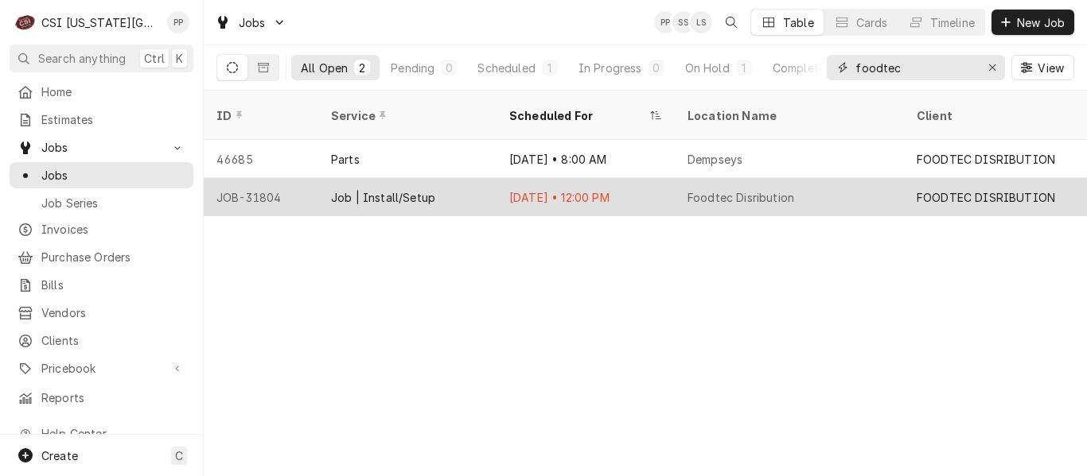
type input "foodtec"
click at [501, 178] on div "Aug 11 • 12:00 PM" at bounding box center [585, 197] width 178 height 38
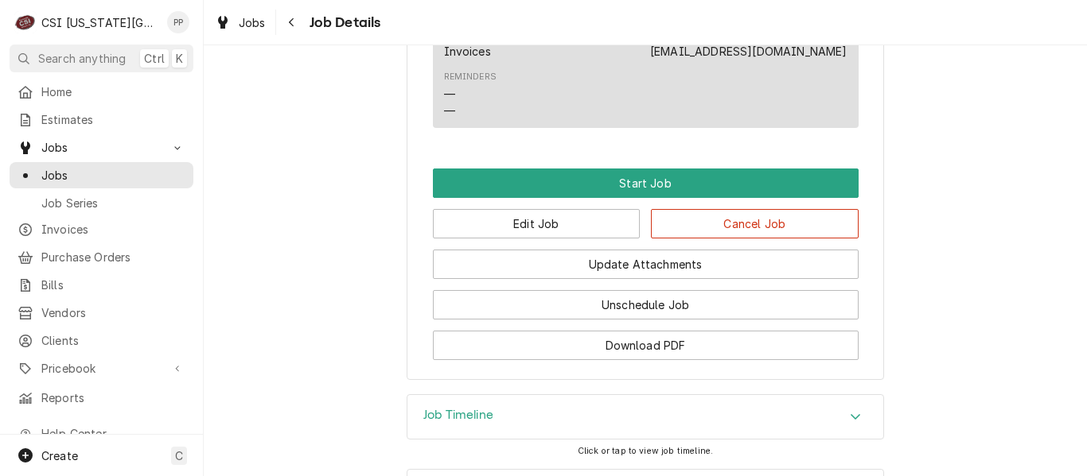
scroll to position [1182, 0]
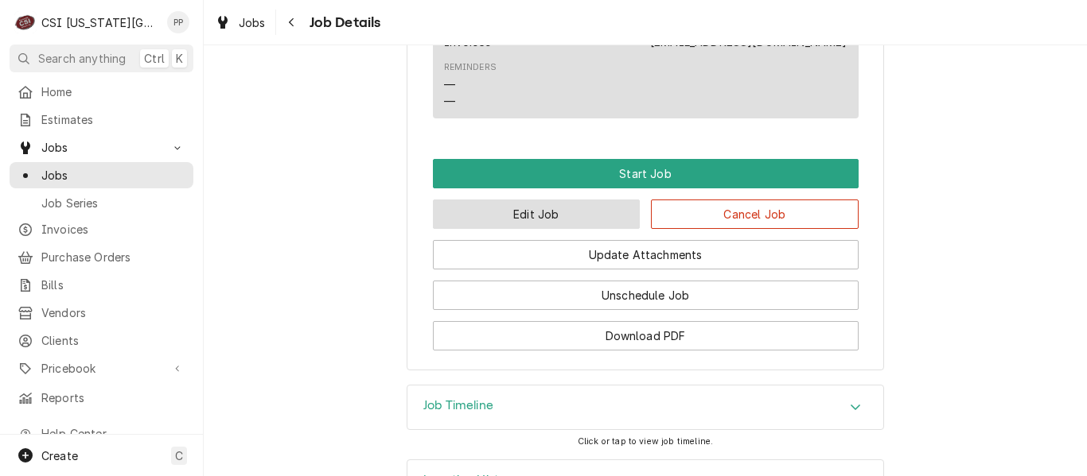
click at [589, 226] on button "Edit Job" at bounding box center [537, 214] width 208 height 29
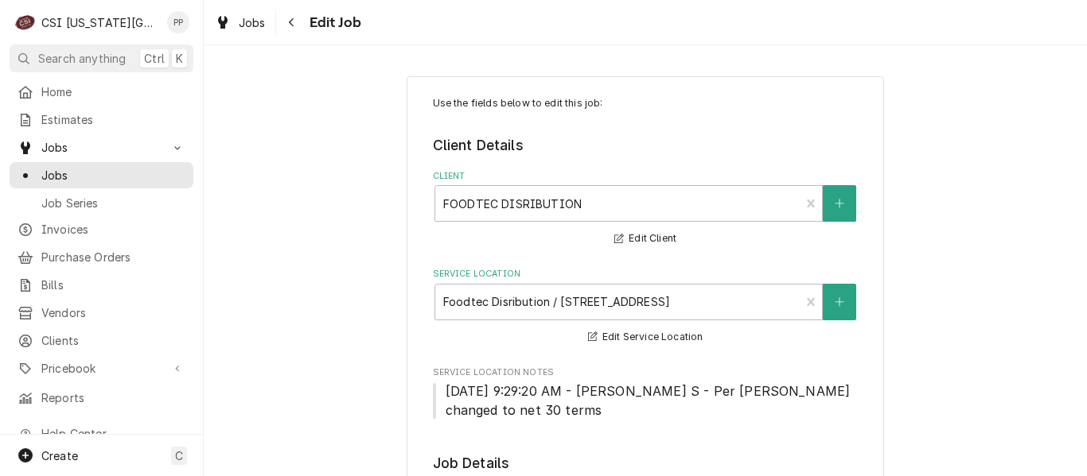
type textarea "x"
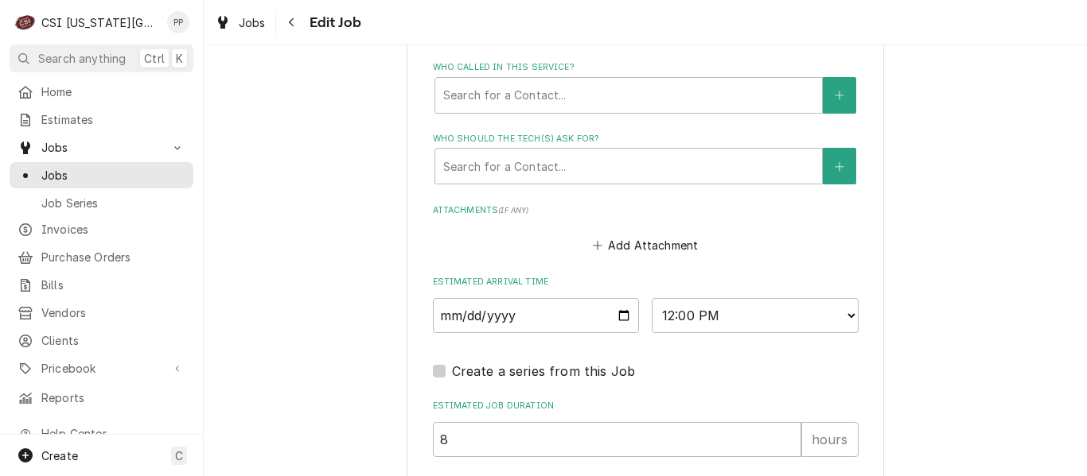
scroll to position [1227, 0]
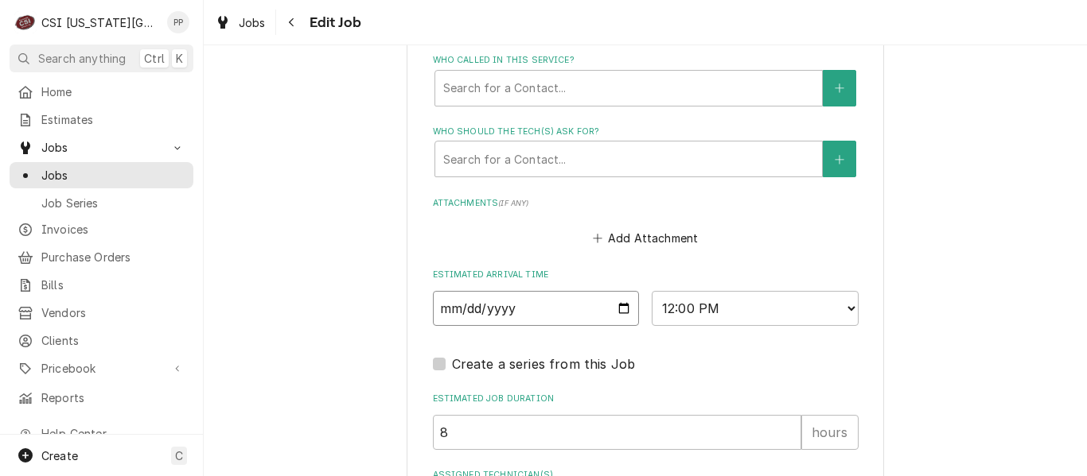
click at [628, 302] on input "2025-08-11" at bounding box center [536, 308] width 207 height 35
click at [612, 307] on input "2025-08-11" at bounding box center [536, 308] width 207 height 35
type input "2025-08-12"
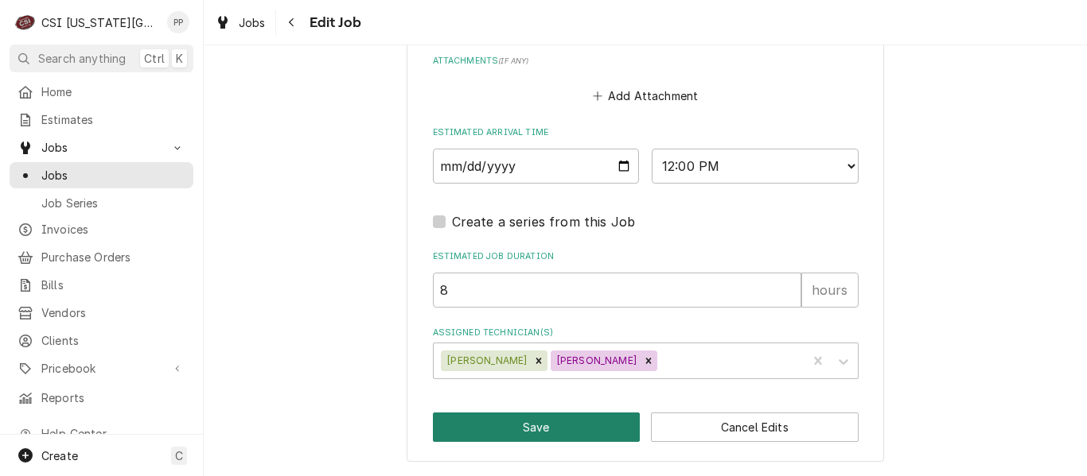
click at [554, 431] on button "Save" at bounding box center [537, 427] width 208 height 29
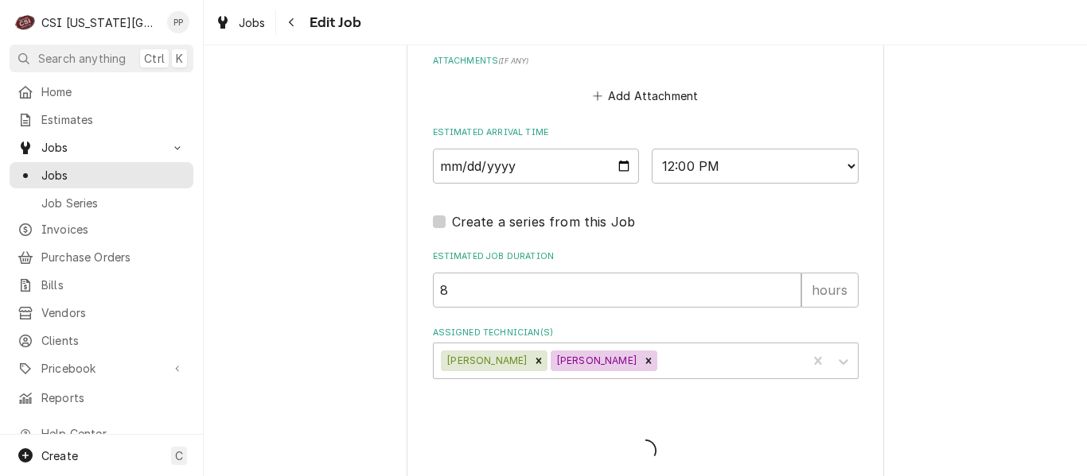
type textarea "x"
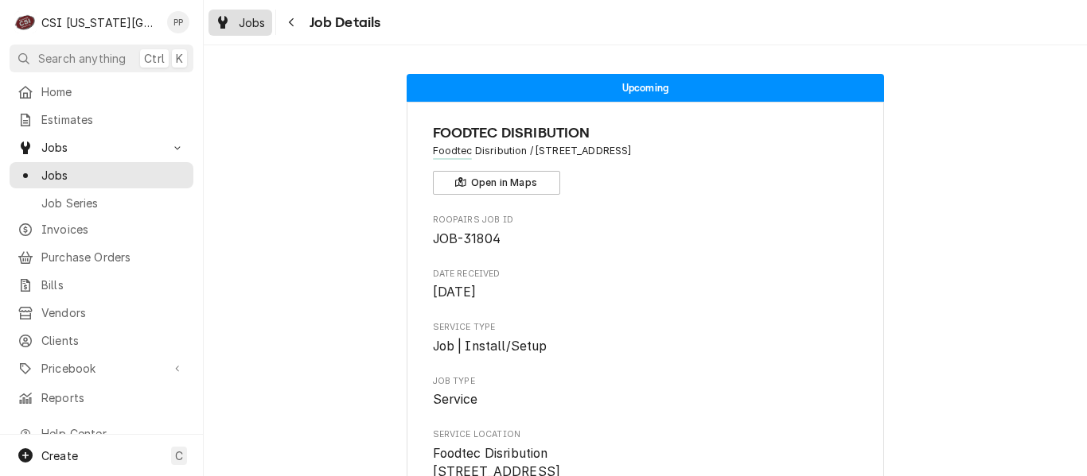
click at [230, 21] on div "Dynamic Content Wrapper" at bounding box center [223, 22] width 16 height 19
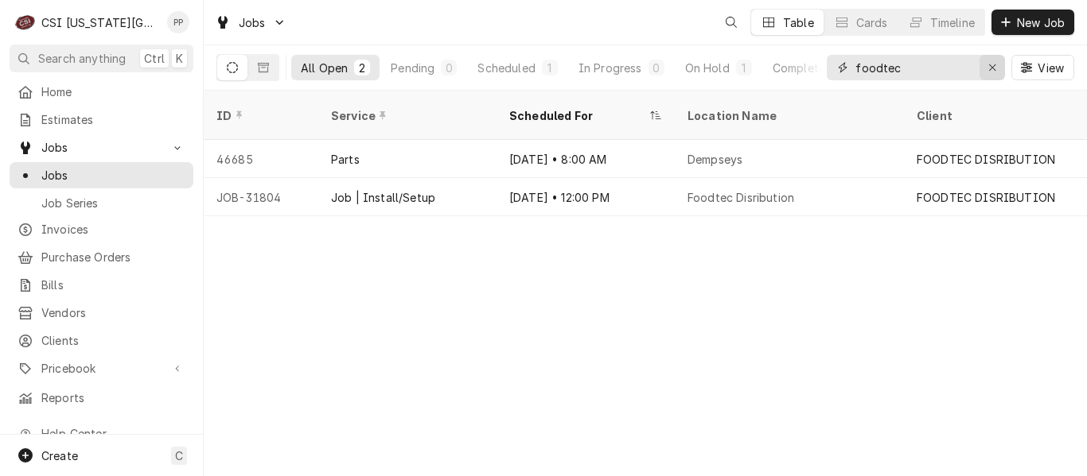
click at [996, 67] on div "Erase input" at bounding box center [992, 68] width 16 height 16
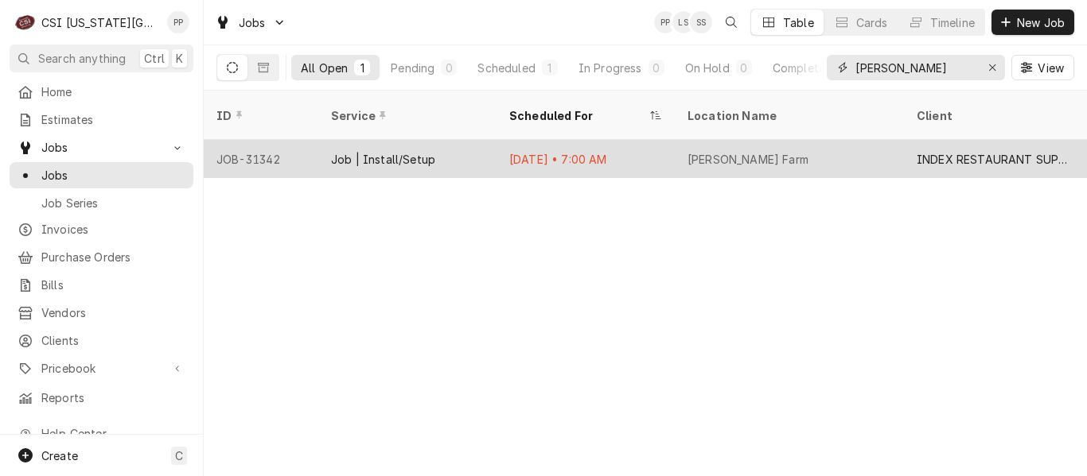
type input "[PERSON_NAME]"
click at [522, 140] on div "Aug 11 • 7:00 AM" at bounding box center [585, 159] width 178 height 38
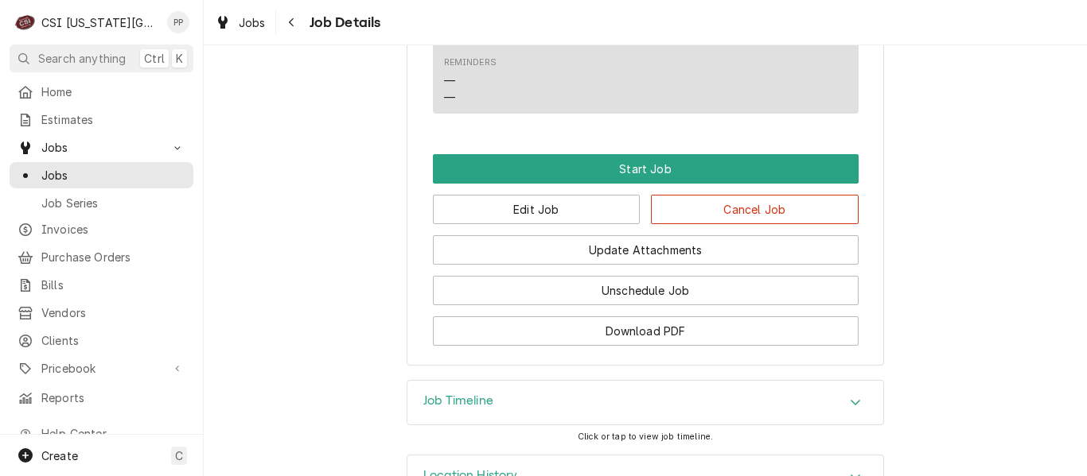
scroll to position [1443, 0]
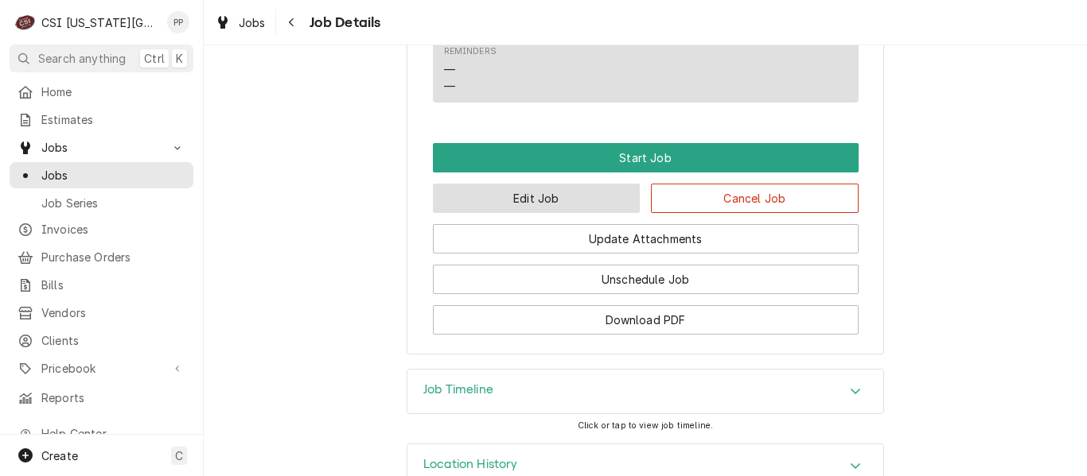
click at [585, 213] on button "Edit Job" at bounding box center [537, 198] width 208 height 29
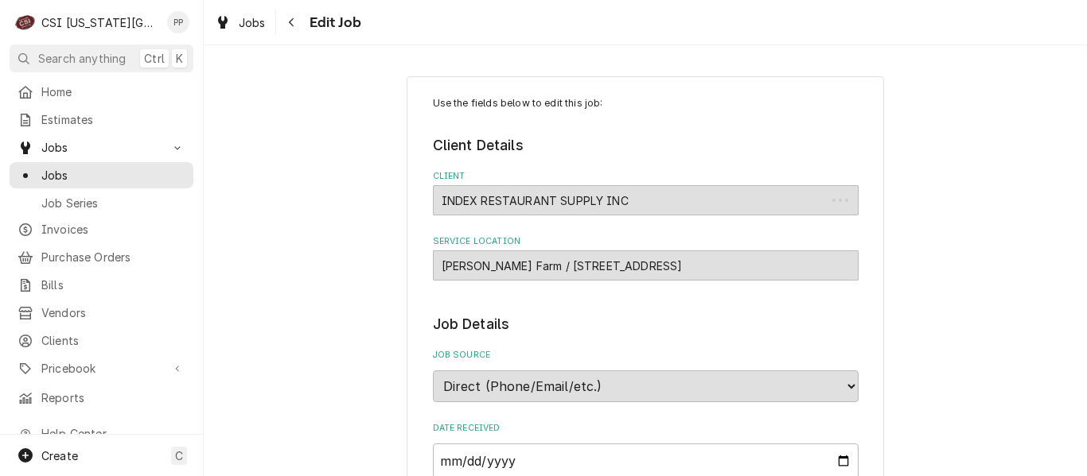
type textarea "x"
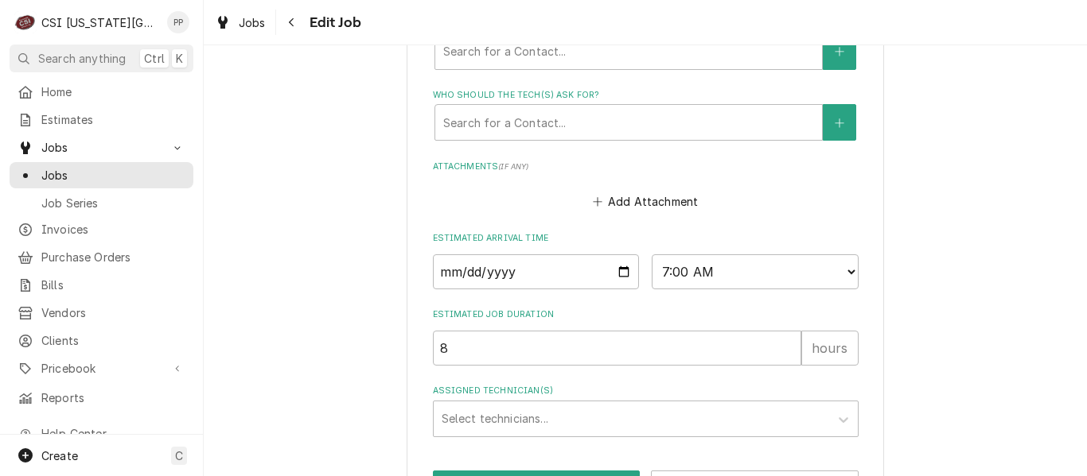
scroll to position [1508, 0]
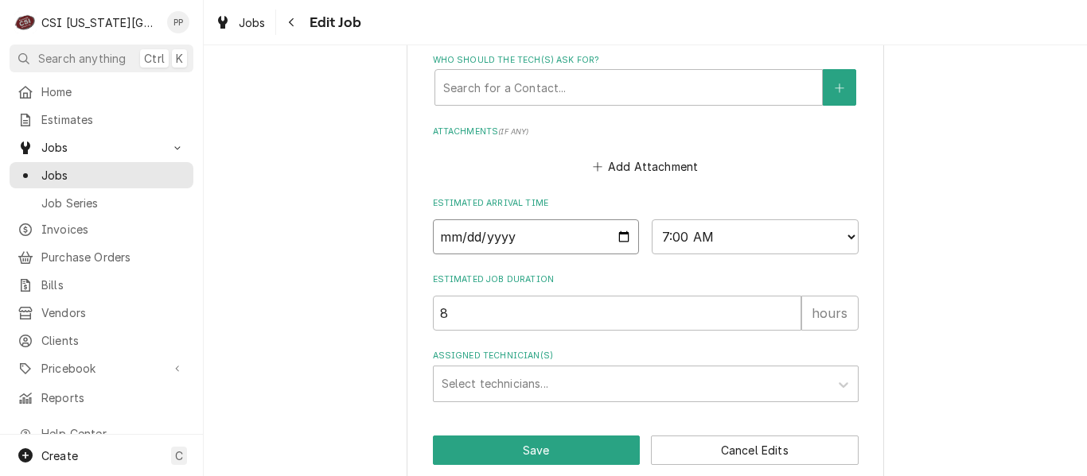
click at [624, 238] on input "[DATE]" at bounding box center [536, 237] width 207 height 35
type input "[DATE]"
type textarea "x"
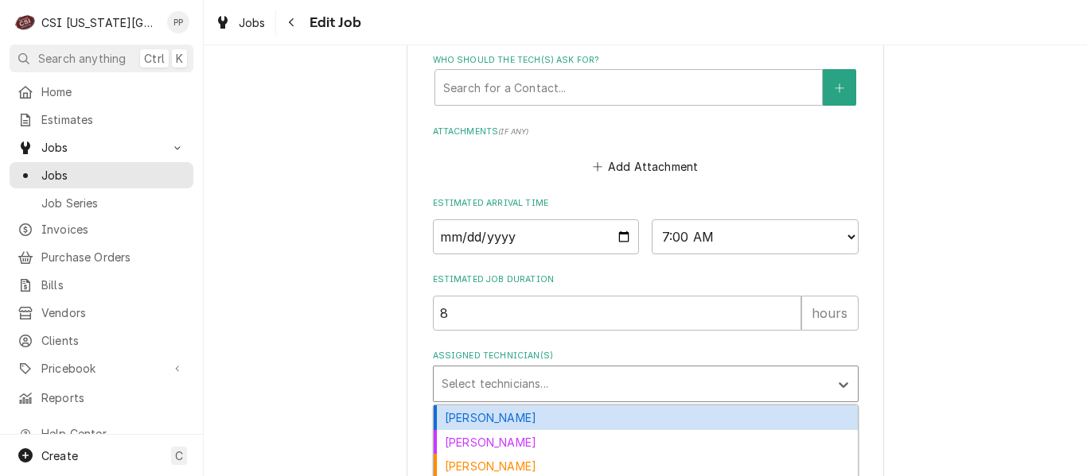
click at [473, 375] on div "Assigned Technician(s)" at bounding box center [630, 384] width 379 height 29
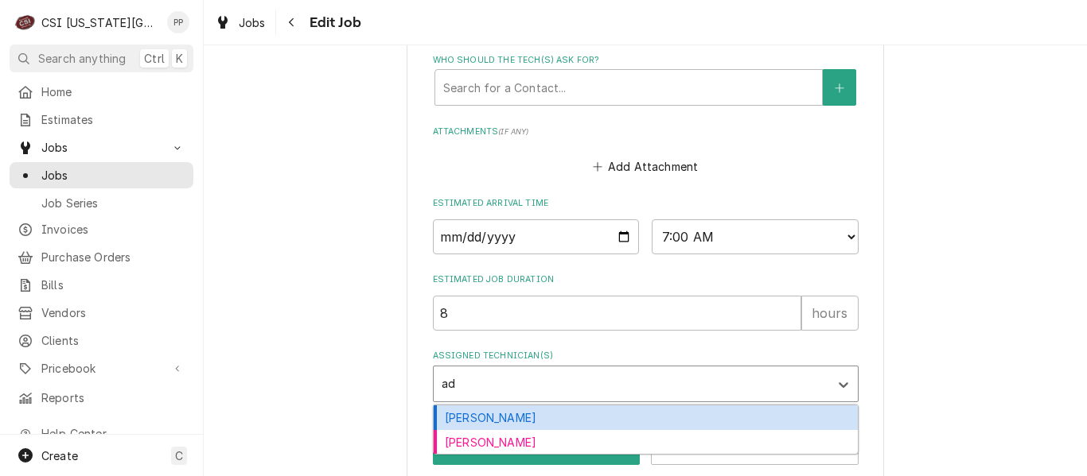
type input "ada"
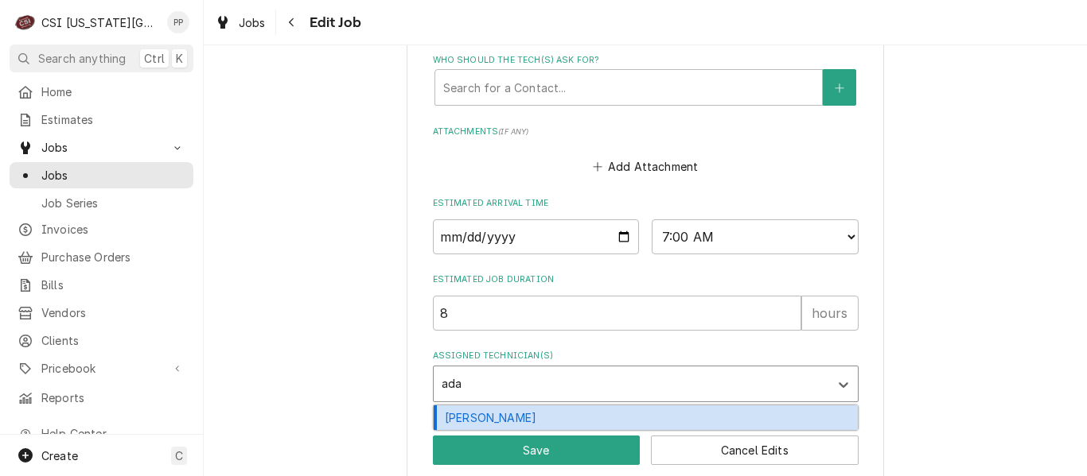
type textarea "x"
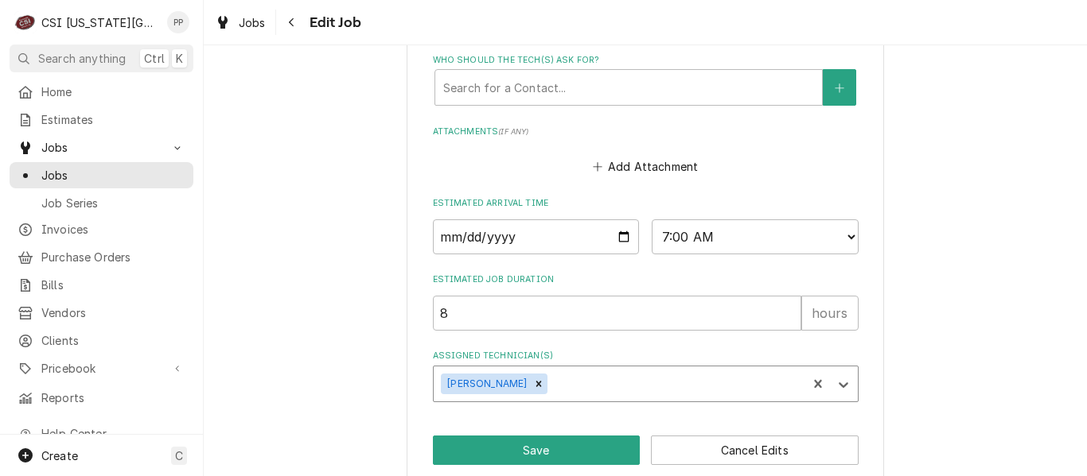
type textarea "x"
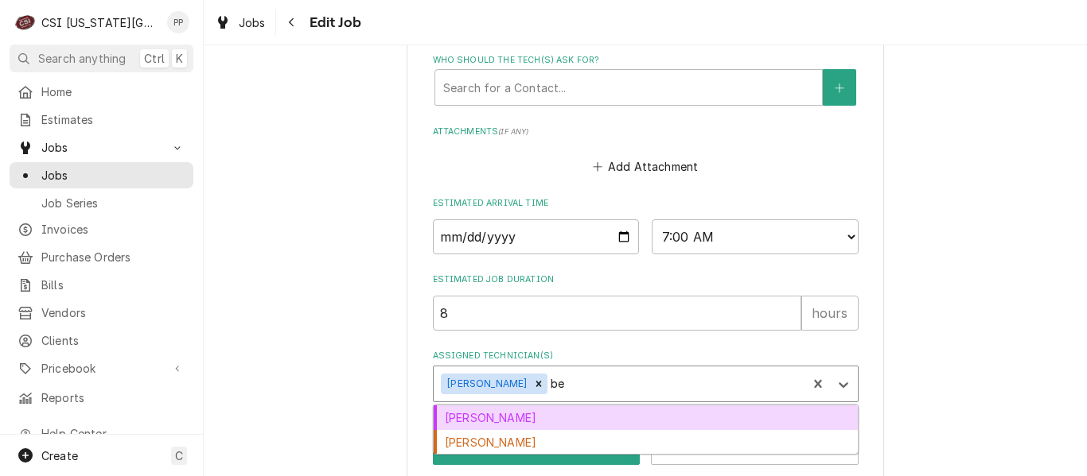
type input "ben"
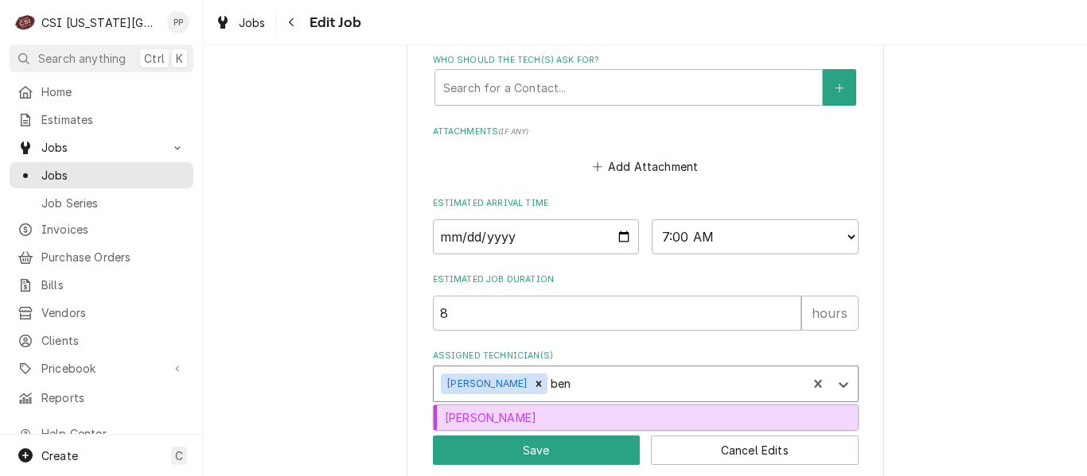
type textarea "x"
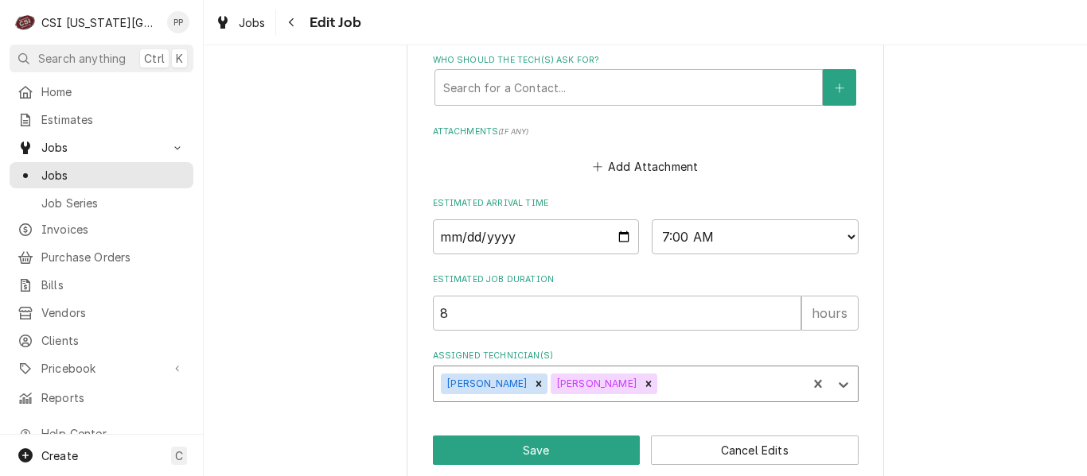
type textarea "x"
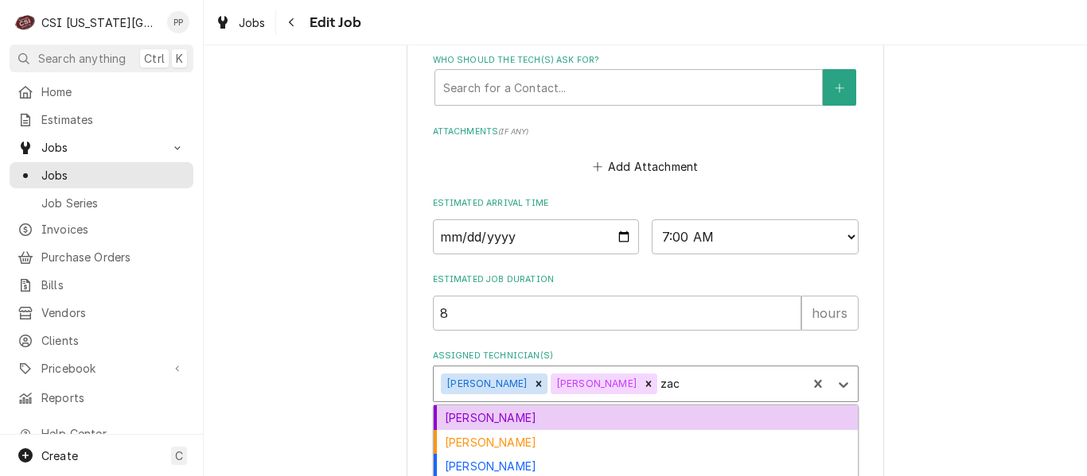
type input "zach"
type textarea "x"
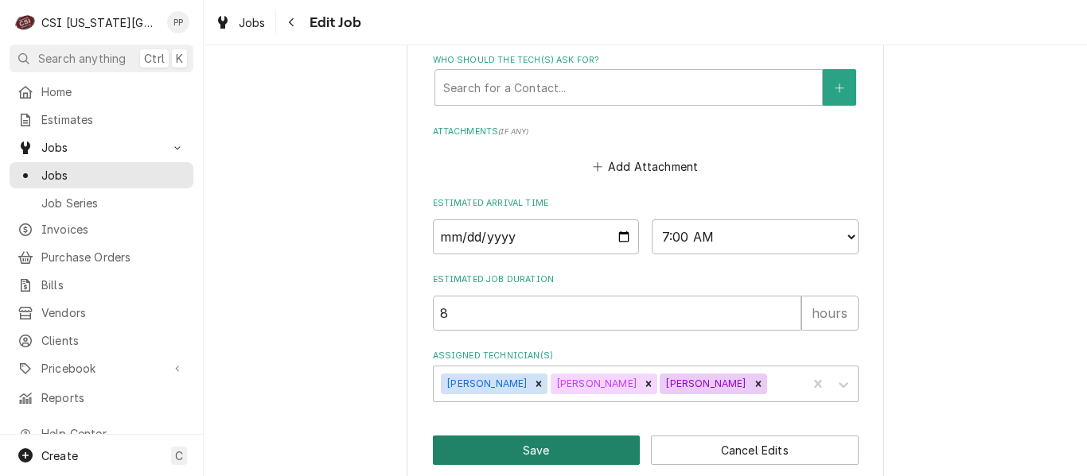
click at [466, 441] on button "Save" at bounding box center [537, 450] width 208 height 29
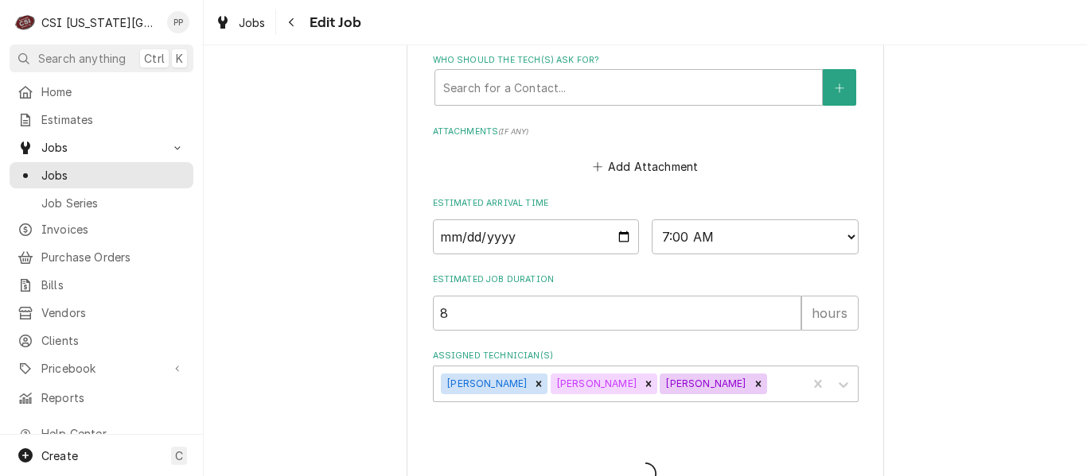
type textarea "x"
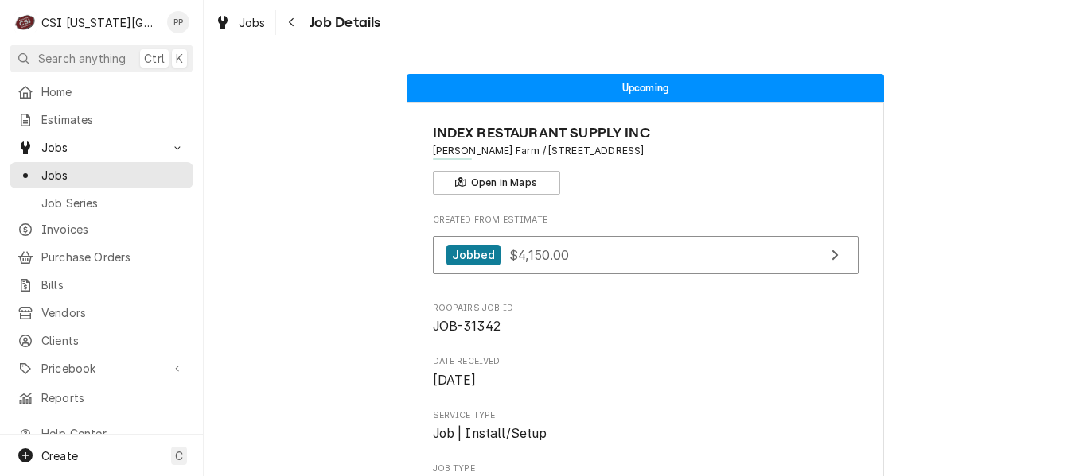
drag, startPoint x: 256, startPoint y: 24, endPoint x: 255, endPoint y: 37, distance: 12.8
click at [256, 24] on span "Jobs" at bounding box center [252, 22] width 27 height 17
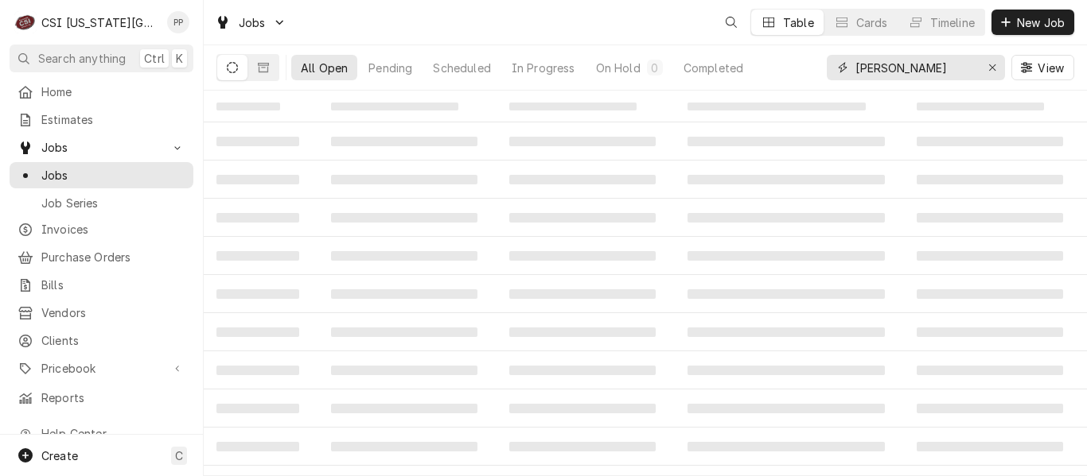
click at [992, 64] on icon "Erase input" at bounding box center [992, 67] width 9 height 11
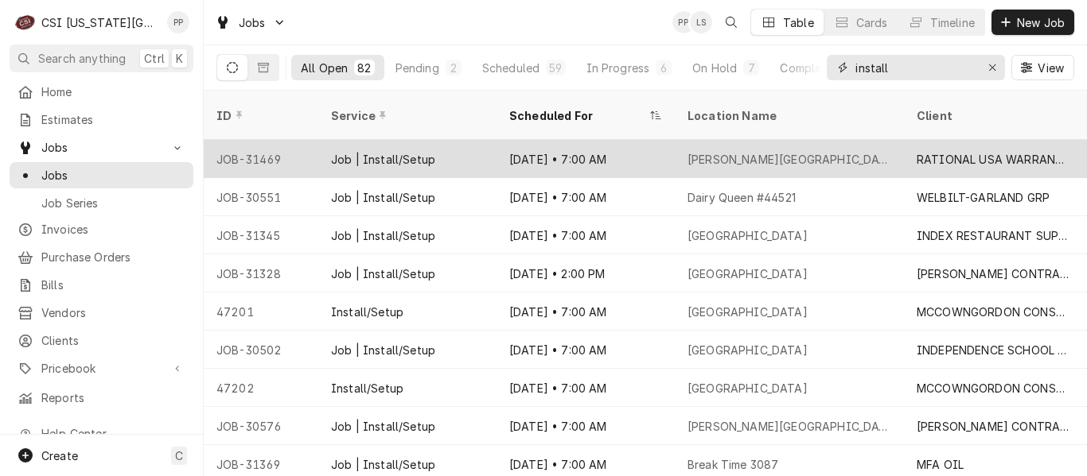
type input "install"
